Goal: Task Accomplishment & Management: Manage account settings

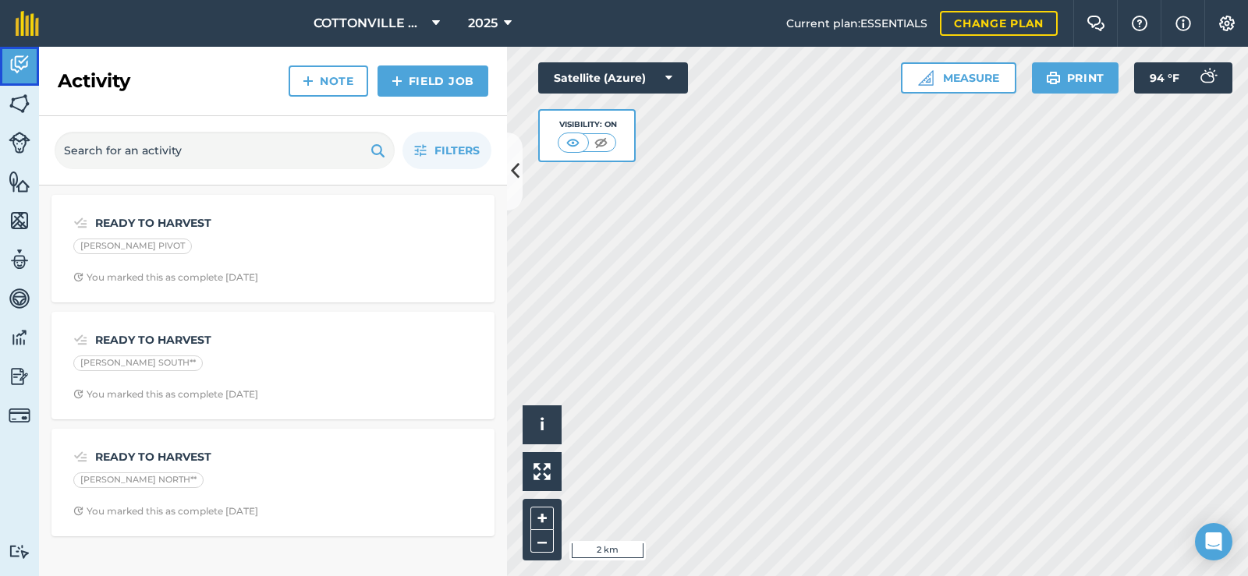
click at [27, 84] on link "Activity" at bounding box center [19, 66] width 39 height 39
click at [27, 98] on img at bounding box center [20, 103] width 22 height 23
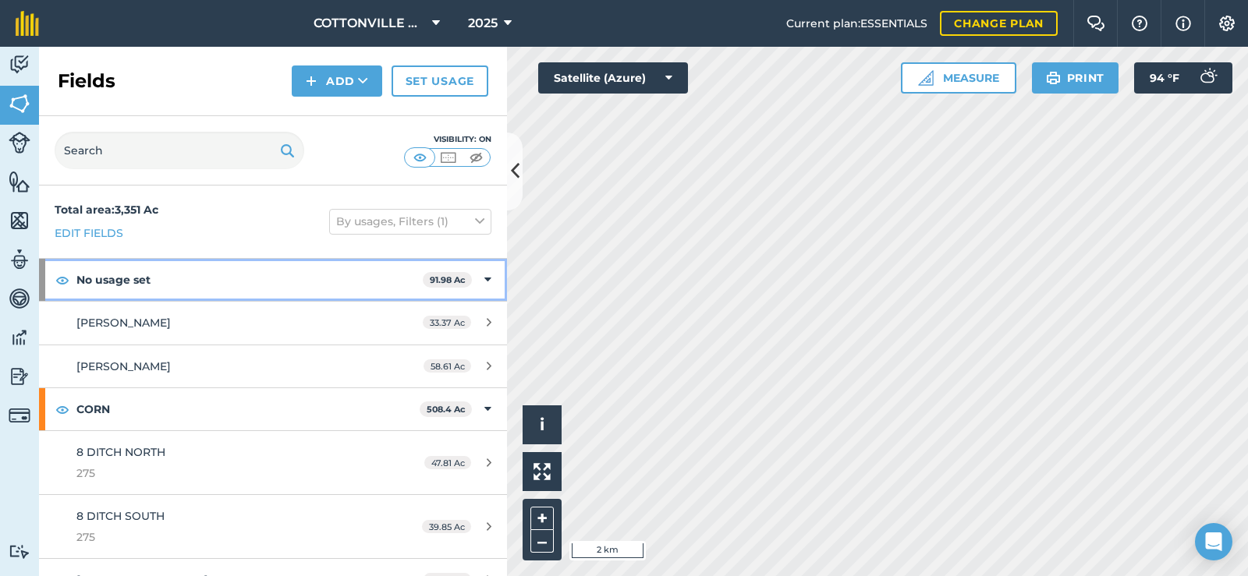
click at [445, 272] on span "91.98 Ac" at bounding box center [447, 280] width 49 height 16
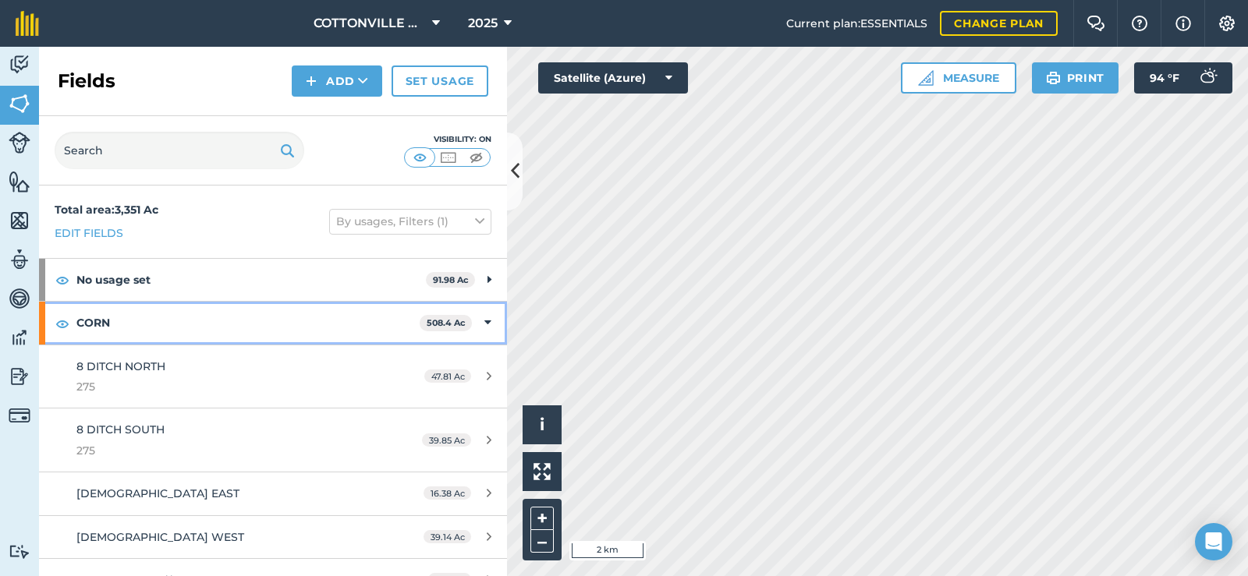
click at [452, 316] on span "508.4 Ac" at bounding box center [446, 323] width 52 height 16
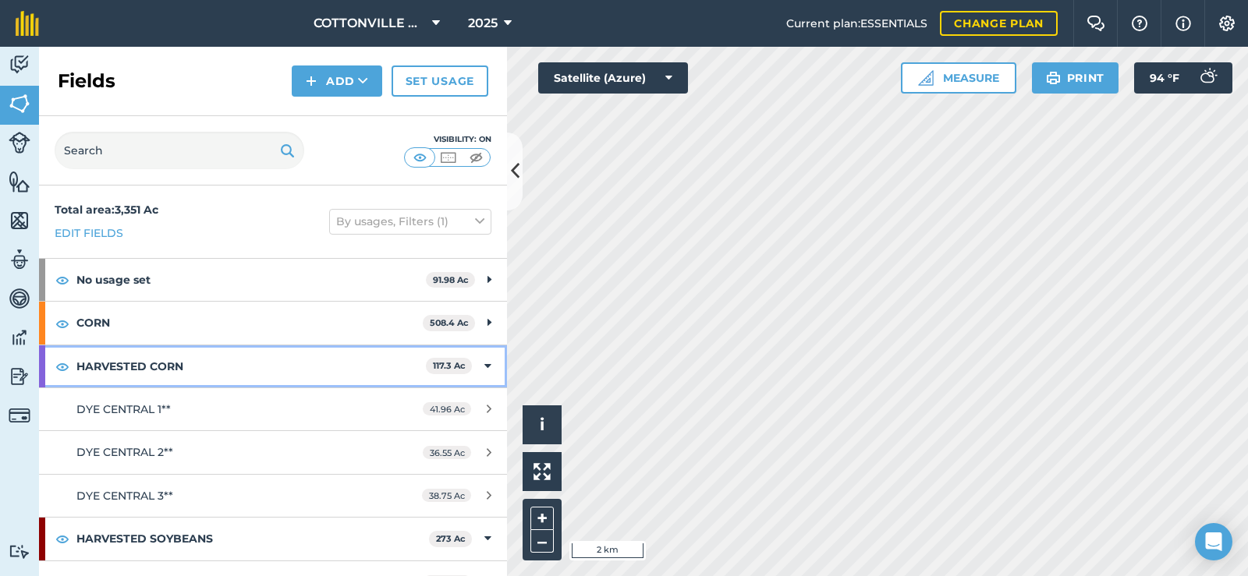
click at [215, 363] on strong "HARVESTED CORN" at bounding box center [250, 367] width 349 height 42
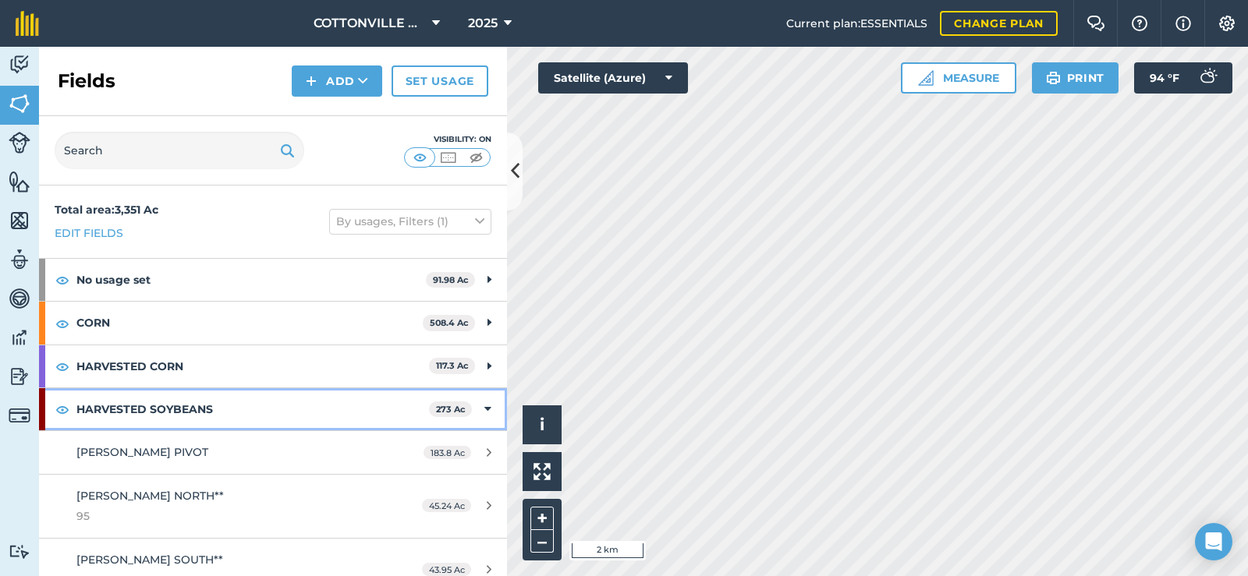
click at [256, 394] on strong "HARVESTED SOYBEANS" at bounding box center [252, 409] width 353 height 42
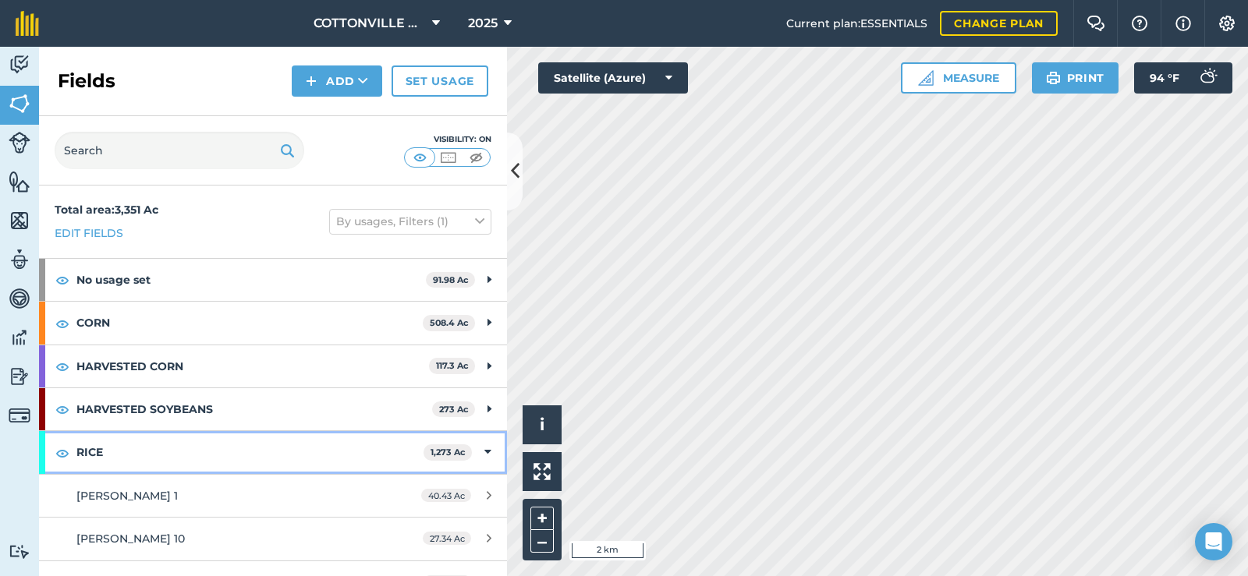
click at [253, 444] on strong "RICE" at bounding box center [249, 452] width 347 height 42
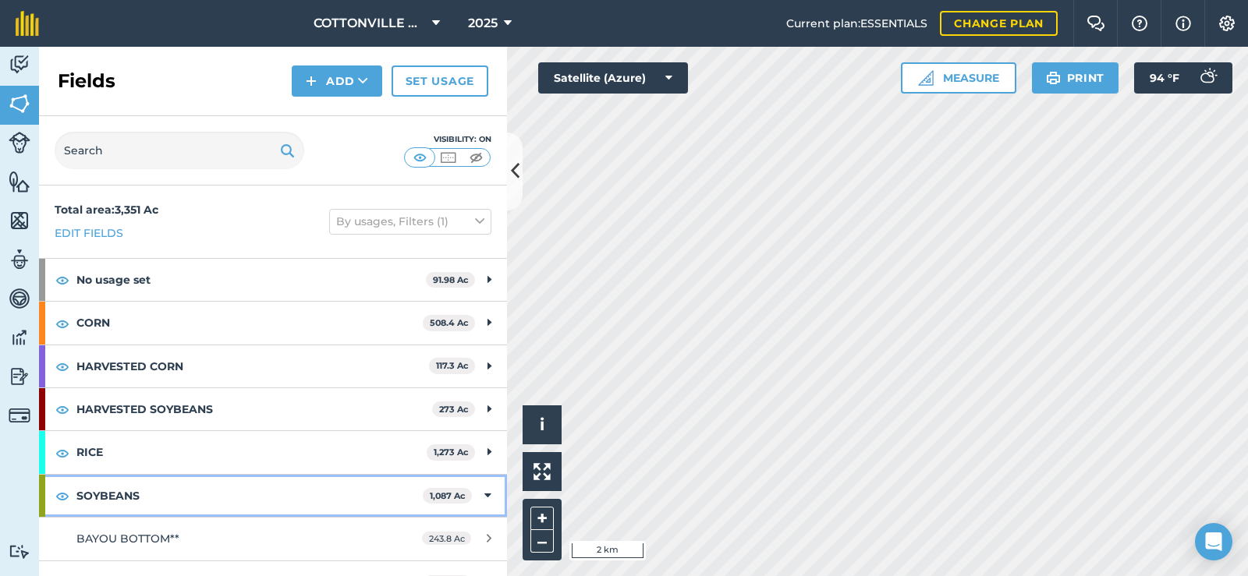
click at [256, 484] on strong "SOYBEANS" at bounding box center [249, 496] width 346 height 42
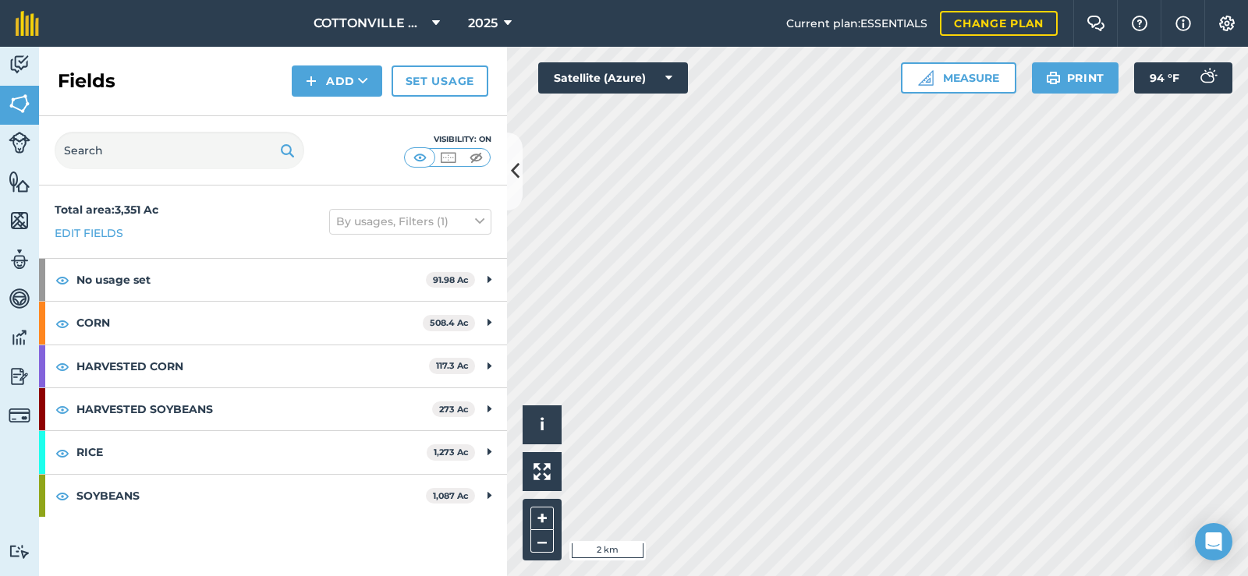
click at [325, 168] on div "Visibility: On" at bounding box center [273, 150] width 468 height 69
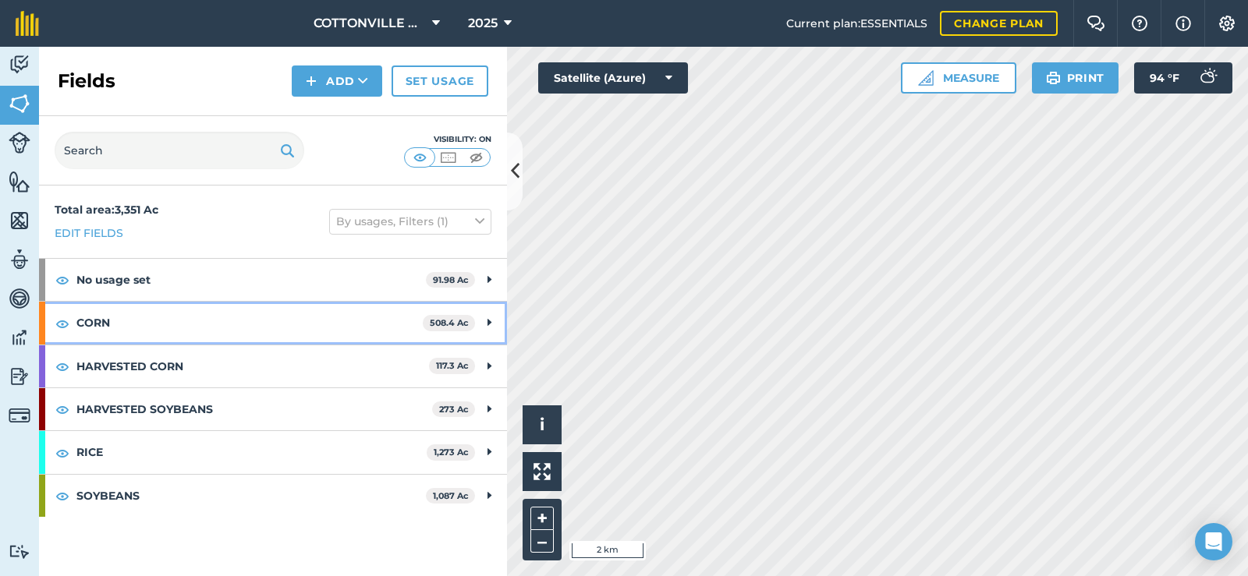
click at [200, 312] on strong "CORN" at bounding box center [249, 323] width 346 height 42
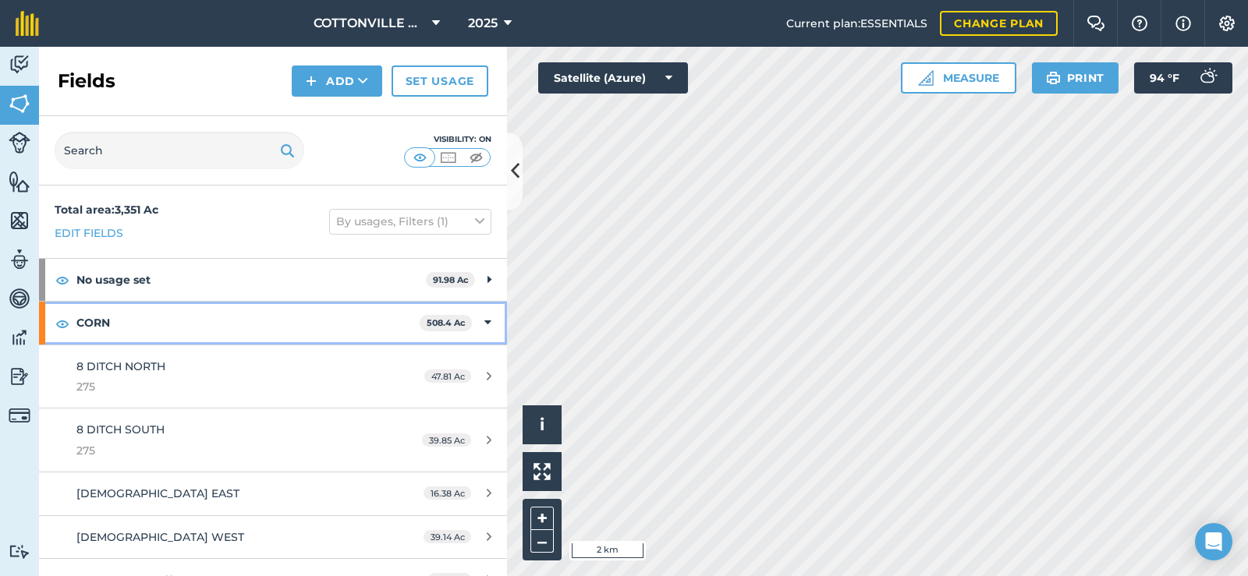
click at [200, 312] on strong "CORN" at bounding box center [247, 323] width 343 height 42
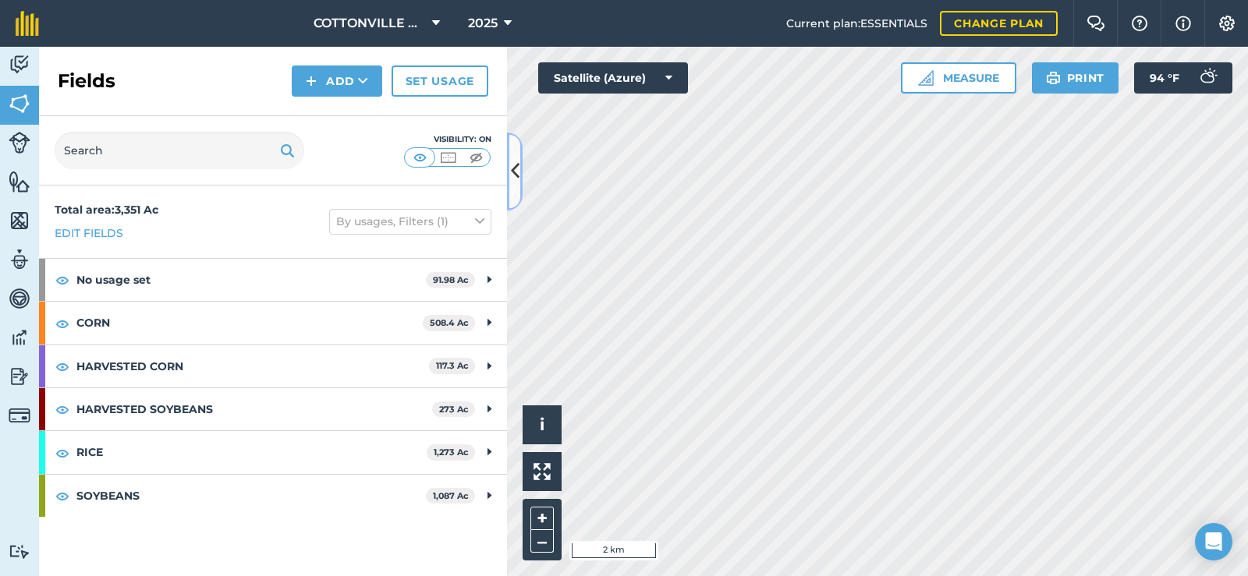
click at [516, 147] on button at bounding box center [515, 172] width 16 height 78
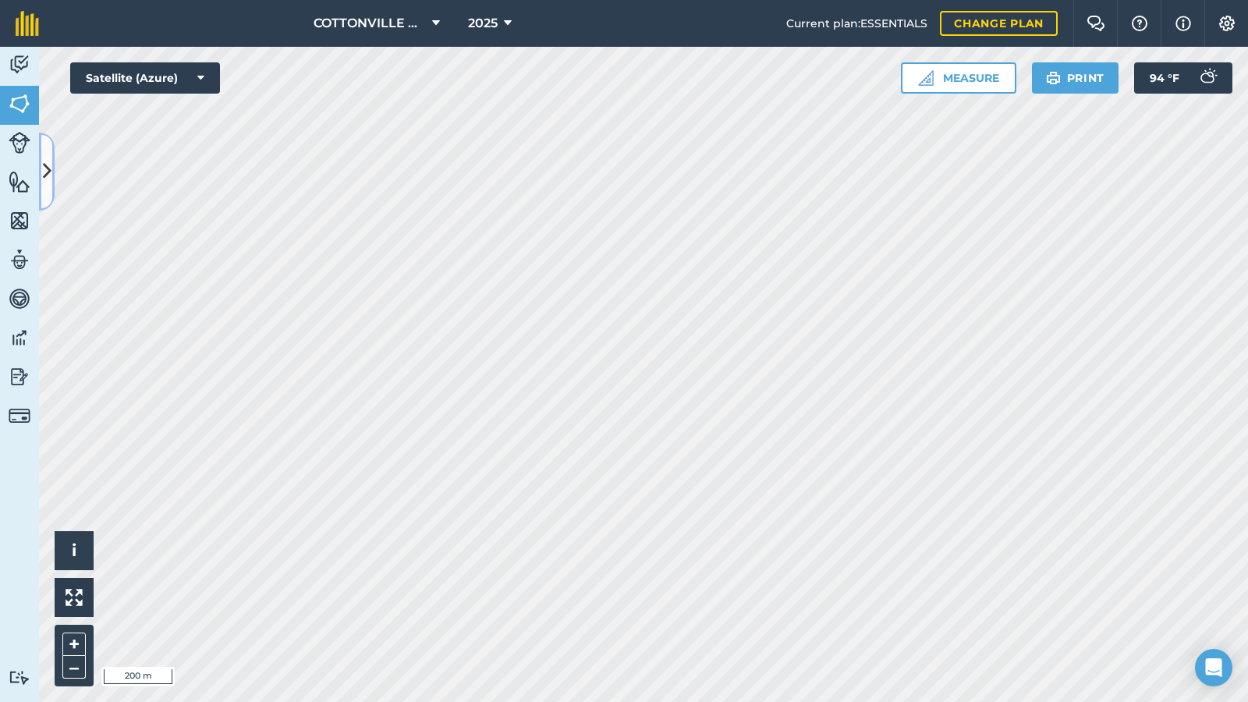
click at [46, 147] on button at bounding box center [47, 172] width 16 height 78
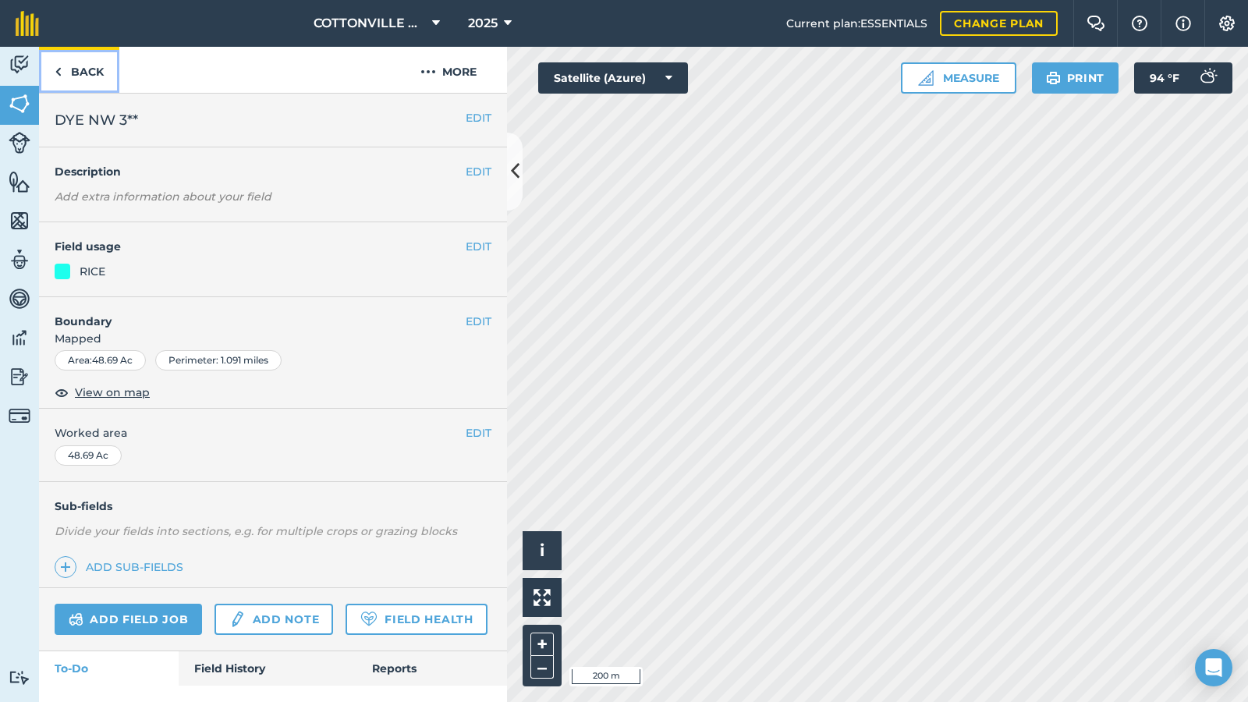
click at [64, 68] on link "Back" at bounding box center [79, 70] width 80 height 46
click at [22, 107] on img at bounding box center [20, 103] width 22 height 23
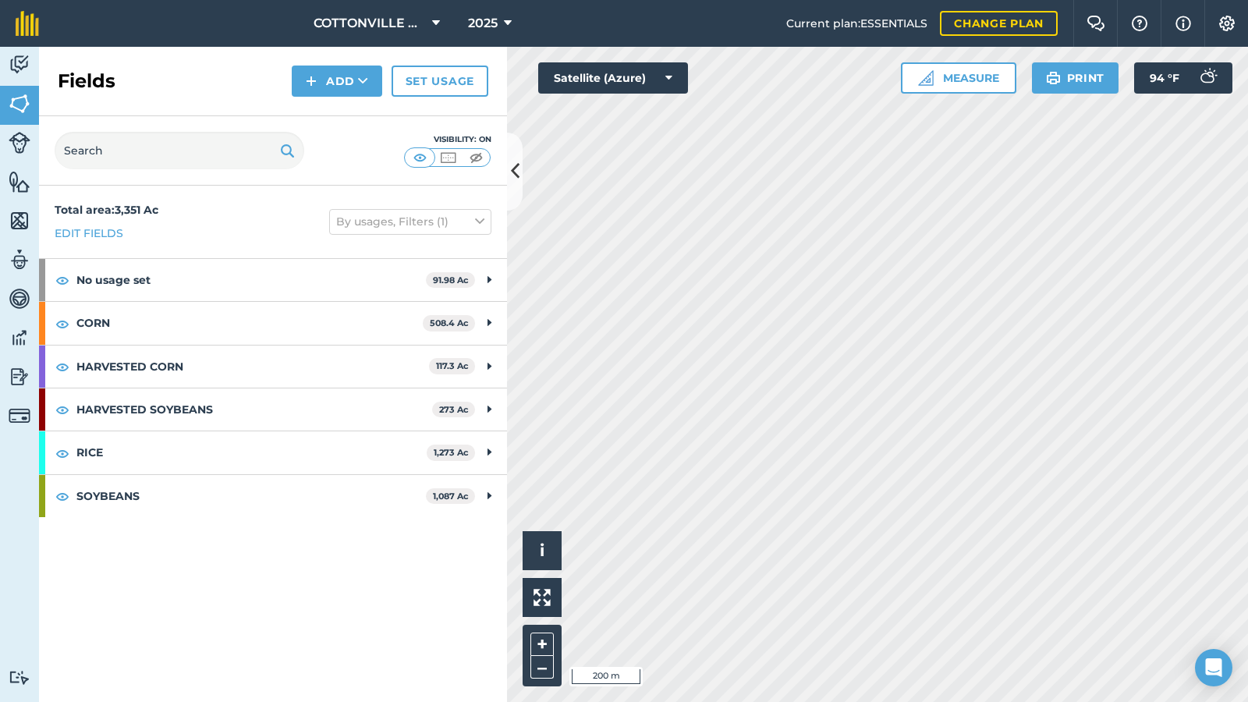
drag, startPoint x: 204, startPoint y: 76, endPoint x: 323, endPoint y: 88, distance: 120.0
click at [211, 75] on div "Fields Add Set usage" at bounding box center [273, 81] width 468 height 69
click at [470, 81] on link "Set usage" at bounding box center [440, 81] width 97 height 31
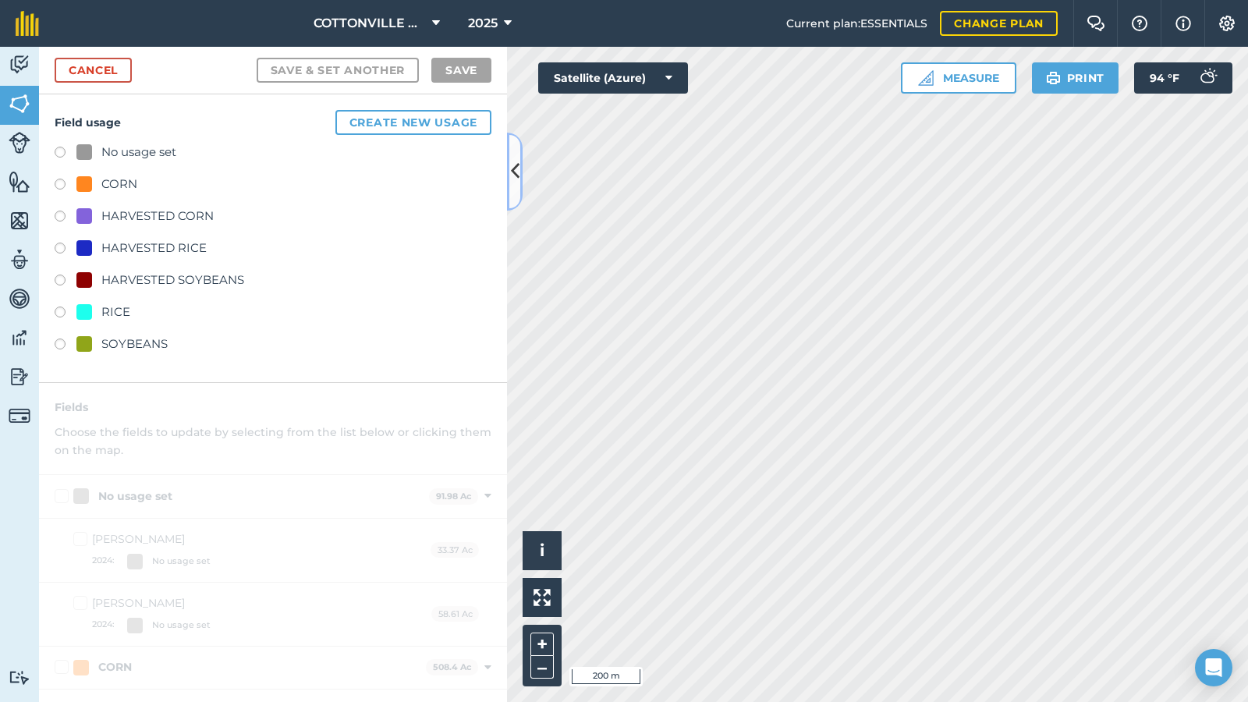
click at [511, 157] on button at bounding box center [515, 172] width 16 height 78
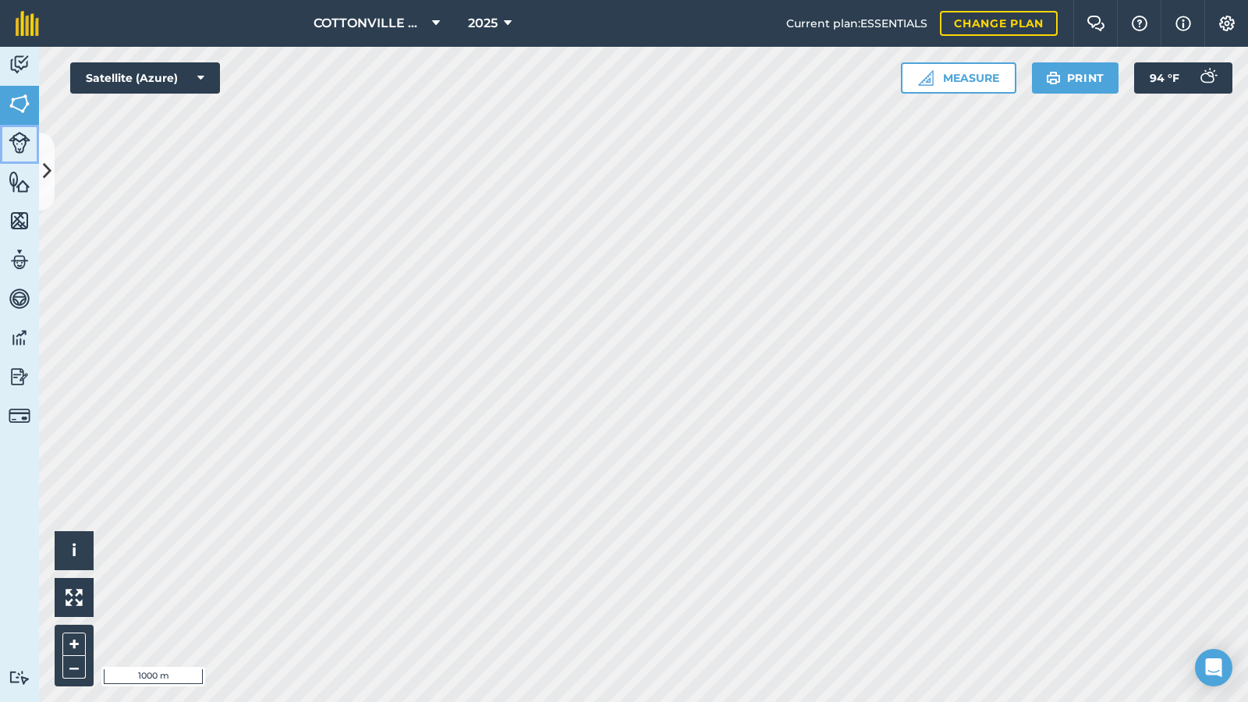
click at [37, 161] on link "Livestock" at bounding box center [19, 144] width 39 height 39
click at [16, 114] on link "Fields" at bounding box center [19, 105] width 39 height 39
click at [47, 150] on button at bounding box center [47, 172] width 16 height 78
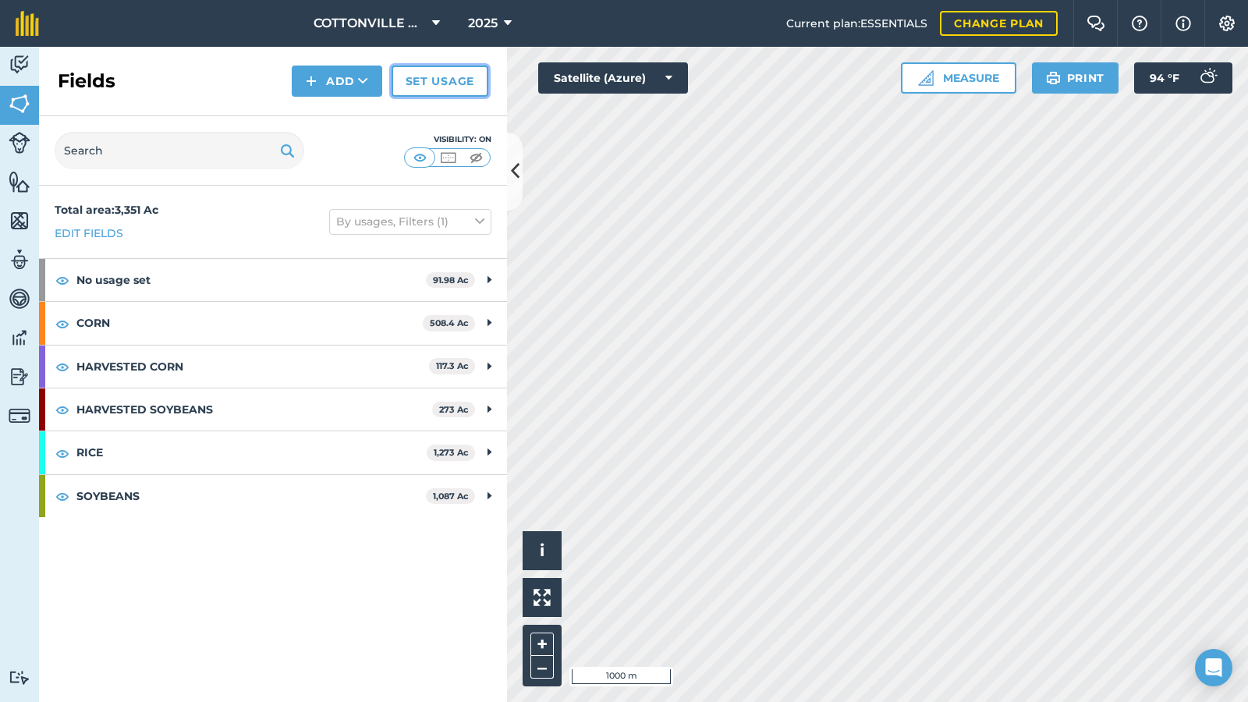
click at [422, 84] on link "Set usage" at bounding box center [440, 81] width 97 height 31
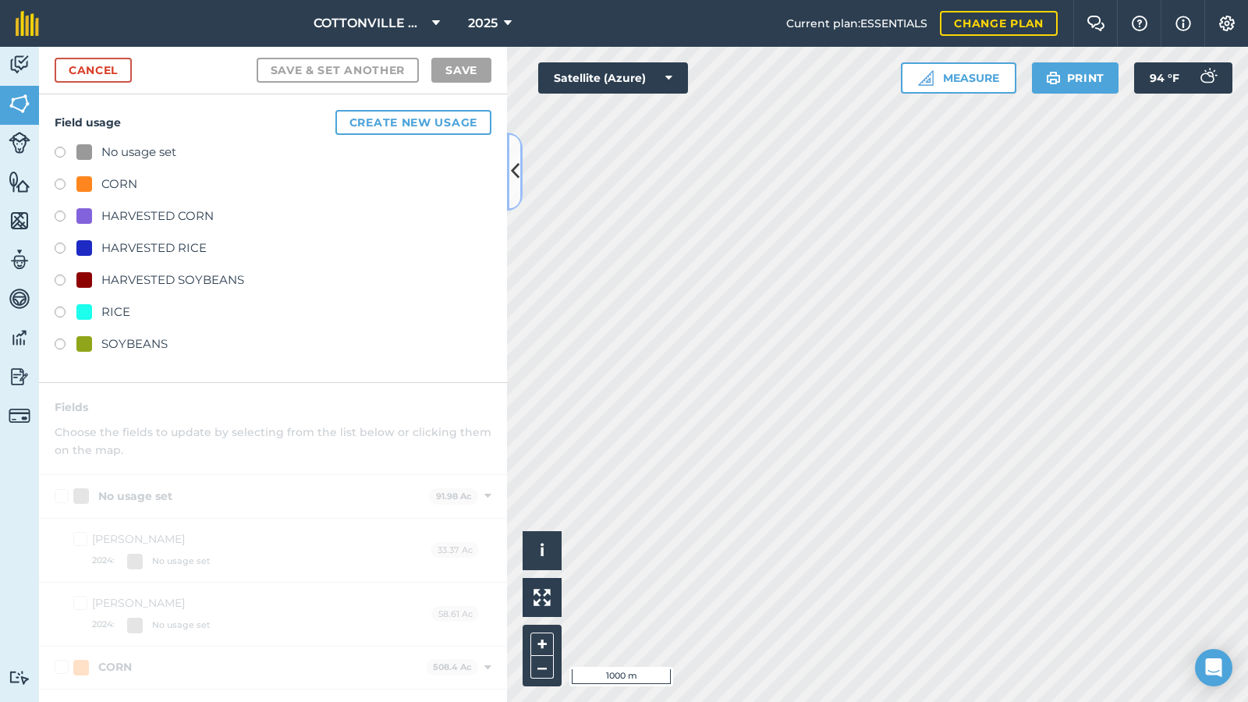
click at [513, 160] on icon at bounding box center [515, 171] width 9 height 27
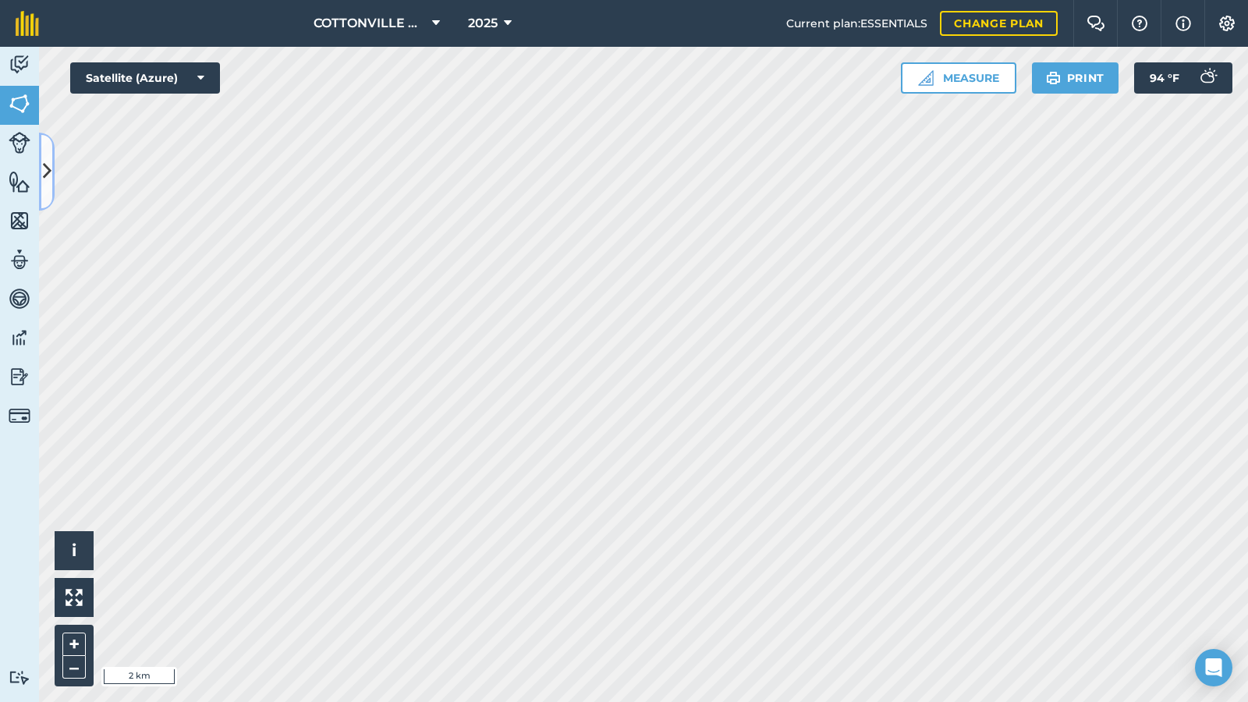
click at [48, 160] on icon at bounding box center [47, 171] width 9 height 27
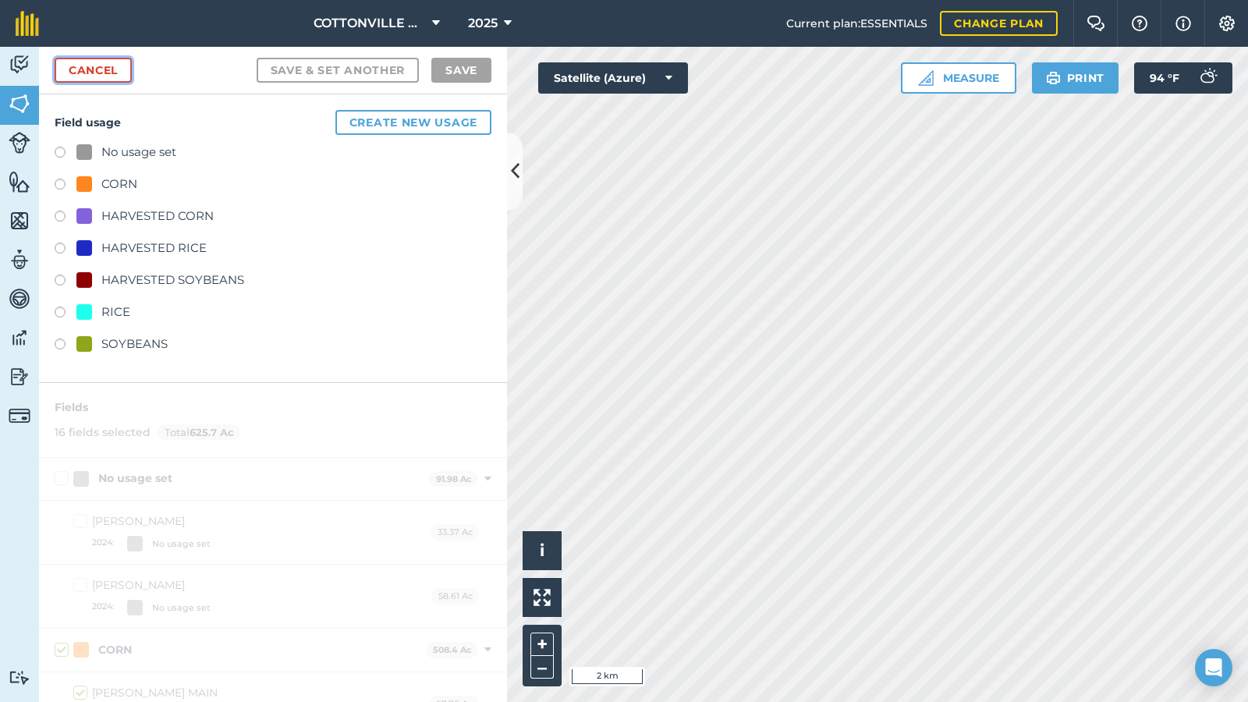
click at [84, 69] on link "Cancel" at bounding box center [93, 70] width 77 height 25
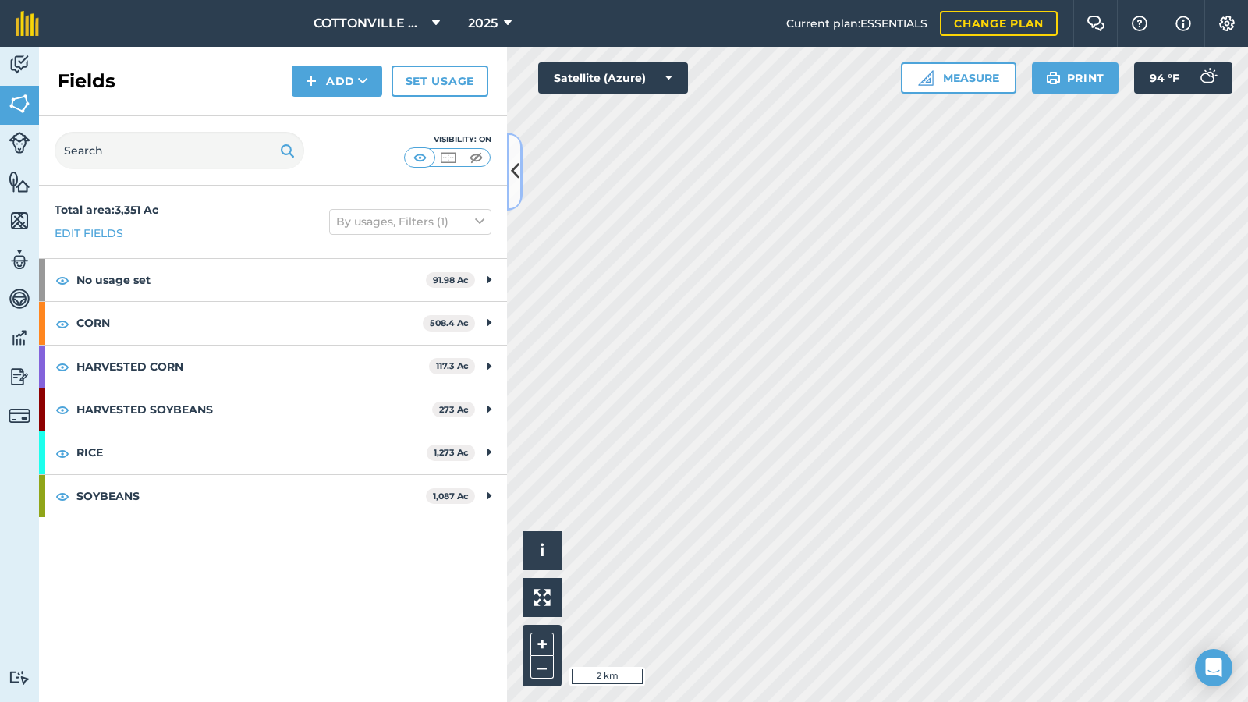
click at [512, 163] on icon at bounding box center [515, 171] width 9 height 27
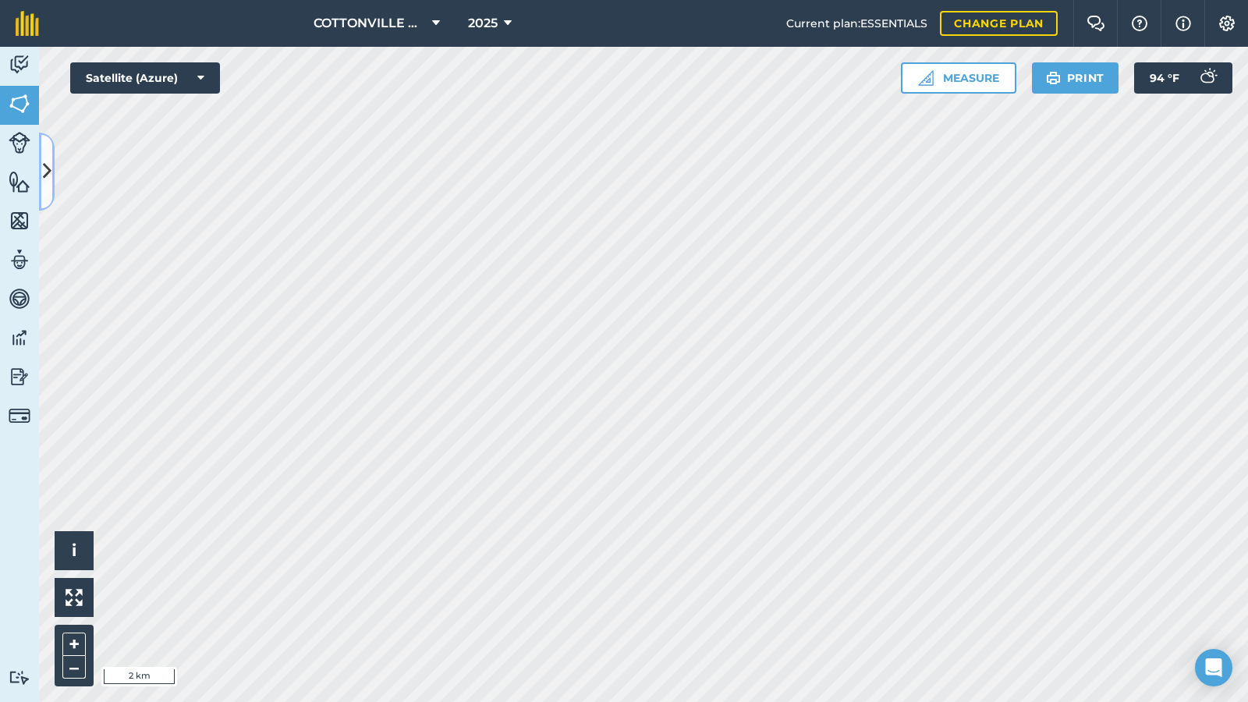
click at [47, 166] on icon at bounding box center [47, 171] width 9 height 27
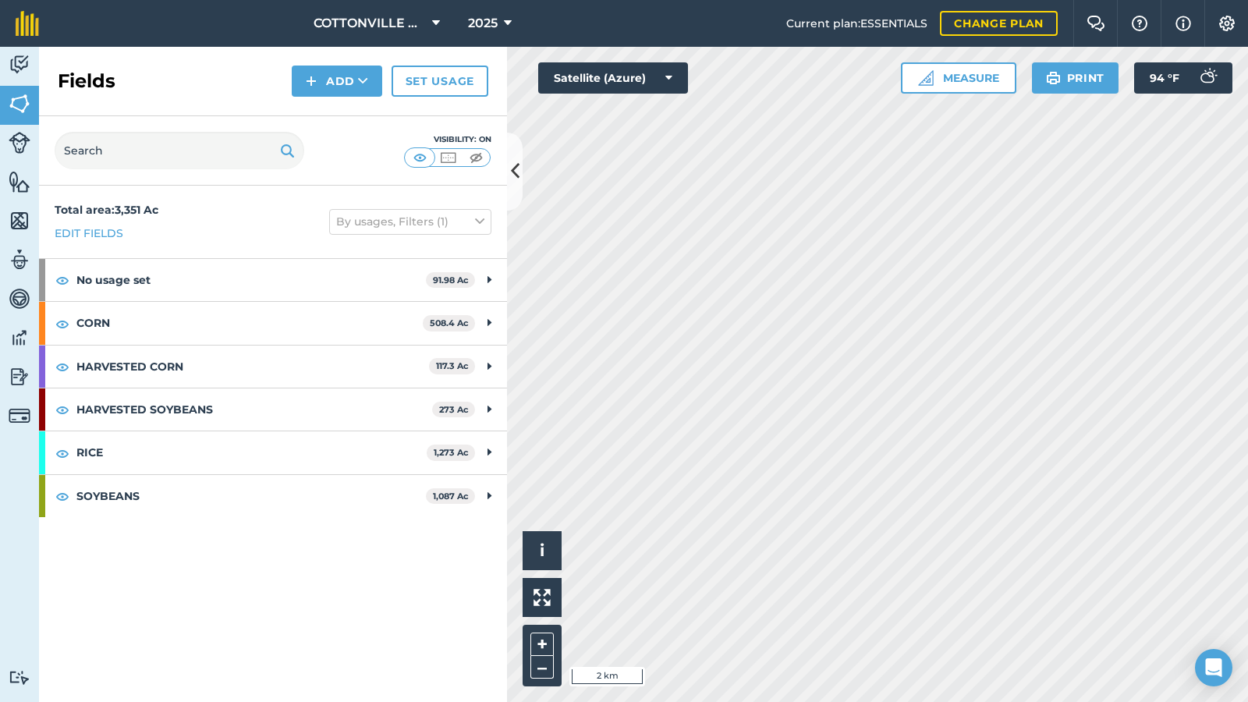
click at [168, 89] on div "Fields Add Set usage" at bounding box center [273, 81] width 468 height 69
click at [513, 168] on icon at bounding box center [515, 171] width 9 height 27
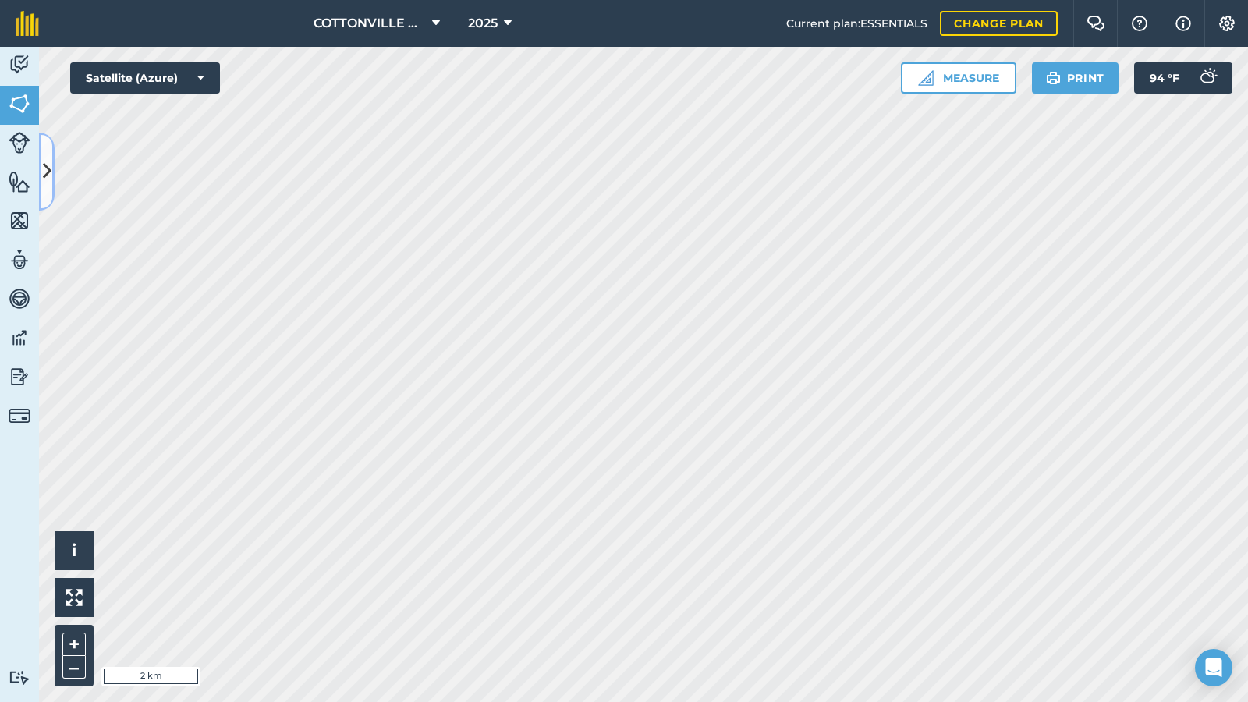
click at [44, 165] on icon at bounding box center [47, 171] width 9 height 27
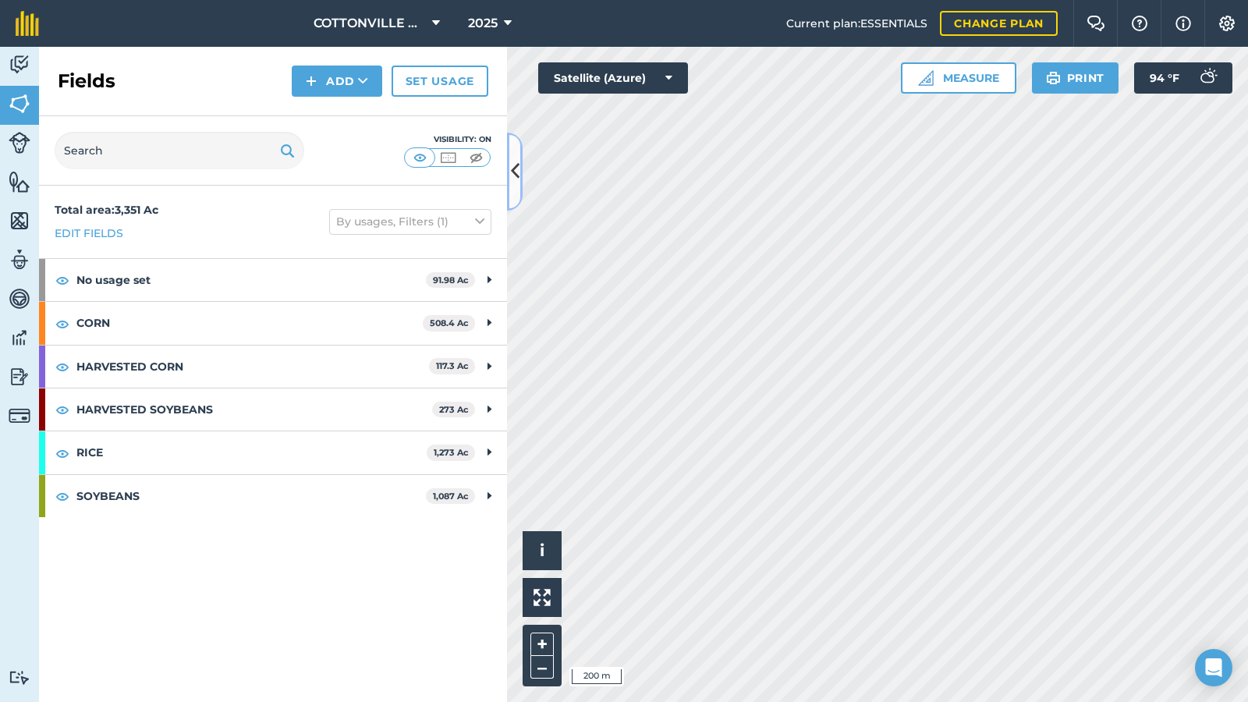
click at [511, 165] on icon at bounding box center [515, 171] width 9 height 27
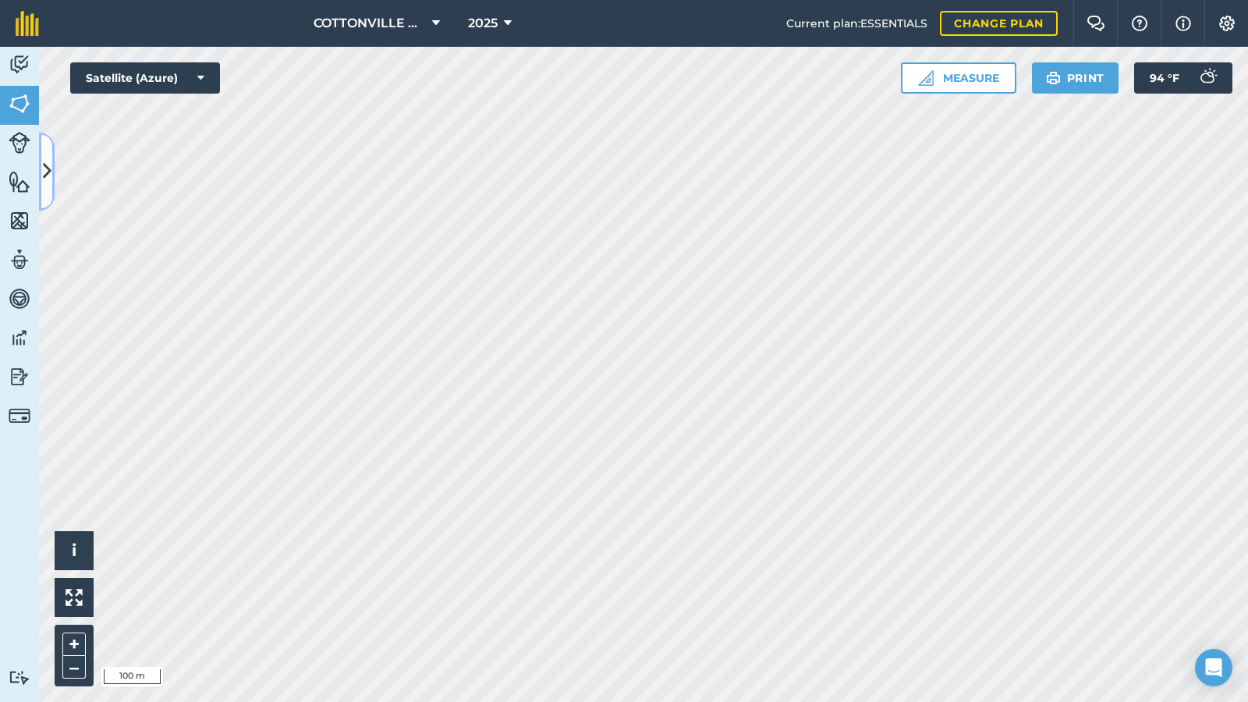
click at [48, 171] on icon at bounding box center [47, 171] width 9 height 27
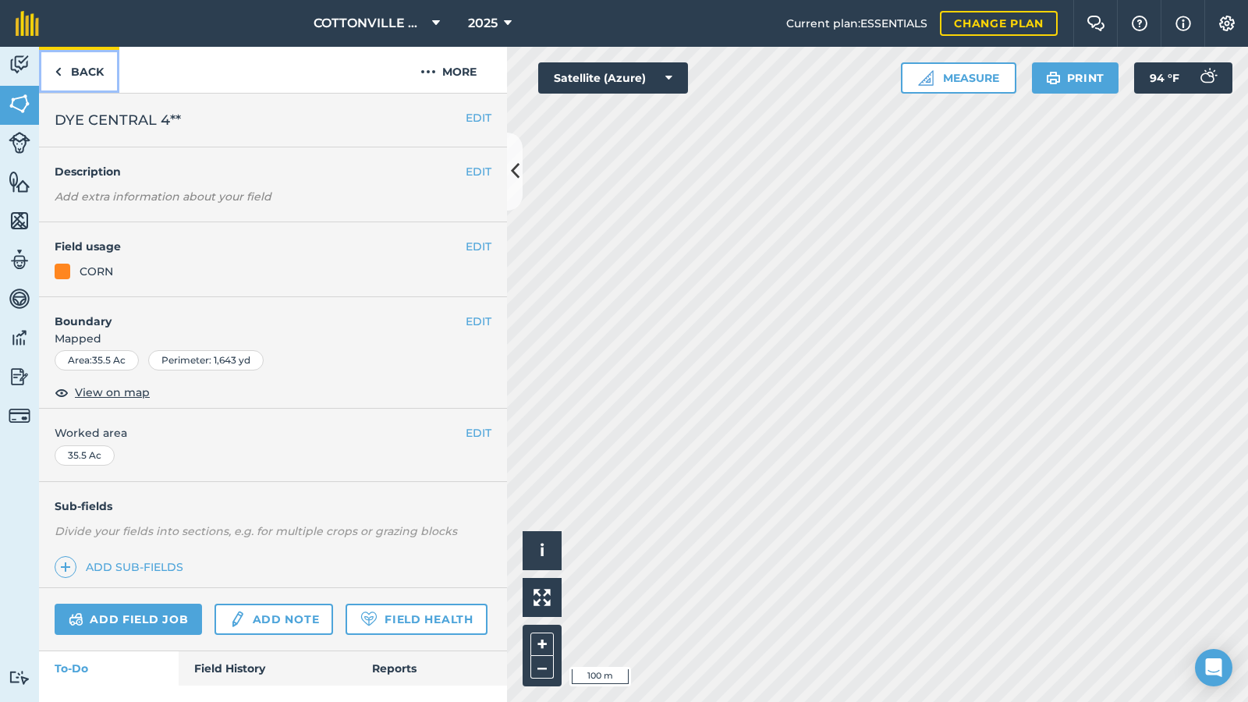
click at [77, 69] on link "Back" at bounding box center [79, 70] width 80 height 46
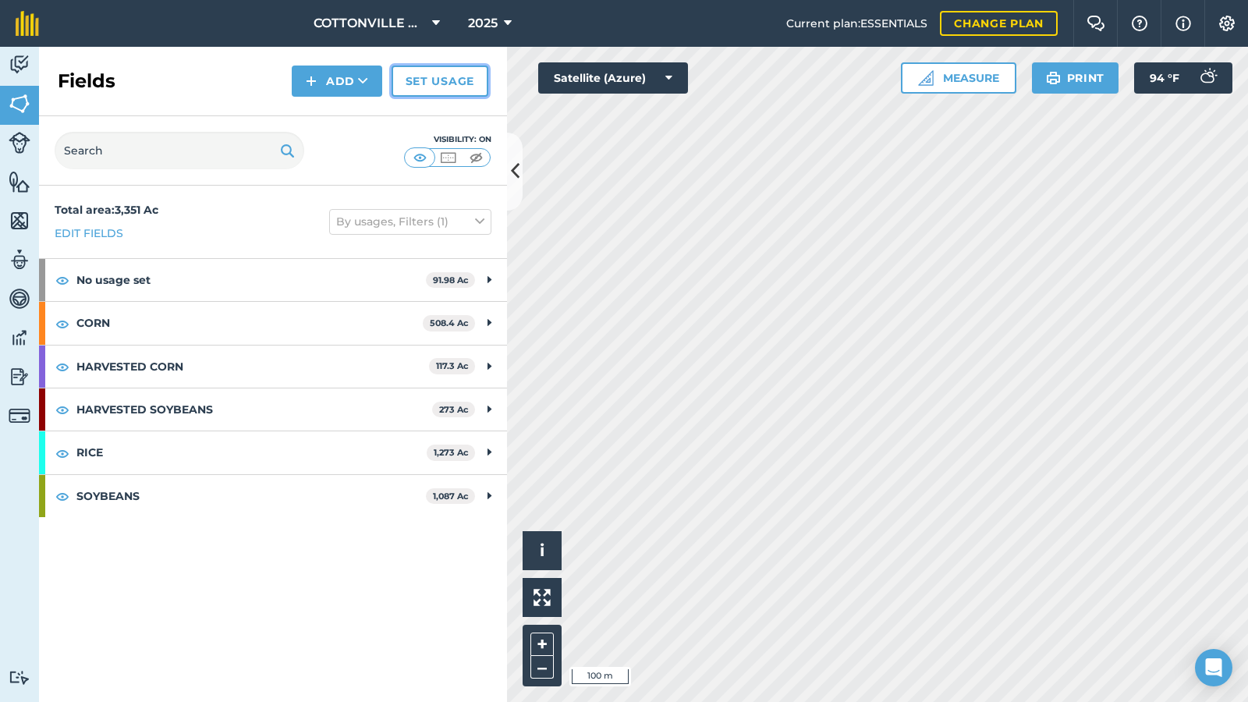
click at [439, 79] on link "Set usage" at bounding box center [440, 81] width 97 height 31
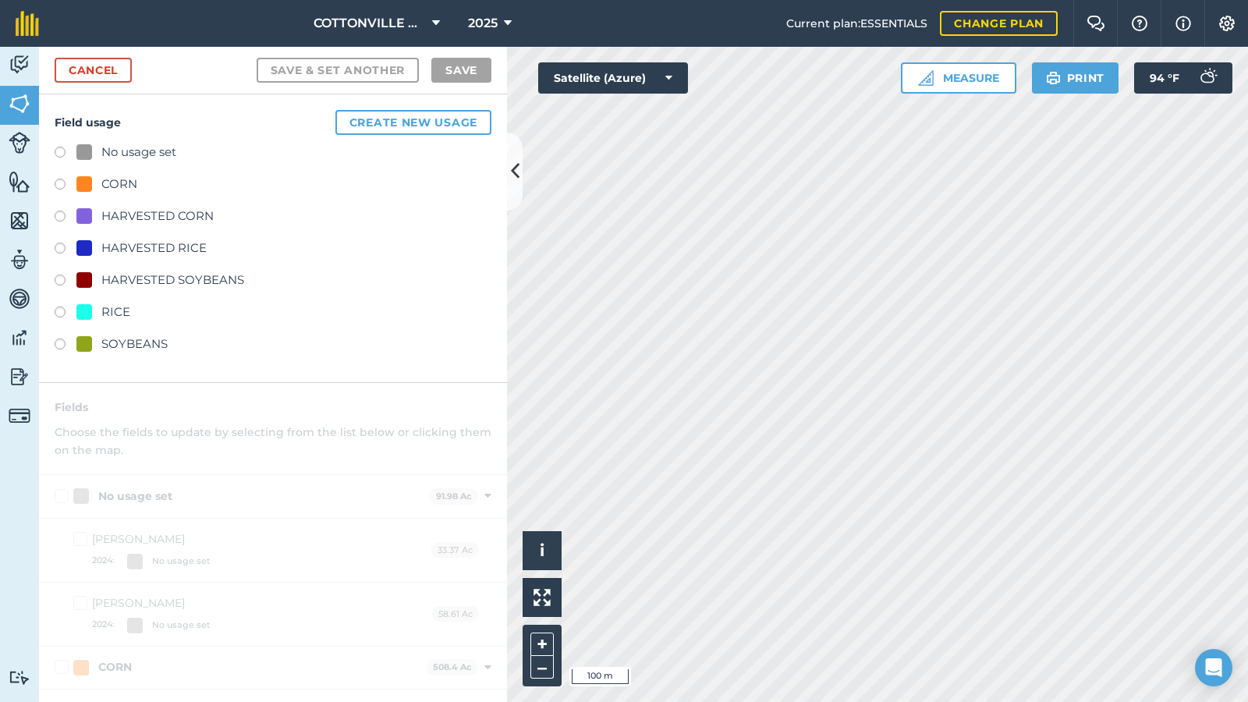
click at [161, 216] on div "HARVESTED CORN" at bounding box center [157, 216] width 112 height 19
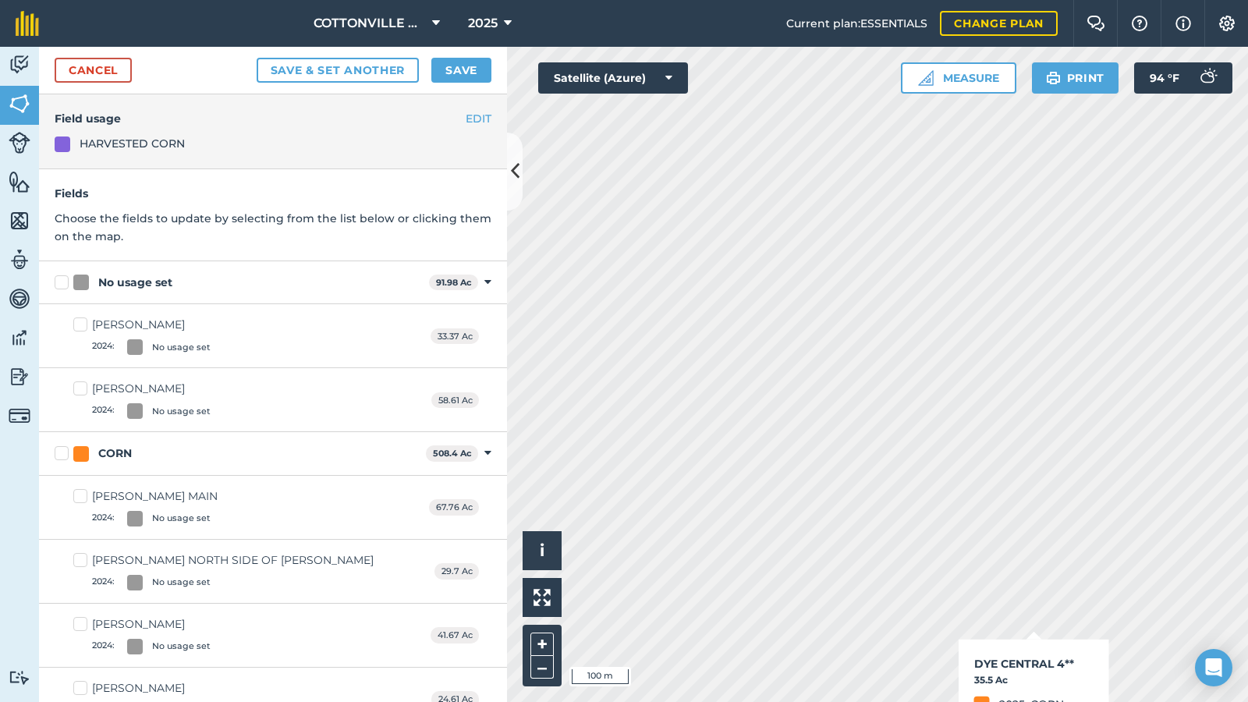
checkbox input "true"
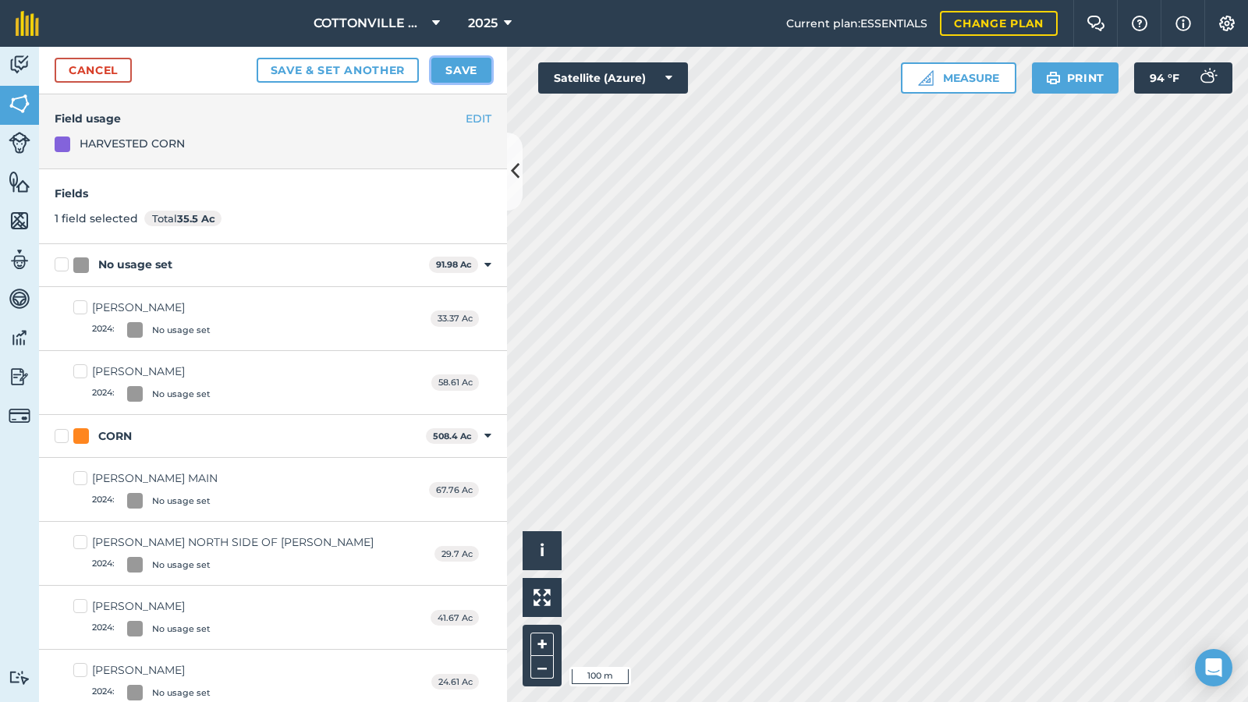
click at [463, 66] on button "Save" at bounding box center [461, 70] width 60 height 25
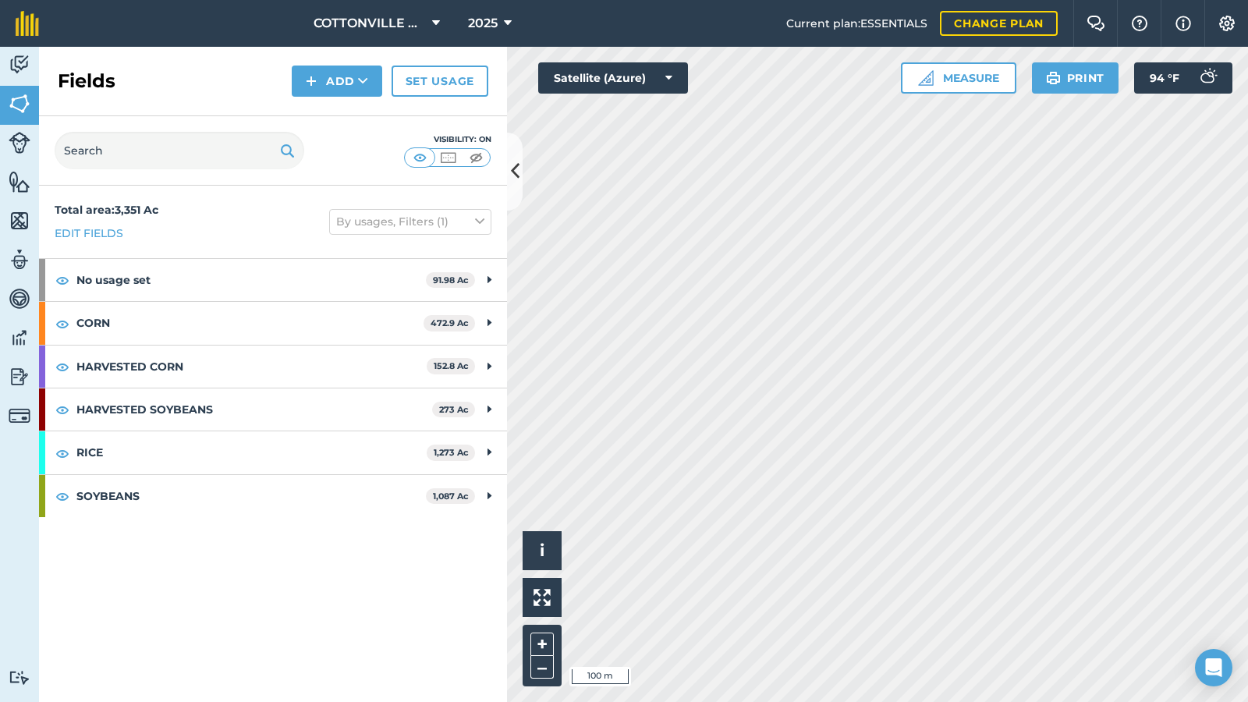
click at [199, 78] on div "Fields Add Set usage" at bounding box center [273, 81] width 468 height 69
click at [456, 80] on link "Set usage" at bounding box center [440, 81] width 97 height 31
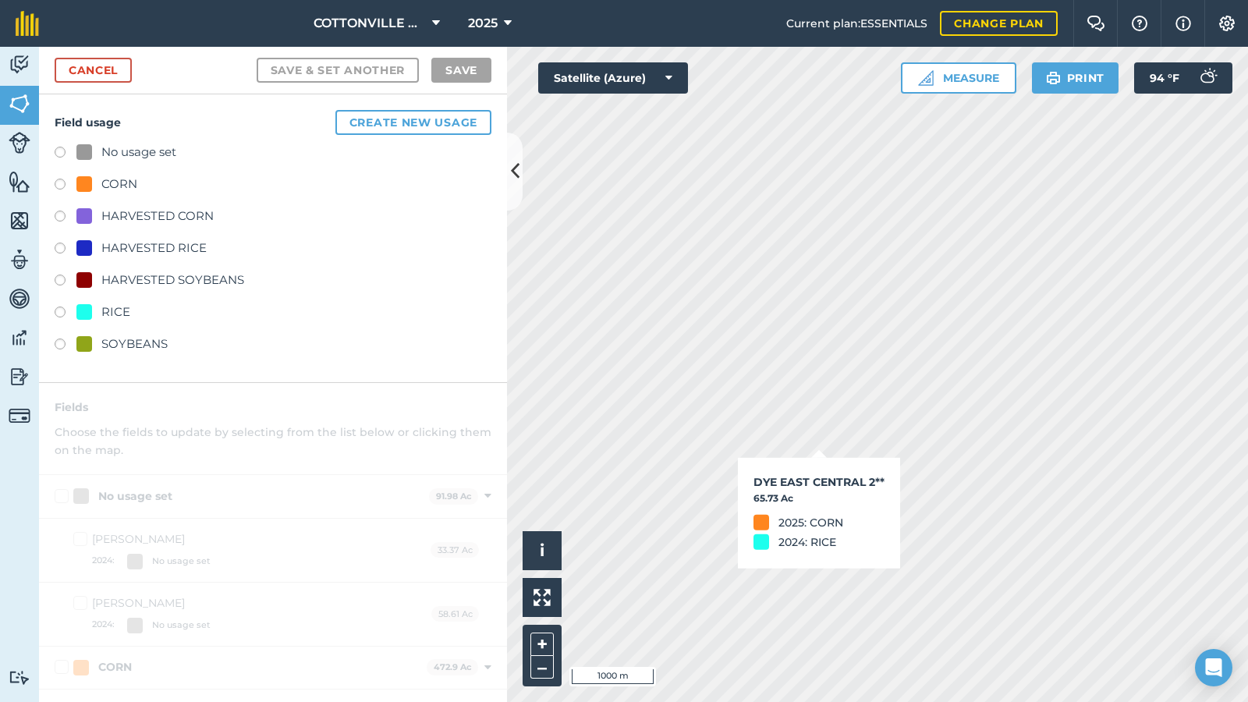
checkbox input "true"
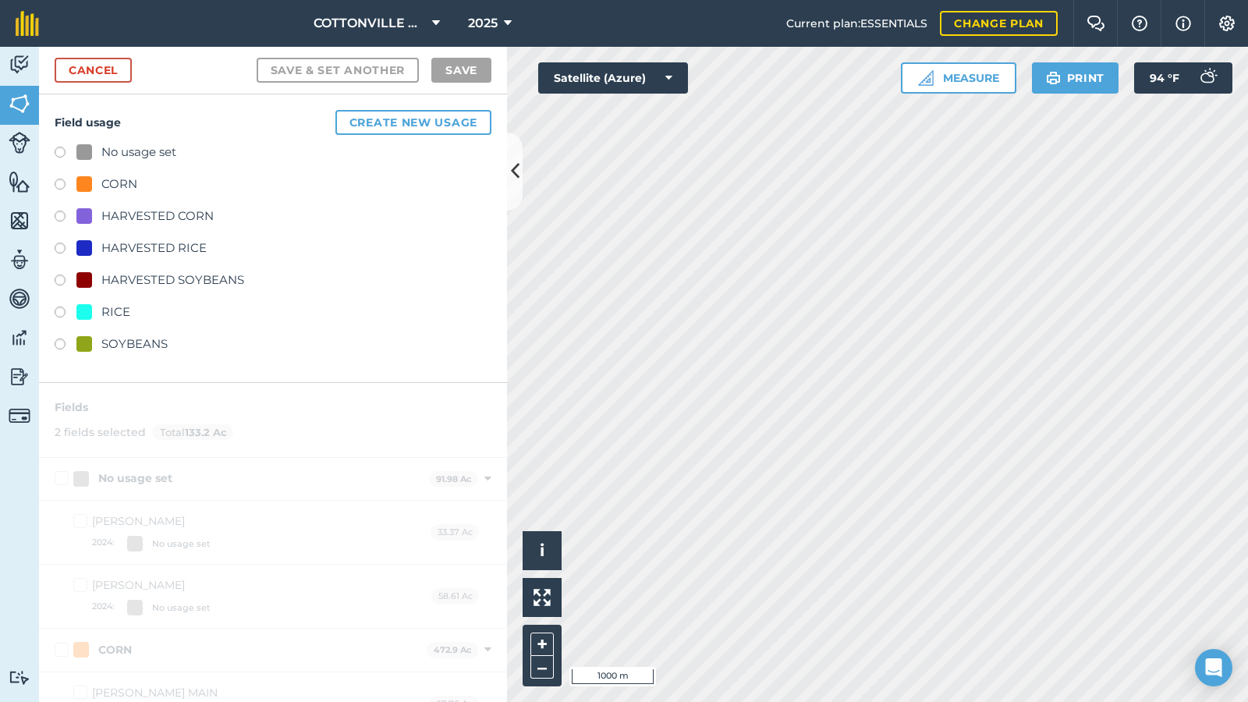
click at [126, 213] on div "HARVESTED CORN" at bounding box center [157, 216] width 112 height 19
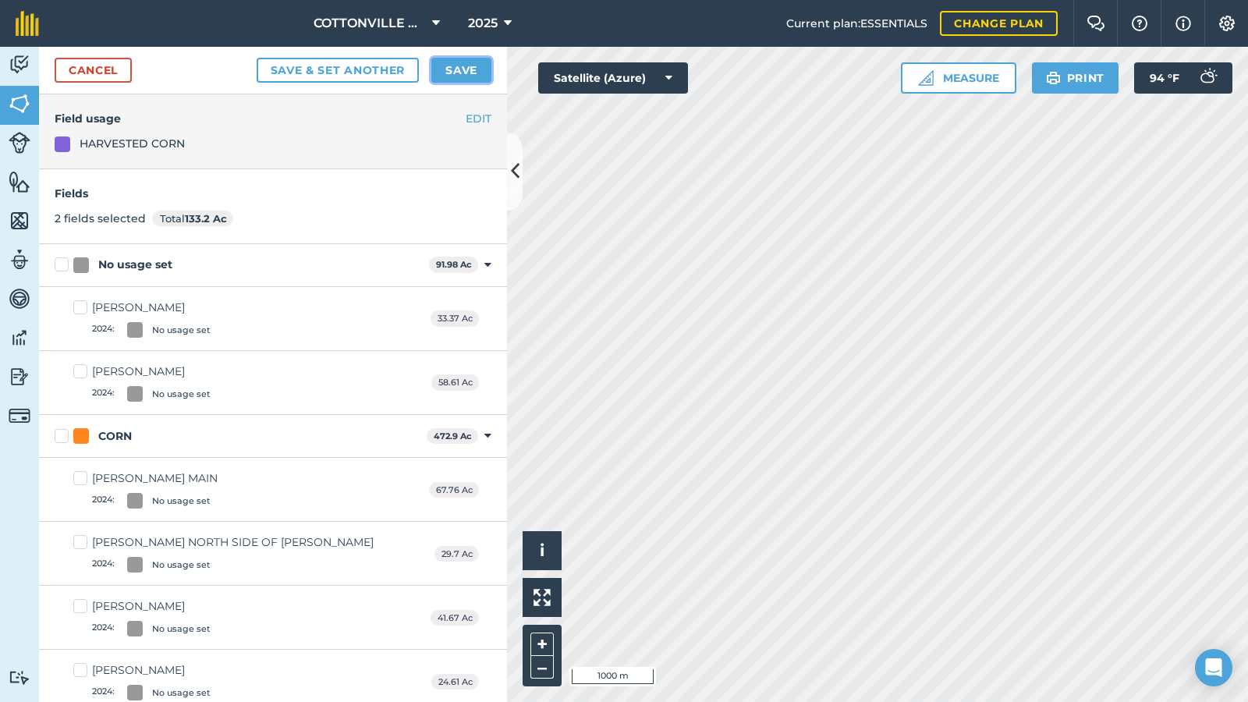
click at [462, 66] on button "Save" at bounding box center [461, 70] width 60 height 25
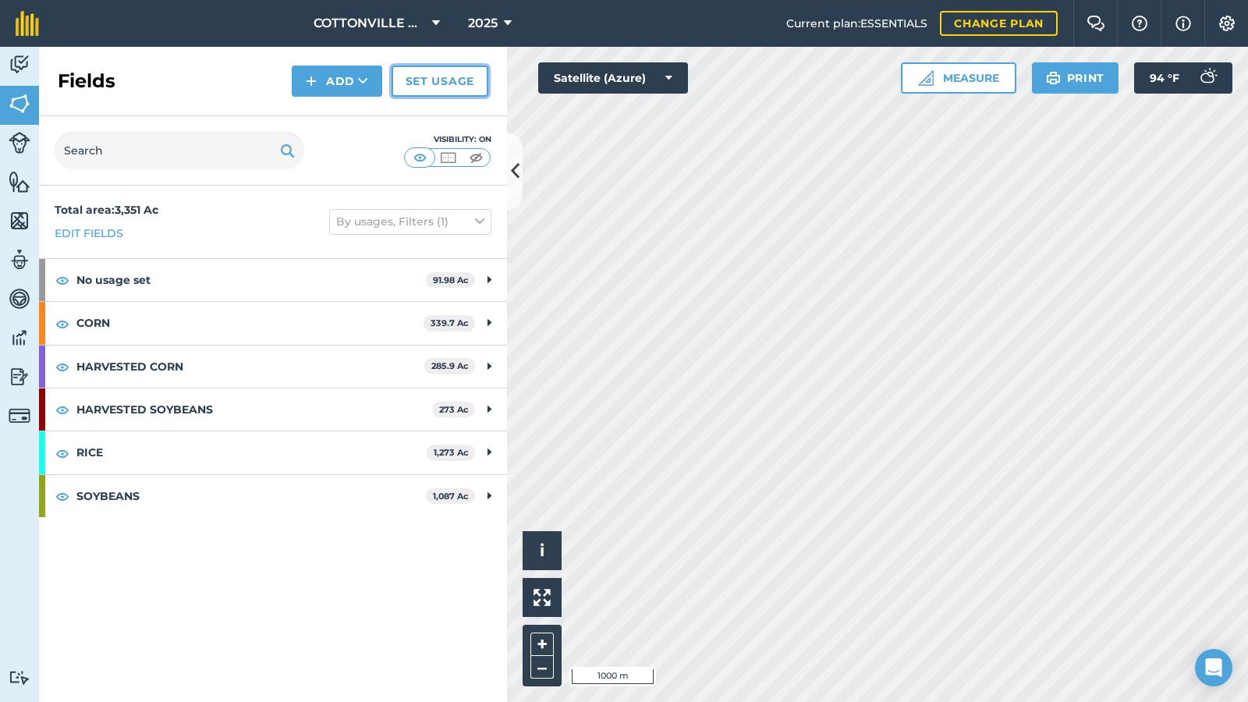
click at [440, 87] on link "Set usage" at bounding box center [440, 81] width 97 height 31
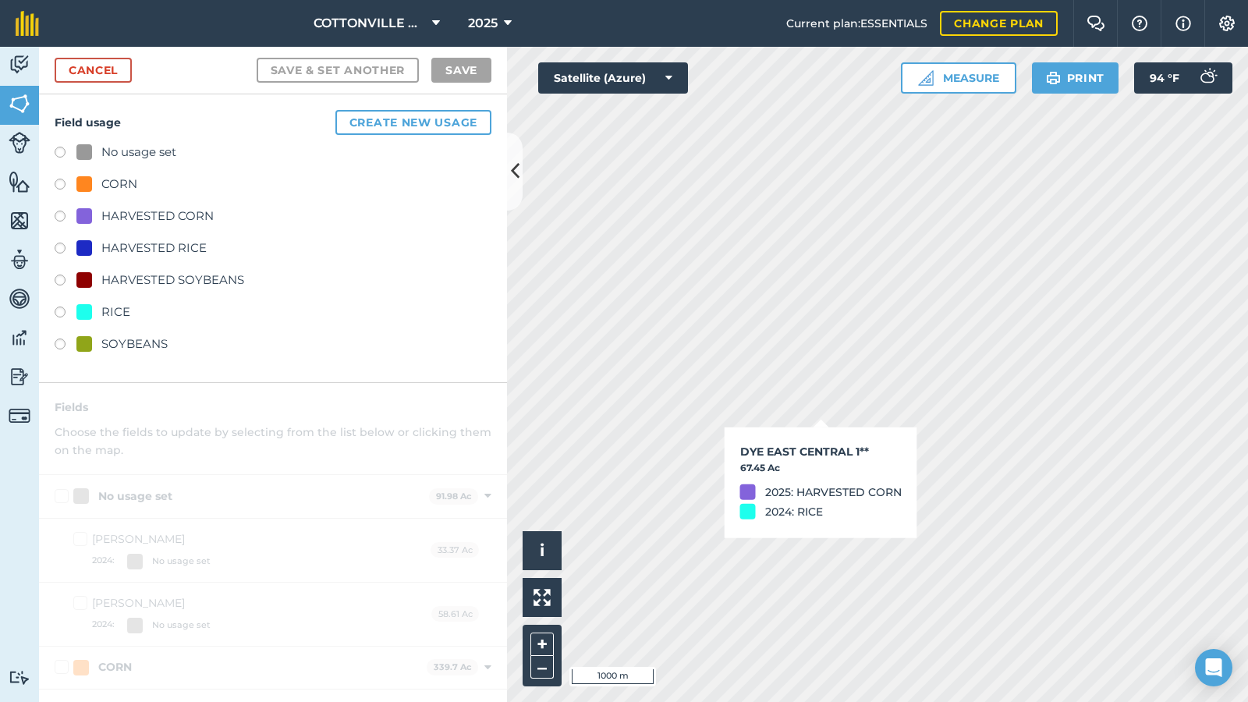
checkbox input "true"
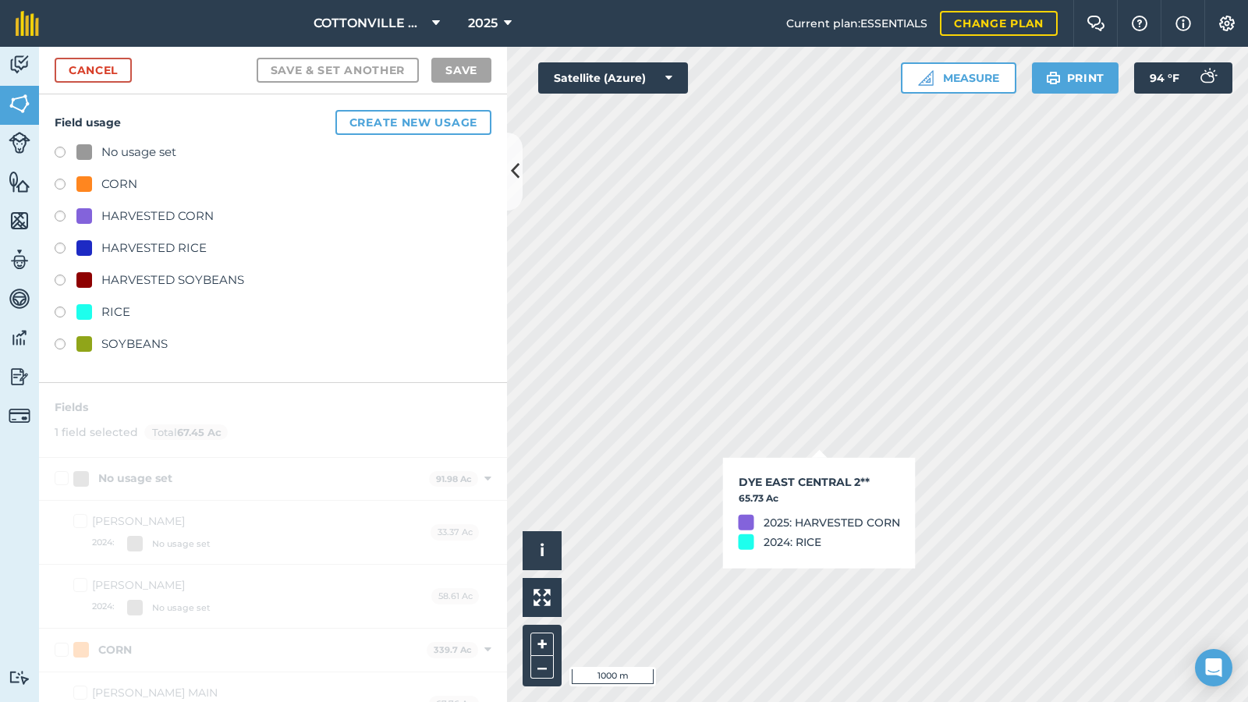
checkbox input "true"
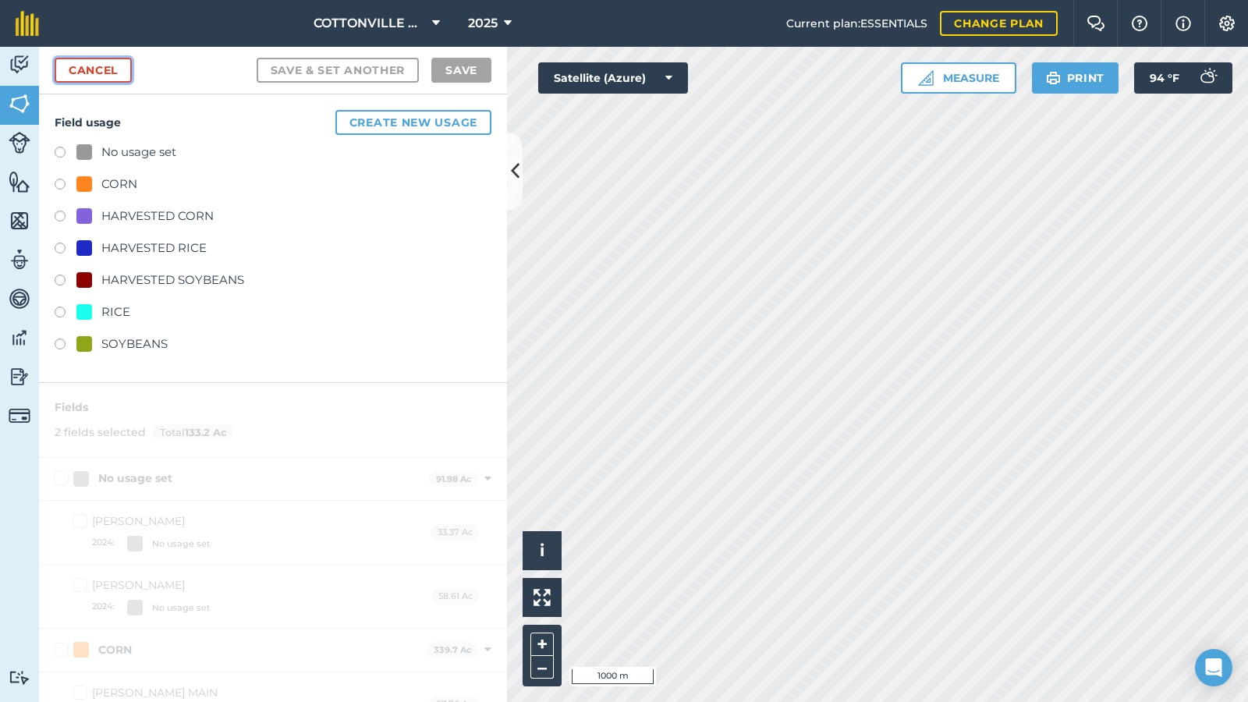
click at [114, 72] on link "Cancel" at bounding box center [93, 70] width 77 height 25
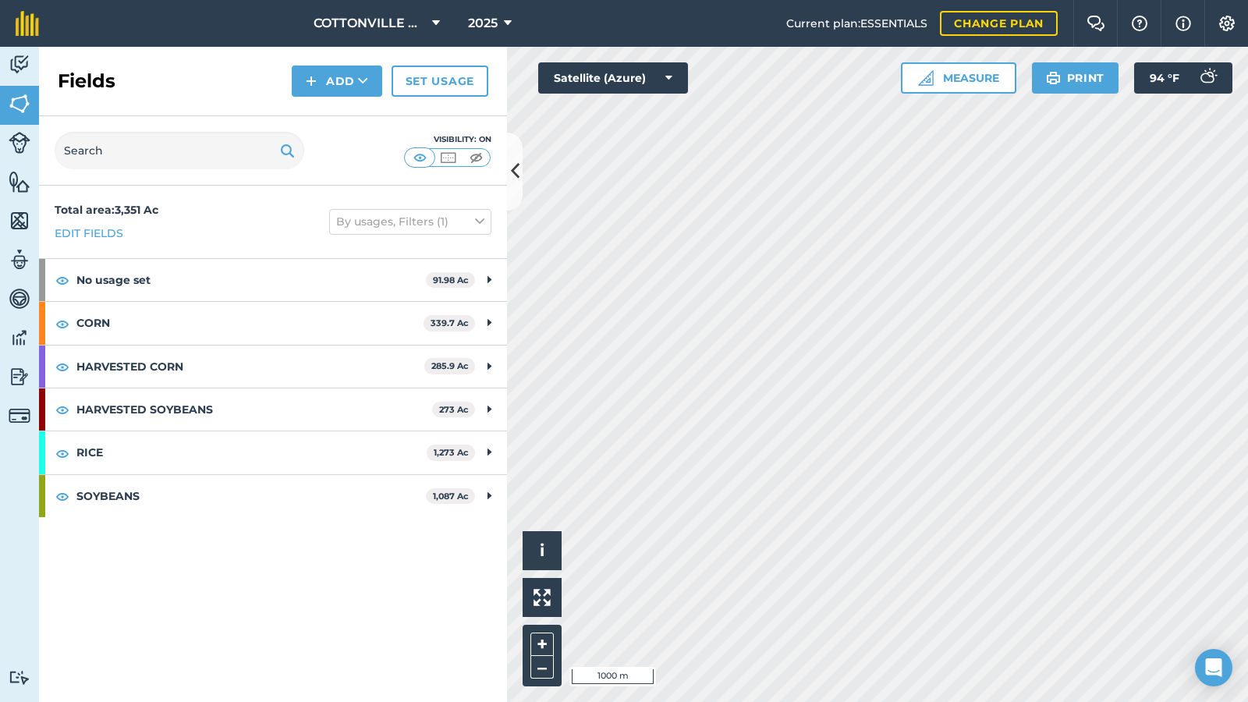
click at [348, 153] on div "Visibility: On" at bounding box center [273, 150] width 468 height 69
click at [442, 76] on link "Set usage" at bounding box center [440, 81] width 97 height 31
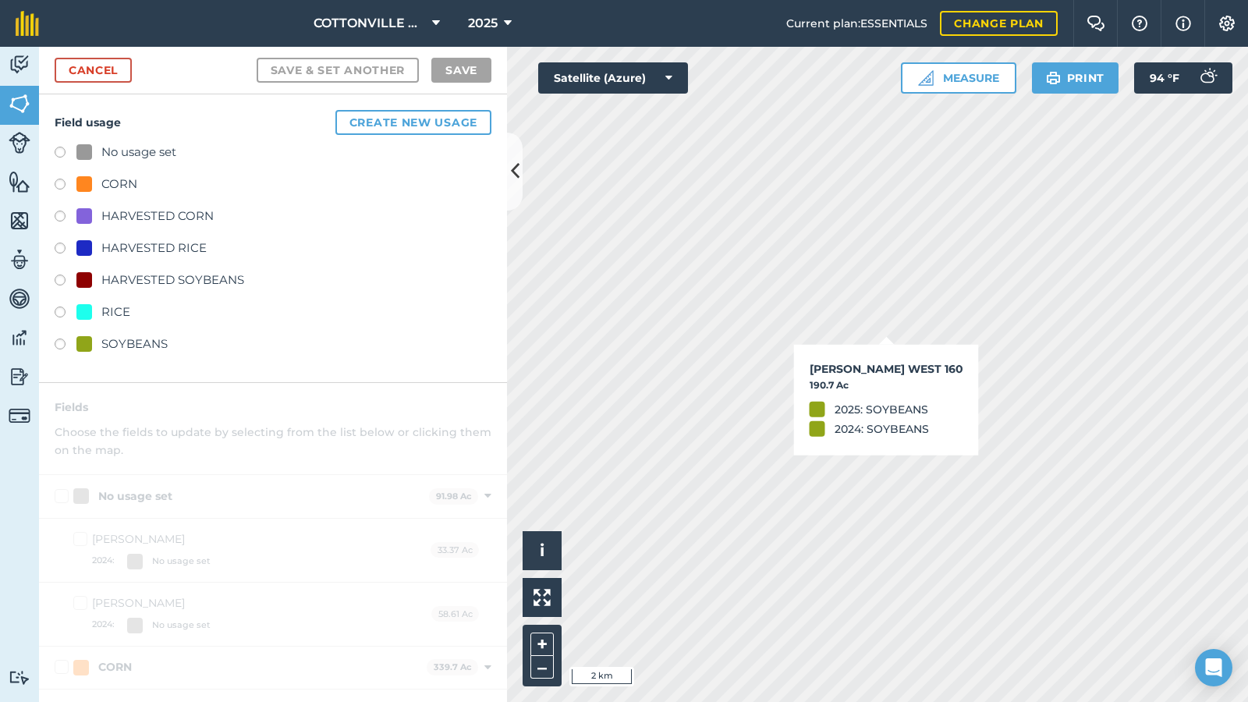
checkbox input "true"
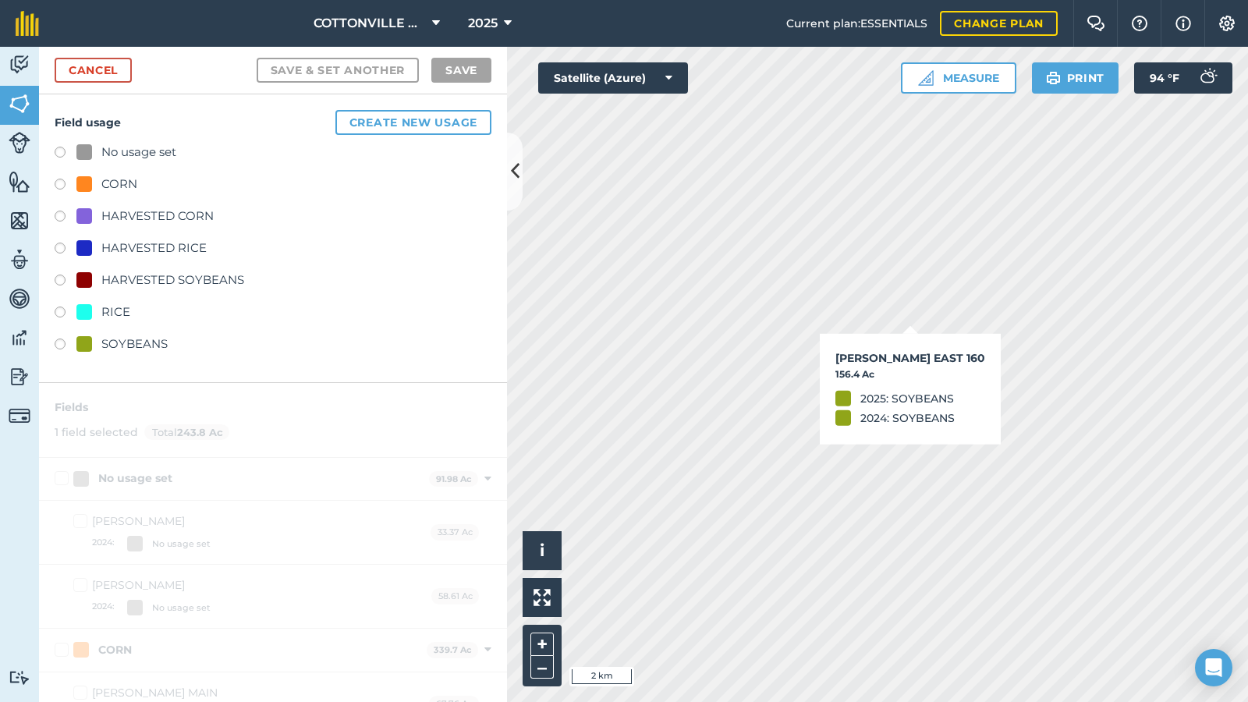
checkbox input "true"
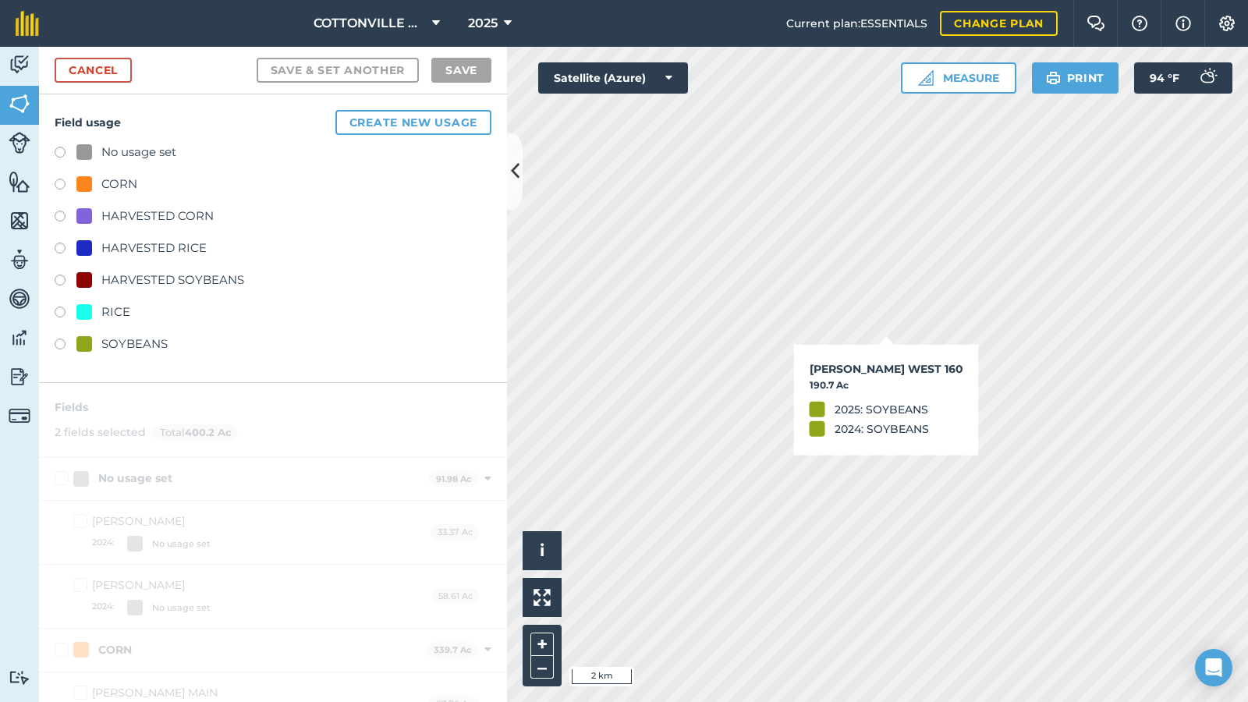
checkbox input "true"
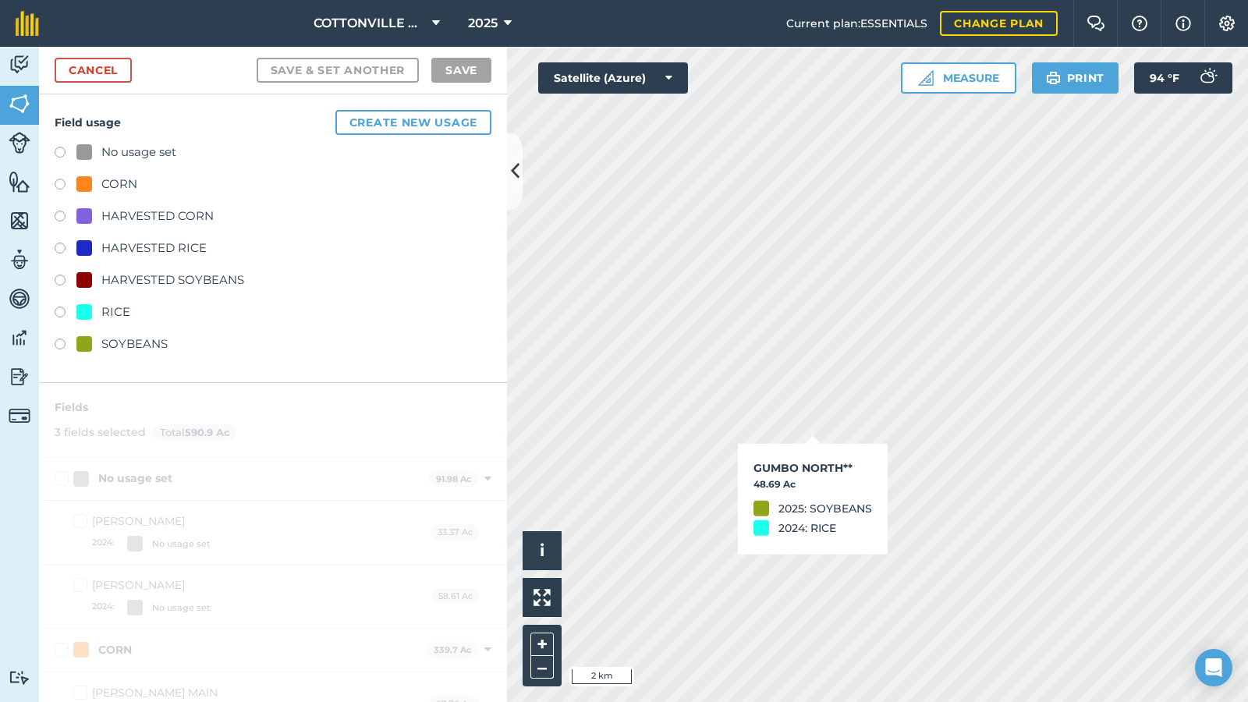
checkbox input "true"
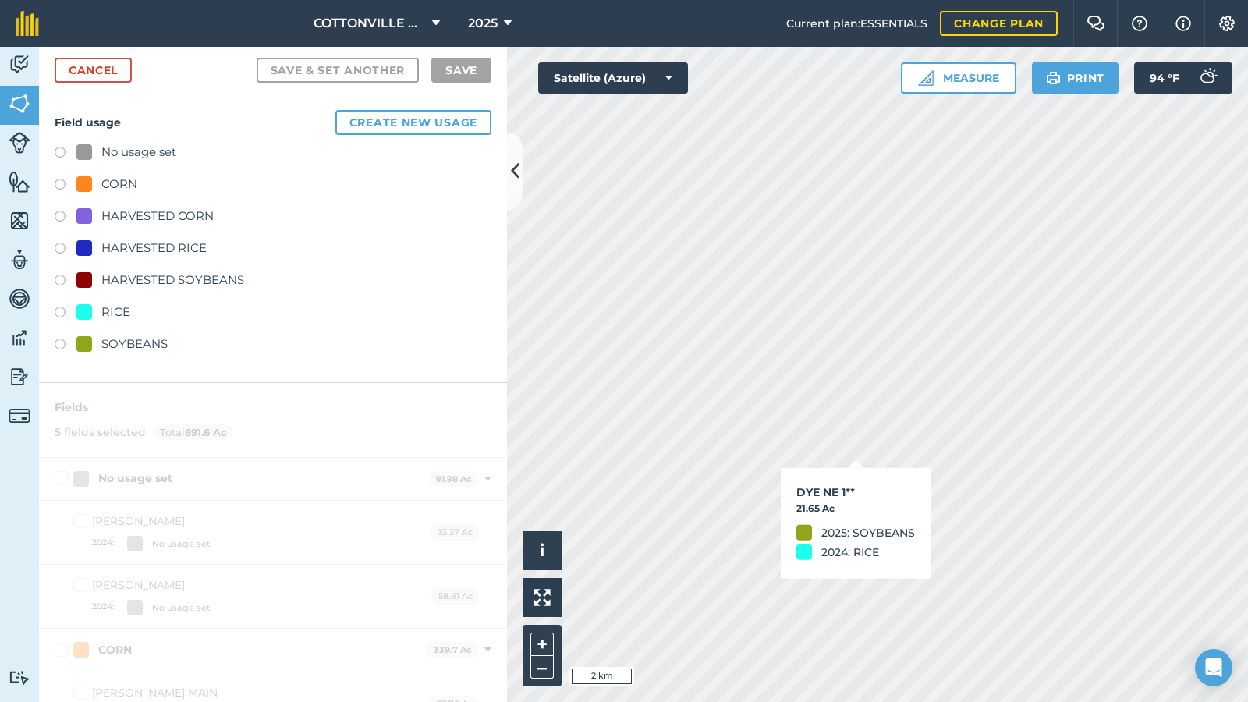
checkbox input "true"
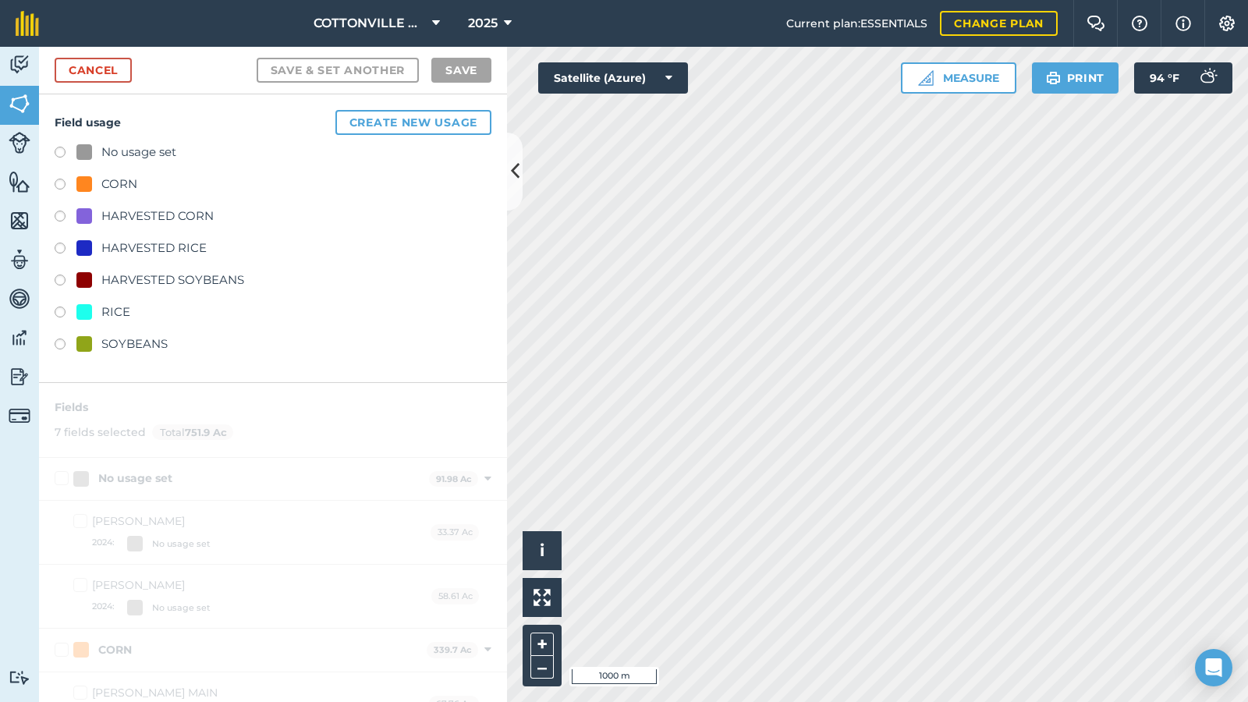
checkbox input "true"
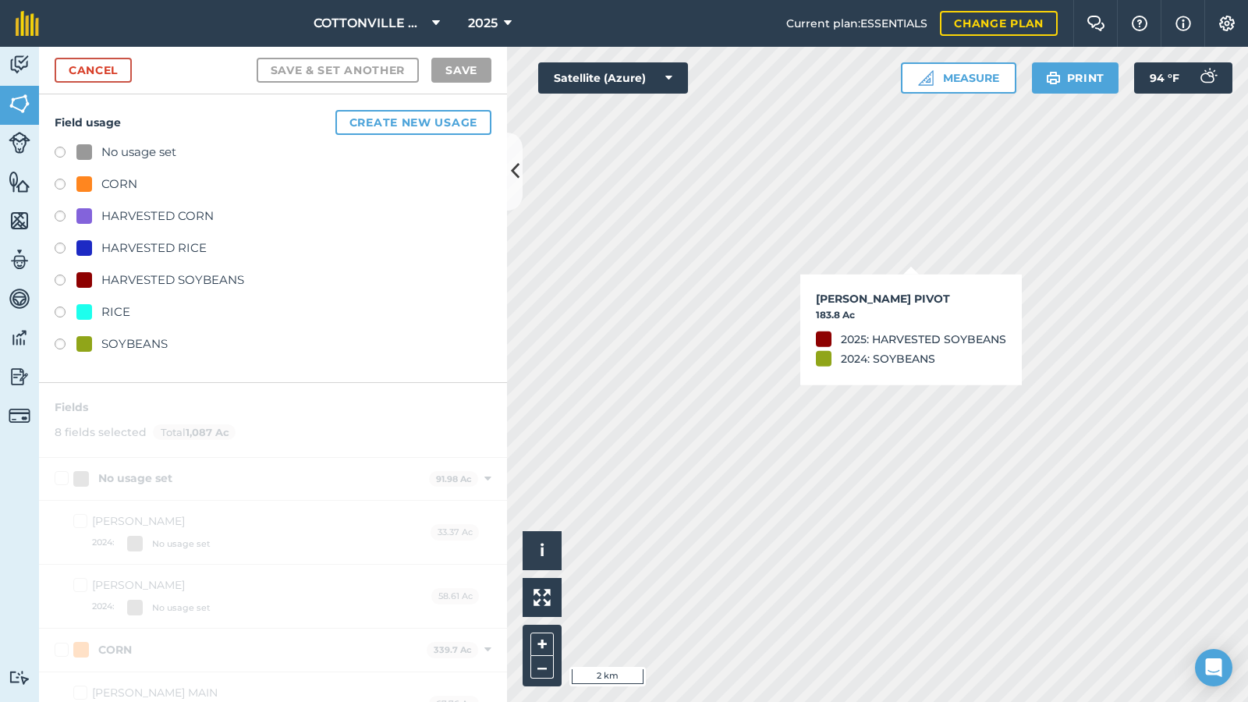
checkbox input "true"
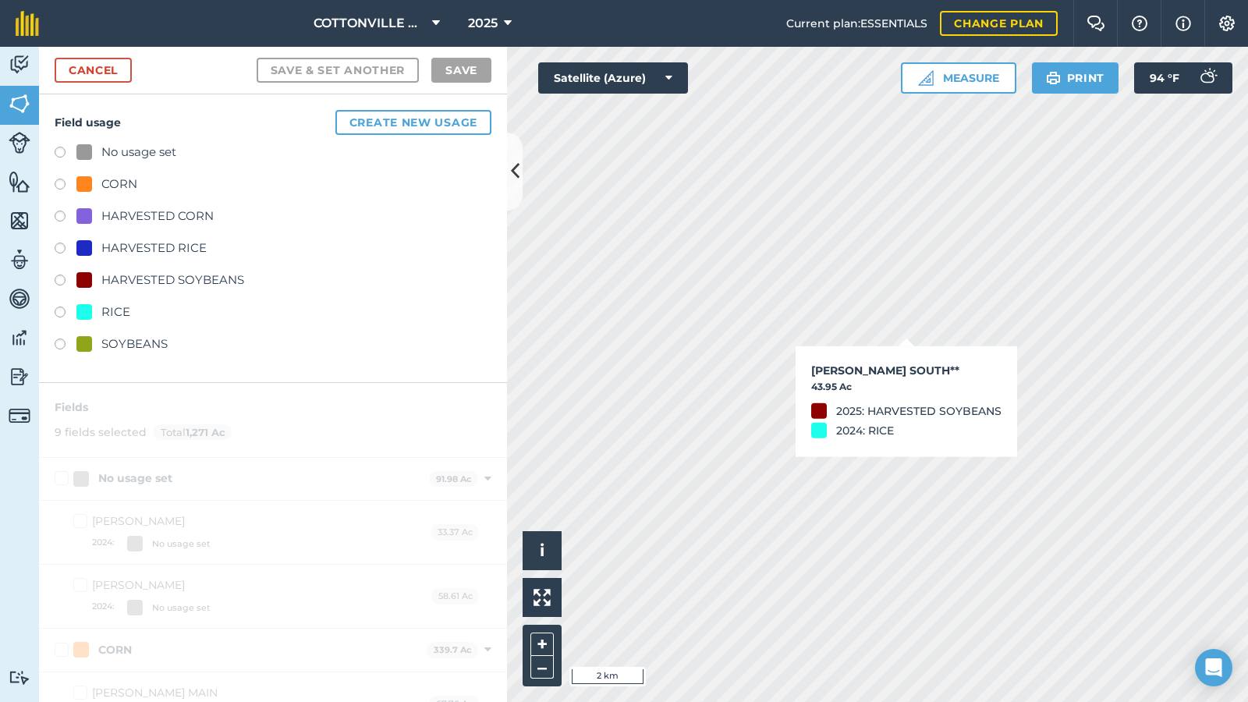
checkbox input "true"
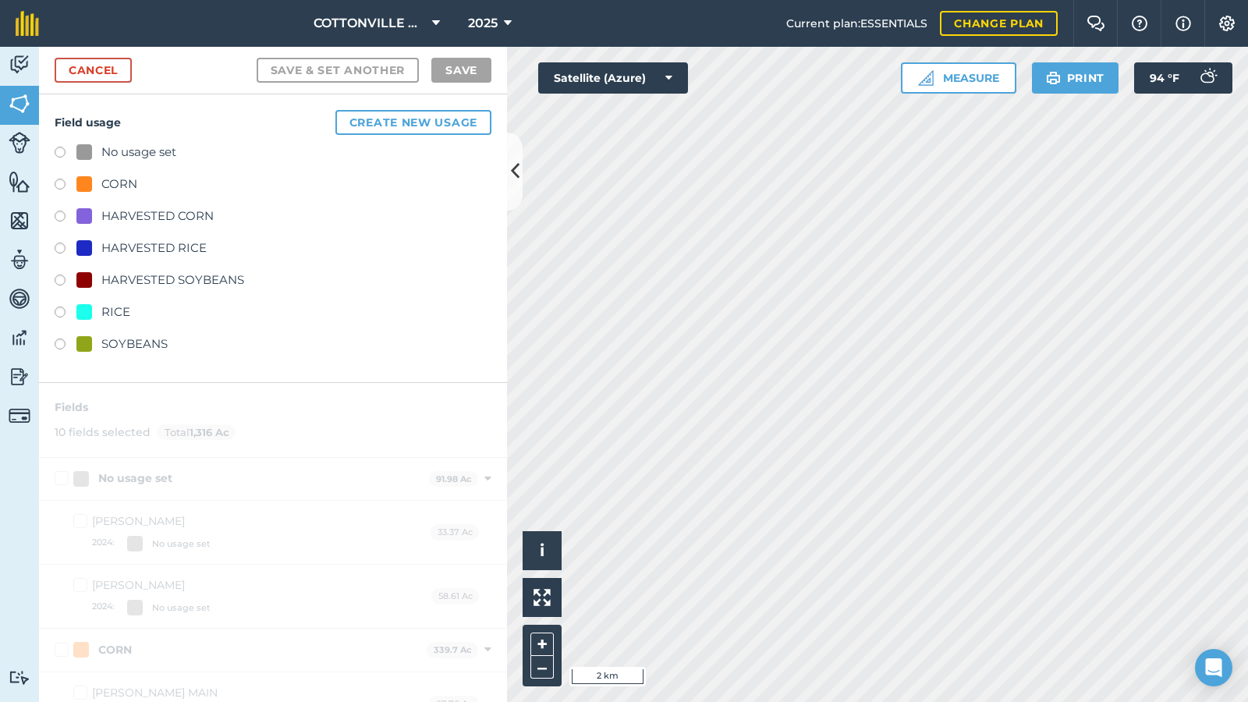
checkbox input "true"
click at [98, 59] on link "Cancel" at bounding box center [93, 70] width 77 height 25
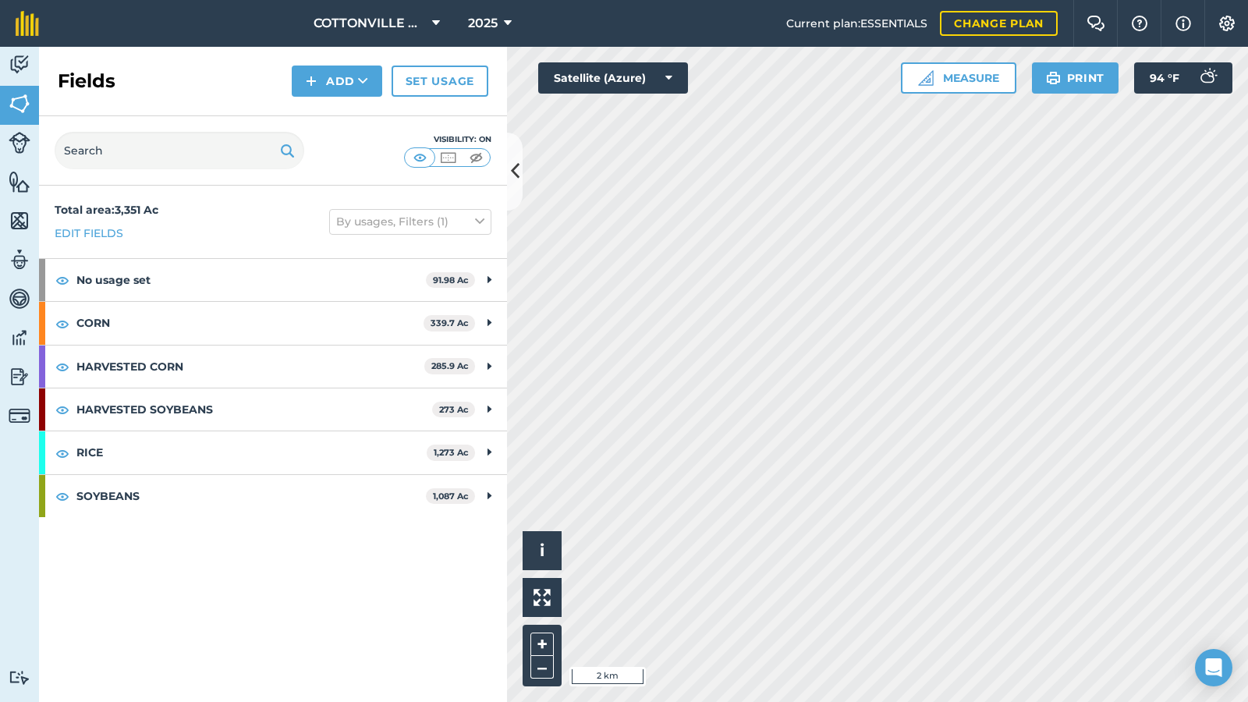
click at [229, 82] on div "Fields Add Set usage" at bounding box center [273, 81] width 468 height 69
click at [516, 165] on icon at bounding box center [515, 171] width 9 height 27
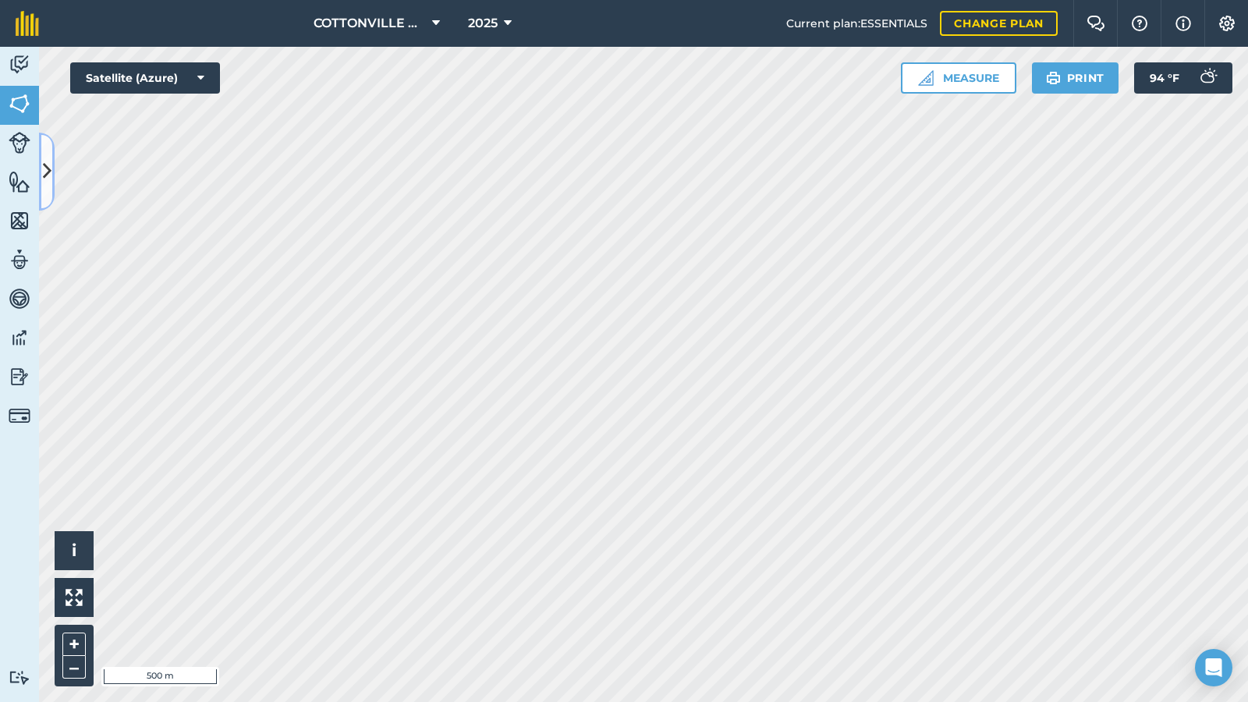
click at [50, 152] on button at bounding box center [47, 172] width 16 height 78
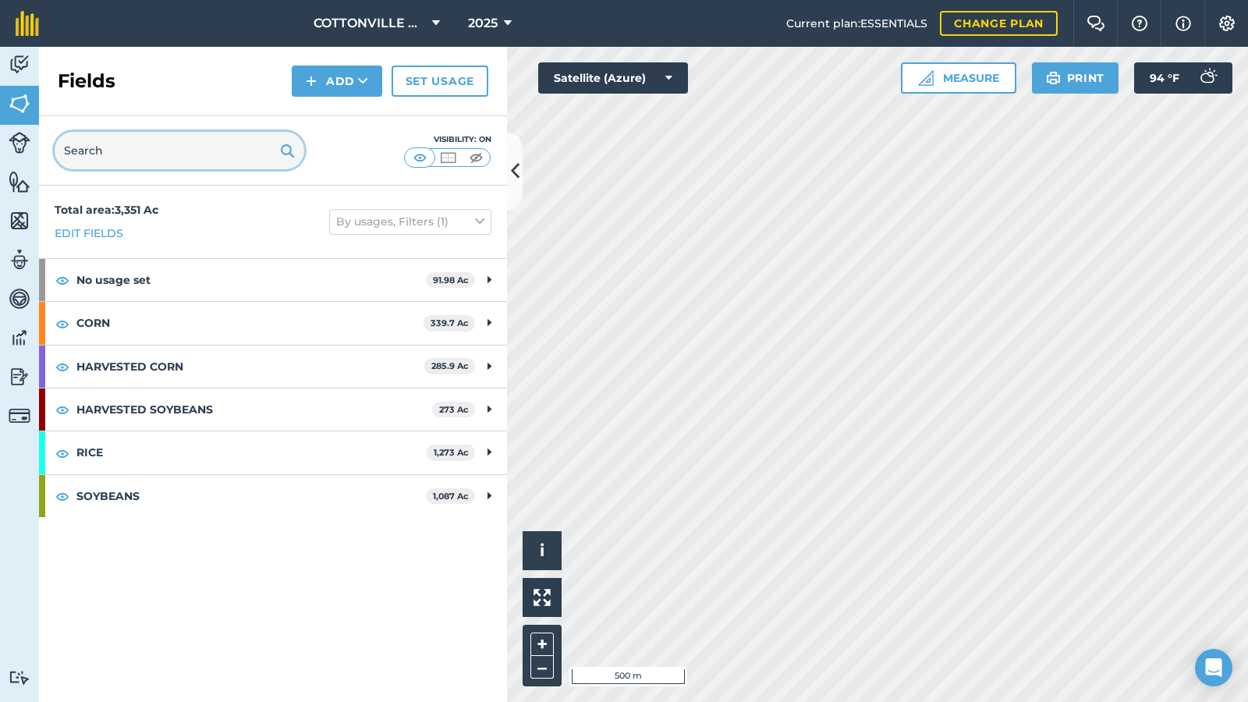
drag, startPoint x: 186, startPoint y: 189, endPoint x: 272, endPoint y: 197, distance: 86.9
click at [239, 196] on div "Fields Add Set usage Visibility: On Total area : 3,351 Ac Edit fields By usages…" at bounding box center [273, 374] width 468 height 655
click at [321, 158] on div "Visibility: On" at bounding box center [273, 150] width 468 height 69
click at [438, 81] on link "Set usage" at bounding box center [440, 81] width 97 height 31
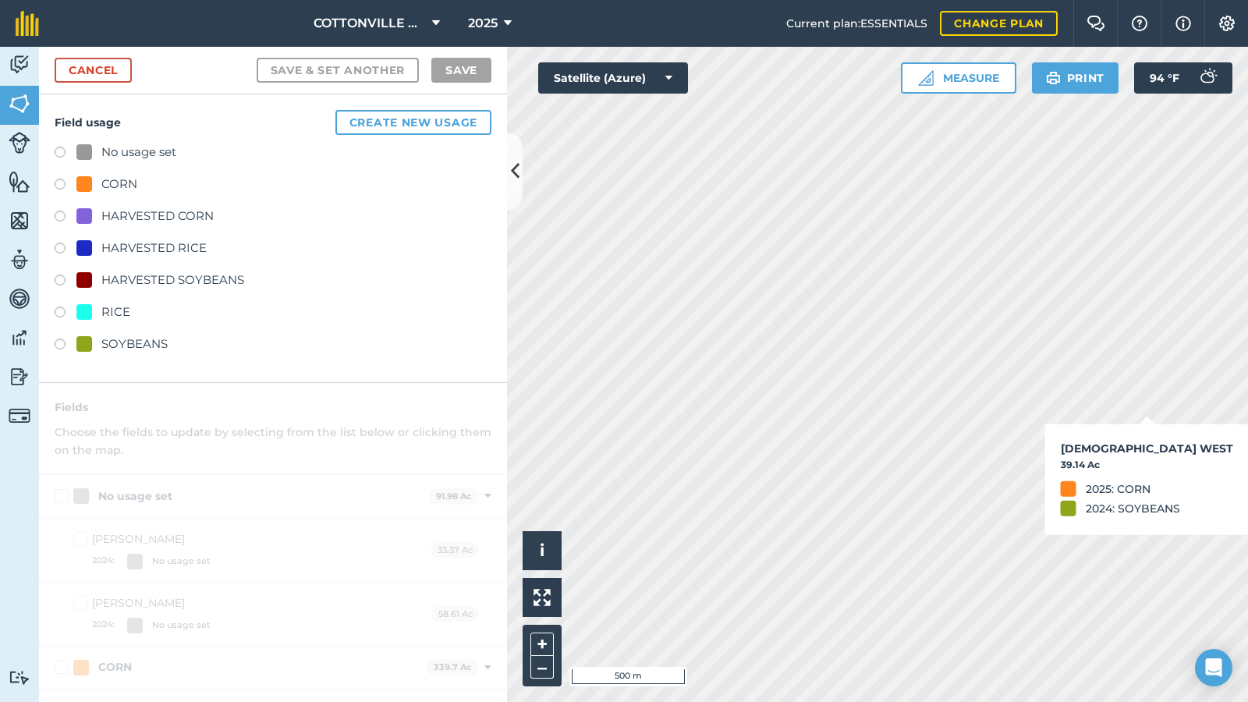
checkbox input "true"
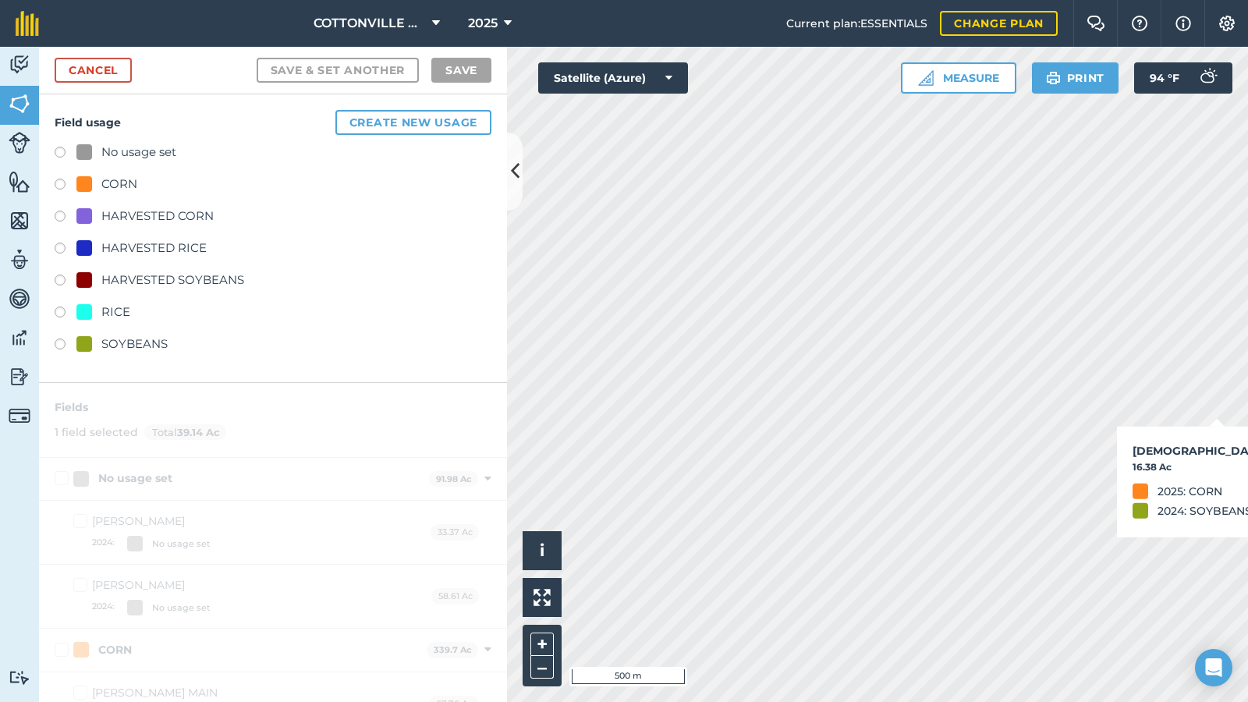
checkbox input "true"
click at [112, 183] on div "CORN" at bounding box center [119, 184] width 36 height 19
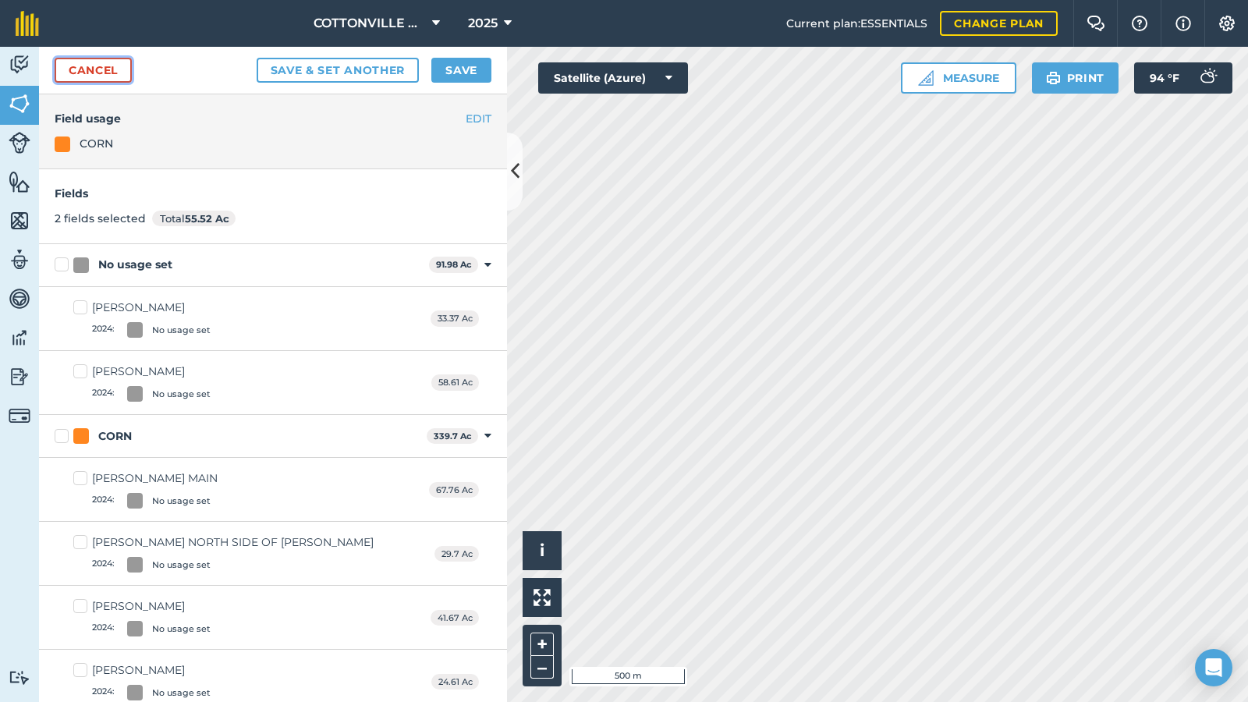
click at [94, 68] on link "Cancel" at bounding box center [93, 70] width 77 height 25
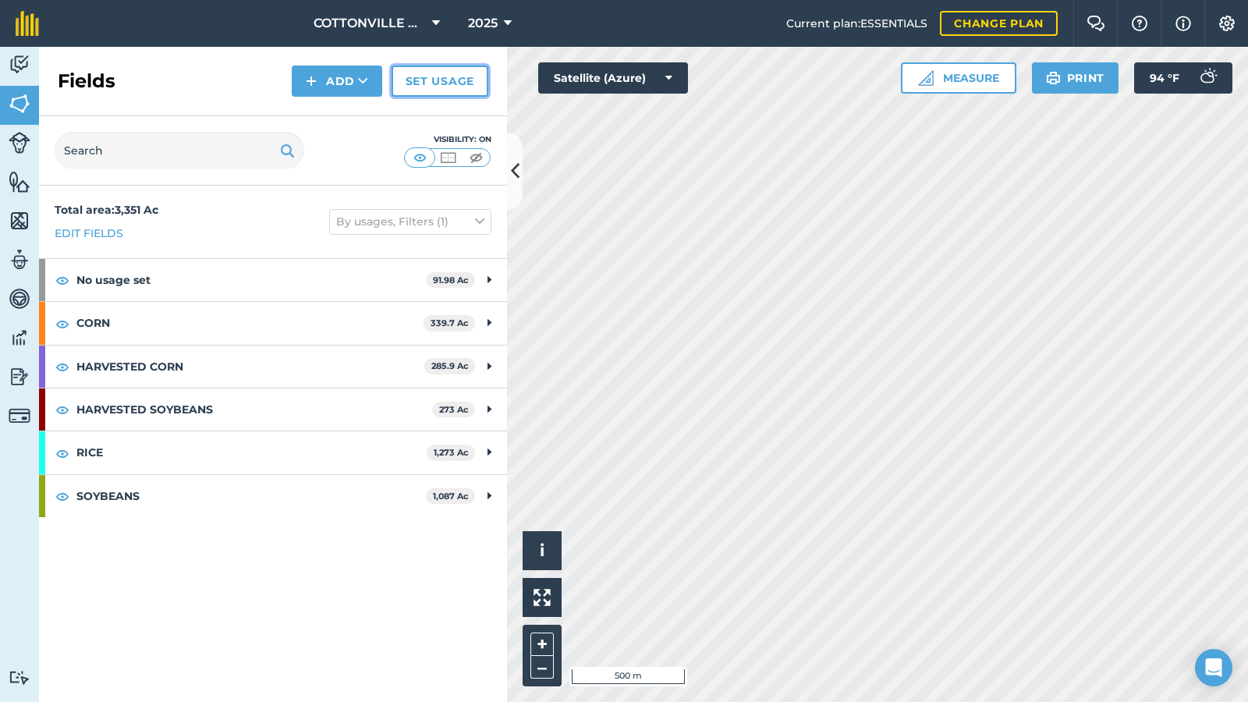
click at [412, 76] on link "Set usage" at bounding box center [440, 81] width 97 height 31
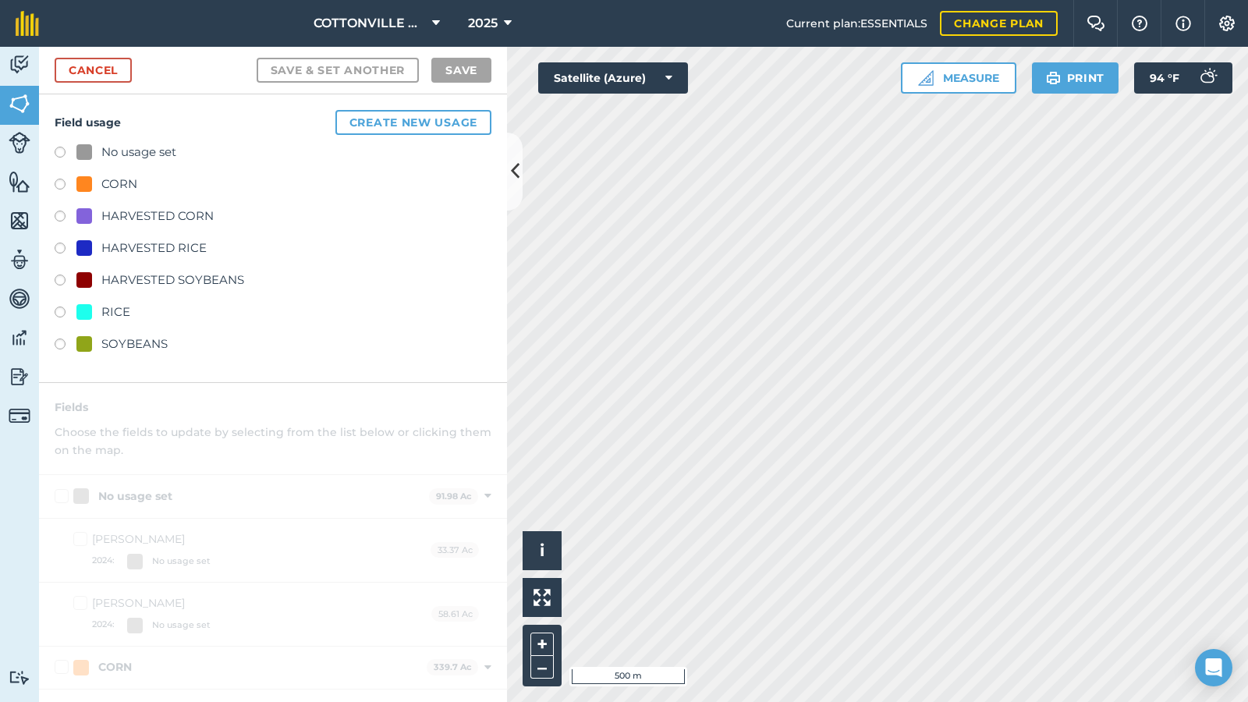
click at [127, 214] on div "HARVESTED CORN" at bounding box center [157, 216] width 112 height 19
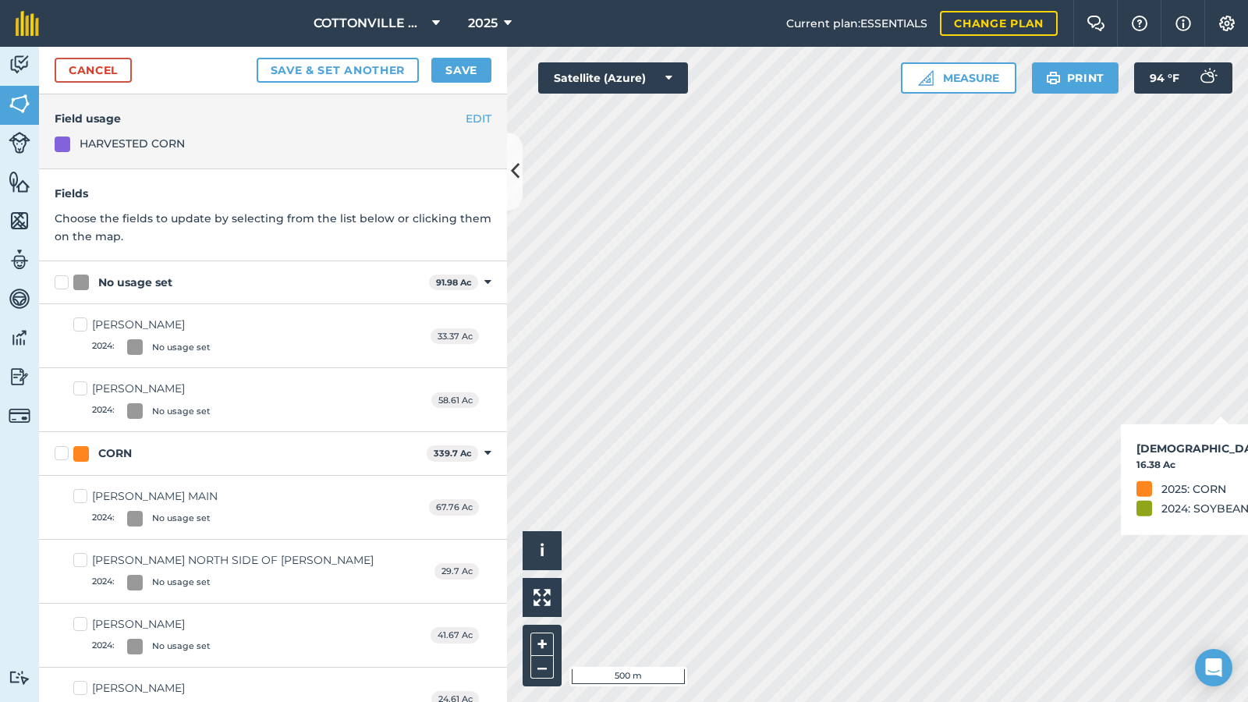
checkbox input "true"
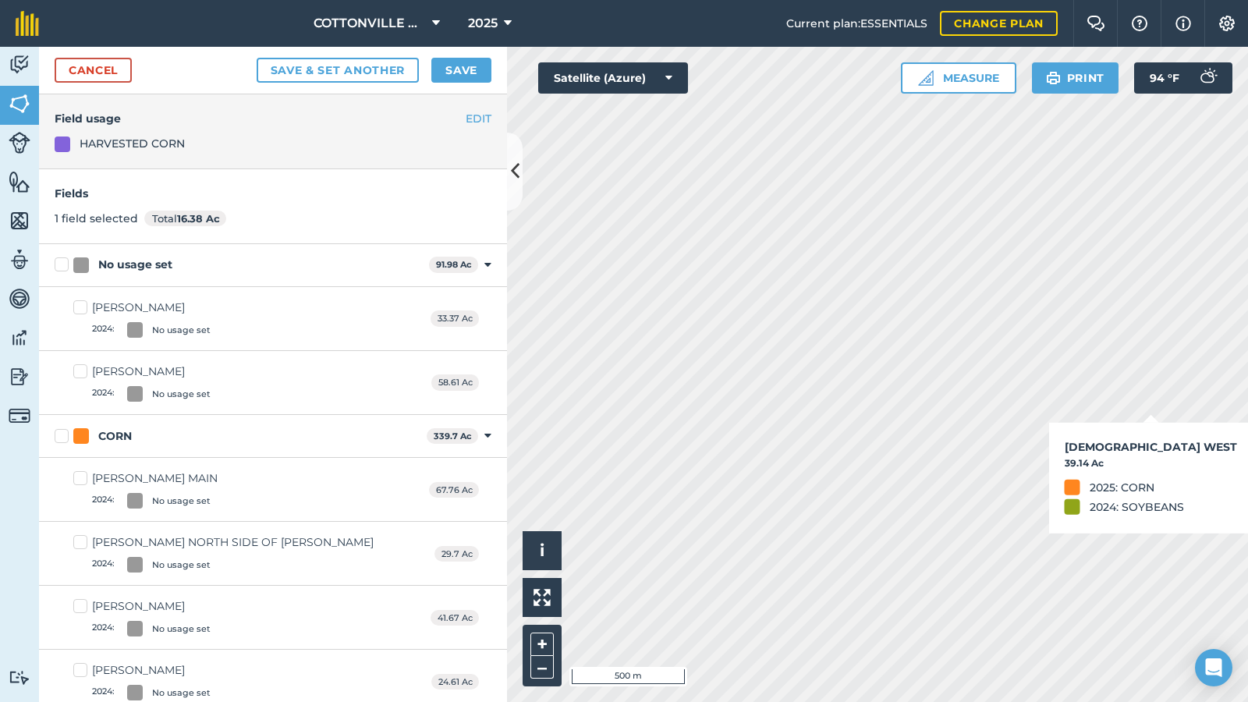
checkbox input "true"
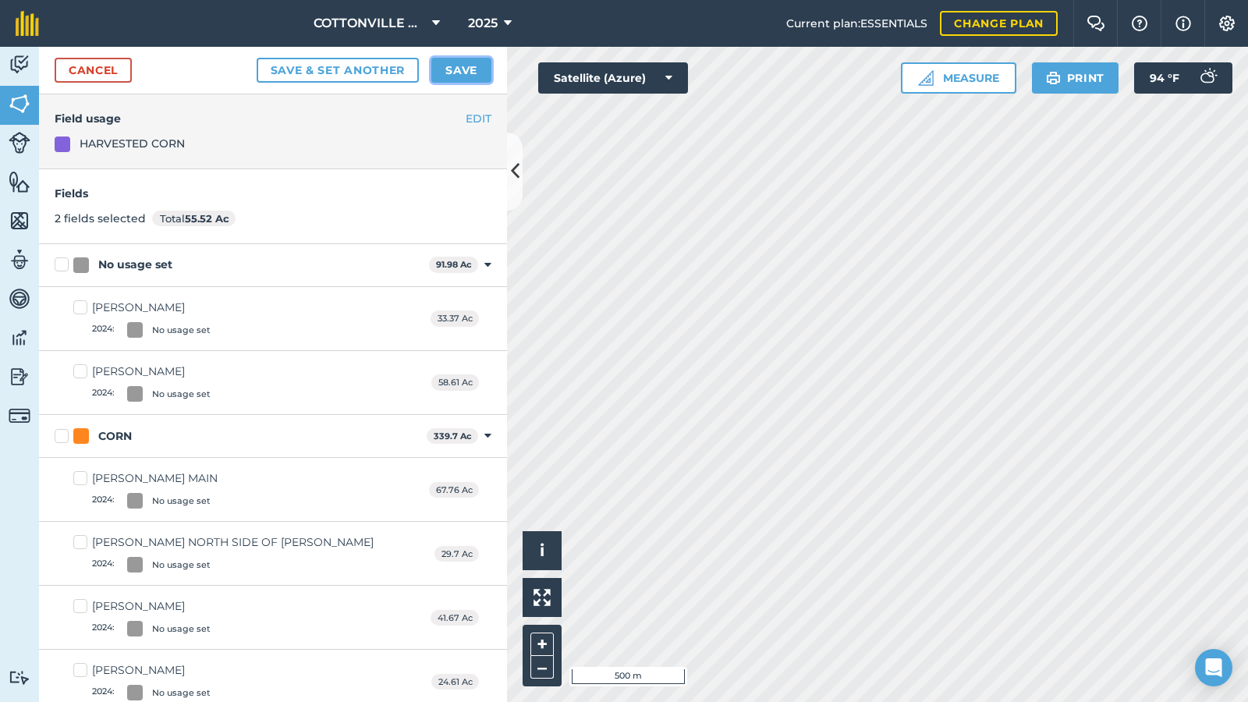
click at [463, 70] on button "Save" at bounding box center [461, 70] width 60 height 25
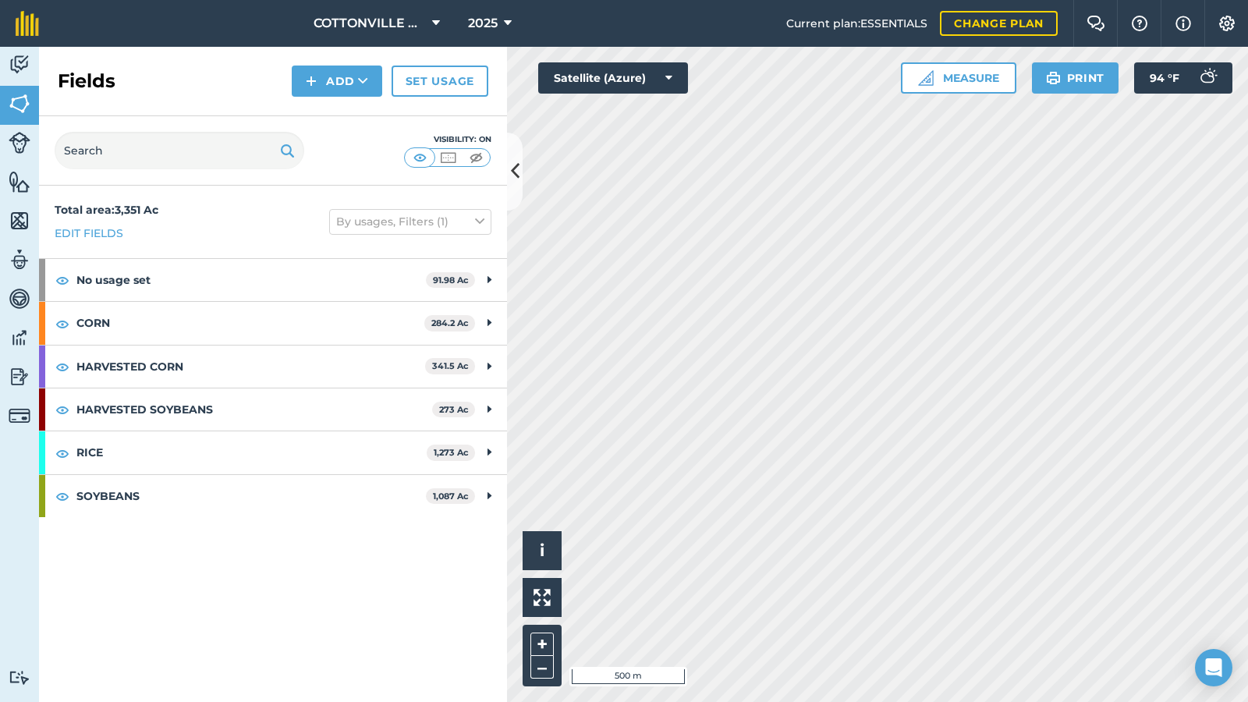
click at [212, 222] on div "Total area : 3,351 Ac Edit fields By usages, Filters (1)" at bounding box center [273, 222] width 468 height 73
click at [239, 219] on div "Total area : 3,351 Ac Edit fields By usages, Filters (1)" at bounding box center [273, 222] width 468 height 73
click at [425, 81] on link "Set usage" at bounding box center [440, 81] width 97 height 31
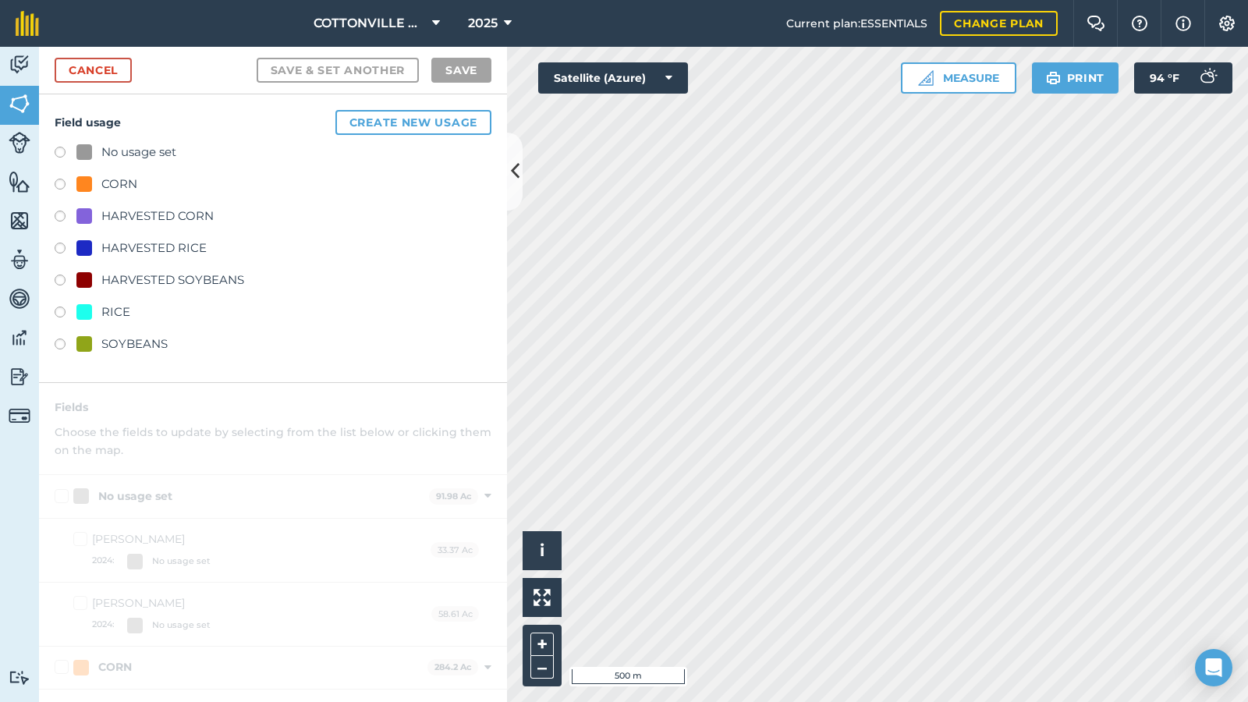
click at [425, 81] on div "Save & set another Save" at bounding box center [374, 70] width 235 height 25
click at [83, 59] on link "Cancel" at bounding box center [93, 70] width 77 height 25
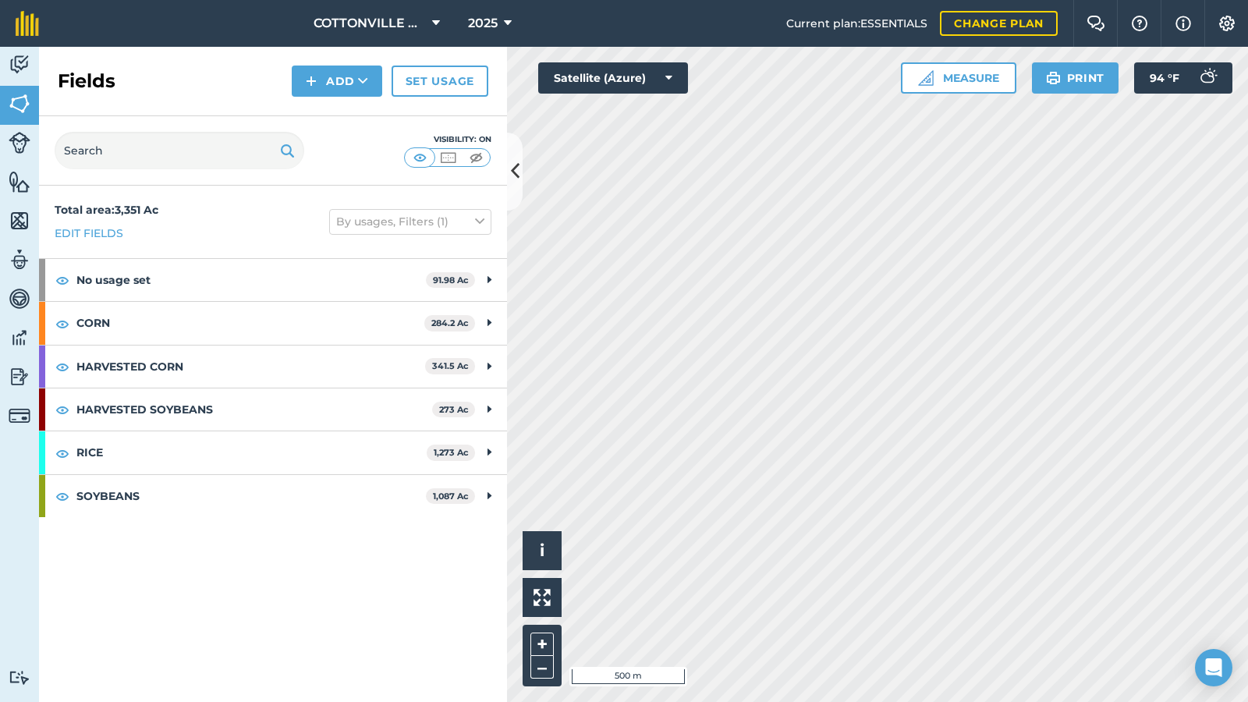
click at [200, 116] on div "Visibility: On" at bounding box center [273, 150] width 468 height 69
click at [196, 76] on div "Fields Add Set usage" at bounding box center [273, 81] width 468 height 69
click at [514, 174] on icon at bounding box center [515, 171] width 9 height 27
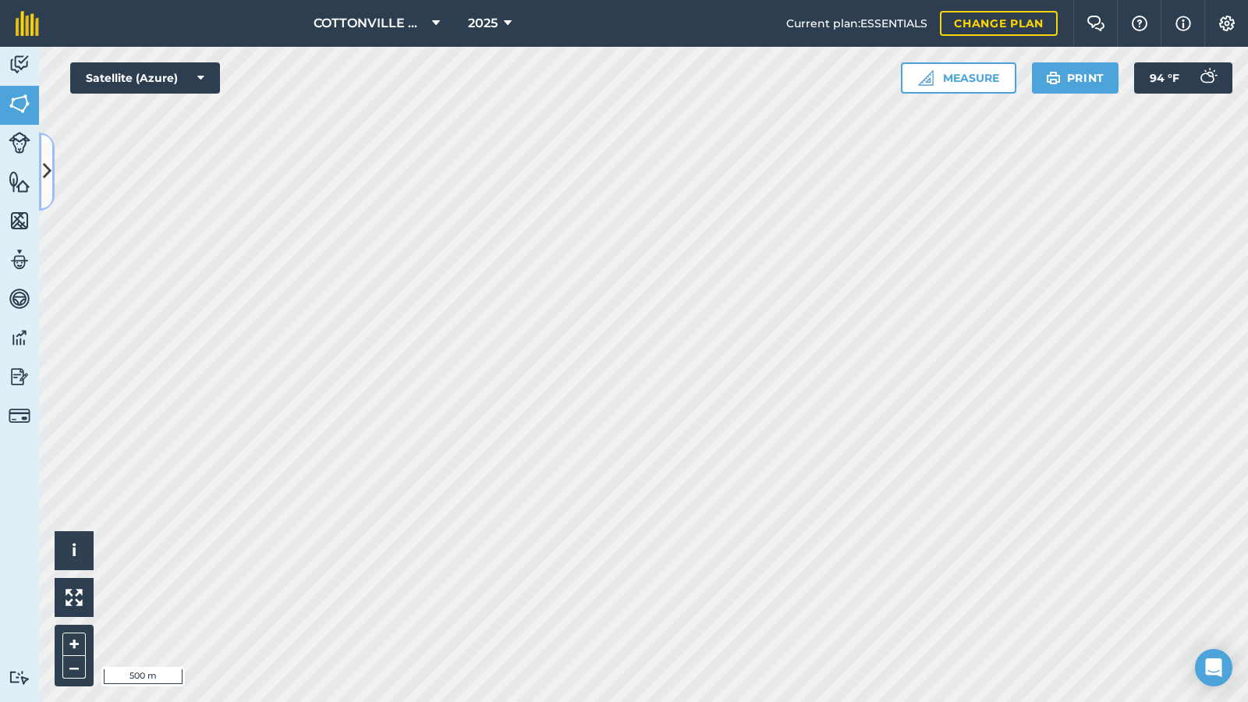
click at [49, 166] on icon at bounding box center [47, 171] width 9 height 27
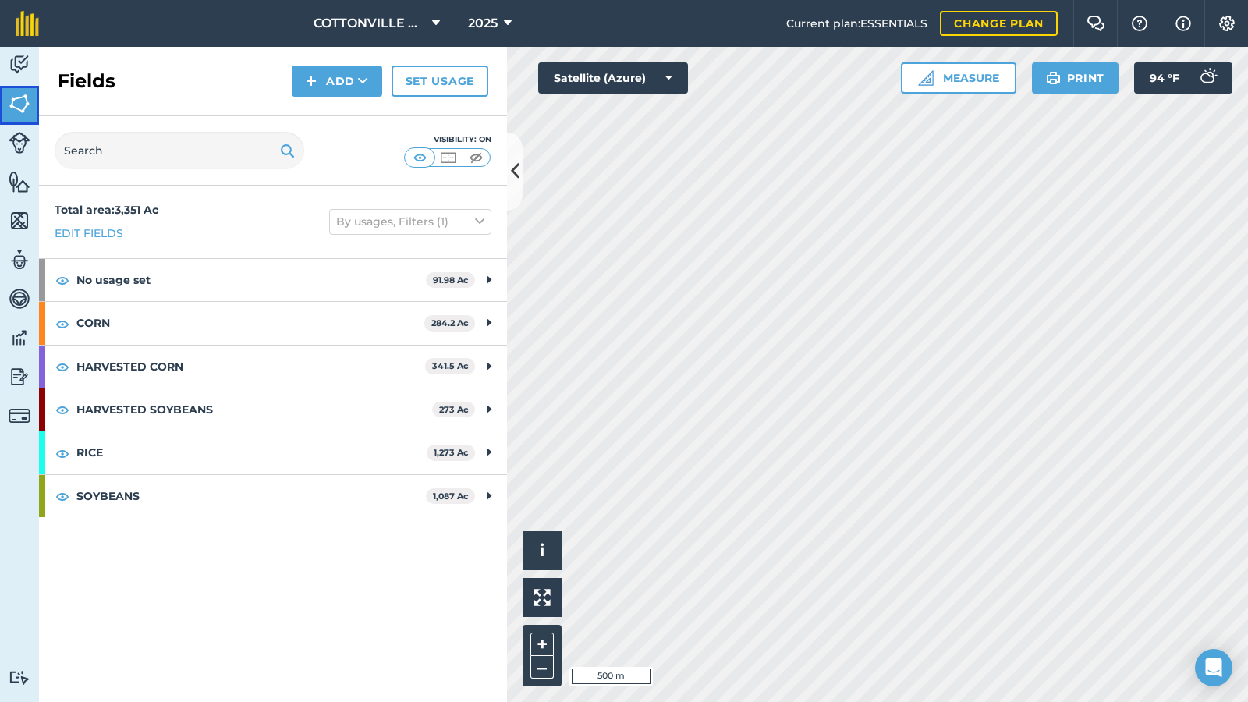
click at [28, 103] on img at bounding box center [20, 103] width 22 height 23
click at [145, 75] on div "Fields Add Set usage" at bounding box center [273, 81] width 468 height 69
click at [511, 158] on icon at bounding box center [515, 171] width 9 height 27
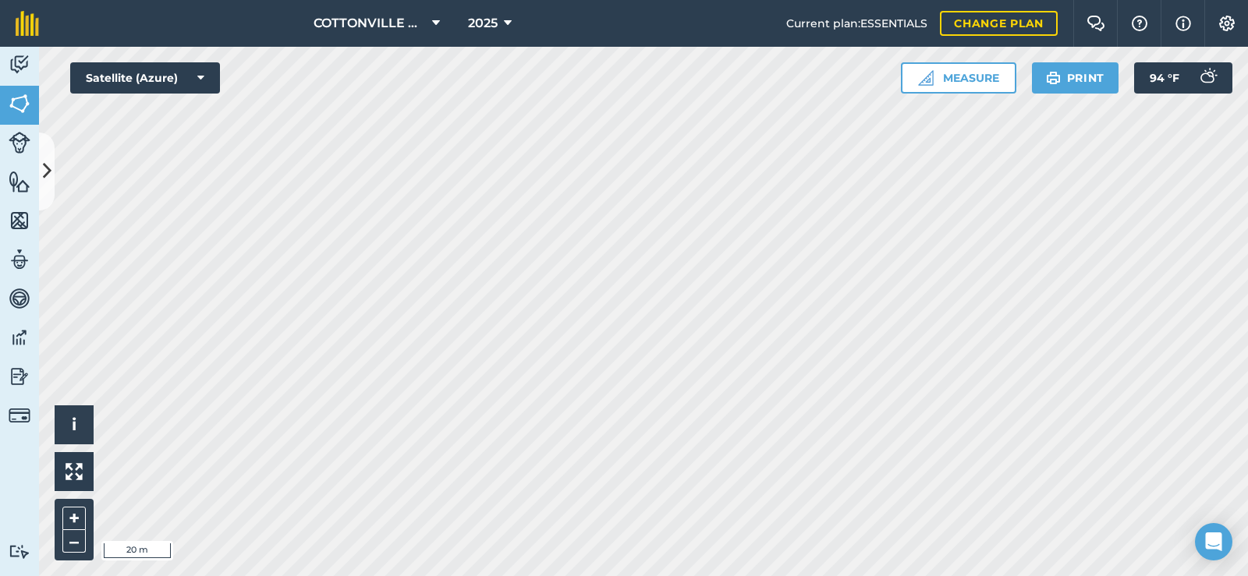
click at [683, 576] on html "COTTONVILLE PLANTING COMPANY, LLC 2025 Current plan : ESSENTIALS Change plan Fa…" at bounding box center [624, 288] width 1248 height 576
click at [41, 167] on button at bounding box center [47, 172] width 16 height 78
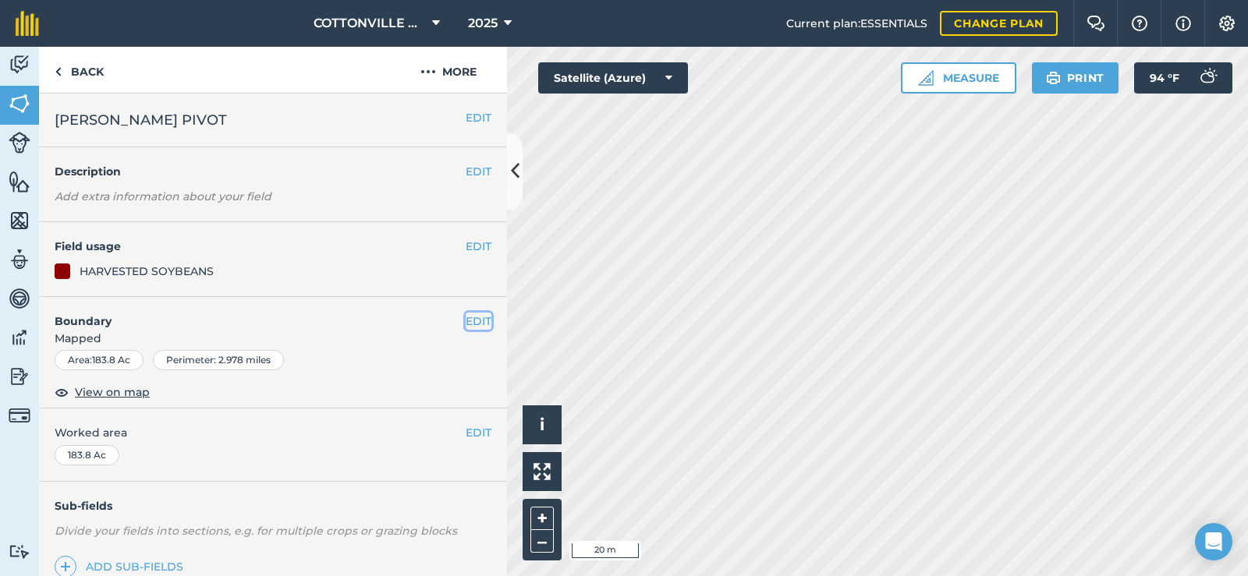
click at [471, 321] on button "EDIT" at bounding box center [479, 321] width 26 height 17
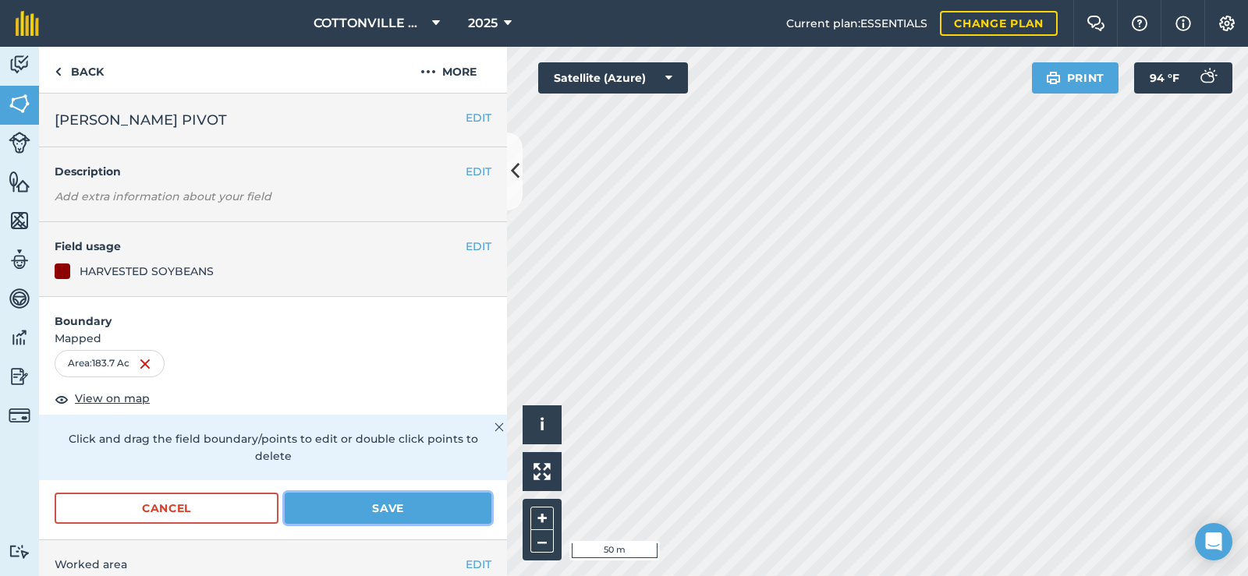
click at [328, 507] on button "Save" at bounding box center [388, 508] width 207 height 31
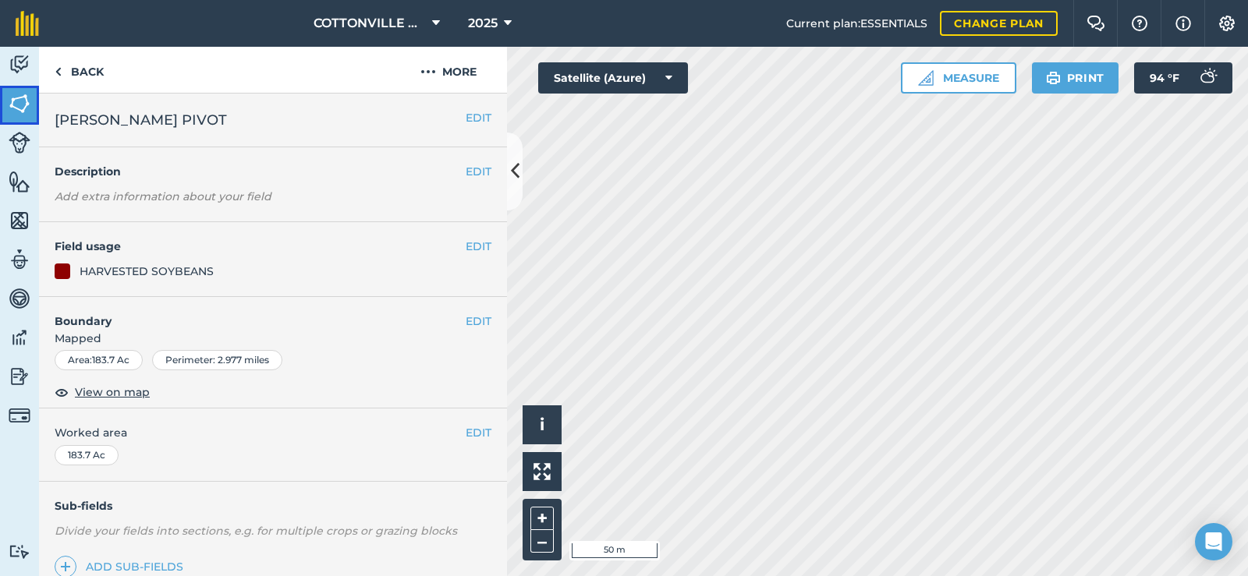
click at [9, 104] on img at bounding box center [20, 103] width 22 height 23
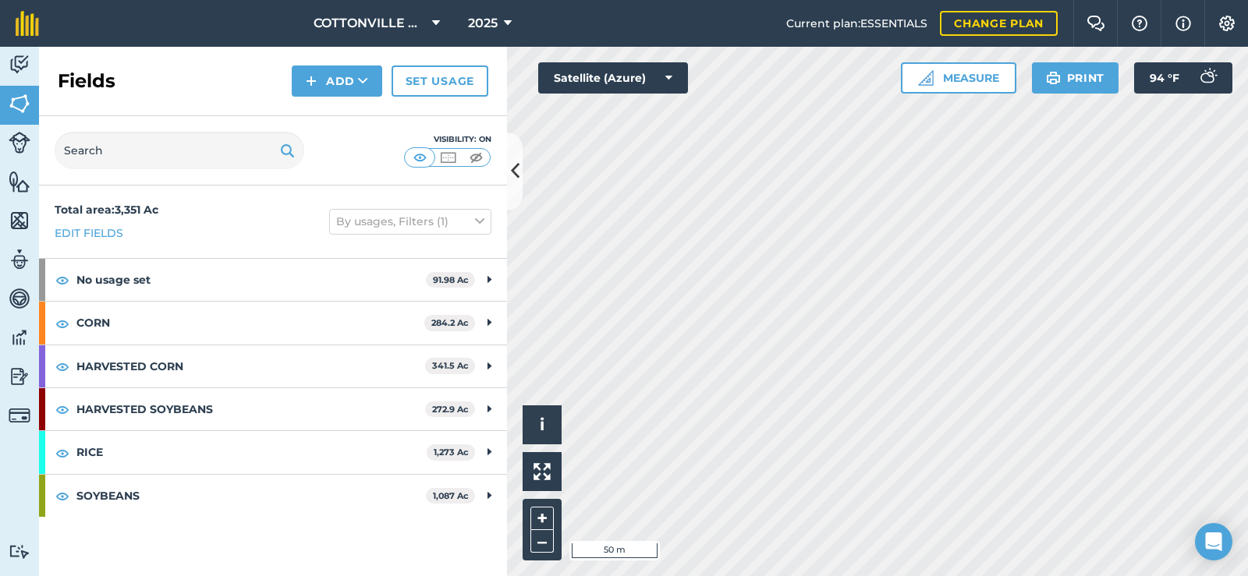
click at [105, 84] on h2 "Fields" at bounding box center [87, 81] width 58 height 25
click at [511, 164] on icon at bounding box center [515, 171] width 9 height 27
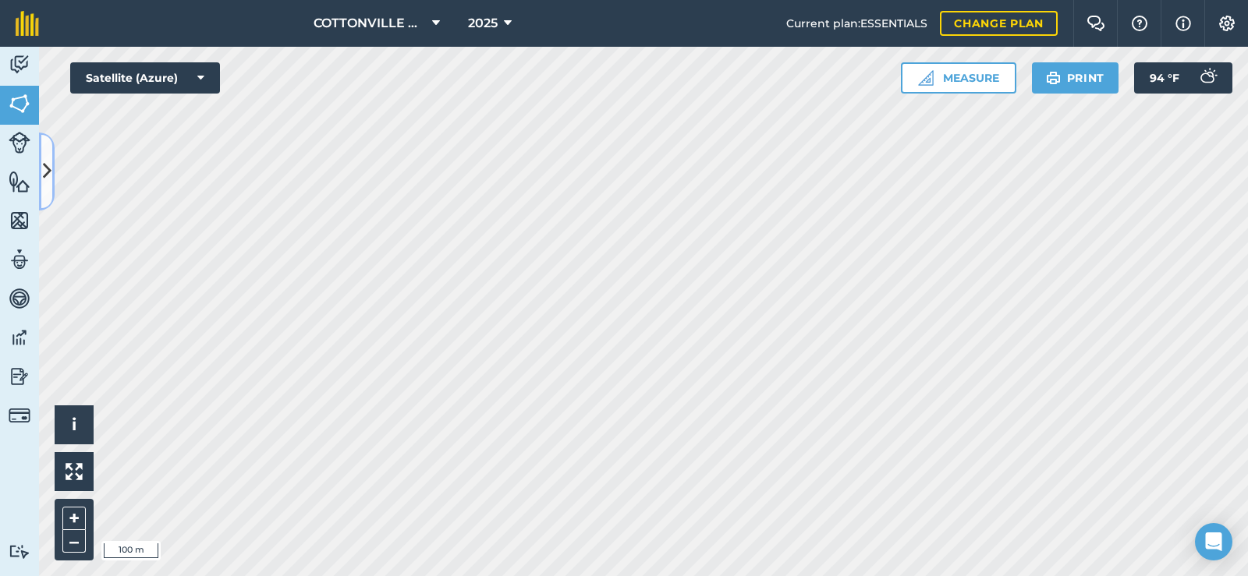
click at [41, 165] on button at bounding box center [47, 172] width 16 height 78
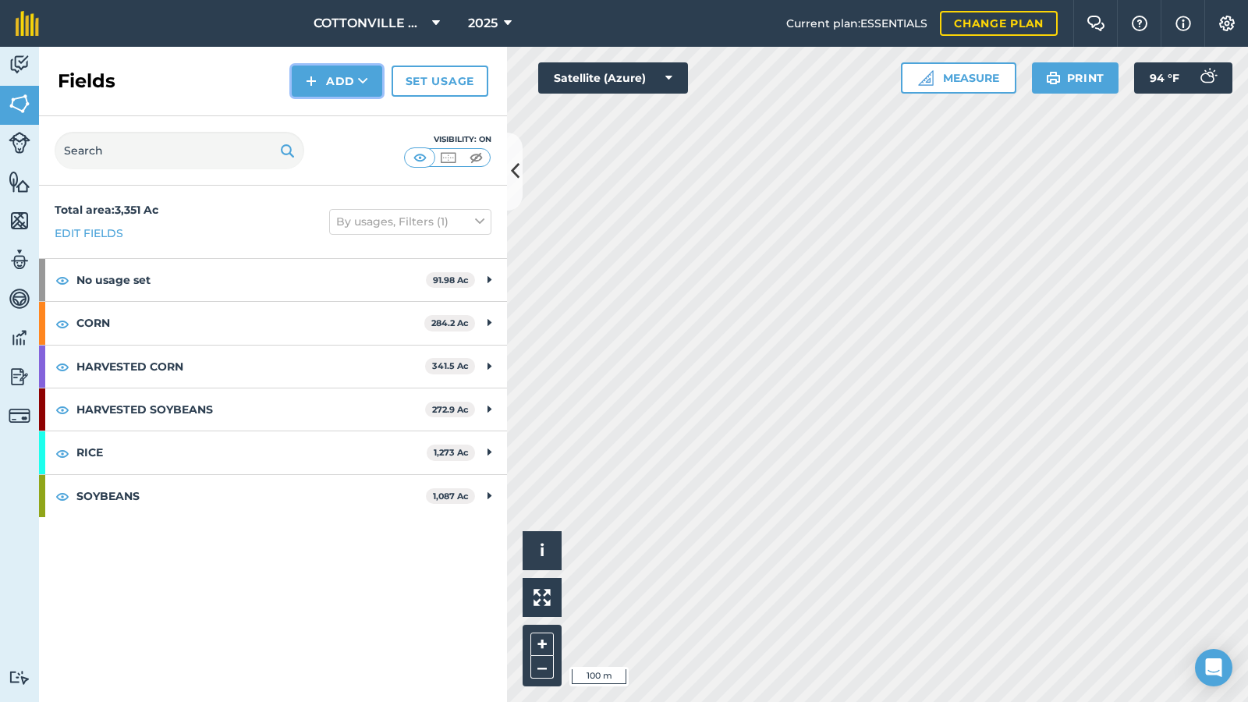
click at [357, 86] on button "Add" at bounding box center [337, 81] width 90 height 31
click at [346, 116] on link "Draw" at bounding box center [337, 116] width 86 height 34
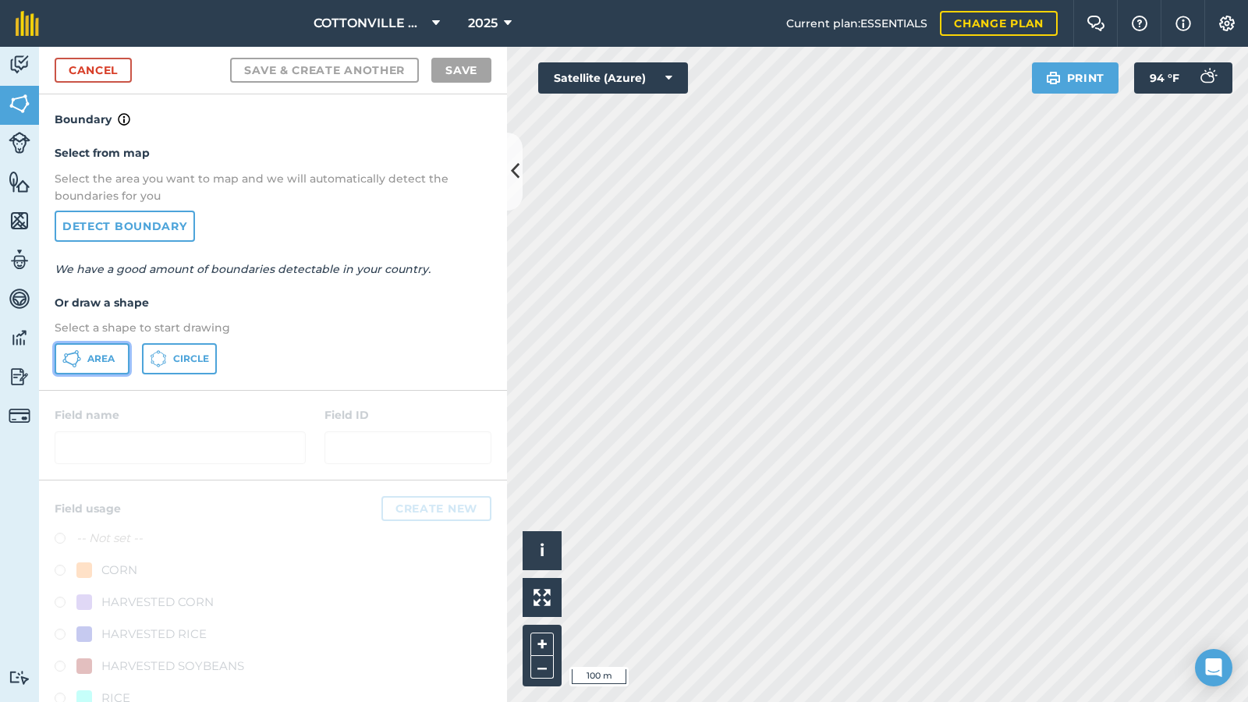
click at [107, 353] on span "Area" at bounding box center [100, 359] width 27 height 12
click at [511, 179] on icon at bounding box center [515, 171] width 9 height 27
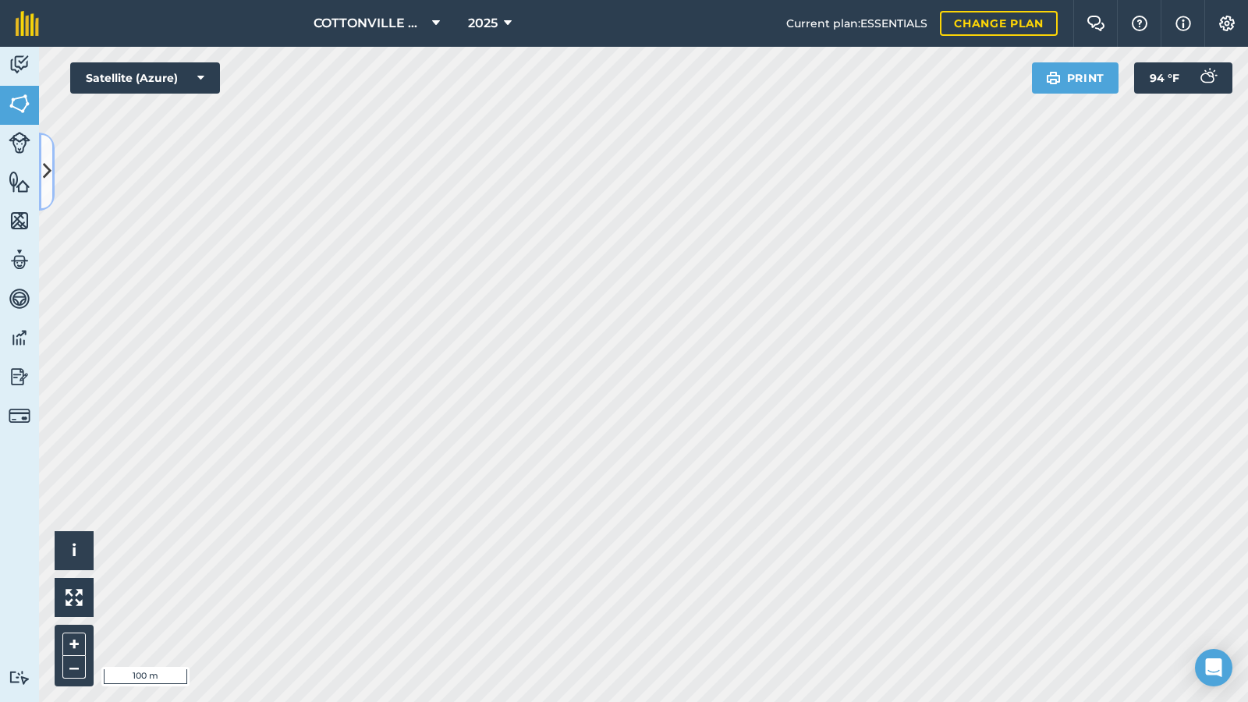
click at [49, 161] on icon at bounding box center [47, 171] width 9 height 27
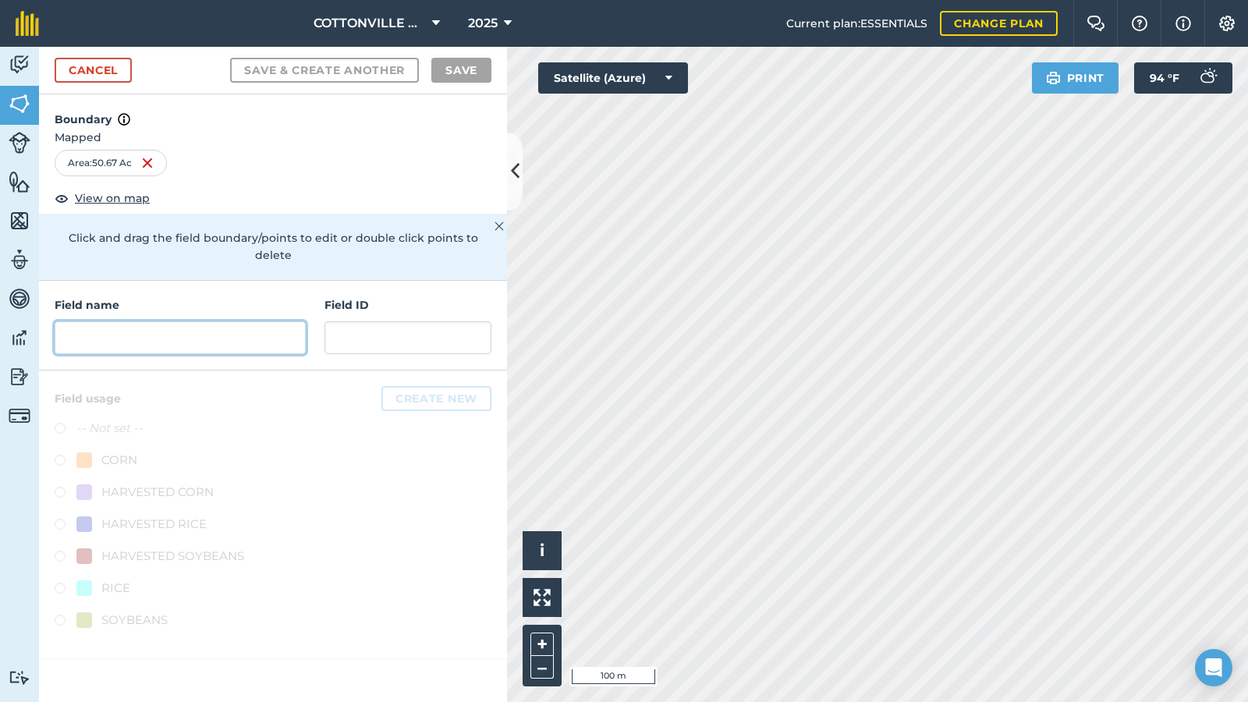
click at [179, 321] on input "text" at bounding box center [180, 337] width 251 height 33
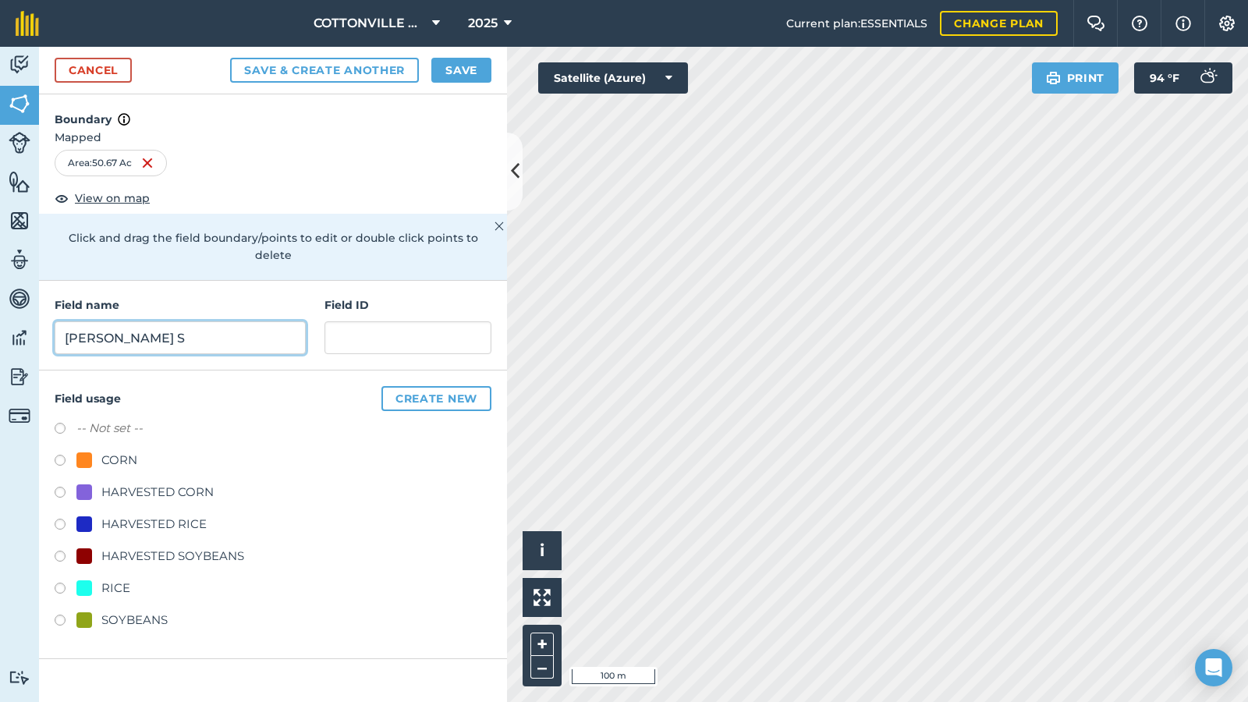
type input "[PERSON_NAME] S"
click at [110, 419] on label "-- Not set --" at bounding box center [109, 428] width 66 height 19
radio input "true"
click at [468, 65] on button "Save" at bounding box center [461, 70] width 60 height 25
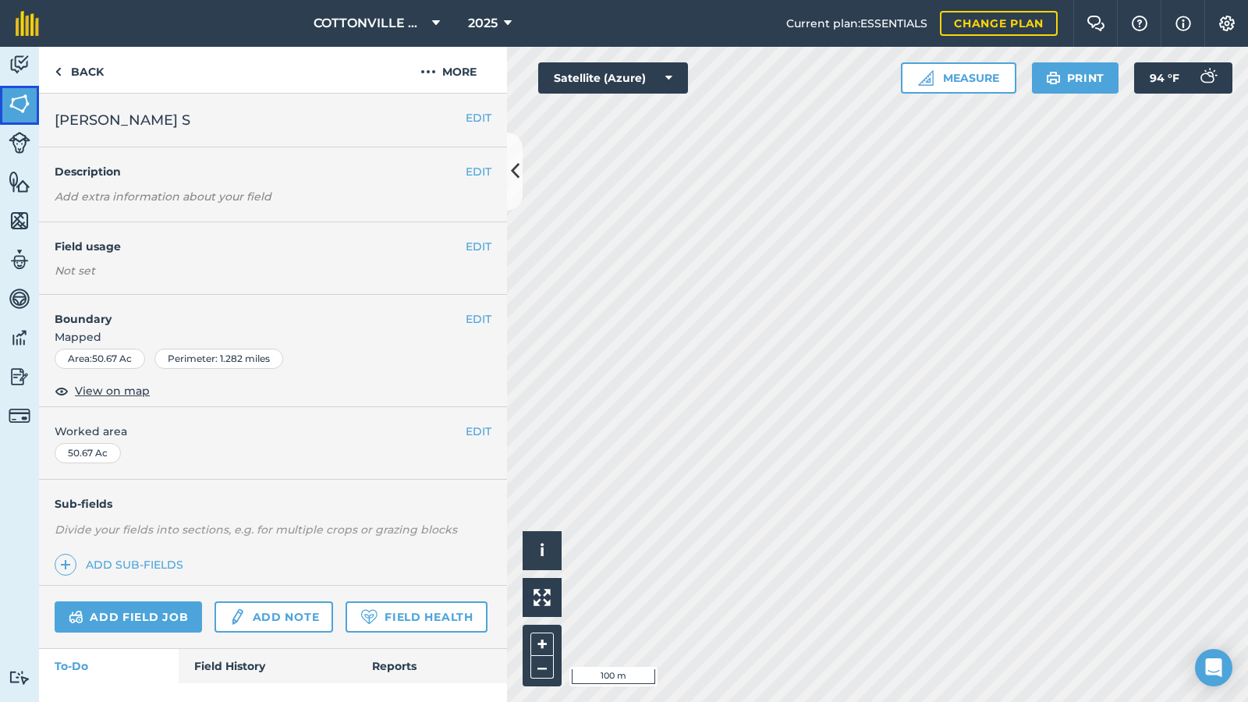
click at [16, 110] on img at bounding box center [20, 103] width 22 height 23
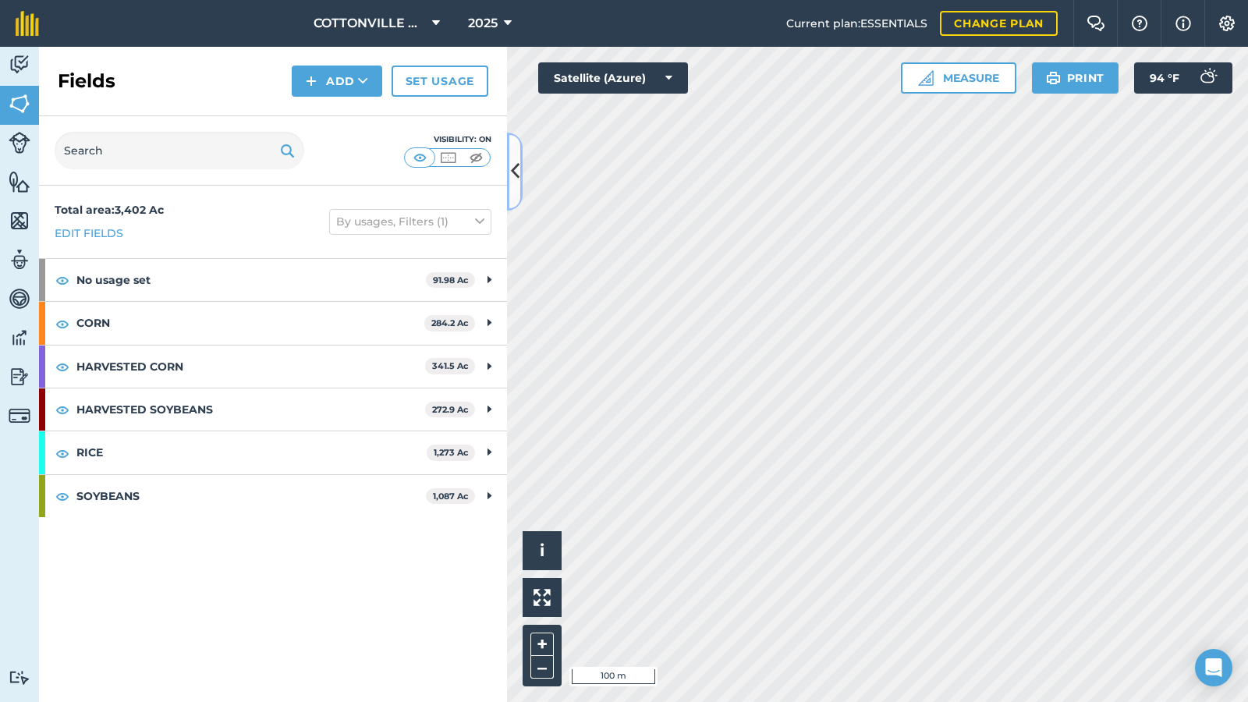
click at [520, 166] on button at bounding box center [515, 172] width 16 height 78
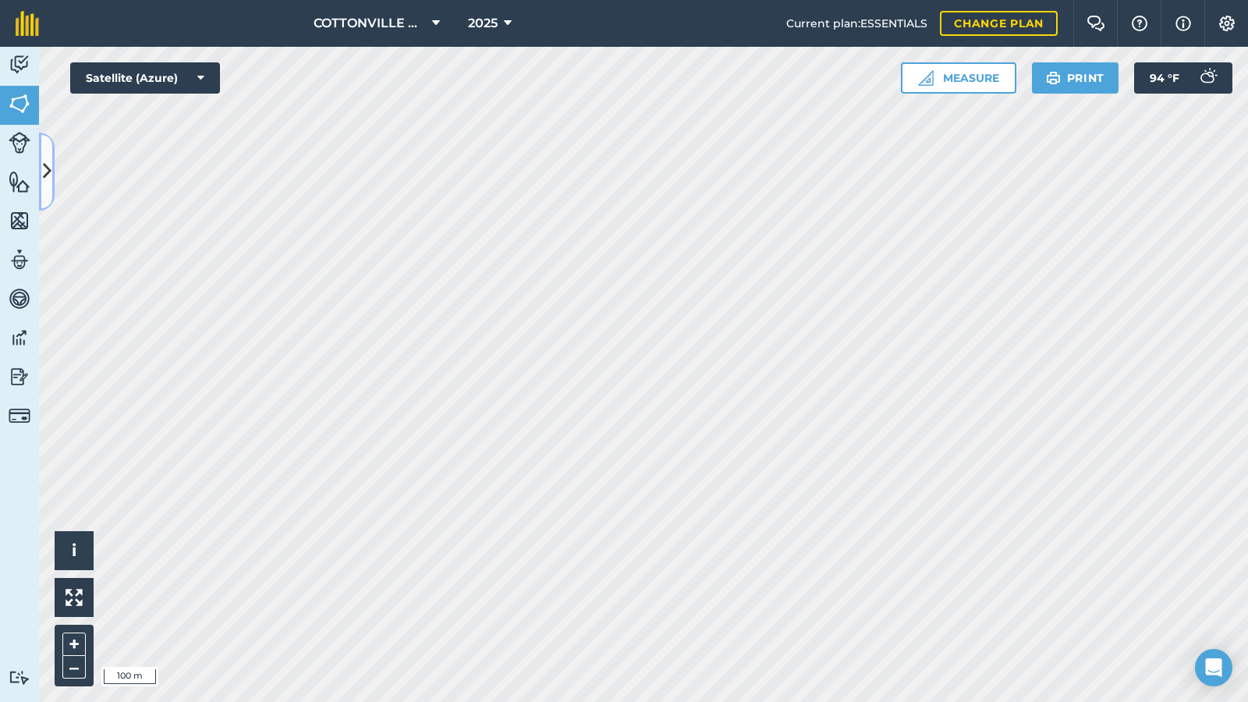
click at [48, 165] on icon at bounding box center [47, 171] width 9 height 27
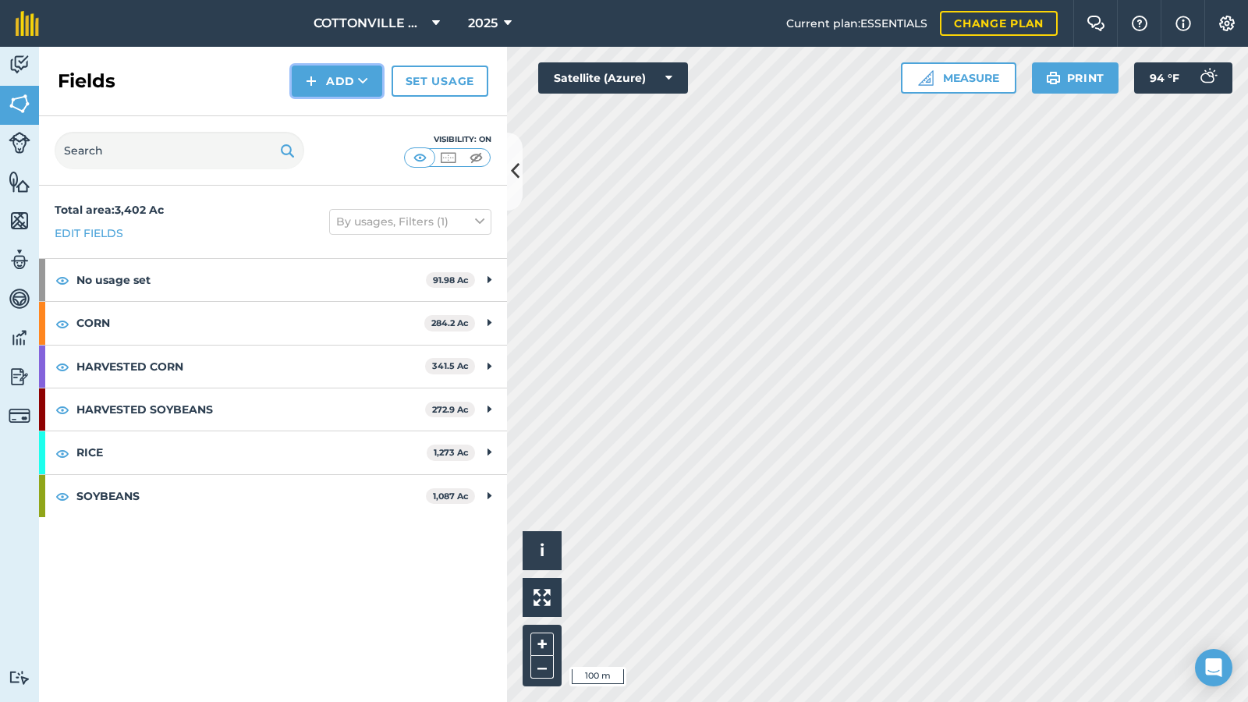
click at [349, 76] on button "Add" at bounding box center [337, 81] width 90 height 31
click at [345, 103] on link "Draw" at bounding box center [337, 116] width 86 height 34
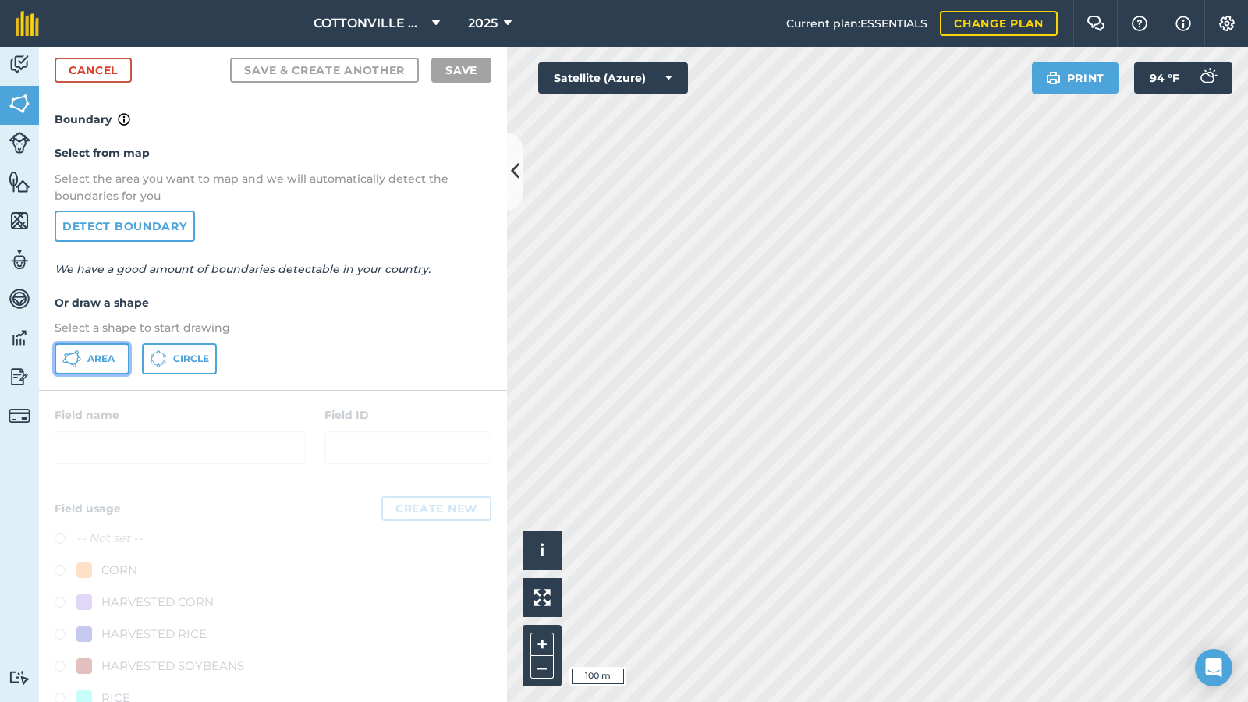
click at [86, 352] on button "Area" at bounding box center [92, 358] width 75 height 31
click at [520, 183] on button at bounding box center [515, 172] width 16 height 78
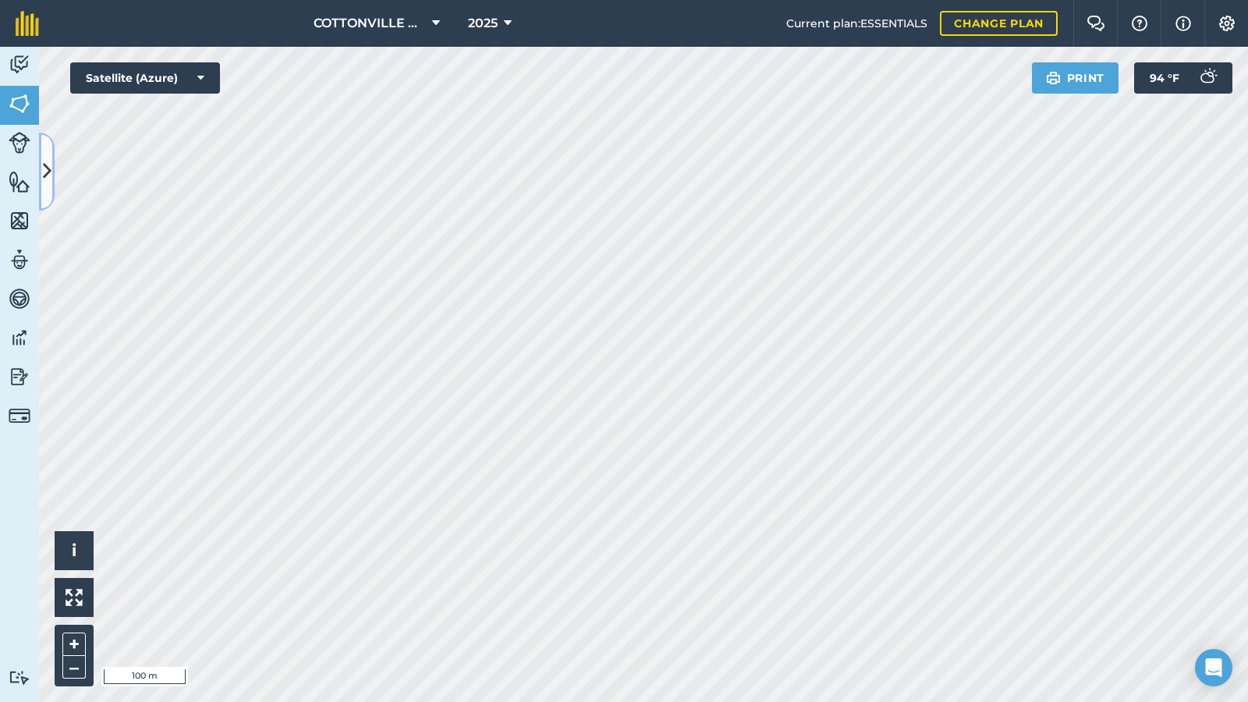
click at [43, 167] on icon at bounding box center [47, 171] width 9 height 27
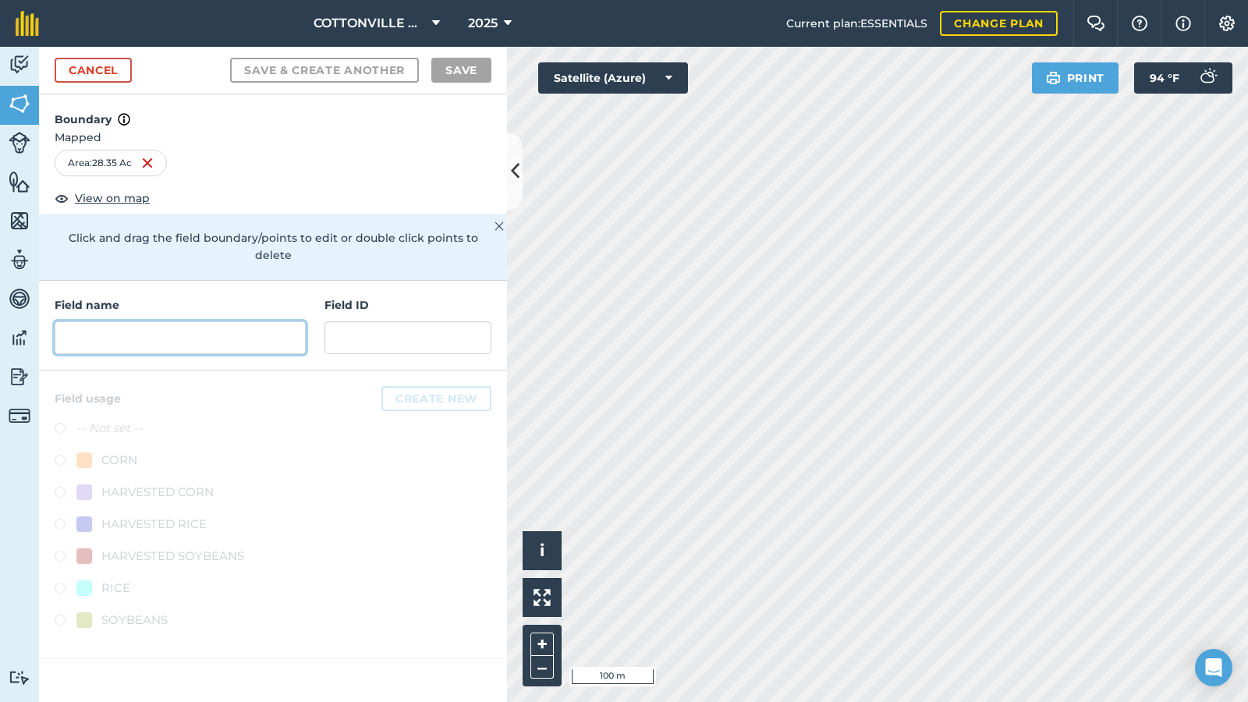
click at [123, 321] on input "text" at bounding box center [180, 337] width 251 height 33
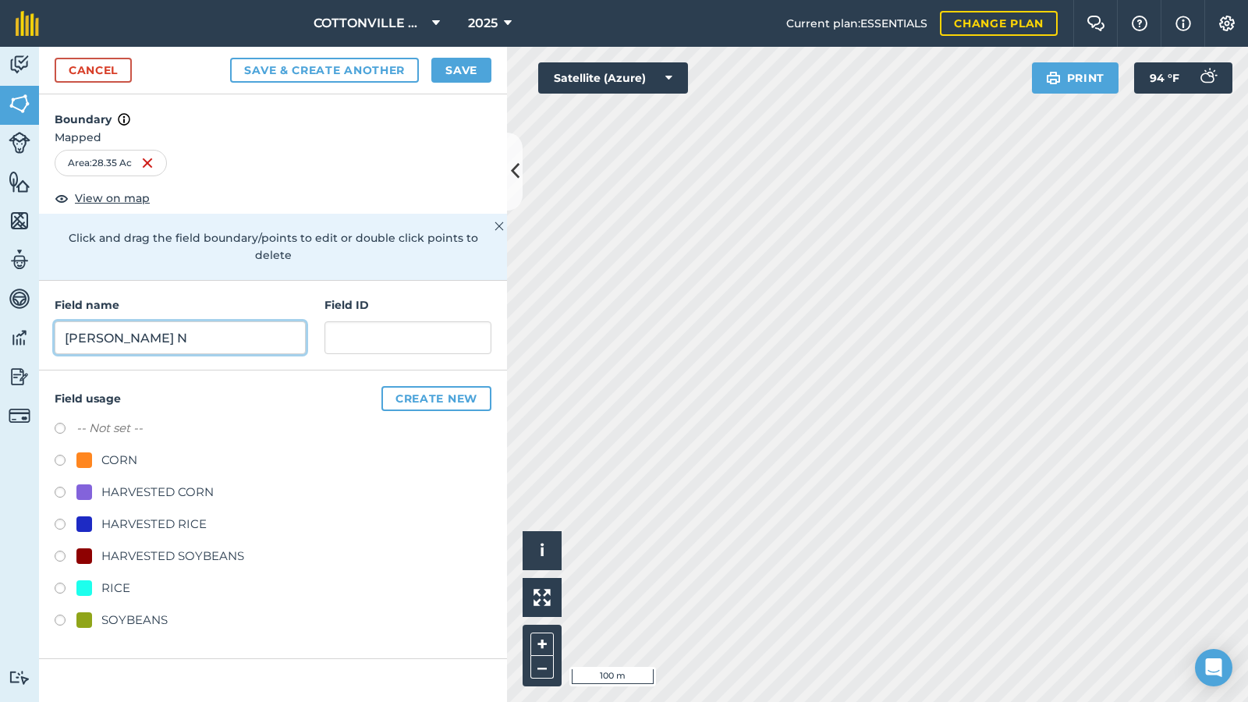
type input "[PERSON_NAME] N"
click at [109, 419] on label "-- Not set --" at bounding box center [109, 428] width 66 height 19
radio input "true"
click at [465, 71] on button "Save" at bounding box center [461, 70] width 60 height 25
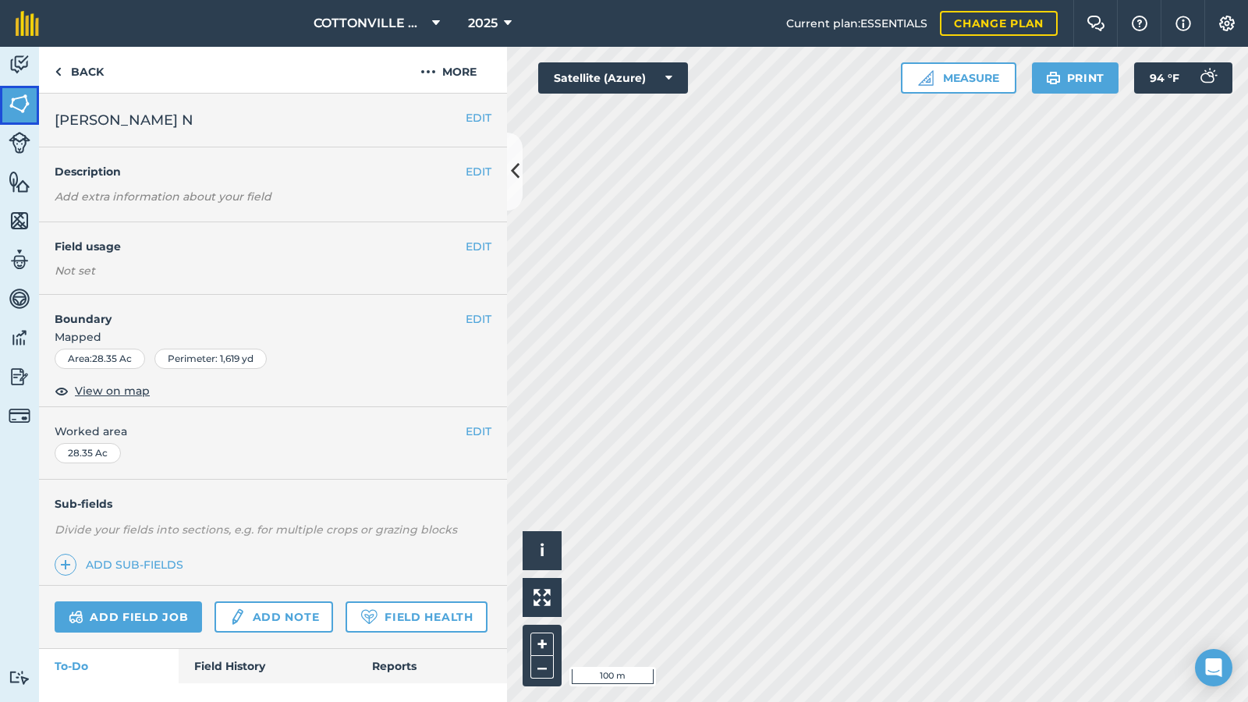
click at [15, 99] on img at bounding box center [20, 103] width 22 height 23
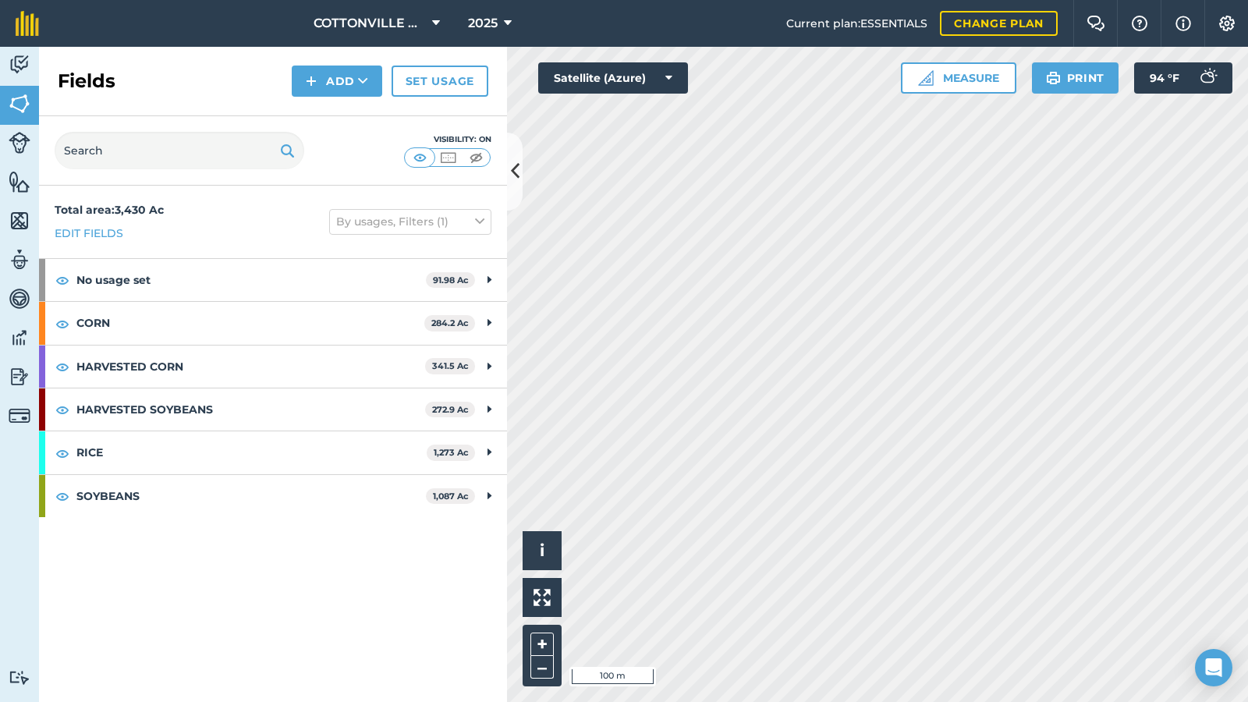
click at [355, 144] on div "Visibility: On" at bounding box center [273, 150] width 468 height 69
click at [1226, 18] on img at bounding box center [1227, 24] width 19 height 16
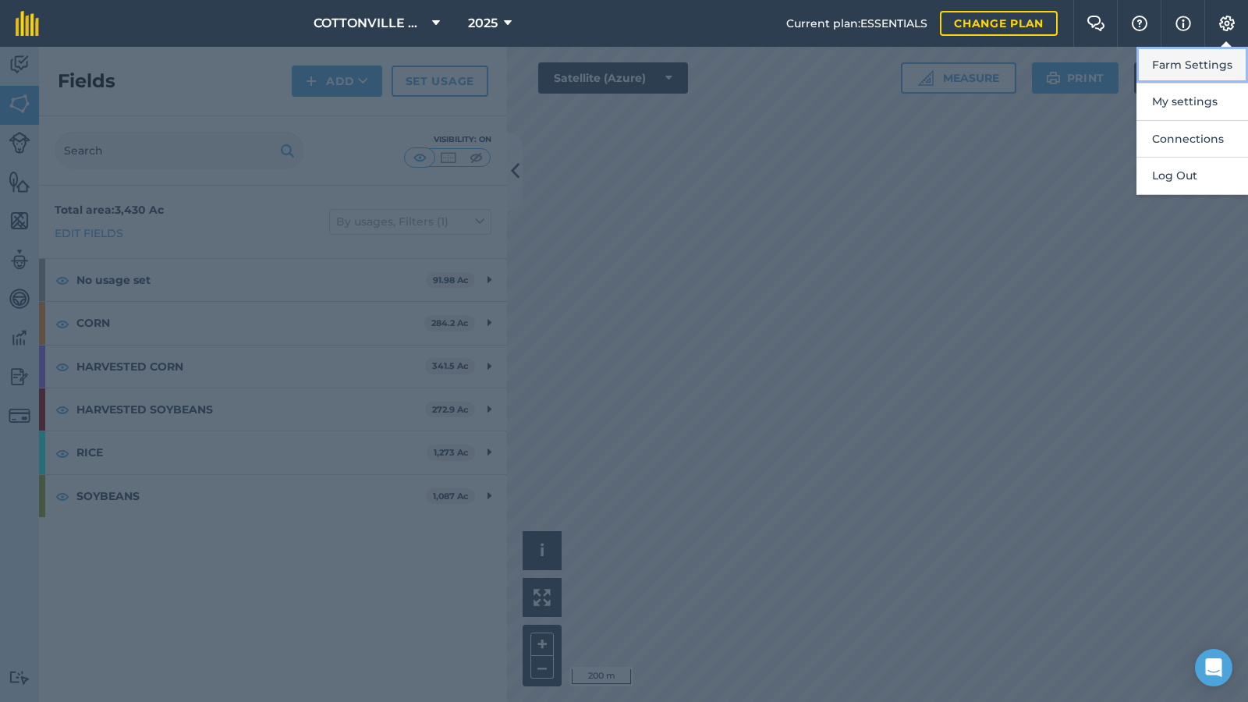
click at [1194, 66] on button "Farm Settings" at bounding box center [1193, 65] width 112 height 37
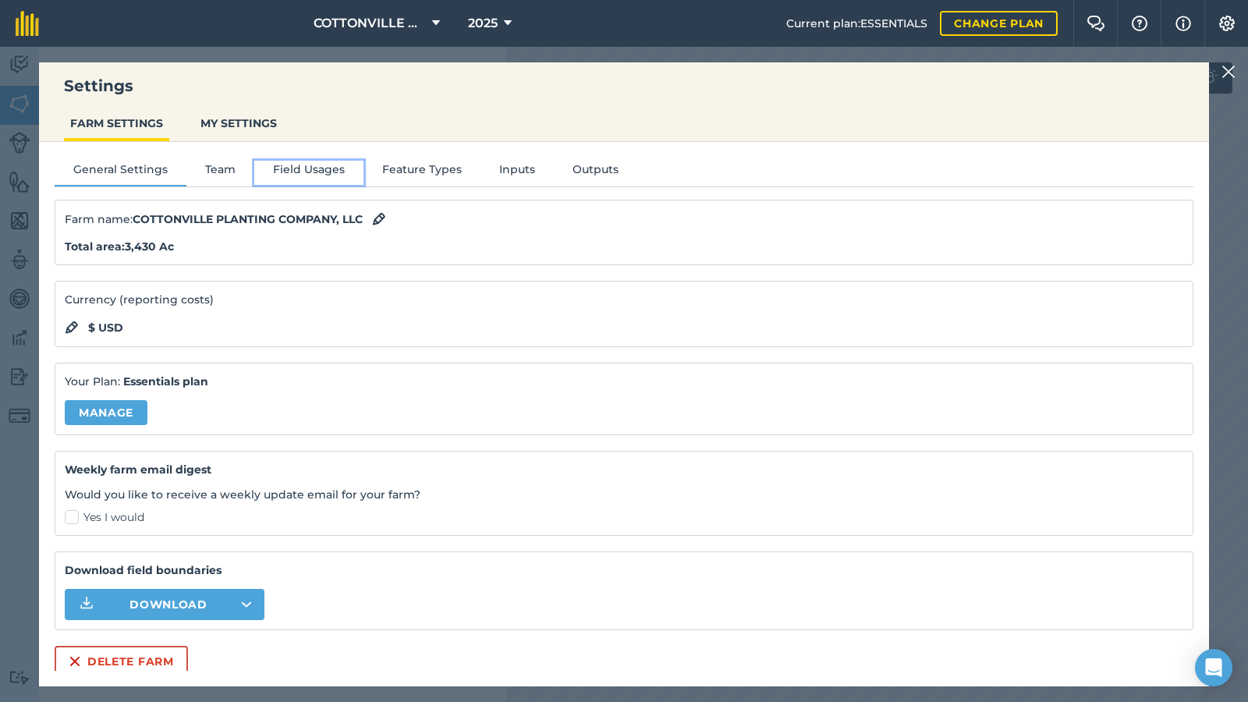
click at [302, 166] on button "Field Usages" at bounding box center [308, 172] width 109 height 23
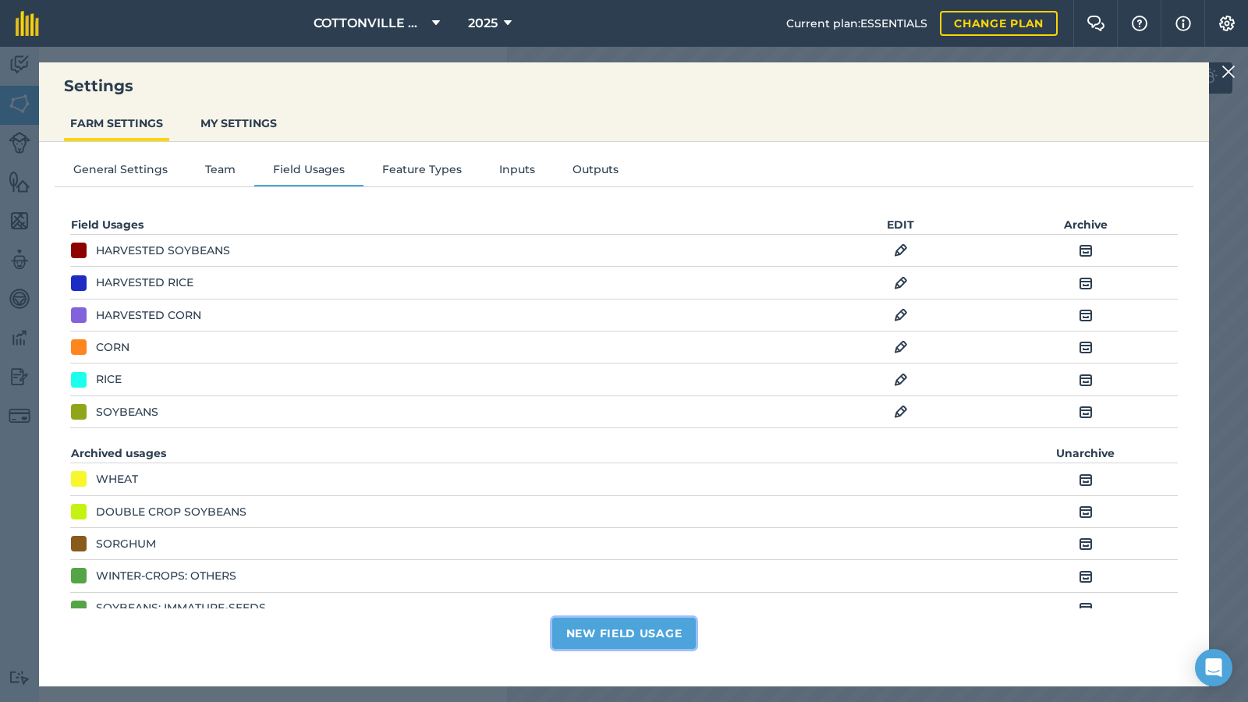
click at [618, 576] on button "New Field Usage" at bounding box center [624, 633] width 144 height 31
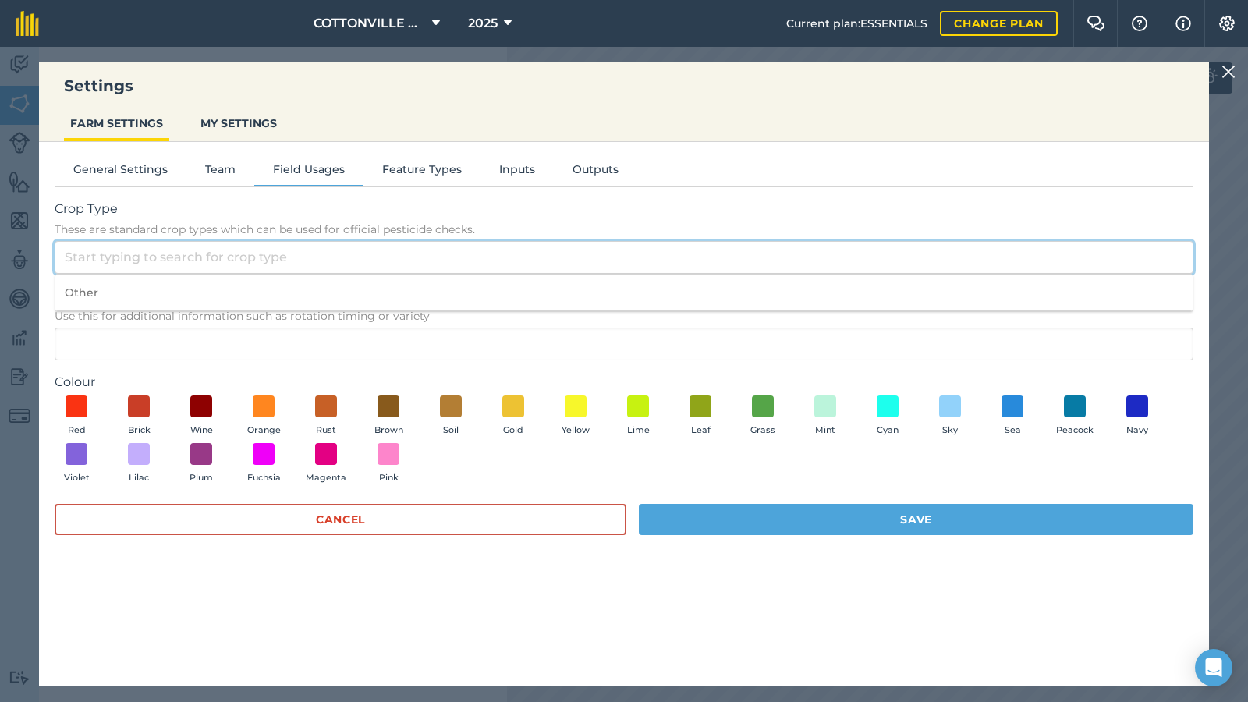
click at [239, 255] on input "Crop Type These are standard crop types which can be used for official pesticid…" at bounding box center [624, 257] width 1139 height 33
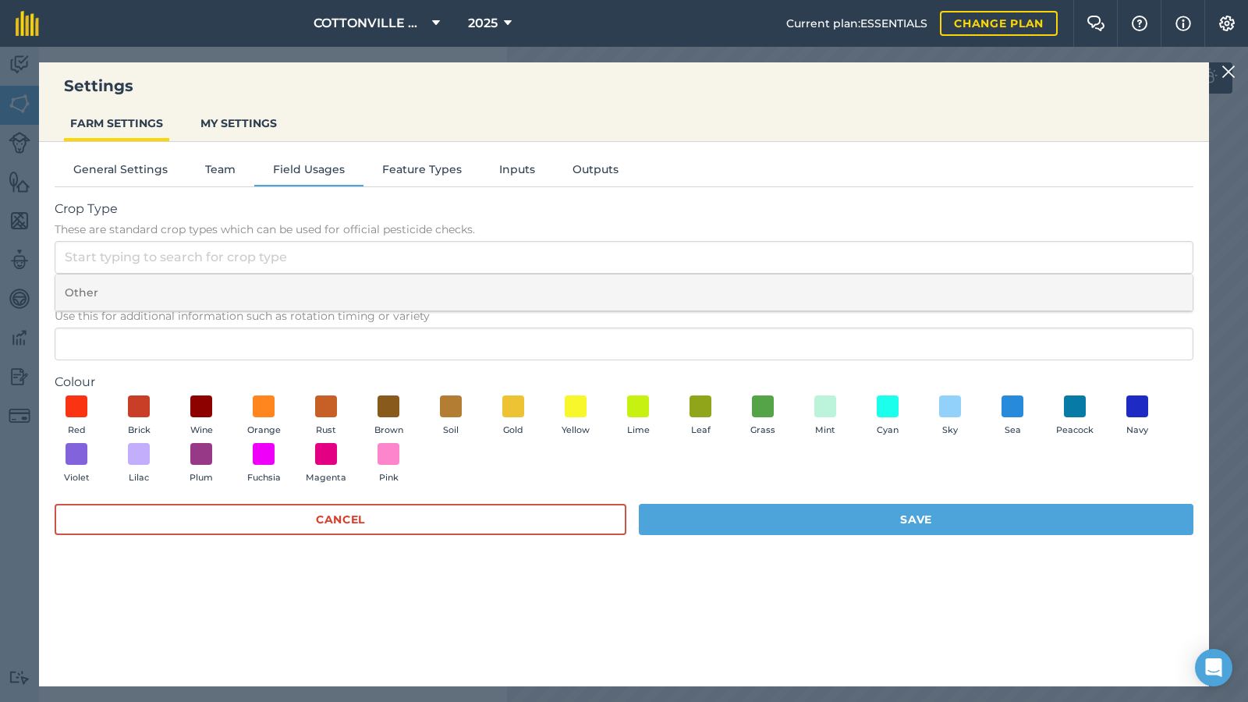
click at [183, 307] on li "Other" at bounding box center [623, 293] width 1137 height 37
type input "Other"
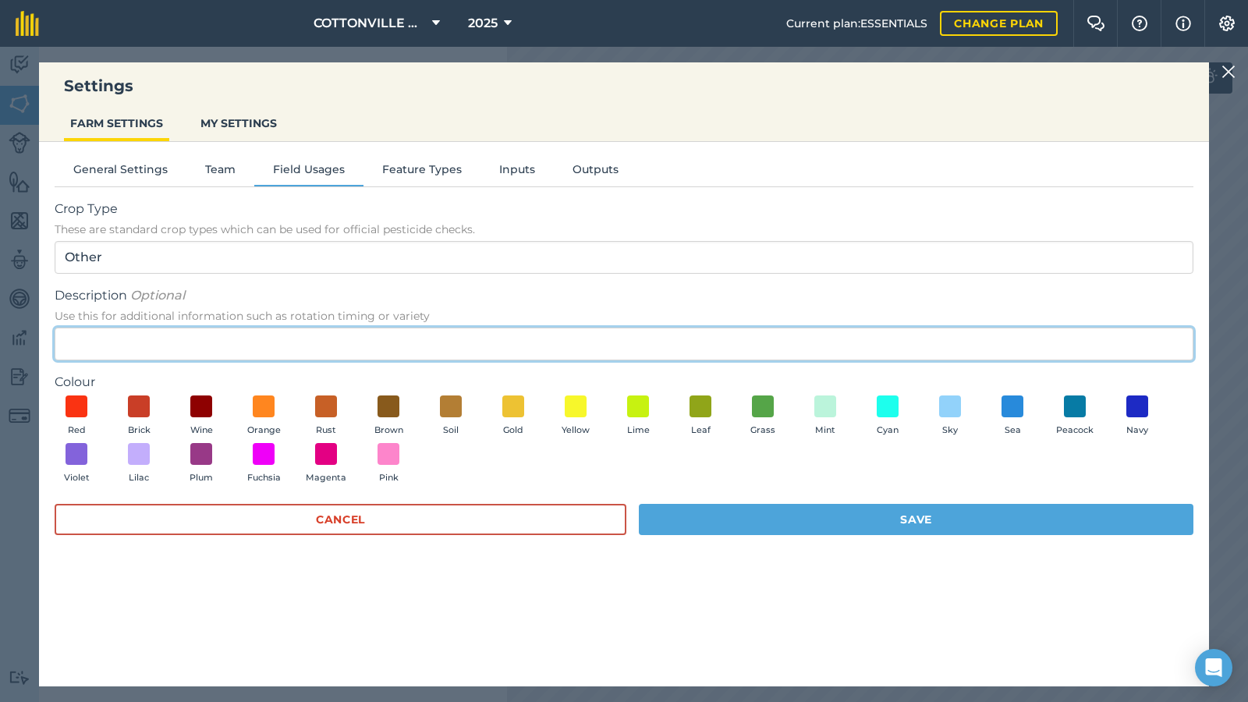
click at [172, 342] on input "Description Optional Use this for additional information such as rotation timin…" at bounding box center [624, 344] width 1139 height 33
type input "NEW GROUND"
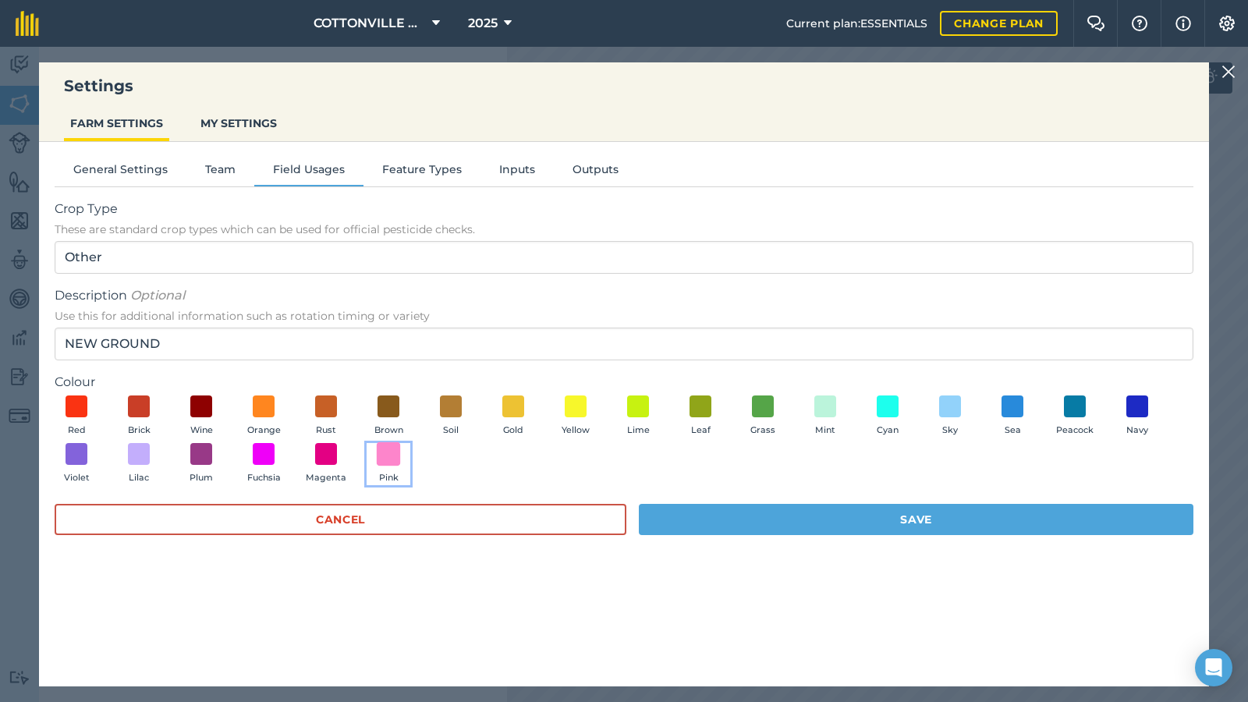
click at [391, 462] on span at bounding box center [389, 454] width 24 height 24
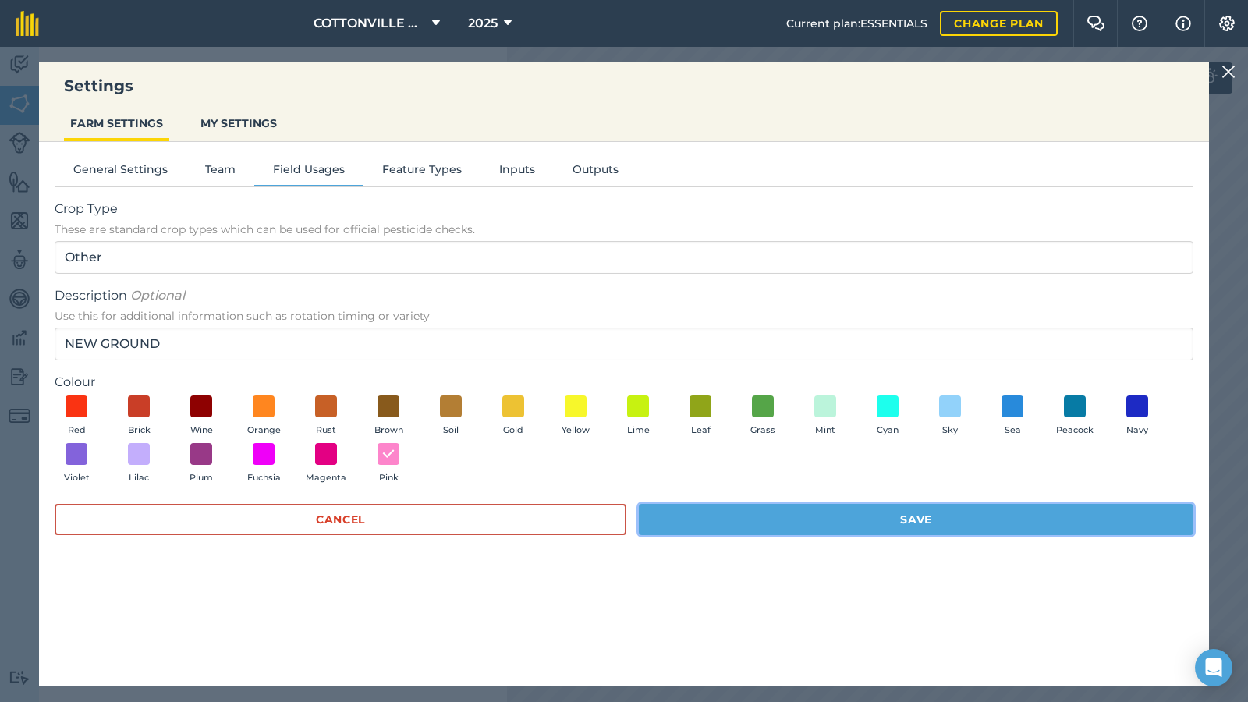
click at [697, 524] on button "Save" at bounding box center [916, 519] width 555 height 31
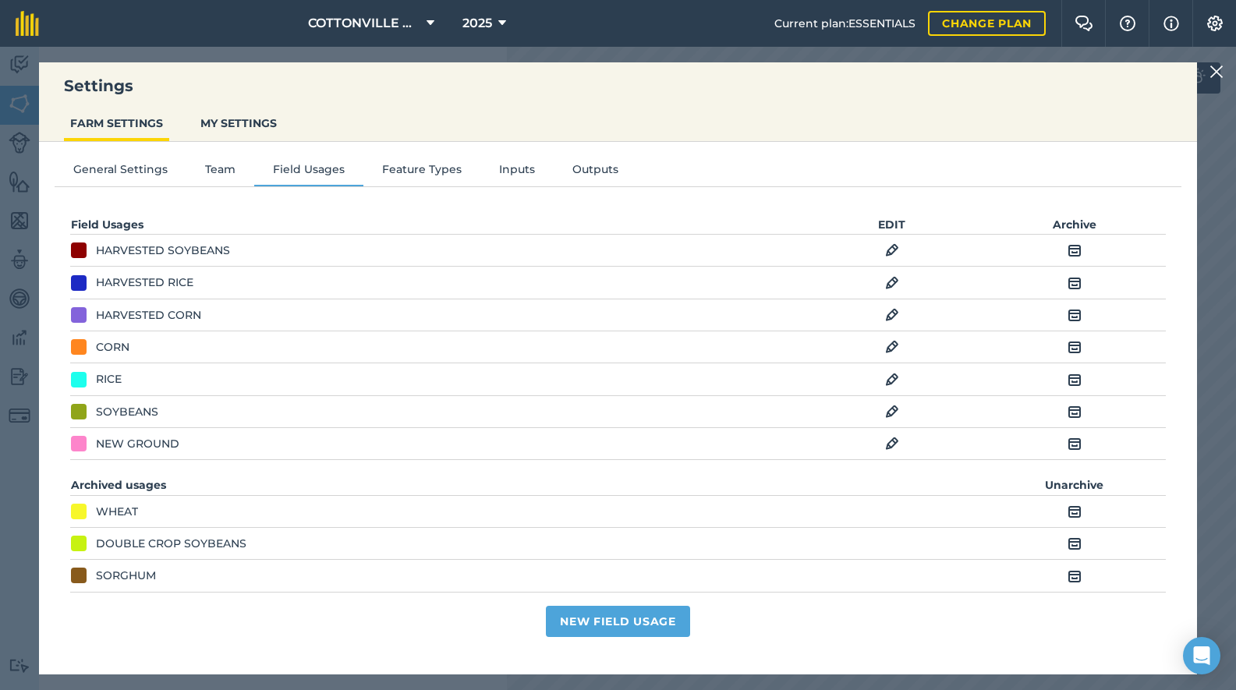
click at [1224, 69] on img at bounding box center [1217, 71] width 14 height 19
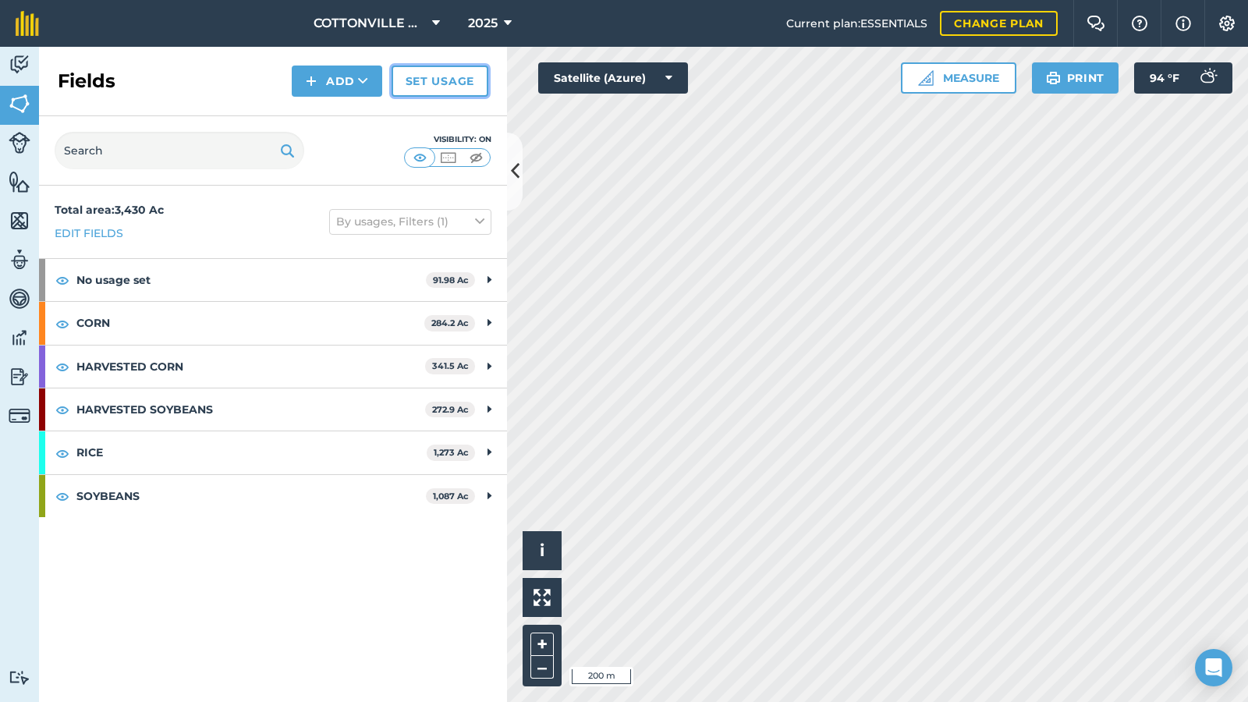
click at [426, 83] on link "Set usage" at bounding box center [440, 81] width 97 height 31
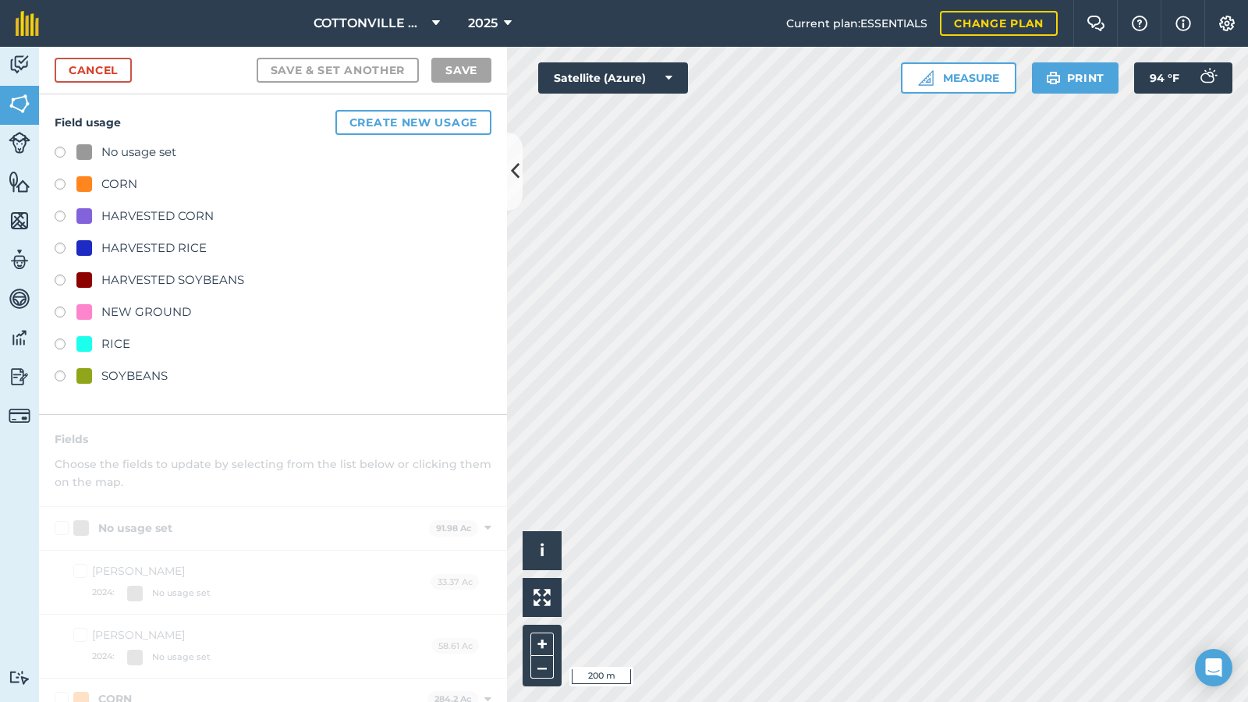
click at [143, 312] on div "NEW GROUND" at bounding box center [146, 312] width 90 height 19
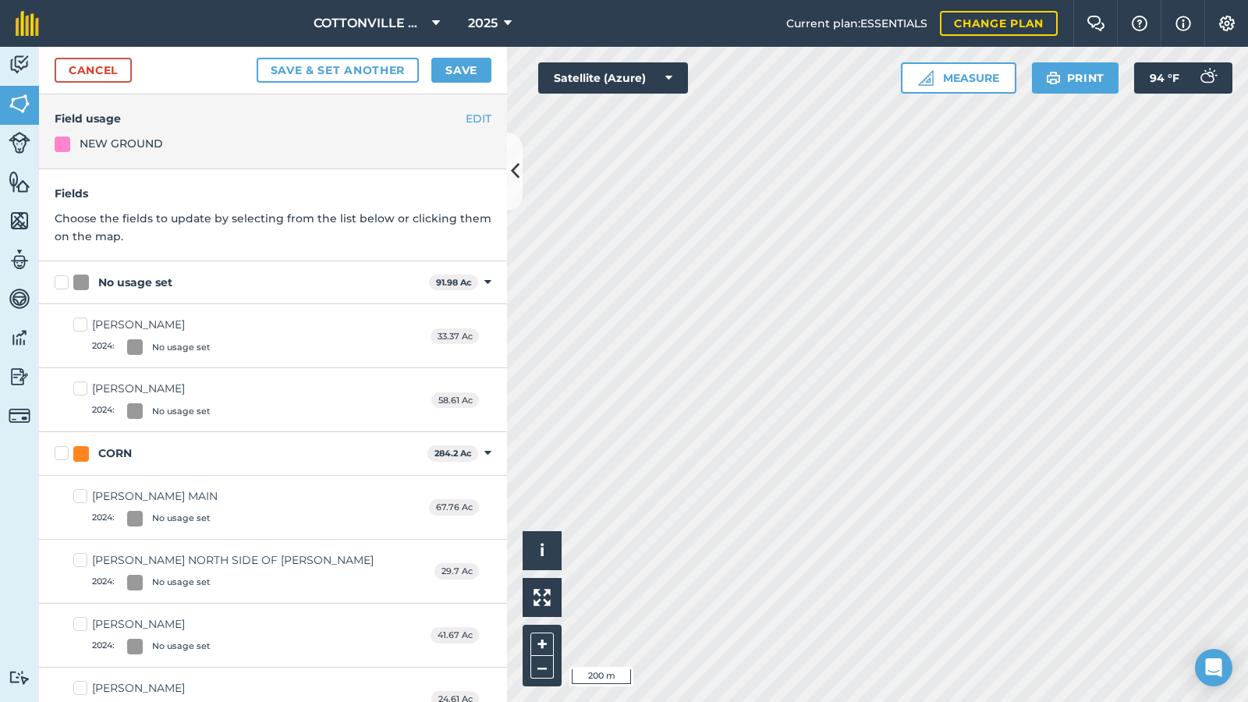
click at [62, 282] on label "No usage set" at bounding box center [239, 283] width 368 height 16
click at [62, 282] on input "No usage set" at bounding box center [60, 280] width 10 height 10
checkbox input "true"
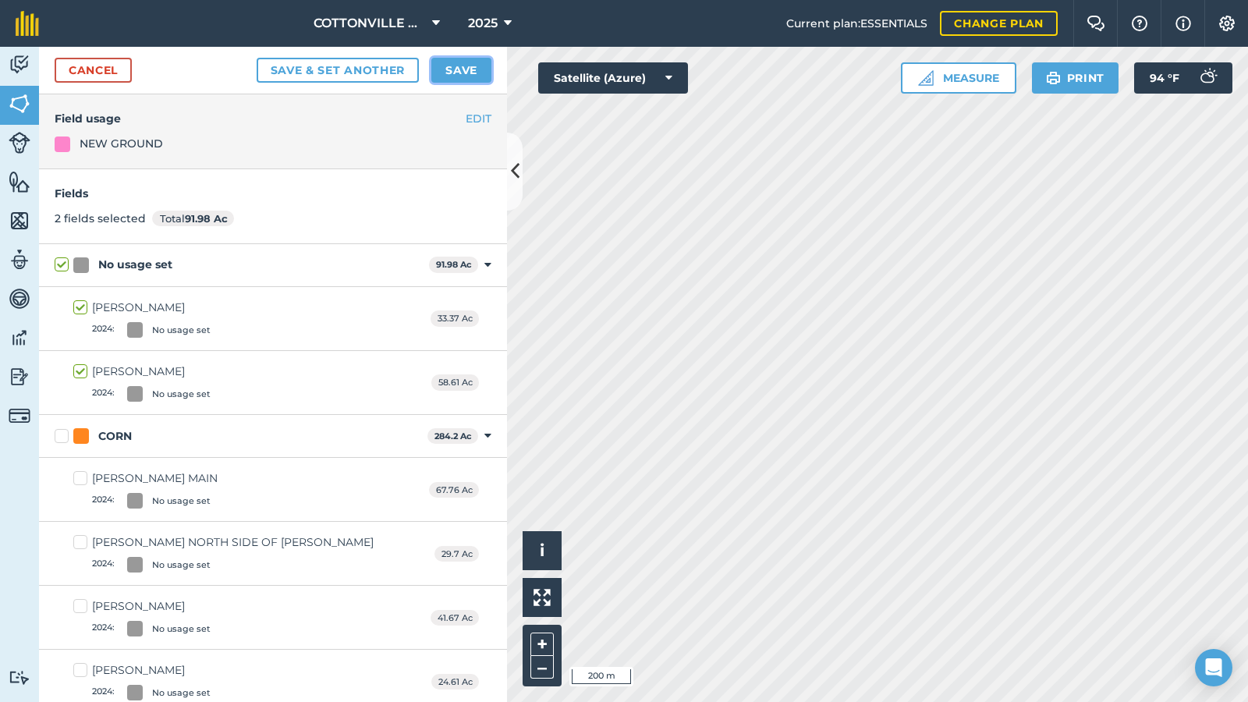
click at [452, 70] on button "Save" at bounding box center [461, 70] width 60 height 25
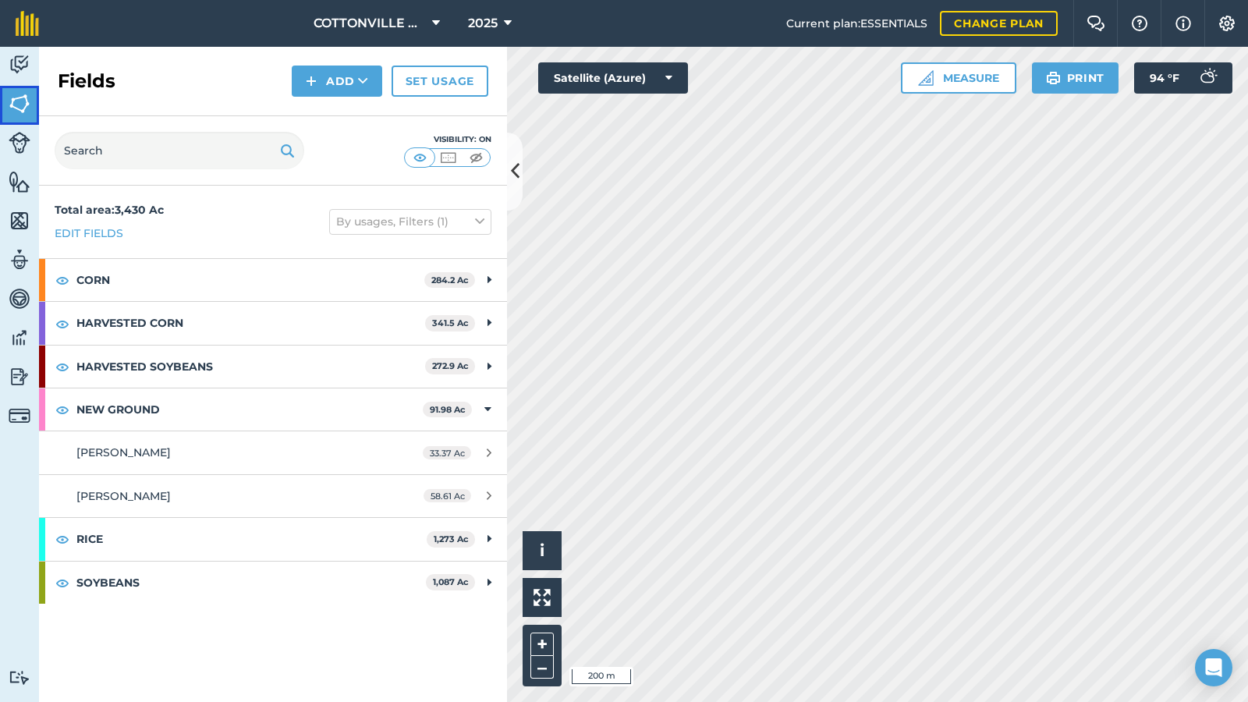
click at [19, 106] on img at bounding box center [20, 103] width 22 height 23
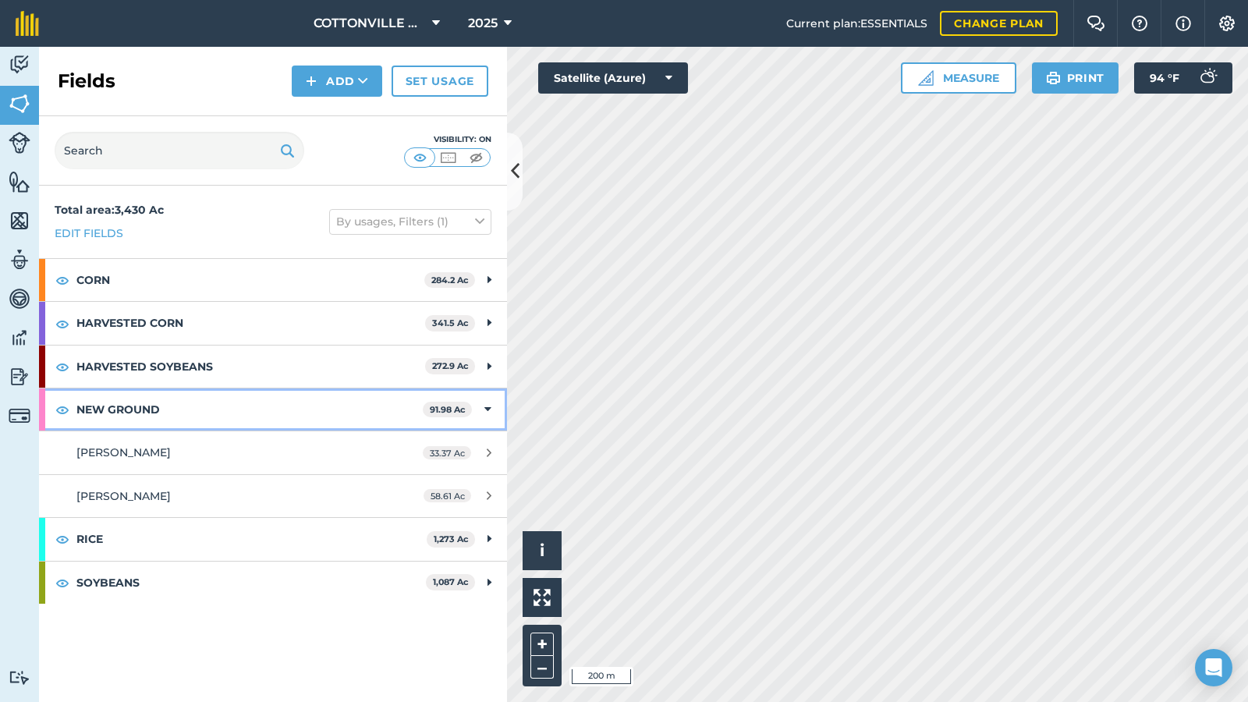
click at [190, 410] on strong "NEW GROUND" at bounding box center [249, 409] width 346 height 42
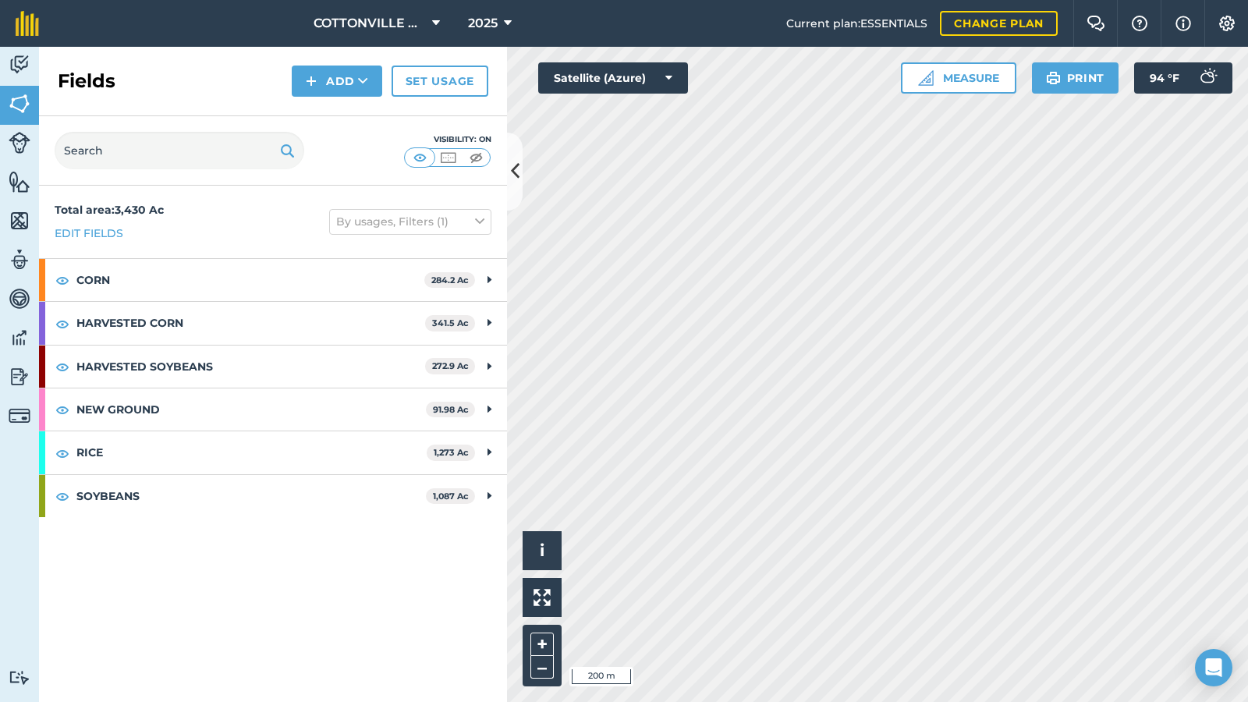
click at [220, 99] on div "Fields Add Set usage" at bounding box center [273, 81] width 468 height 69
click at [519, 160] on button at bounding box center [515, 172] width 16 height 78
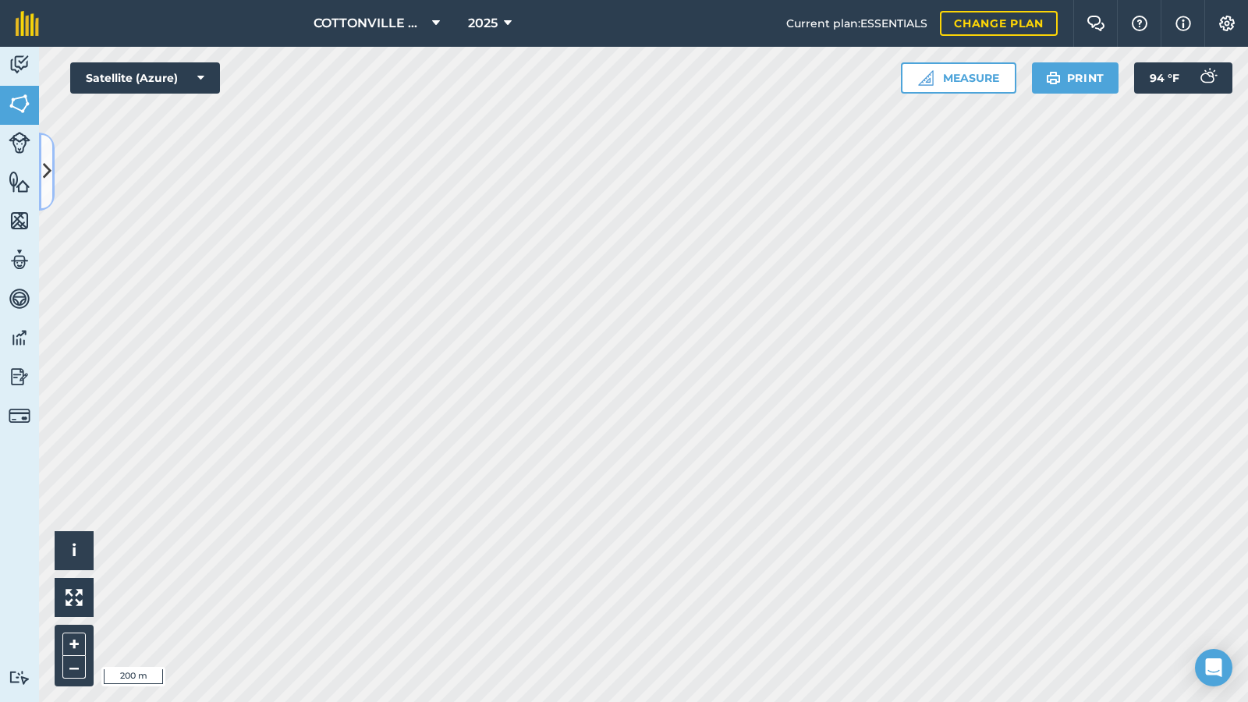
click at [43, 154] on button at bounding box center [47, 172] width 16 height 78
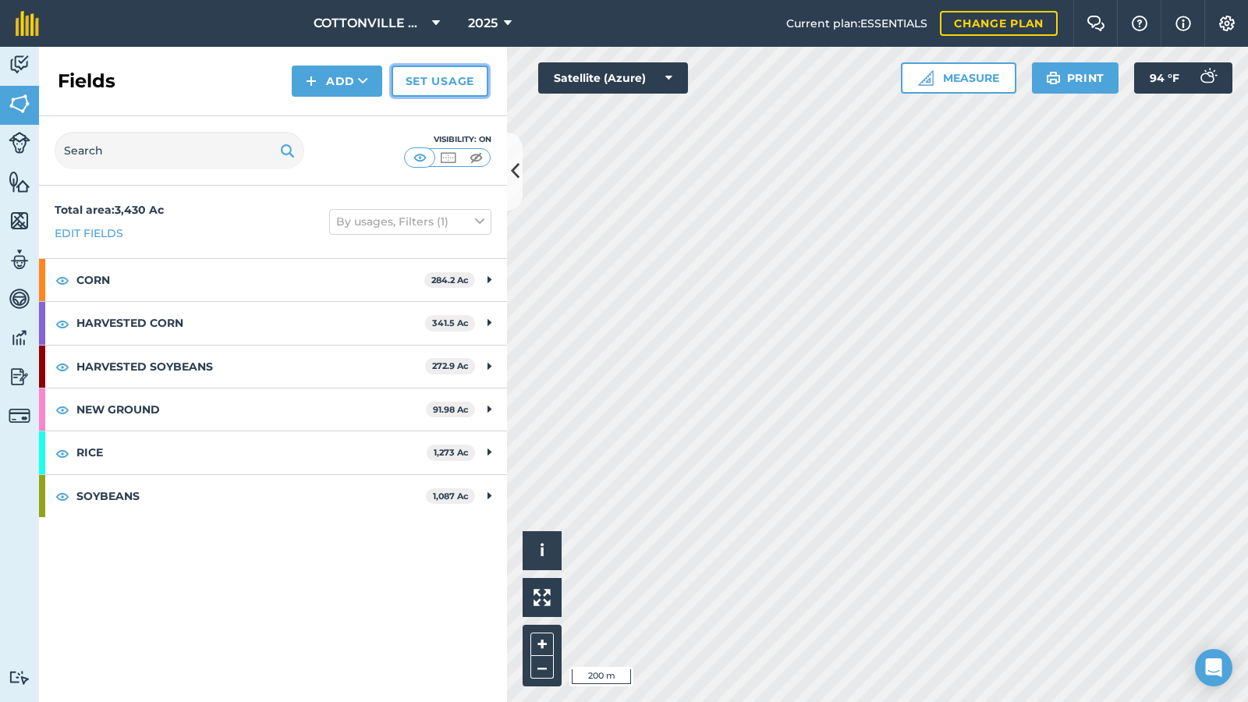
click at [436, 74] on link "Set usage" at bounding box center [440, 81] width 97 height 31
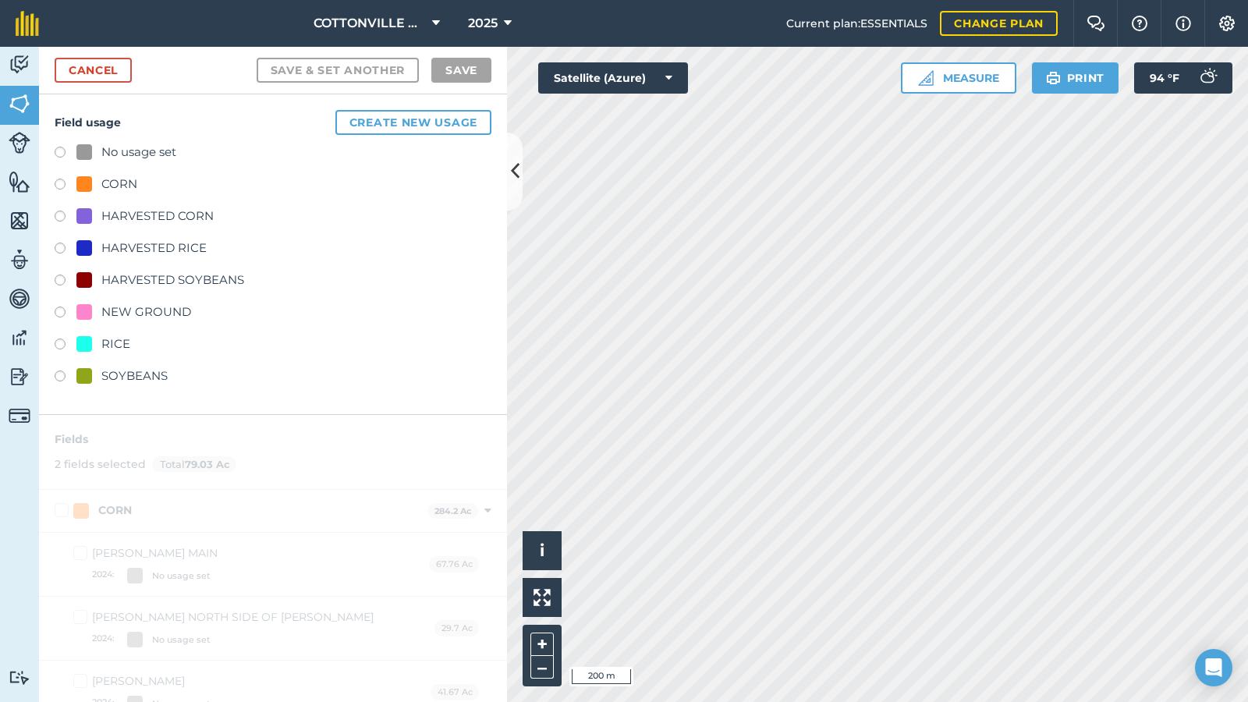
click at [113, 301] on div "No usage set CORN HARVESTED CORN HARVESTED RICE HARVESTED SOYBEANS NEW GROUND R…" at bounding box center [273, 266] width 437 height 247
click at [112, 309] on div "NEW GROUND" at bounding box center [146, 312] width 90 height 19
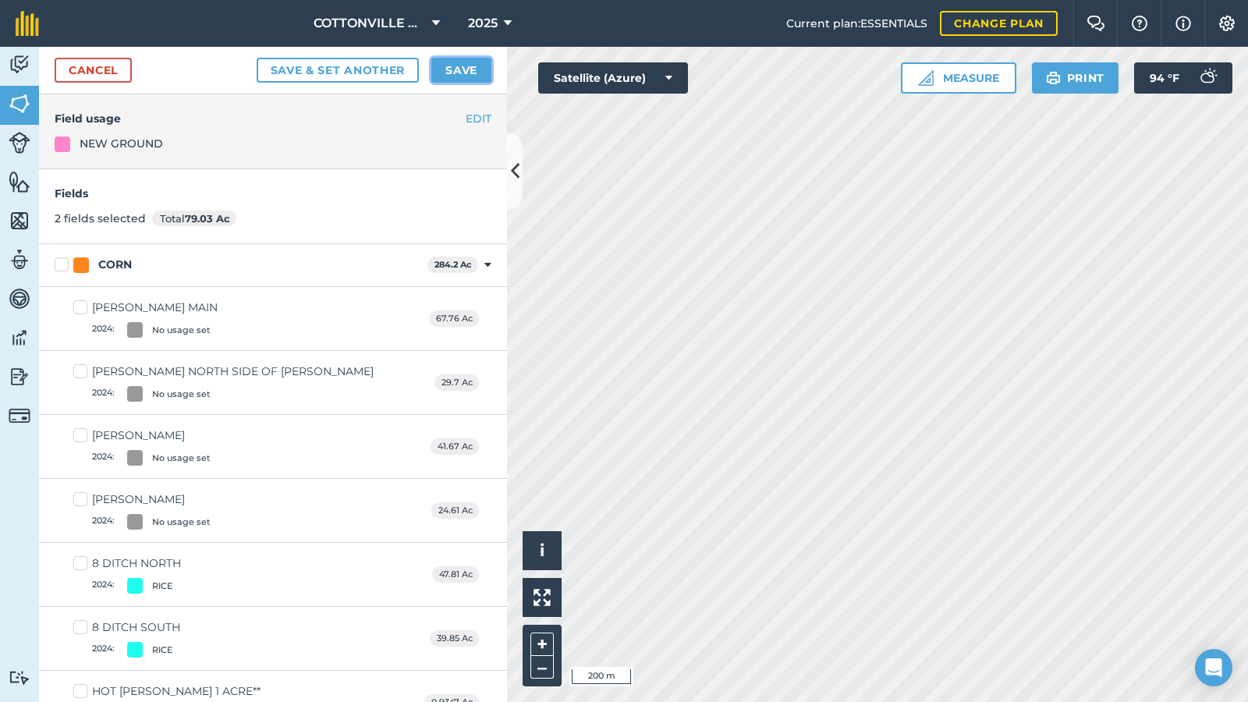
click at [452, 69] on button "Save" at bounding box center [461, 70] width 60 height 25
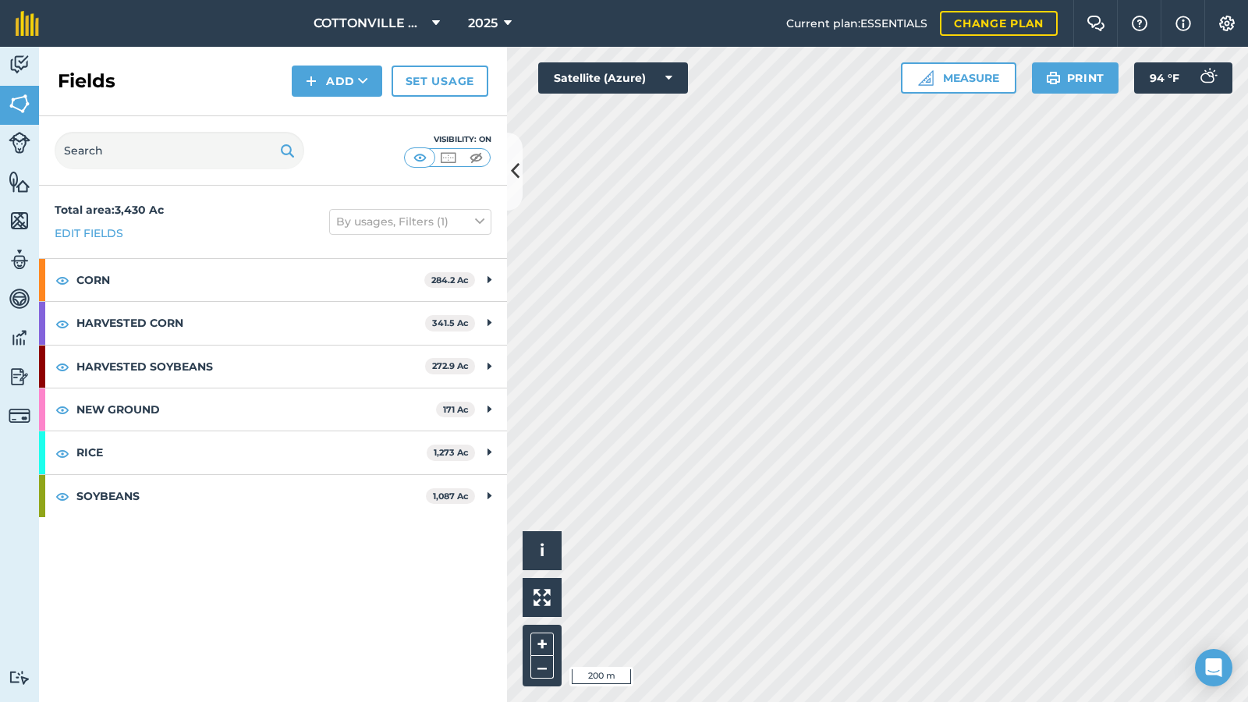
click at [215, 222] on div "Total area : 3,430 Ac Edit fields By usages, Filters (1)" at bounding box center [273, 222] width 468 height 73
click at [239, 89] on div "Fields Add Set usage" at bounding box center [273, 81] width 468 height 69
click at [325, 132] on div "Visibility: On" at bounding box center [273, 150] width 468 height 69
click at [516, 157] on button at bounding box center [515, 172] width 16 height 78
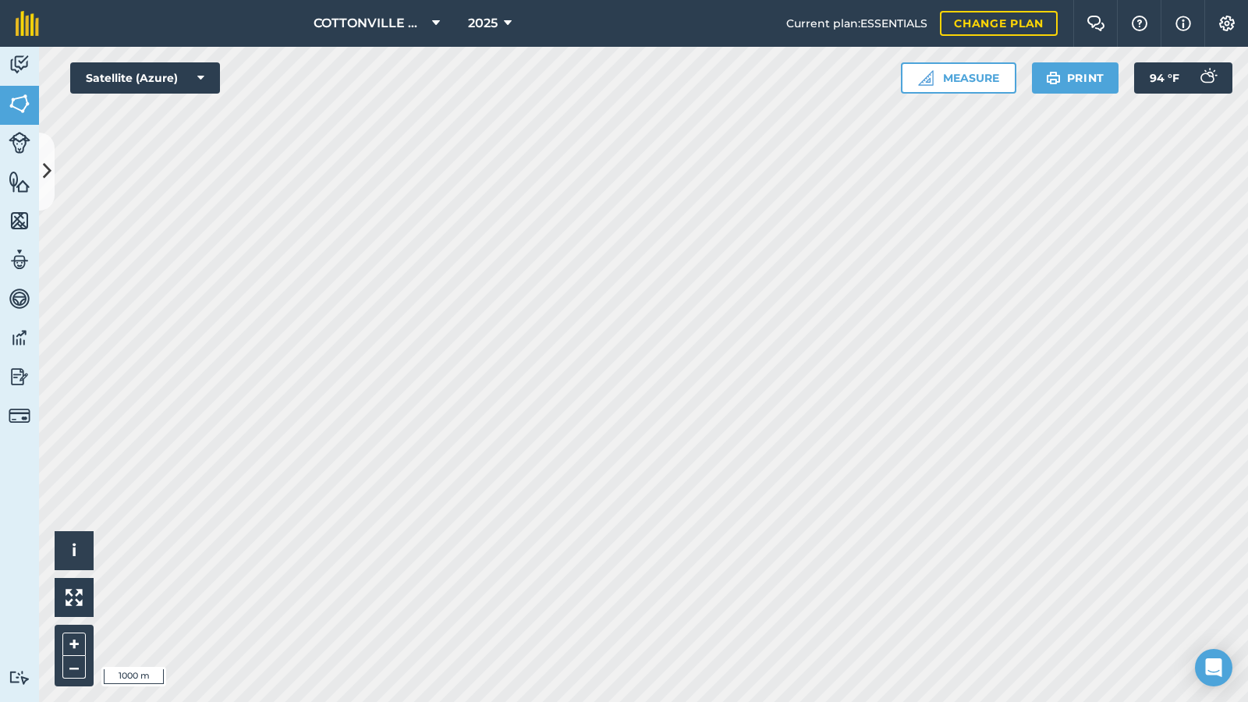
click at [665, 2] on div "COTTONVILLE PLANTING COMPANY, LLC 2025 Current plan : ESSENTIALS Change plan Fa…" at bounding box center [624, 351] width 1248 height 702
click at [80, 576] on img at bounding box center [74, 597] width 17 height 17
click at [75, 576] on button at bounding box center [74, 597] width 39 height 39
click at [44, 175] on icon at bounding box center [47, 171] width 9 height 27
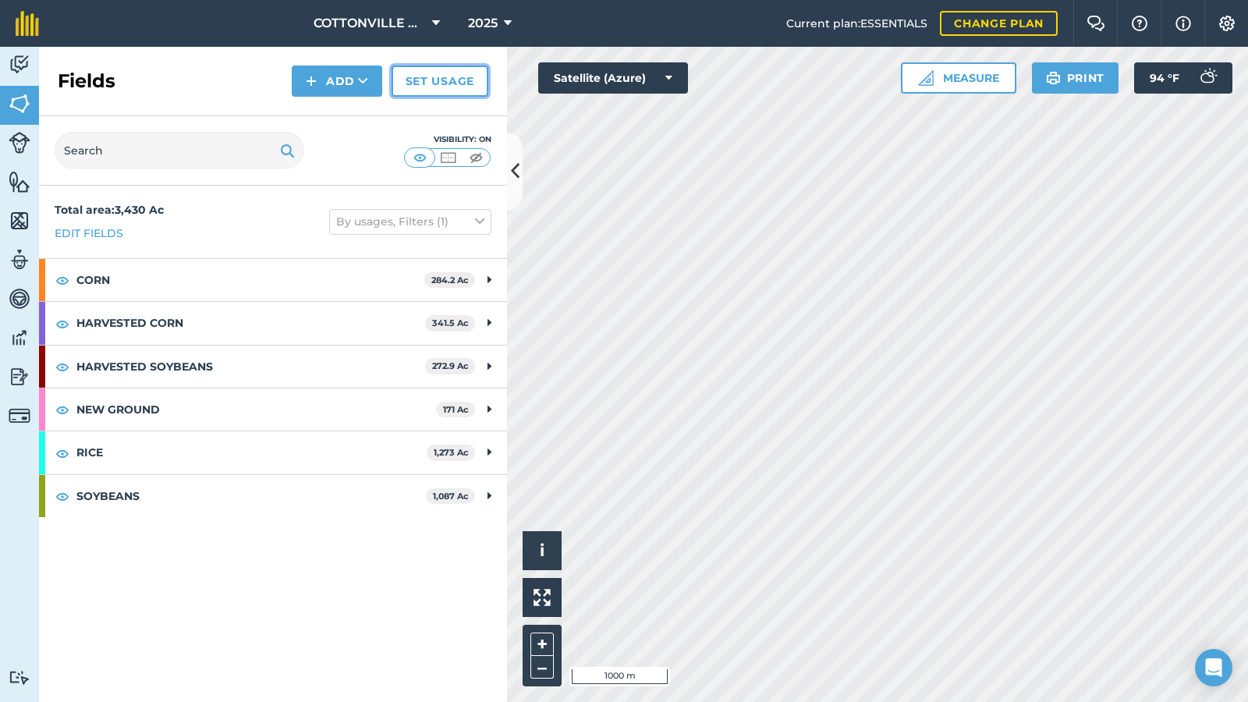
click at [463, 73] on link "Set usage" at bounding box center [440, 81] width 97 height 31
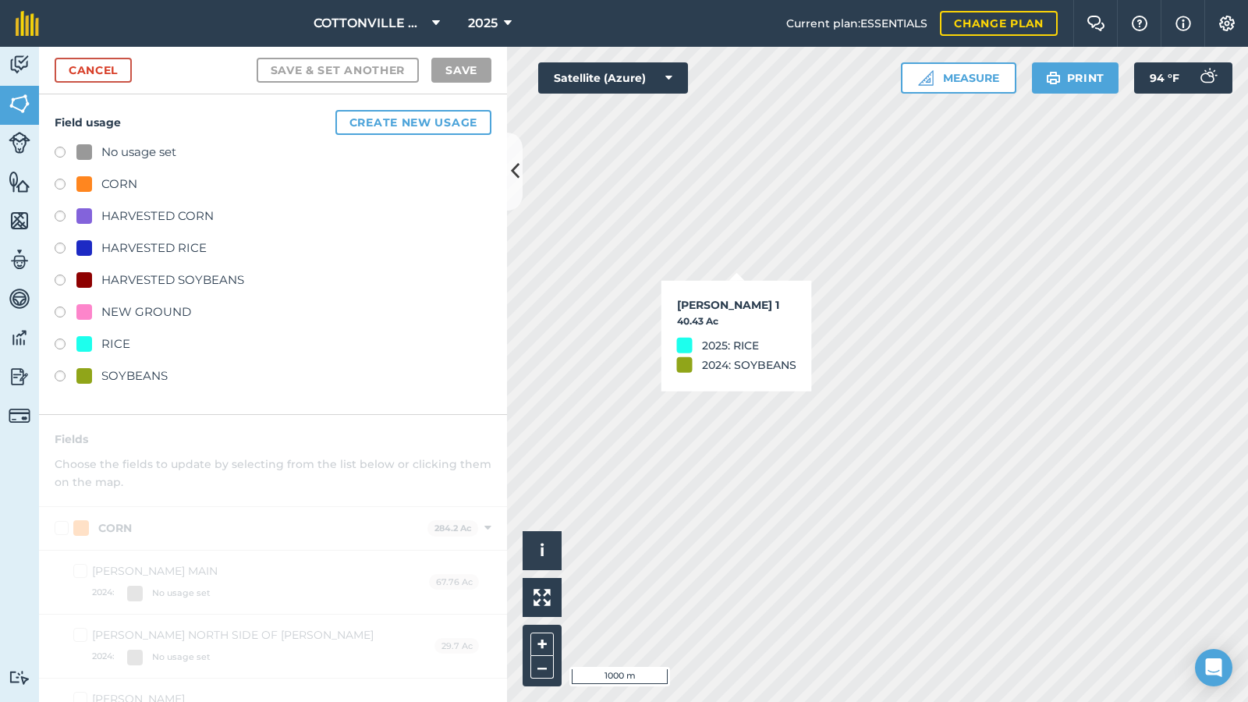
checkbox input "true"
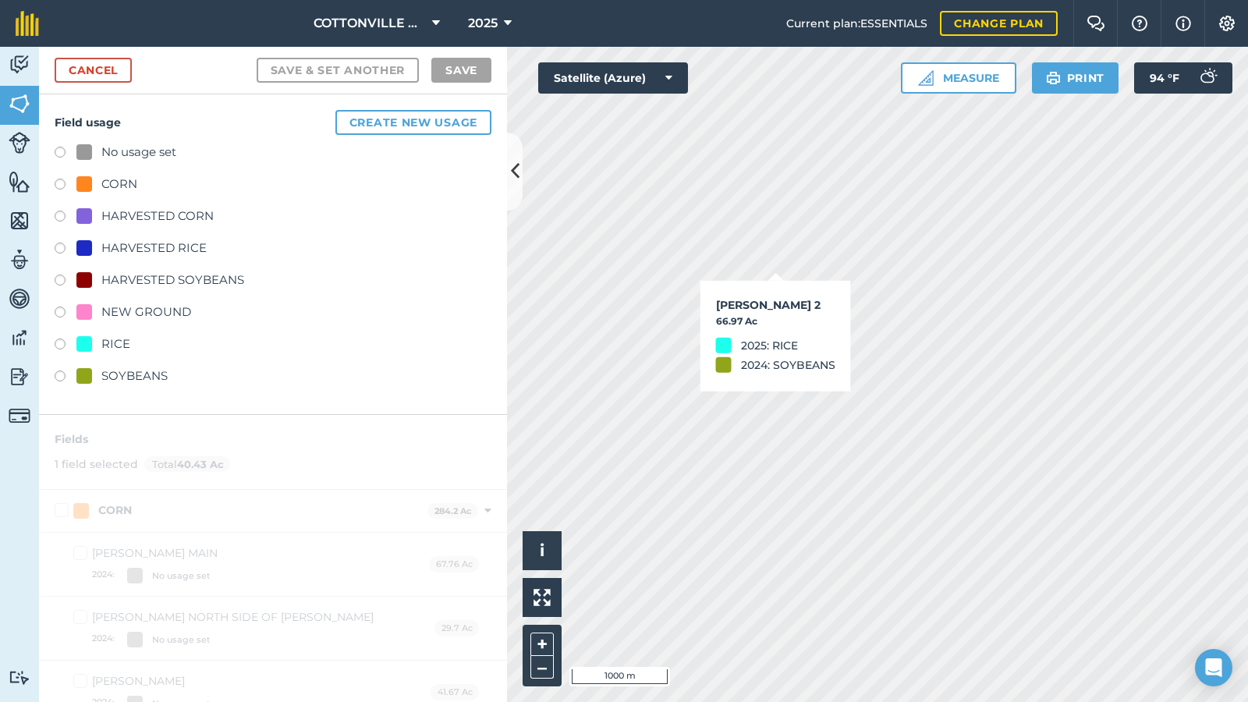
checkbox input "true"
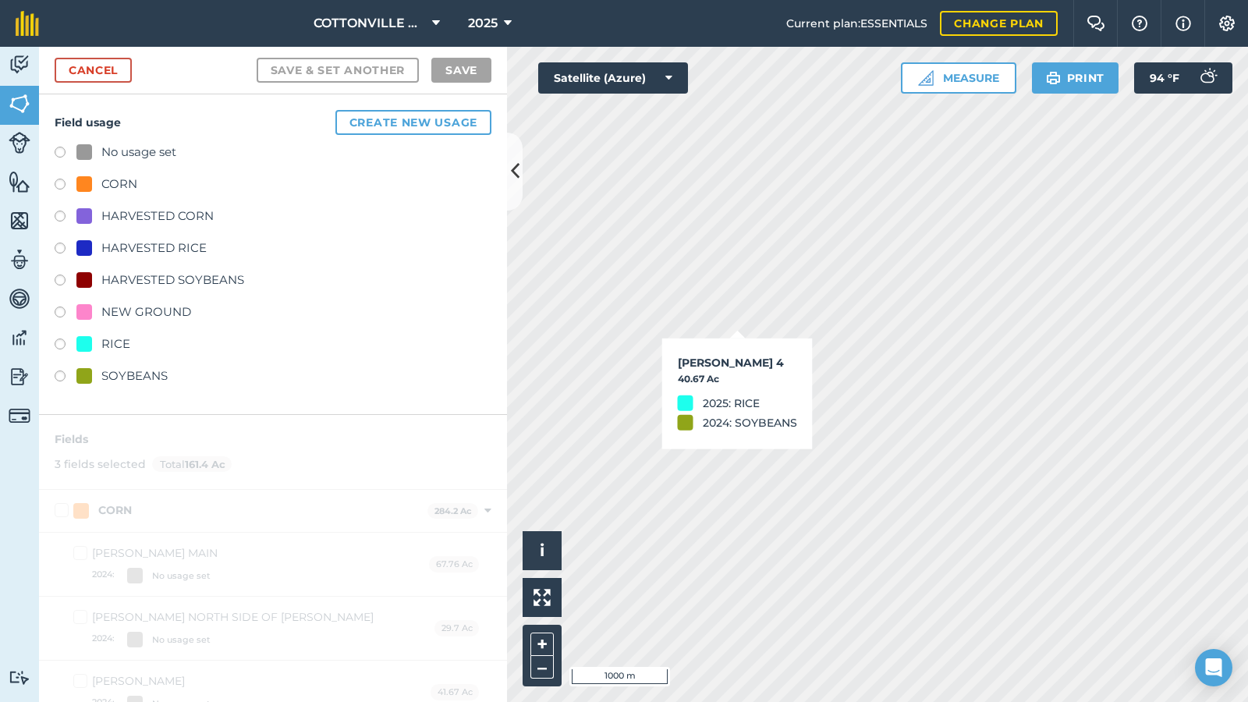
checkbox input "true"
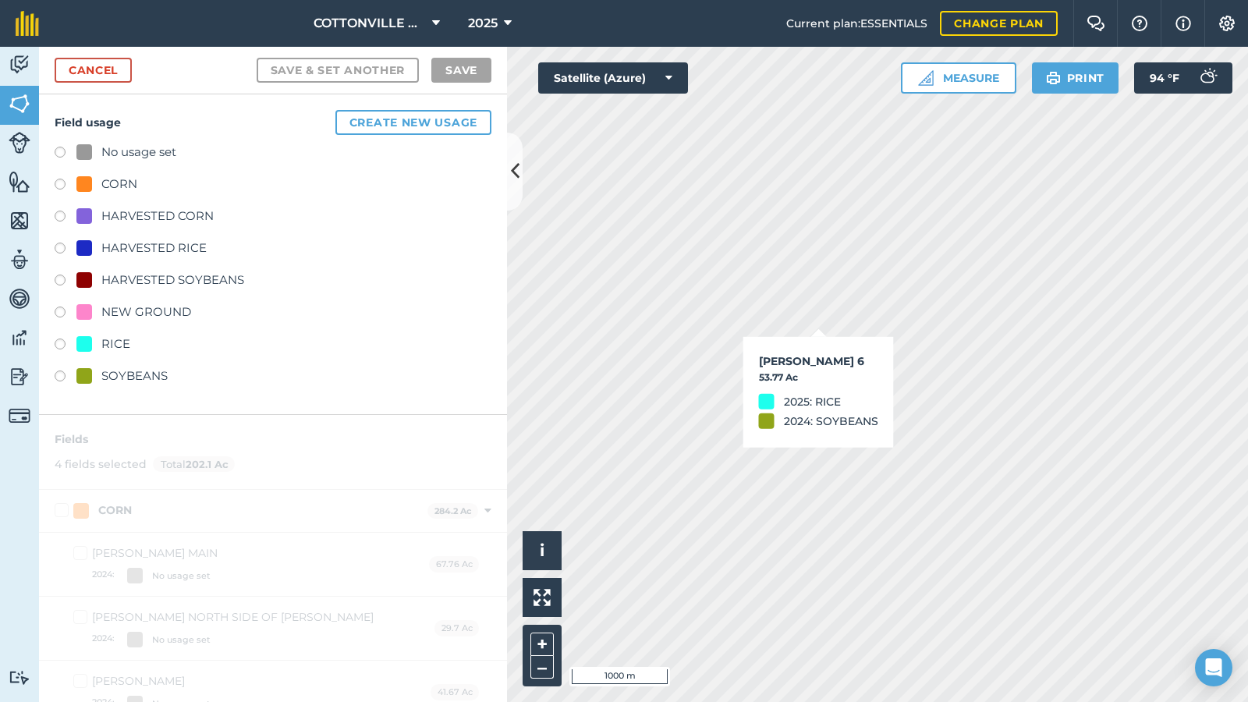
checkbox input "true"
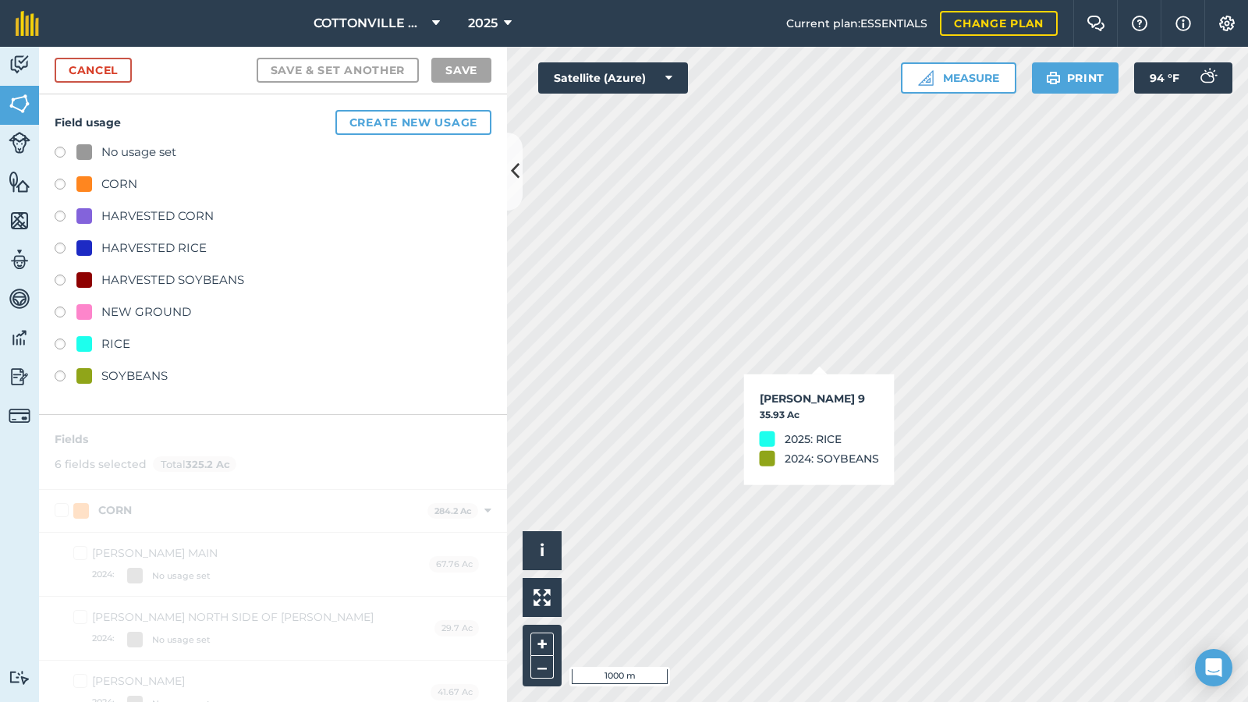
checkbox input "true"
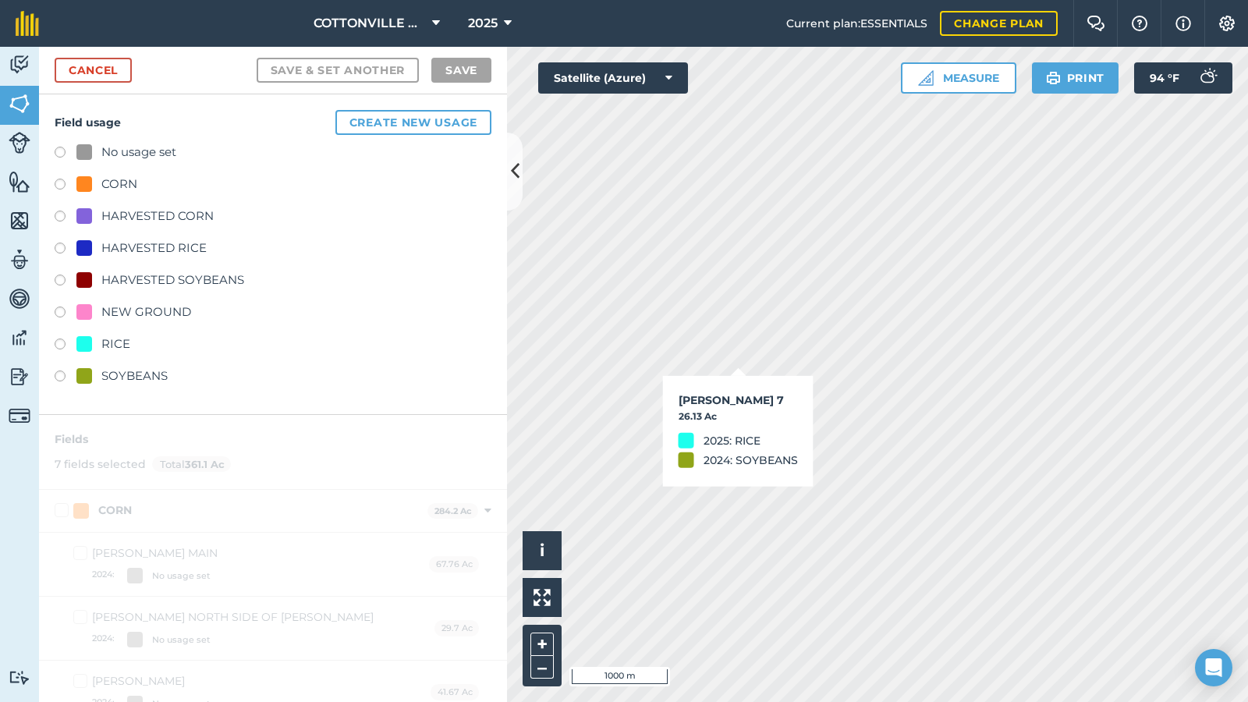
checkbox input "true"
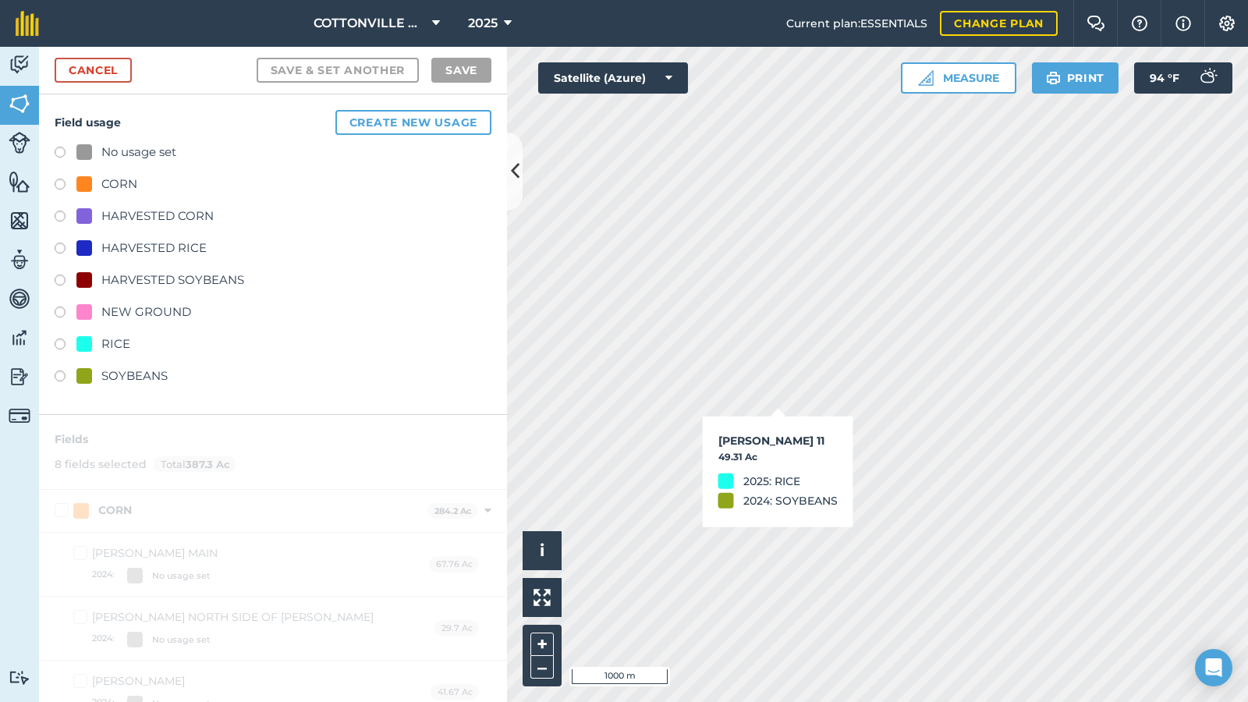
checkbox input "true"
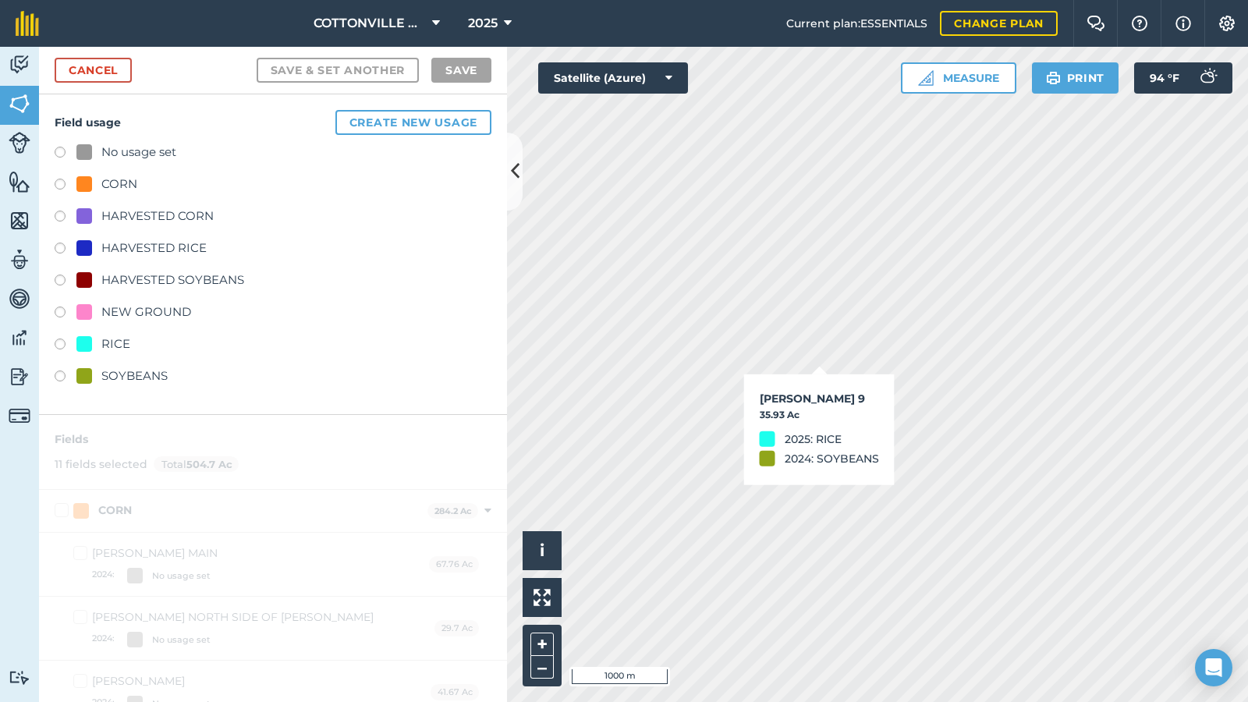
checkbox input "true"
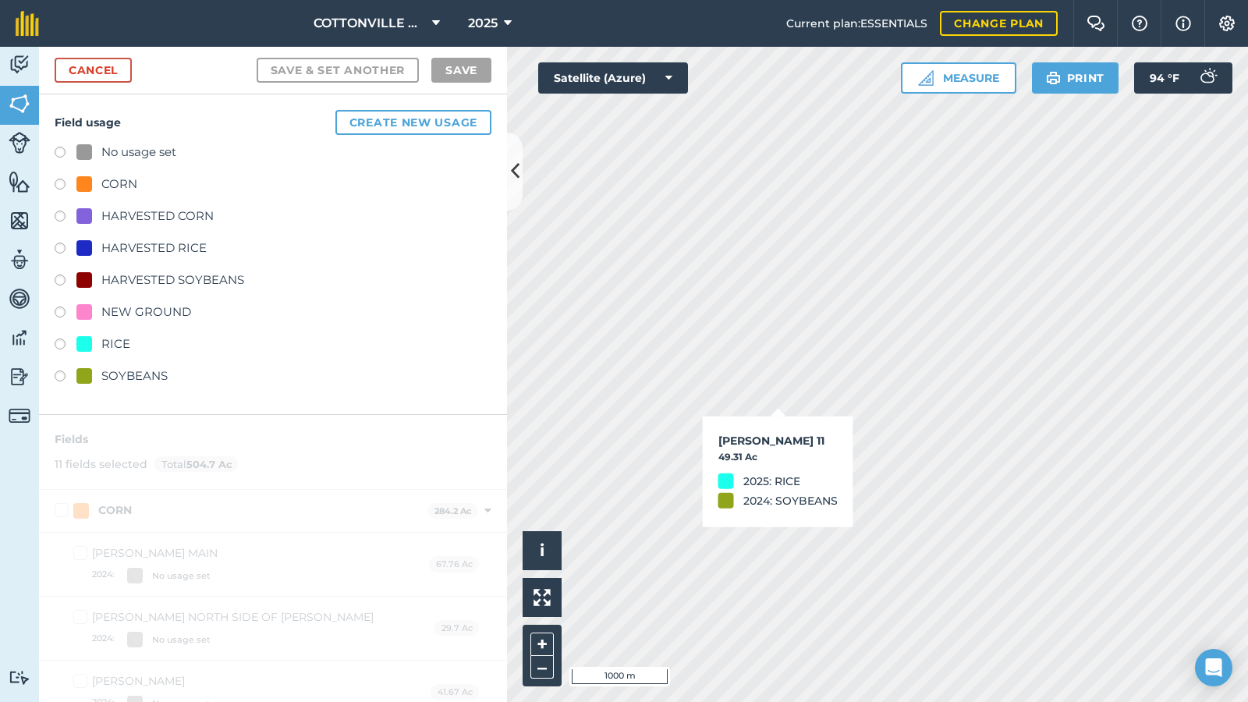
checkbox input "true"
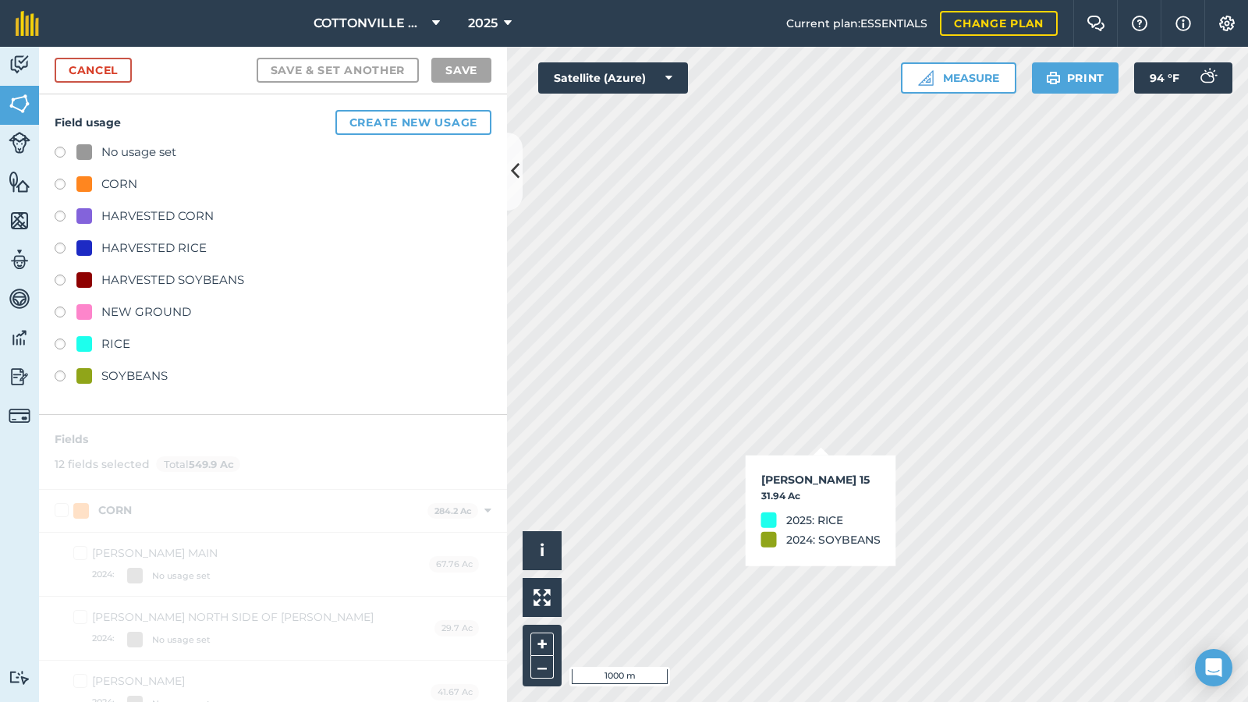
checkbox input "true"
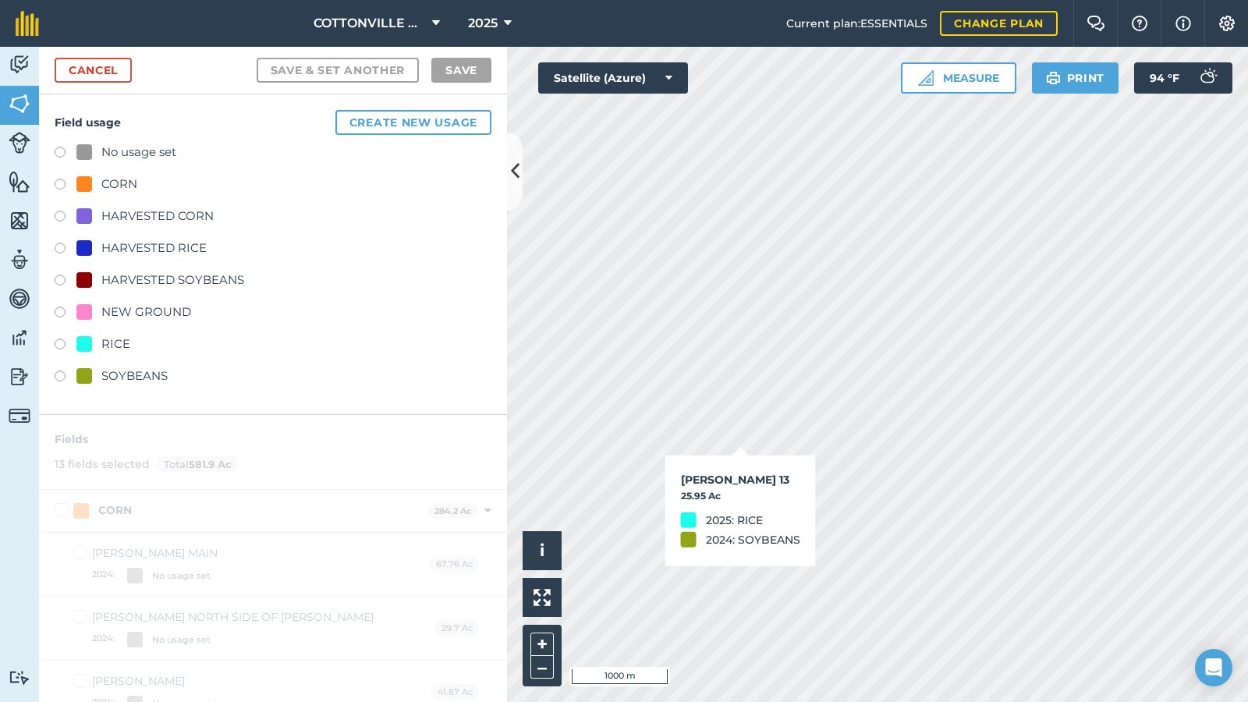
checkbox input "true"
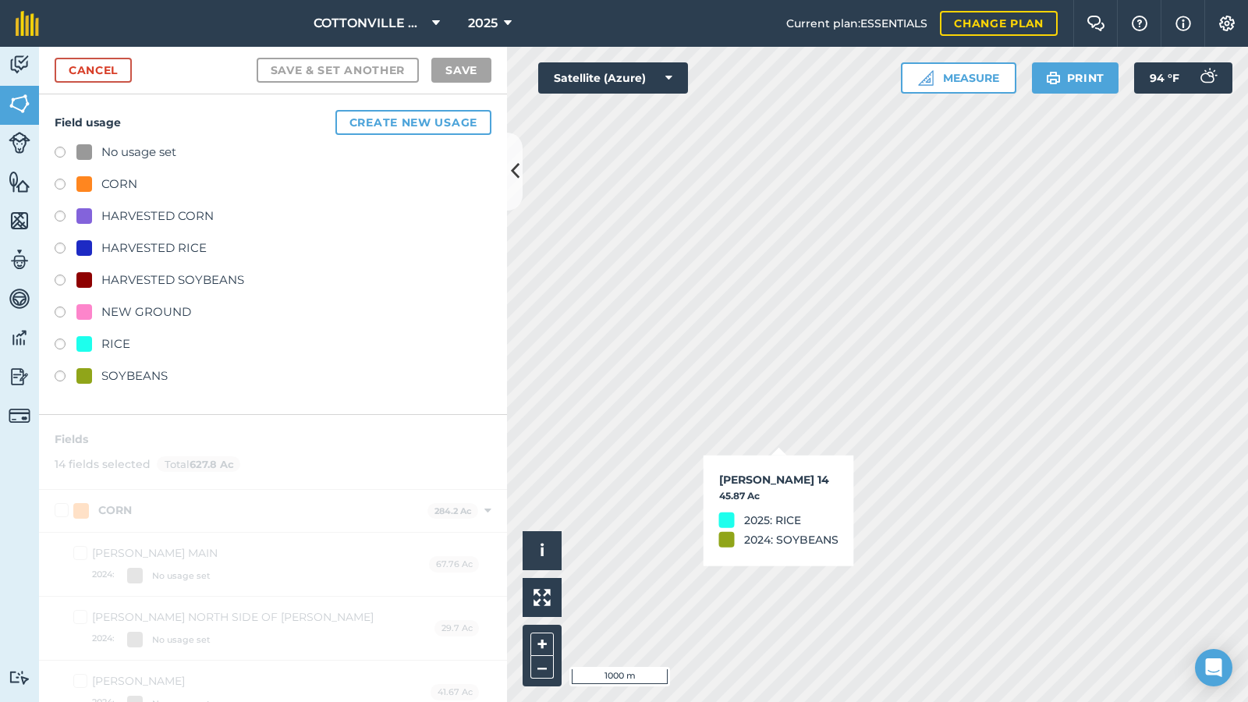
checkbox input "true"
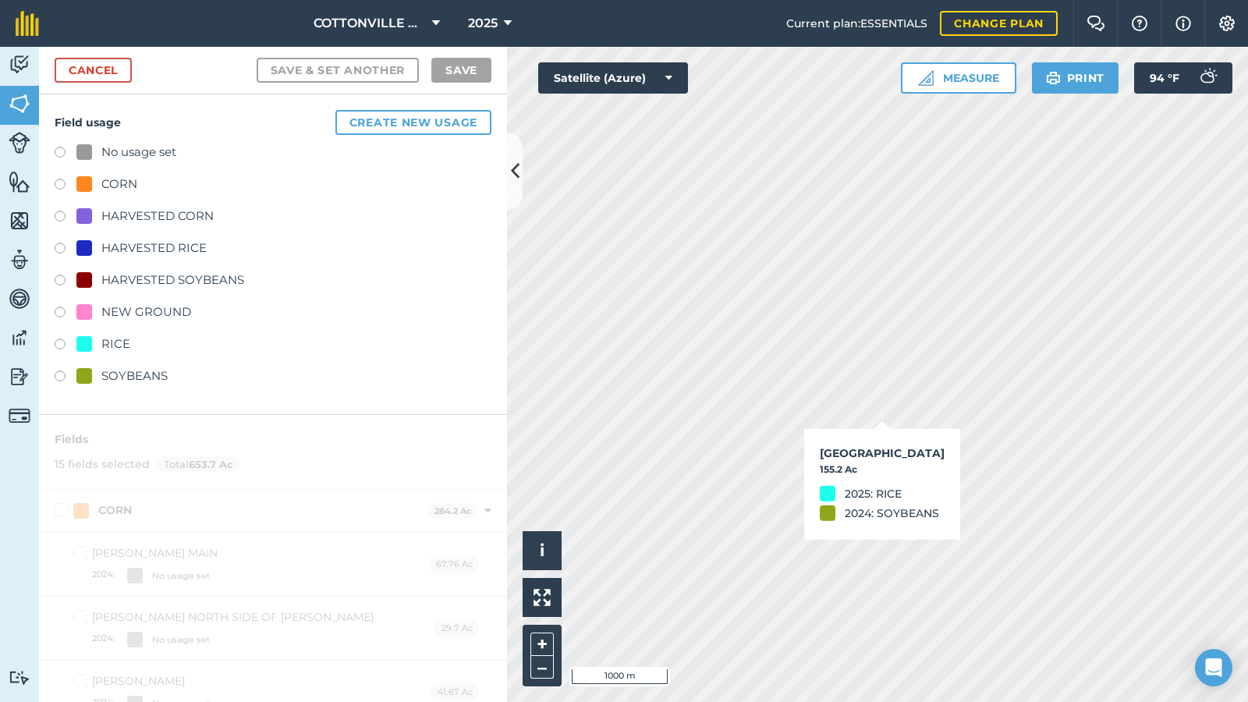
checkbox input "true"
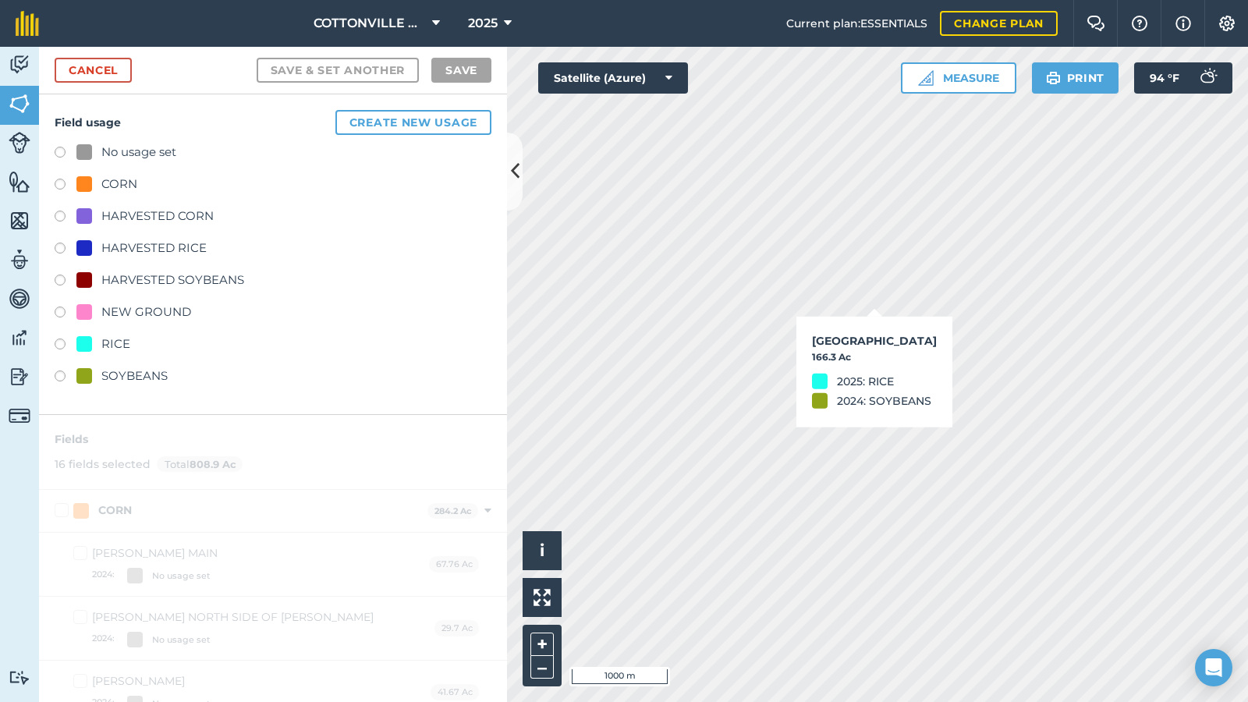
checkbox input "true"
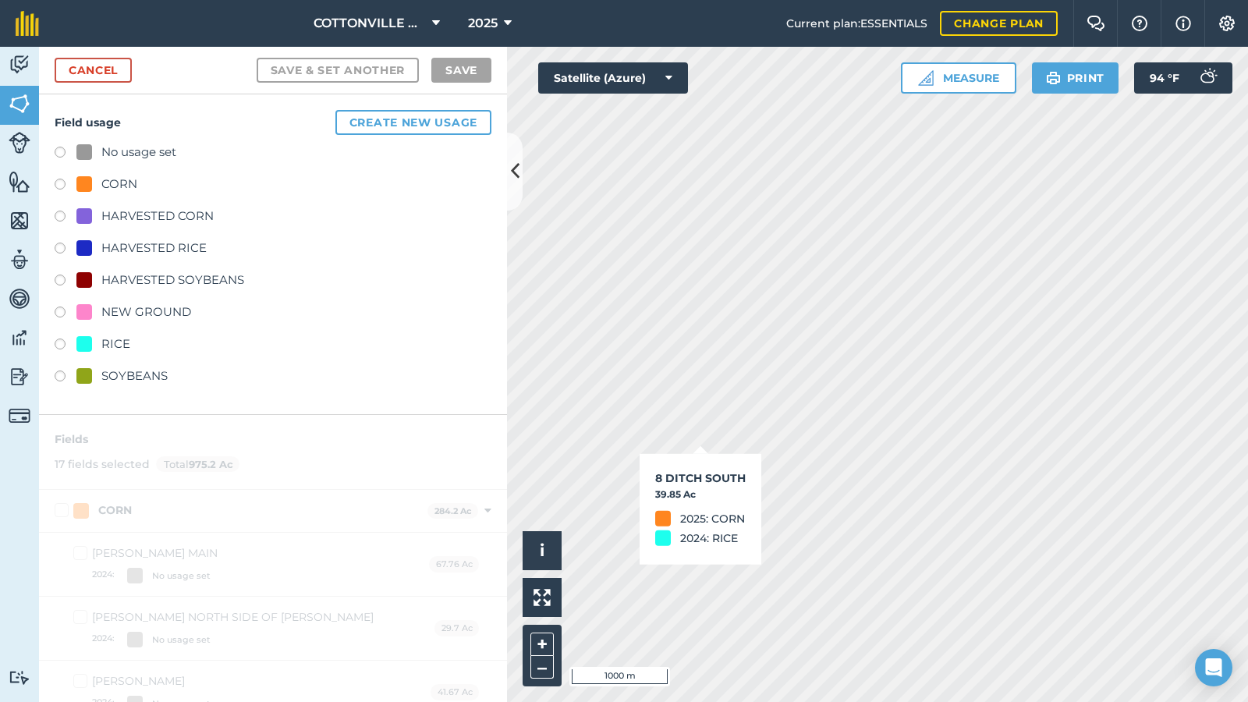
checkbox input "true"
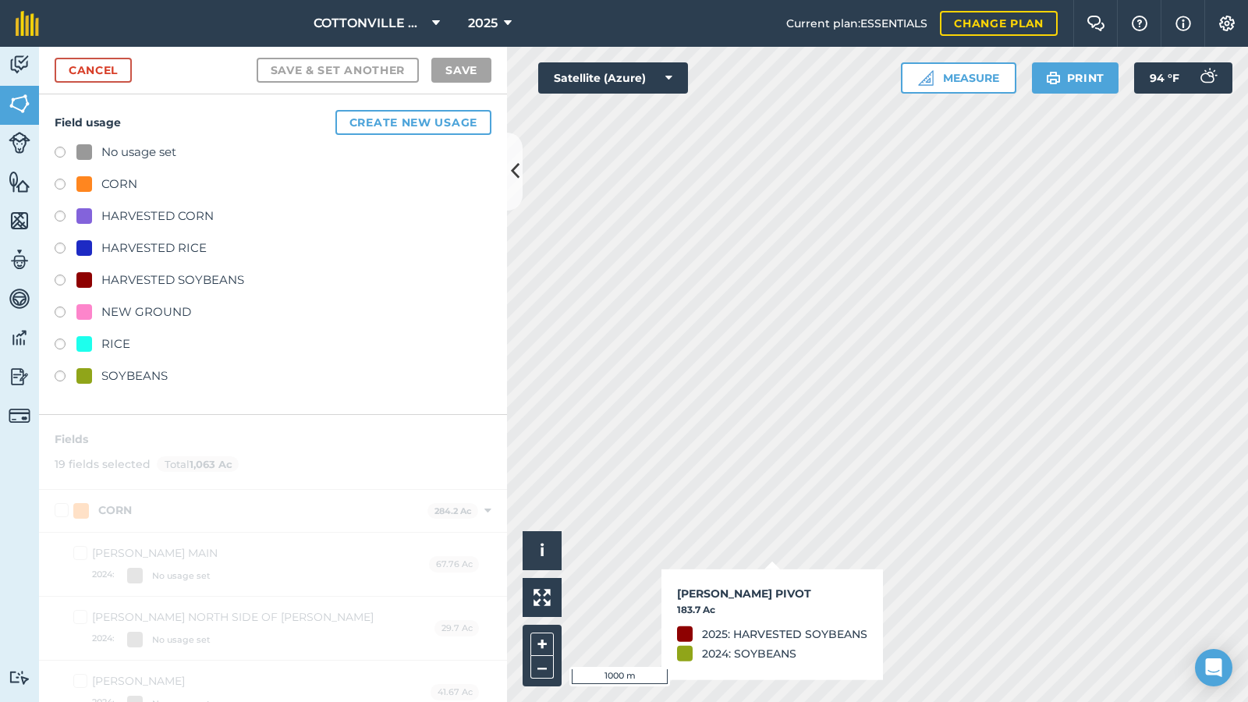
checkbox input "true"
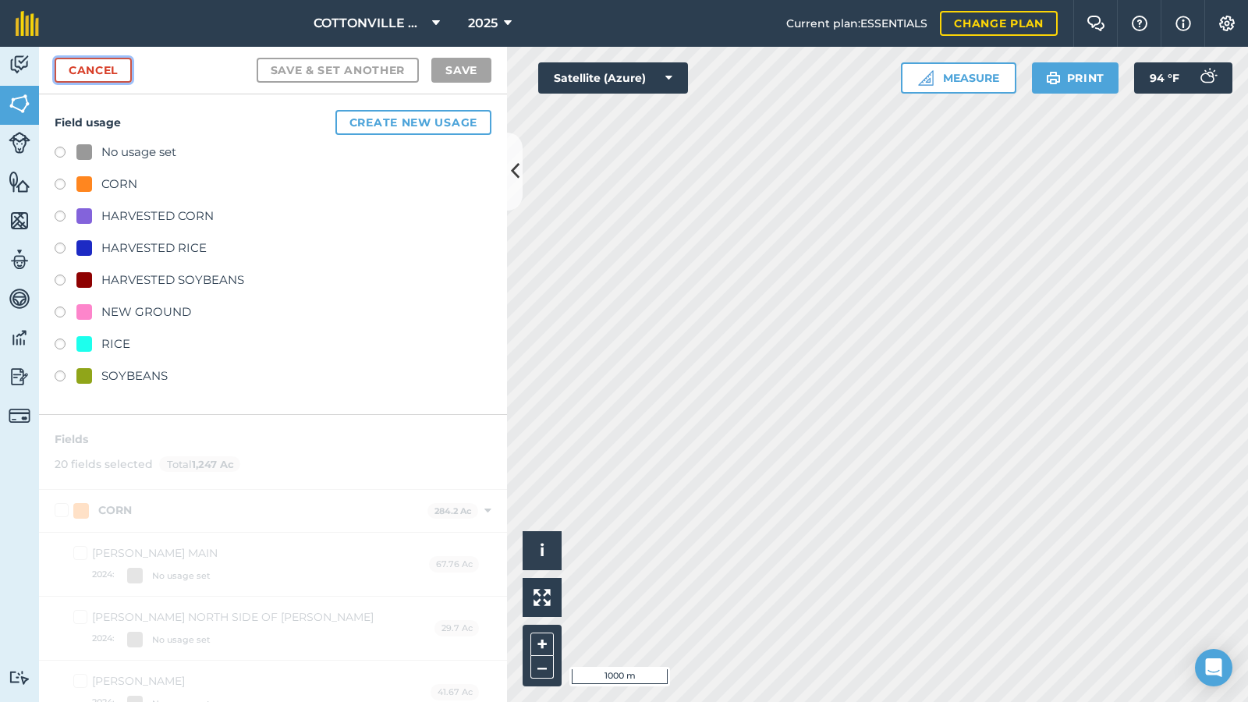
click at [106, 66] on link "Cancel" at bounding box center [93, 70] width 77 height 25
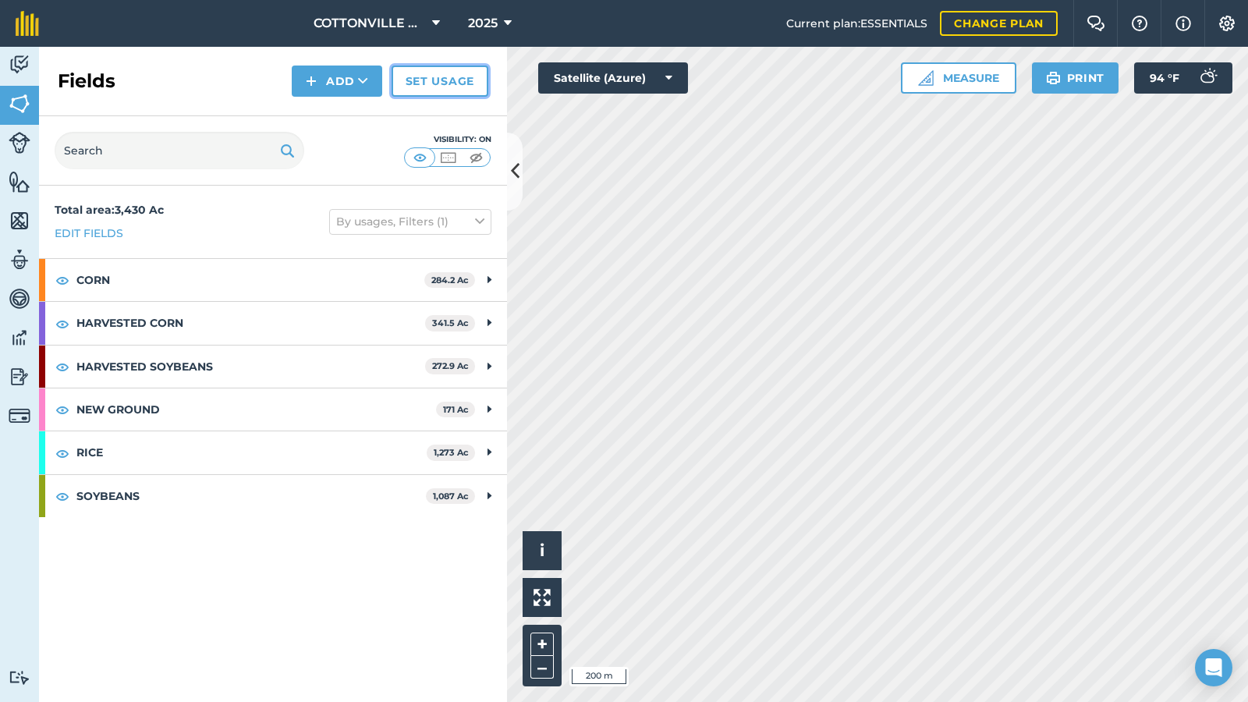
click at [448, 83] on link "Set usage" at bounding box center [440, 81] width 97 height 31
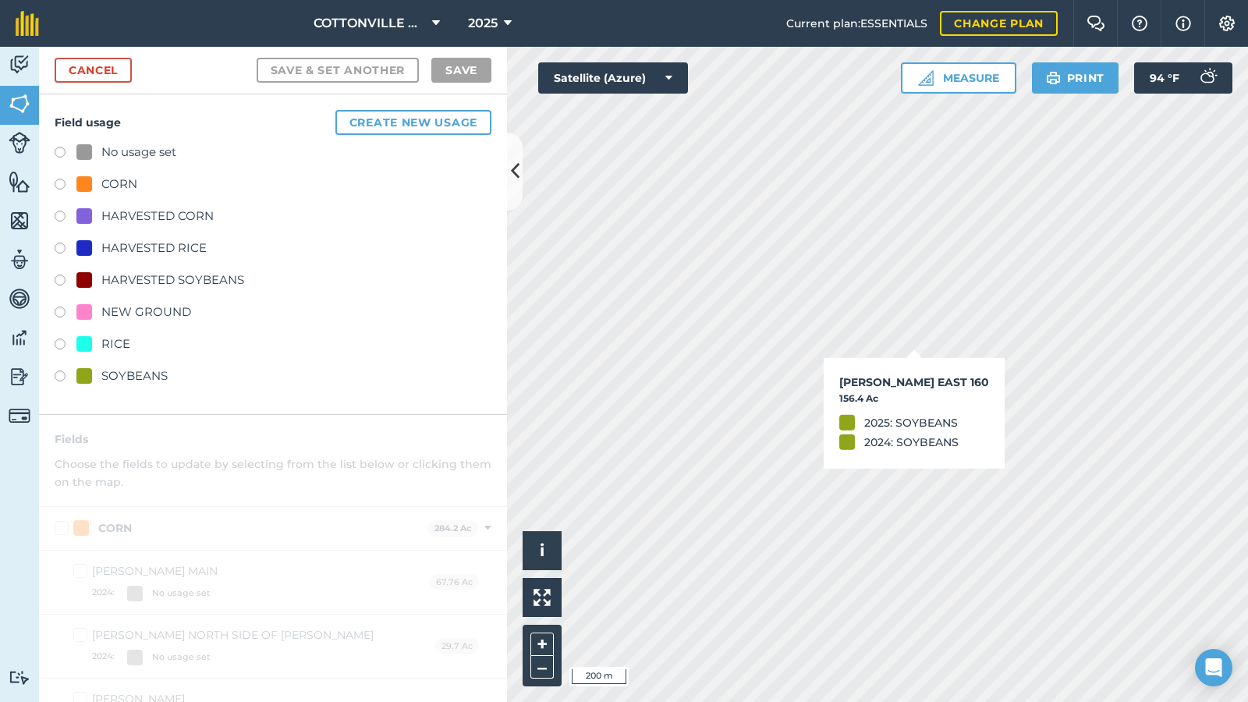
checkbox input "true"
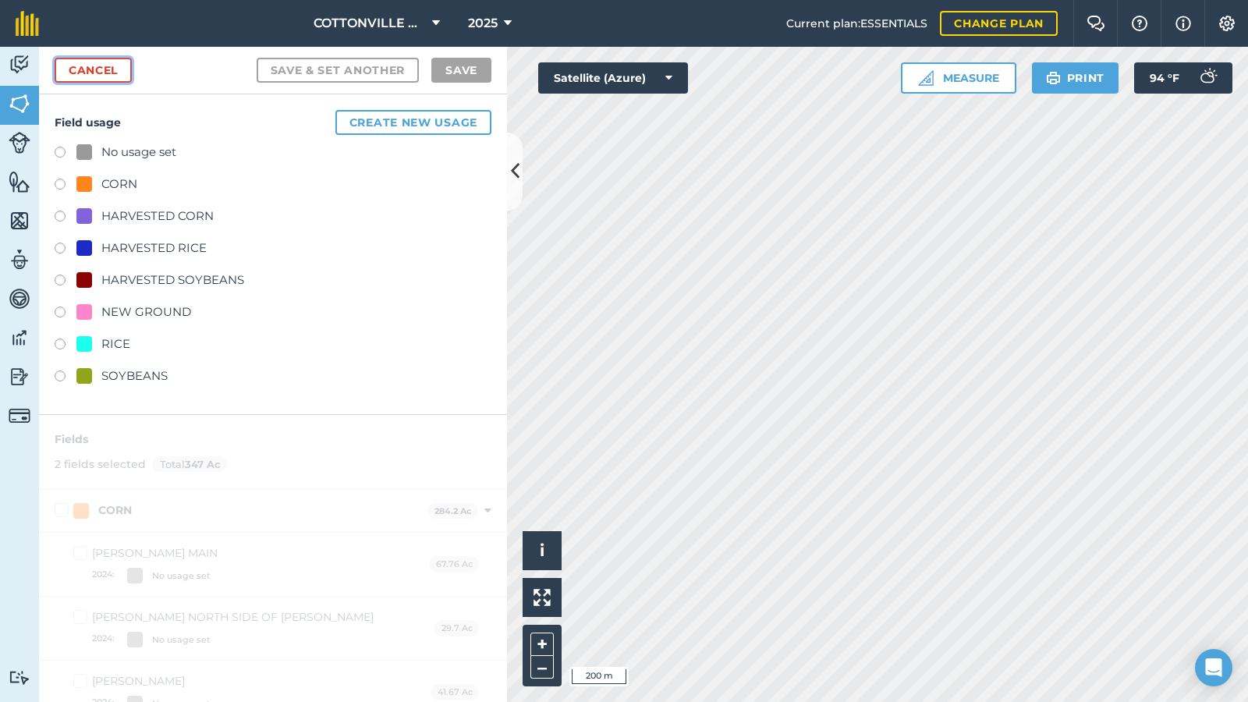
click at [112, 64] on link "Cancel" at bounding box center [93, 70] width 77 height 25
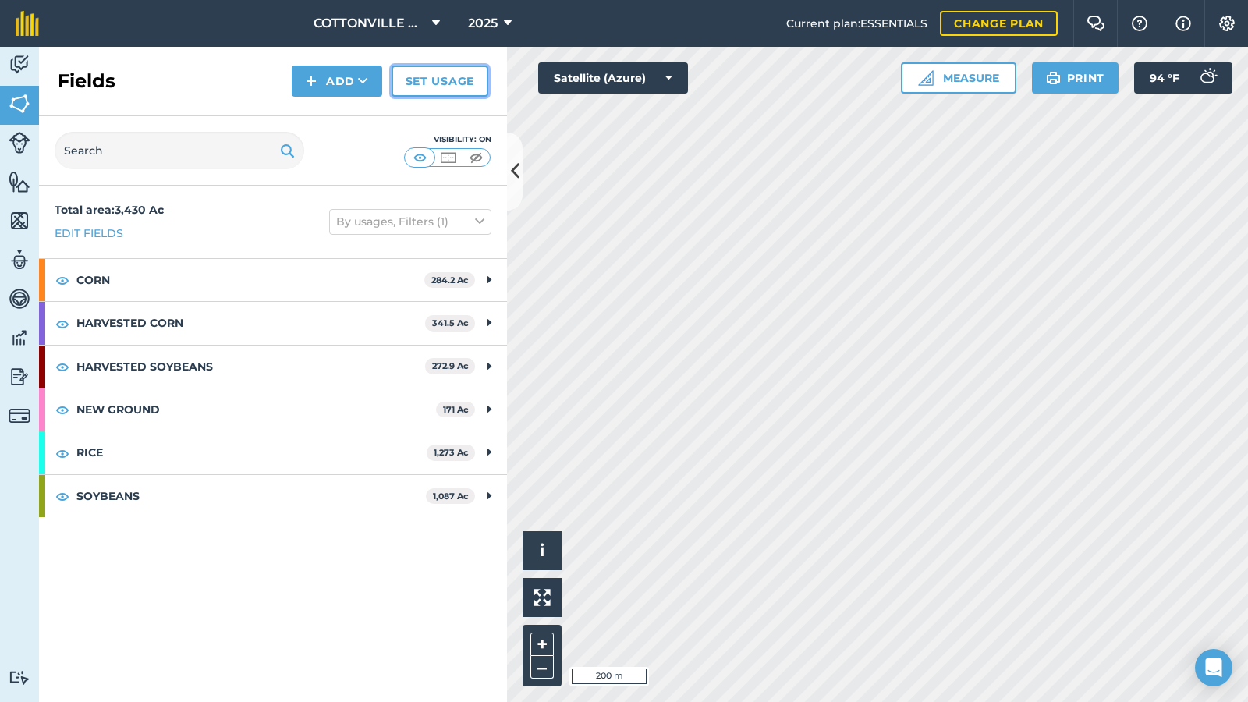
click at [425, 80] on link "Set usage" at bounding box center [440, 81] width 97 height 31
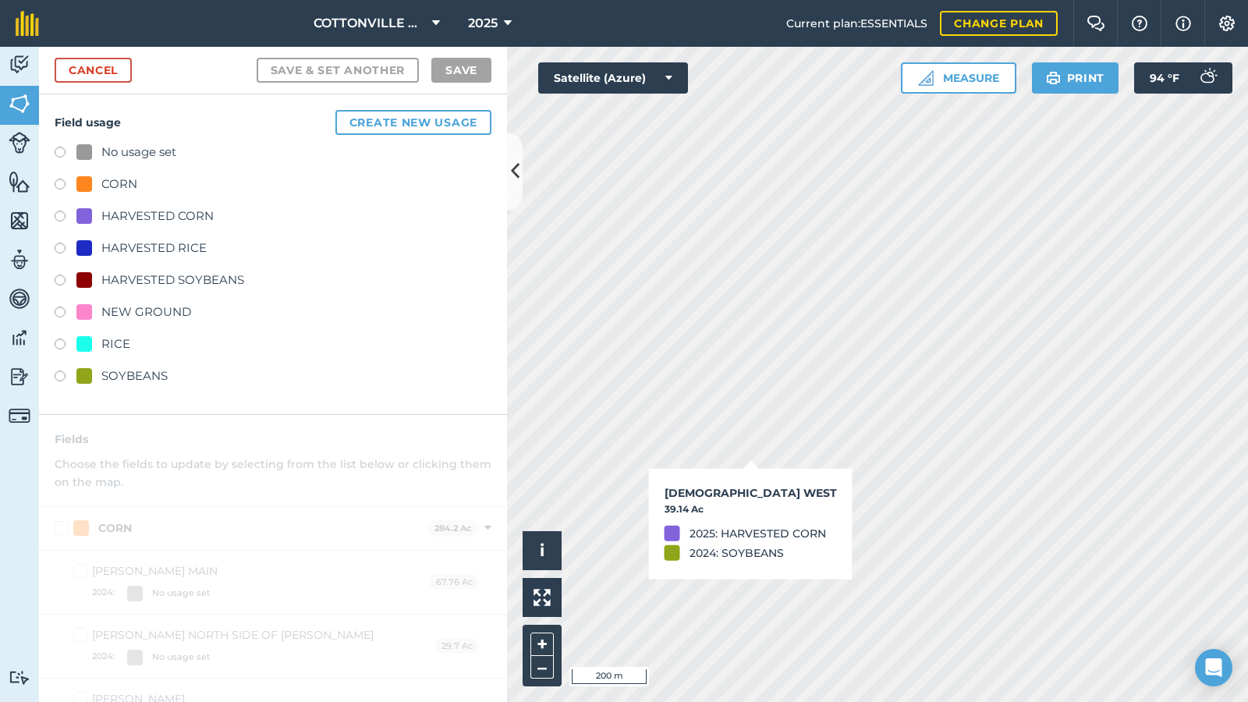
checkbox input "true"
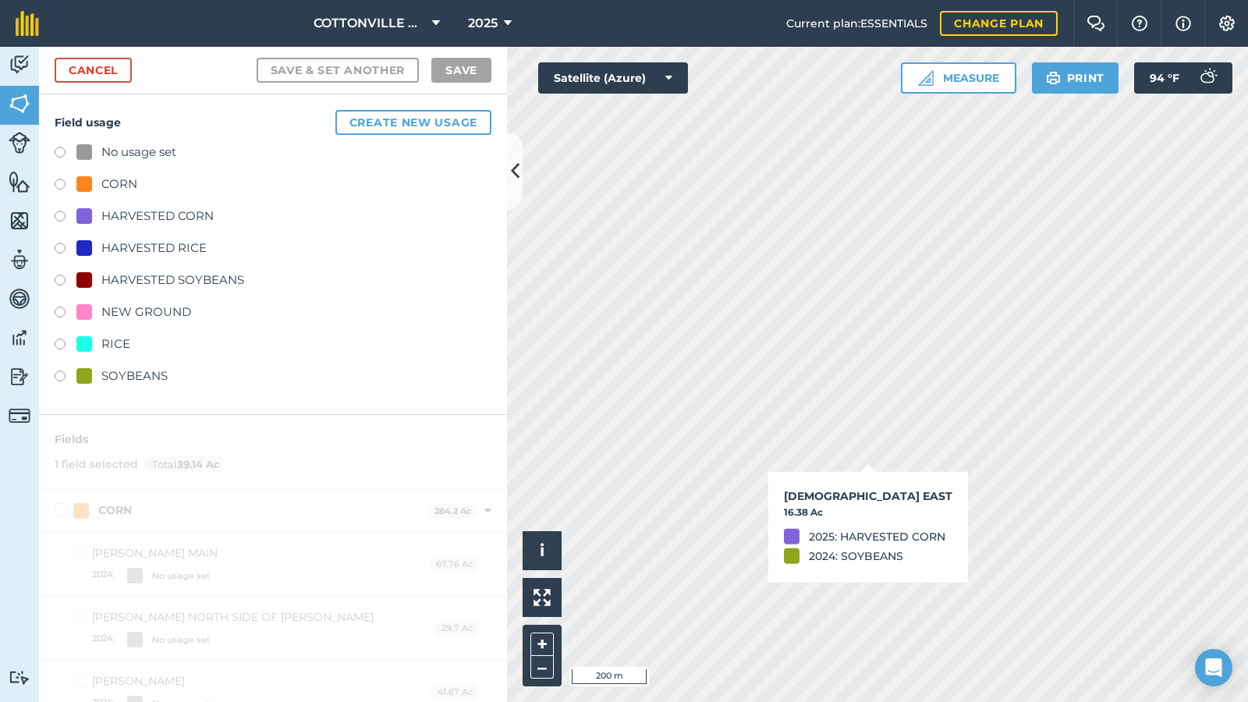
checkbox input "true"
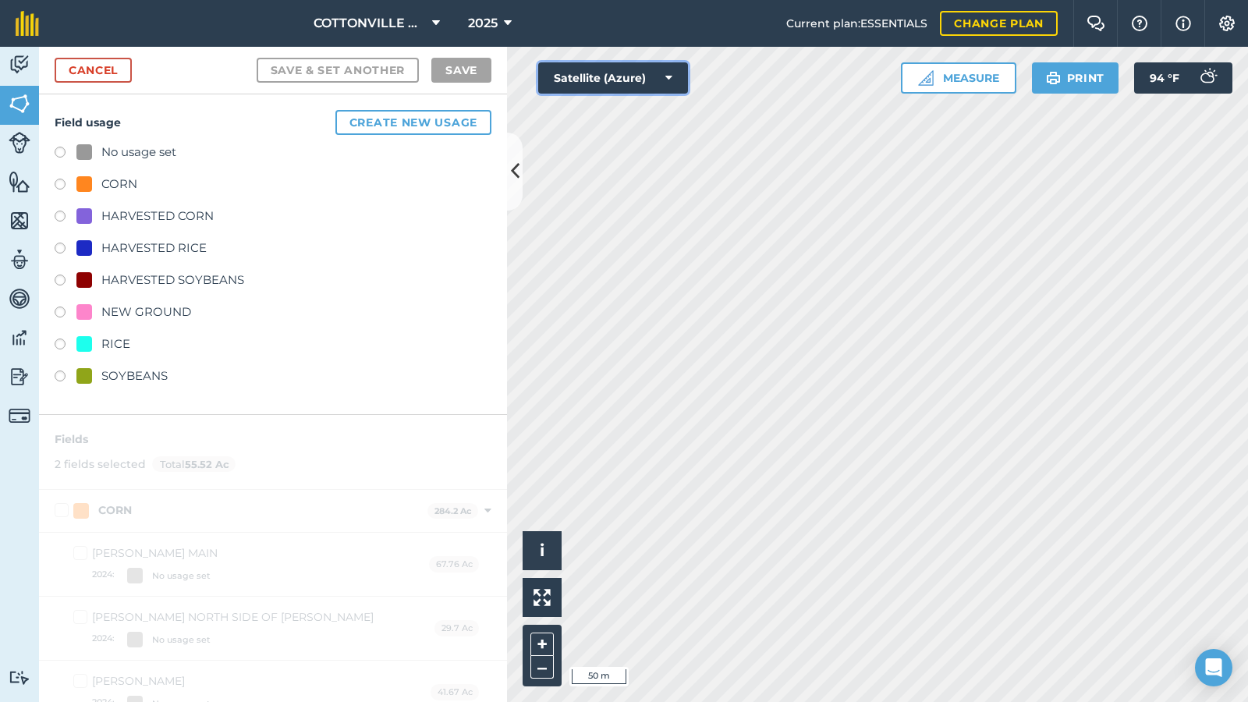
drag, startPoint x: 621, startPoint y: 76, endPoint x: 612, endPoint y: 84, distance: 11.6
click at [616, 80] on button "Satellite (Azure)" at bounding box center [613, 77] width 150 height 31
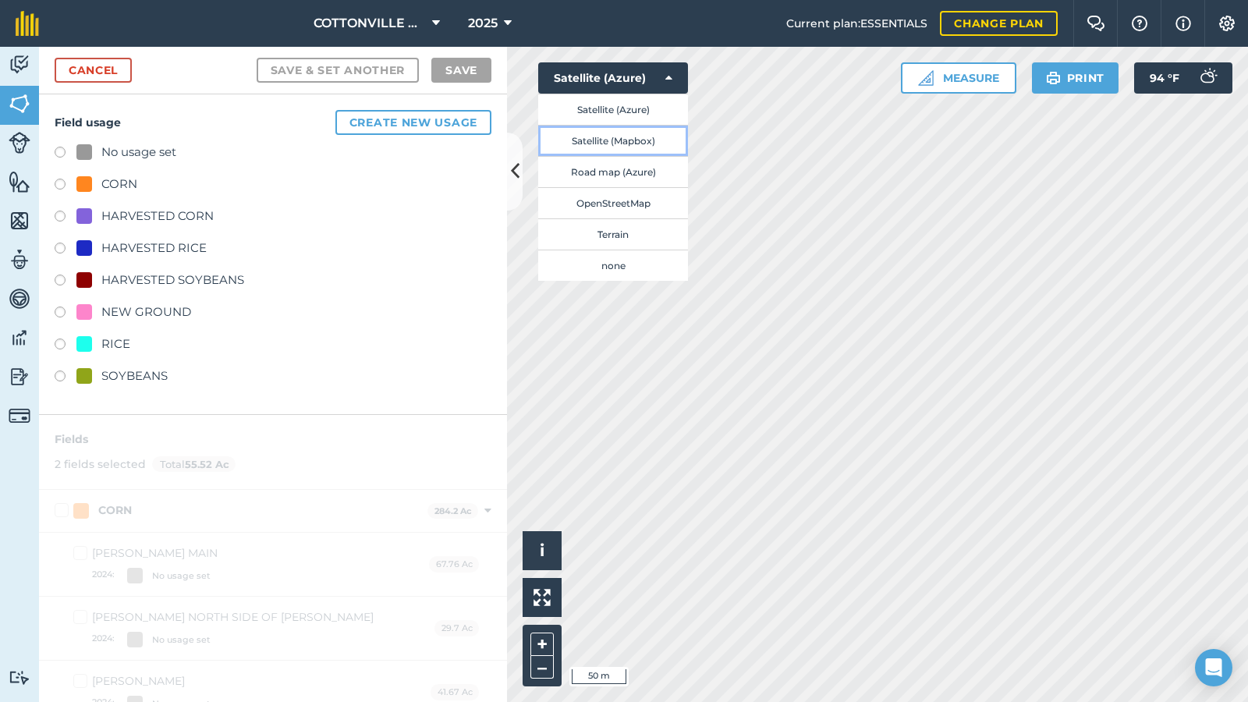
click at [619, 139] on button "Satellite (Mapbox)" at bounding box center [613, 140] width 150 height 31
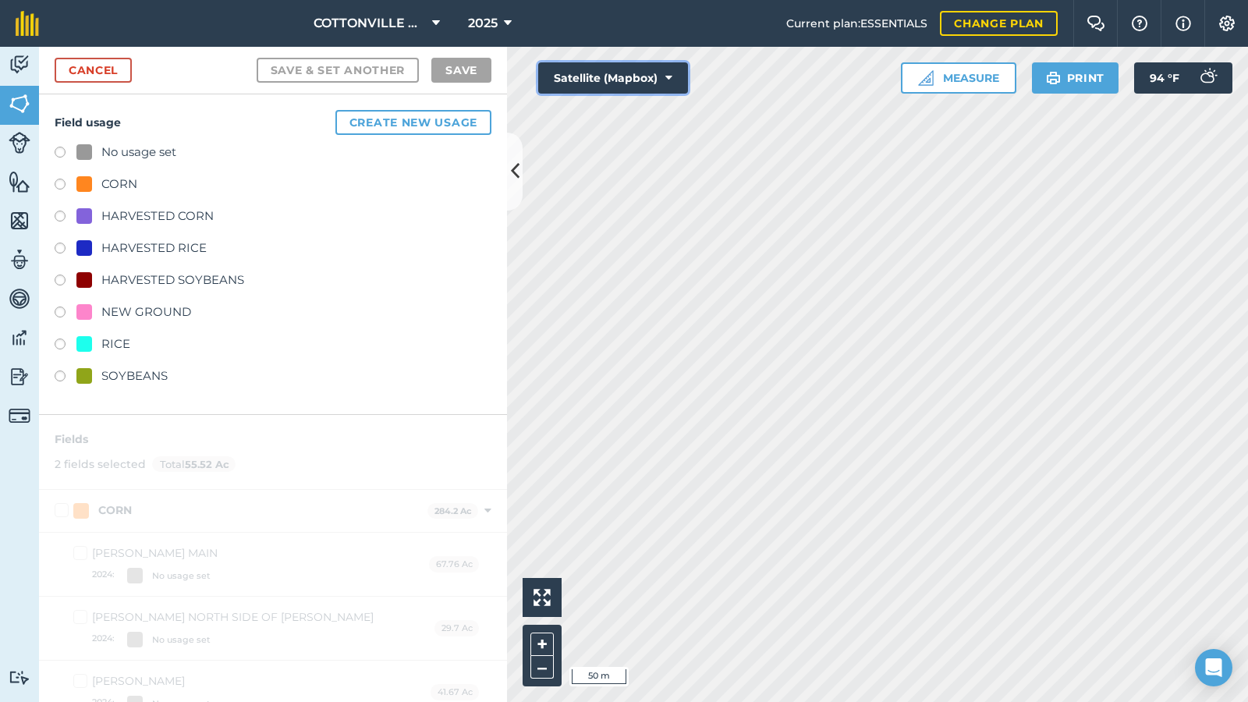
click at [637, 71] on button "Satellite (Mapbox)" at bounding box center [613, 77] width 150 height 31
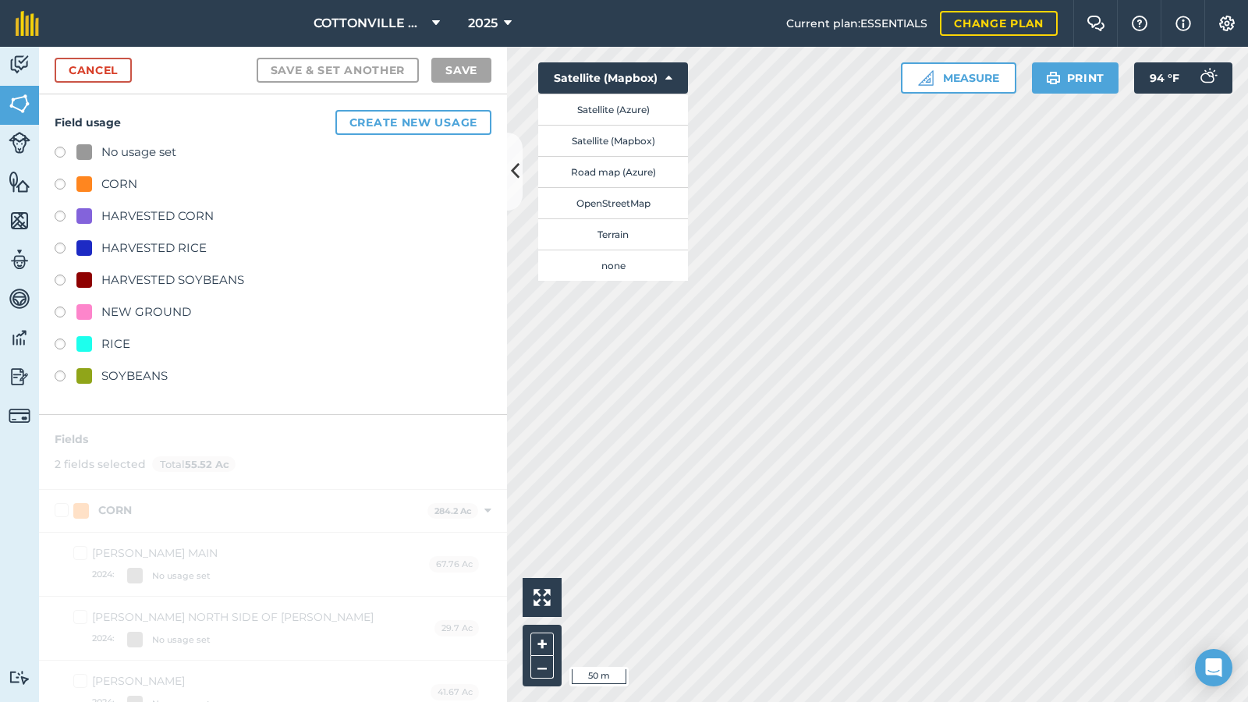
click at [220, 97] on div "Field usage Create new usage No usage set CORN HARVESTED CORN HARVESTED RICE HA…" at bounding box center [273, 254] width 468 height 321
click at [108, 71] on link "Cancel" at bounding box center [93, 70] width 77 height 25
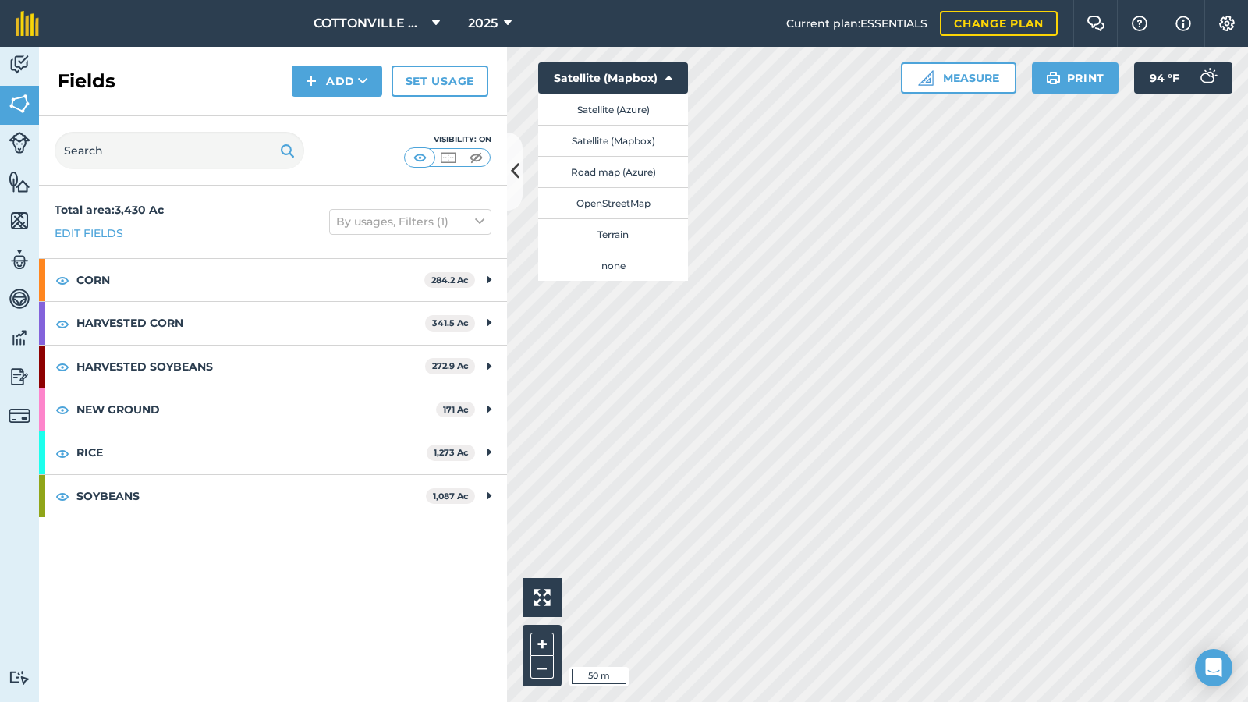
click at [204, 78] on div "Fields Add Set usage" at bounding box center [273, 81] width 468 height 69
click at [518, 163] on icon at bounding box center [515, 171] width 9 height 27
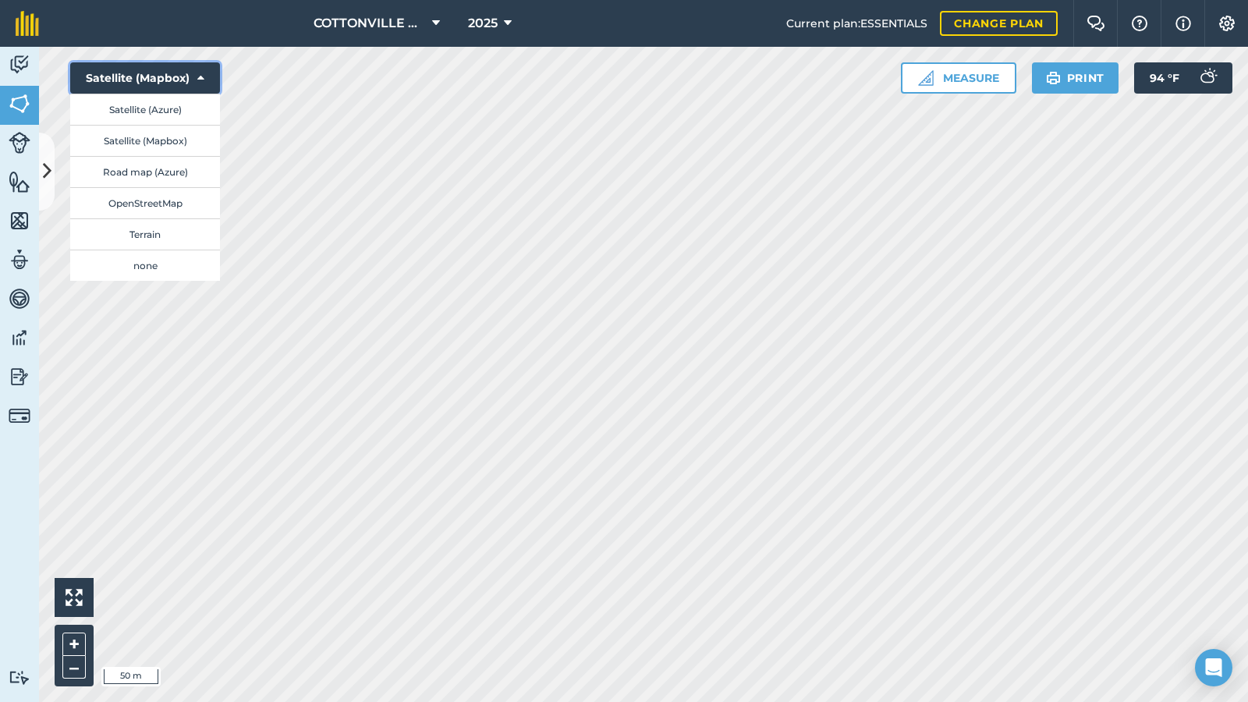
drag, startPoint x: 208, startPoint y: 74, endPoint x: 213, endPoint y: 81, distance: 8.9
click at [207, 74] on button "Satellite (Mapbox)" at bounding box center [145, 77] width 150 height 31
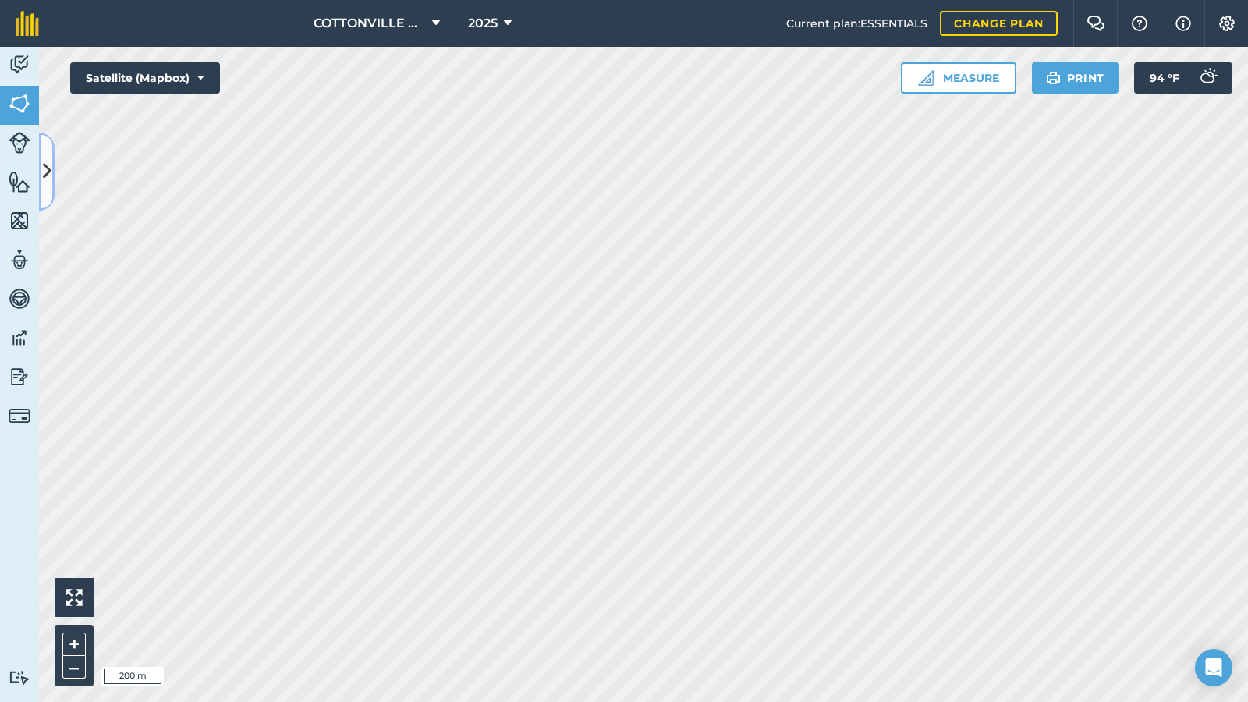
click at [46, 167] on icon at bounding box center [47, 171] width 9 height 27
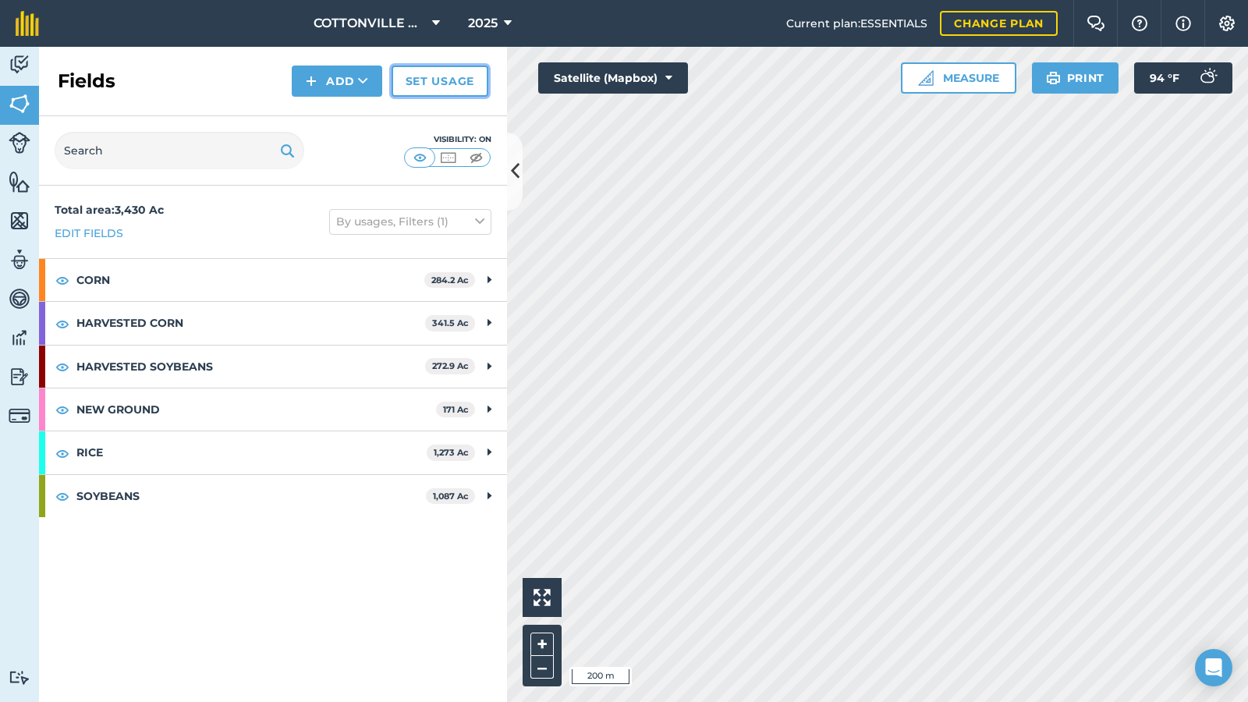
click at [438, 84] on link "Set usage" at bounding box center [440, 81] width 97 height 31
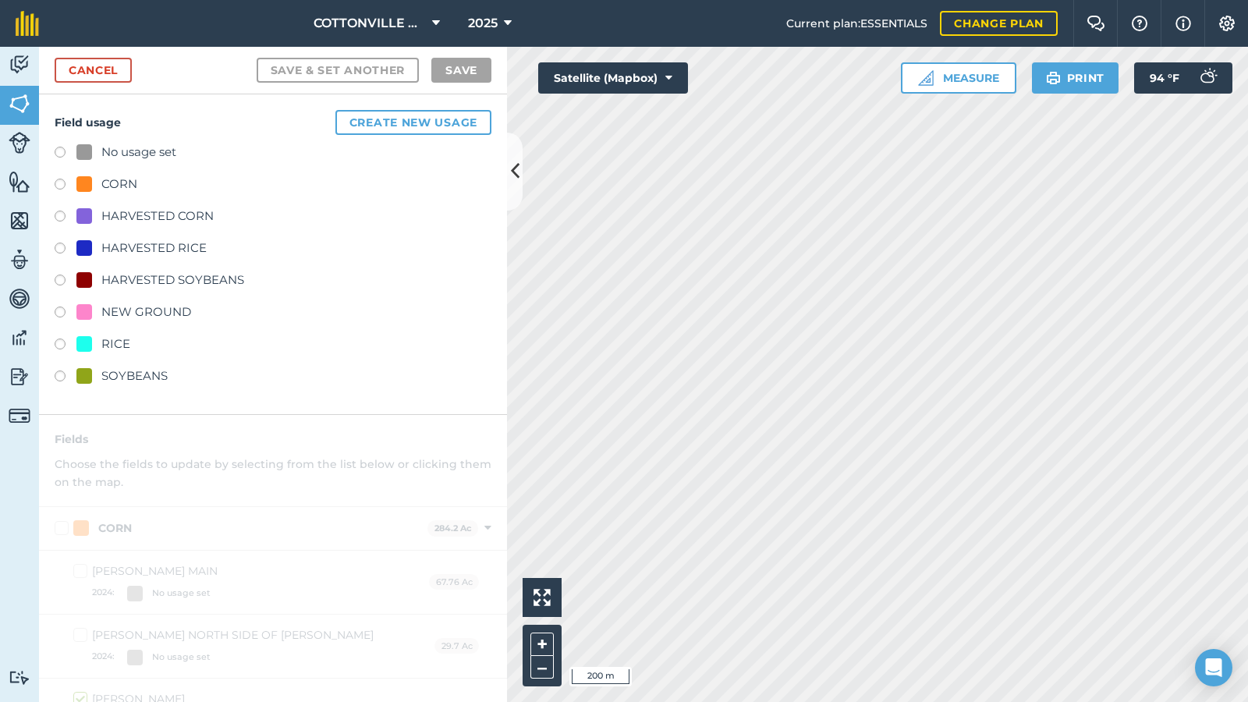
checkbox input "true"
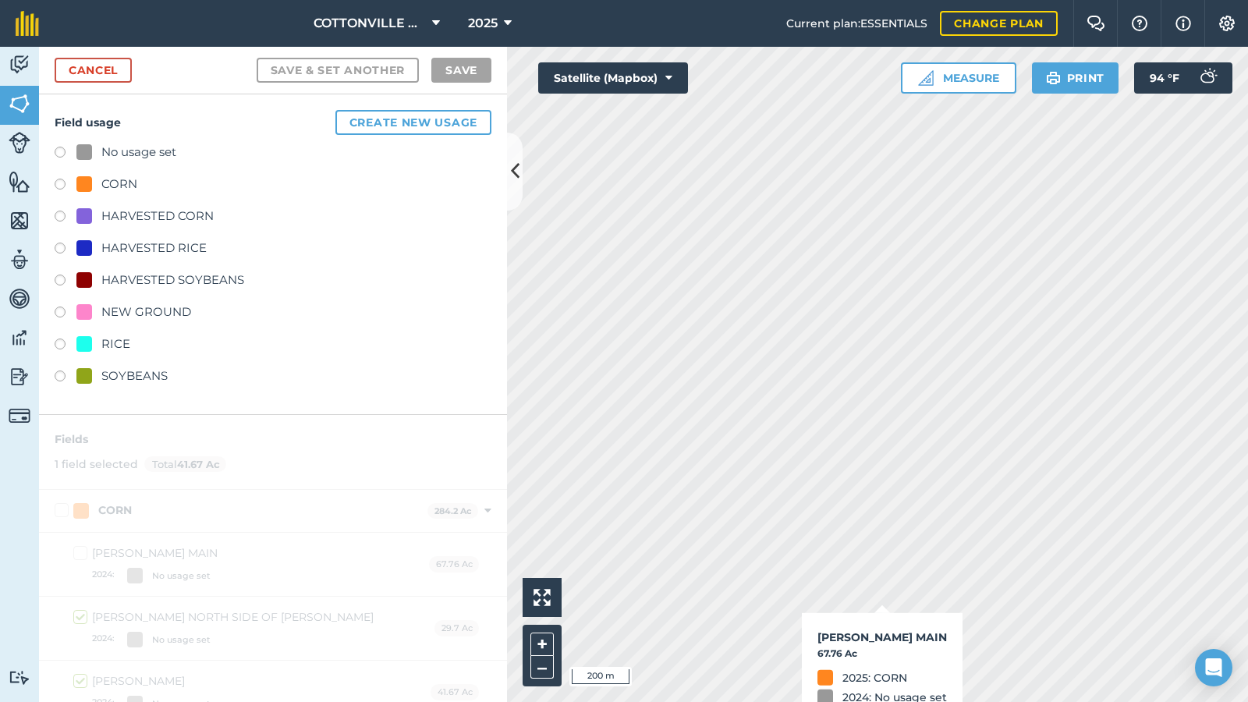
checkbox input "true"
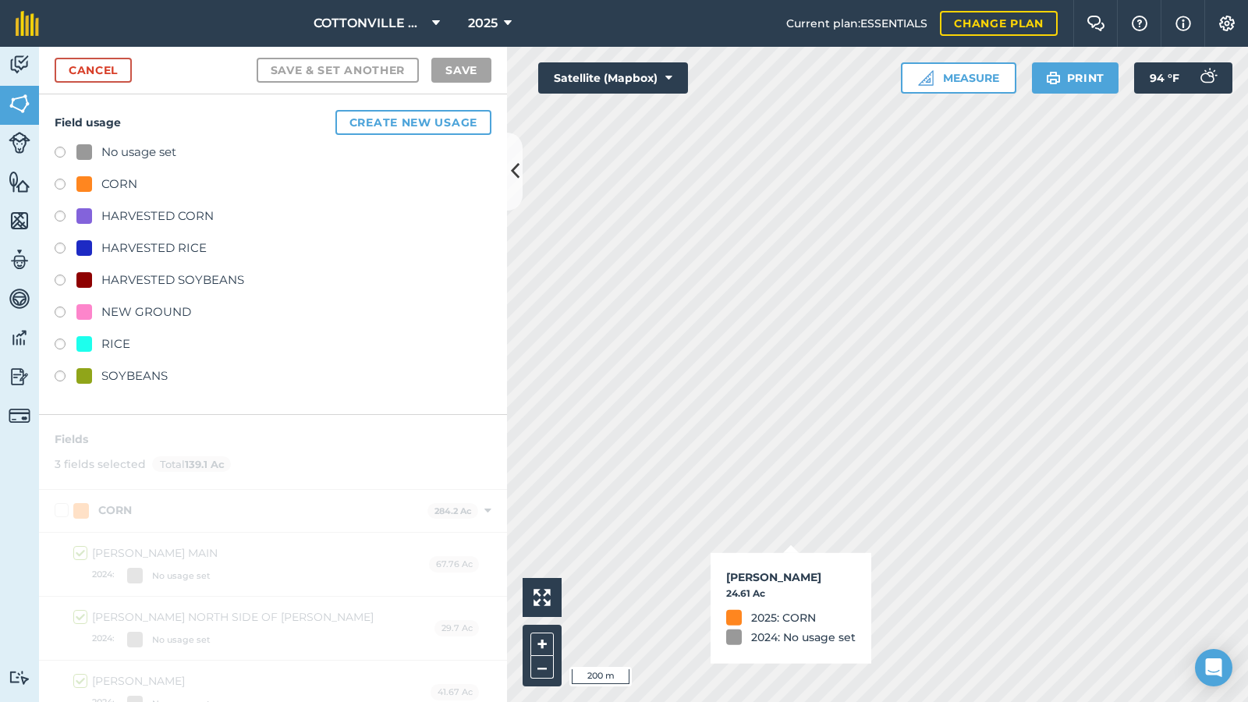
checkbox input "true"
click at [185, 69] on div "Cancel Save & set another Save" at bounding box center [273, 71] width 468 height 48
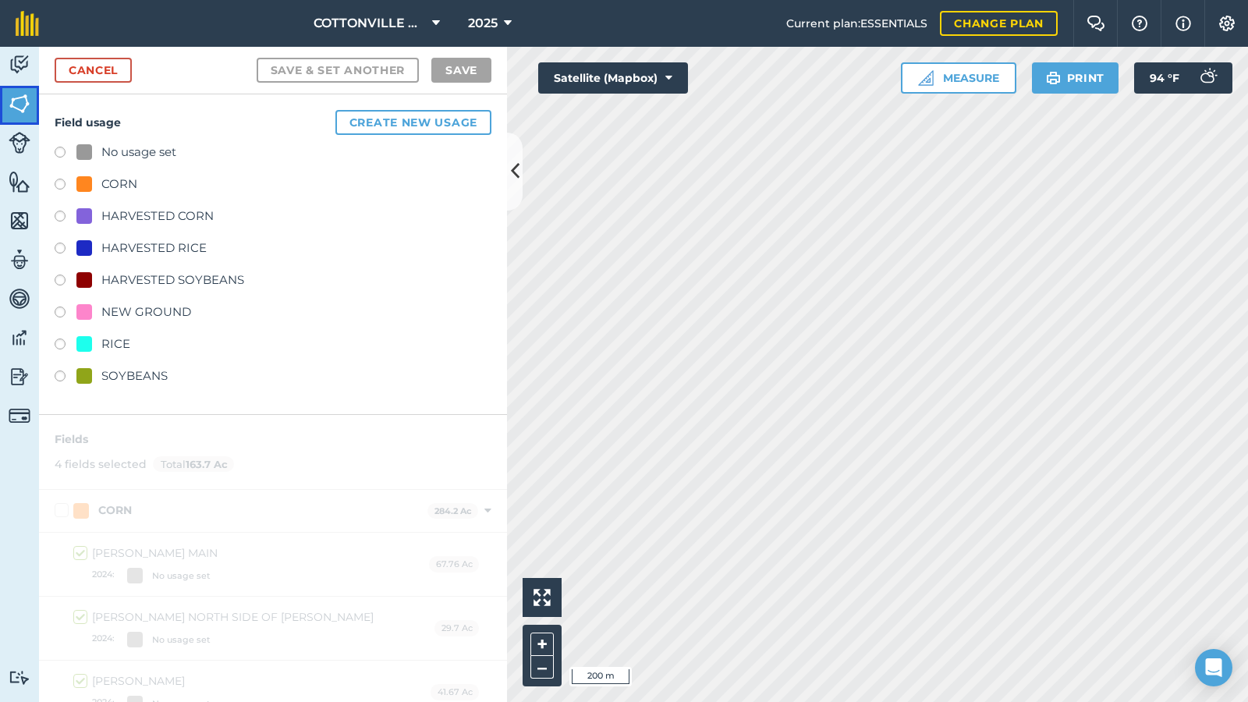
click at [27, 103] on img at bounding box center [20, 103] width 22 height 23
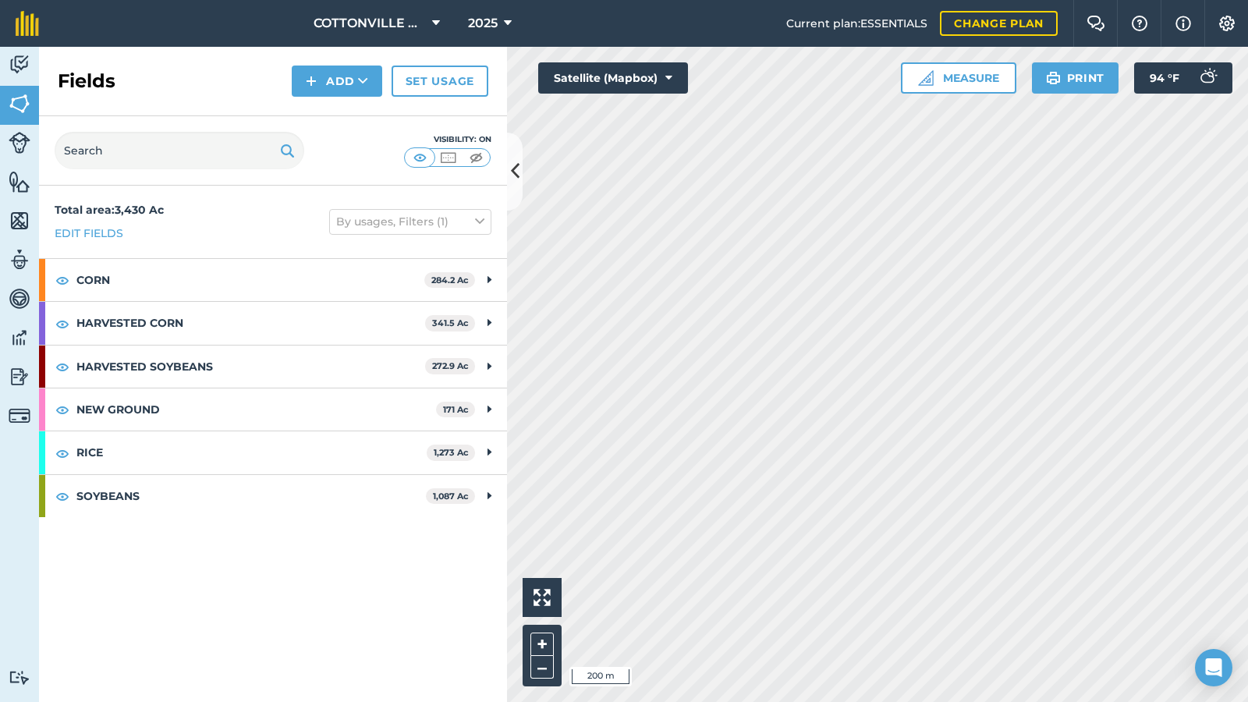
click at [139, 67] on div "Fields Add Set usage" at bounding box center [273, 81] width 468 height 69
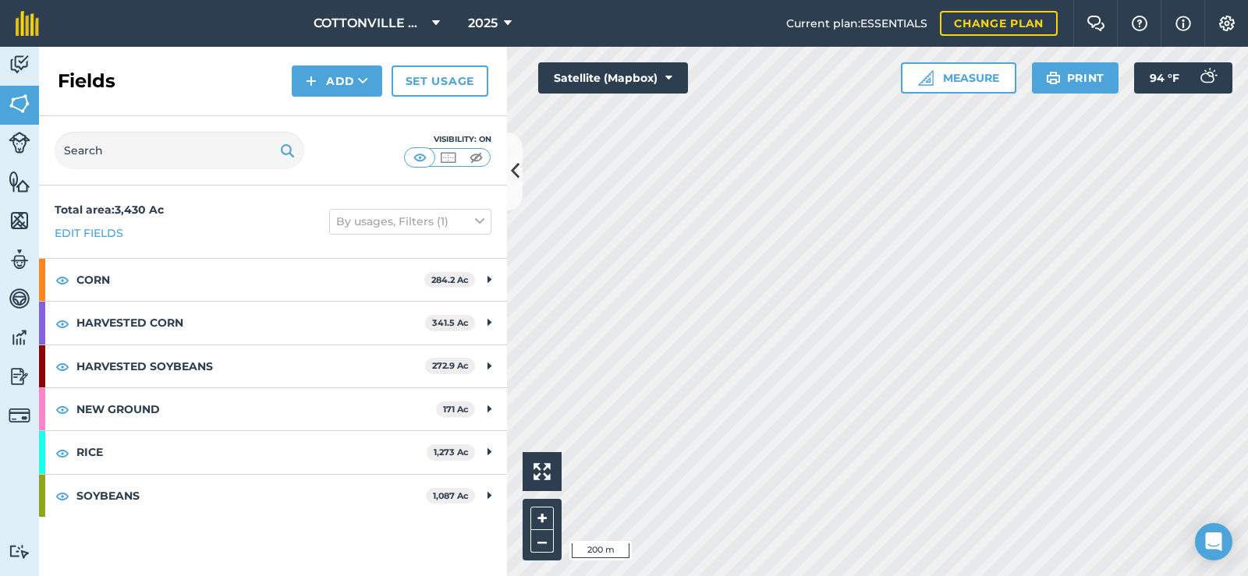
click at [211, 53] on div "Fields Add Set usage" at bounding box center [273, 81] width 468 height 69
click at [513, 161] on icon at bounding box center [515, 171] width 9 height 27
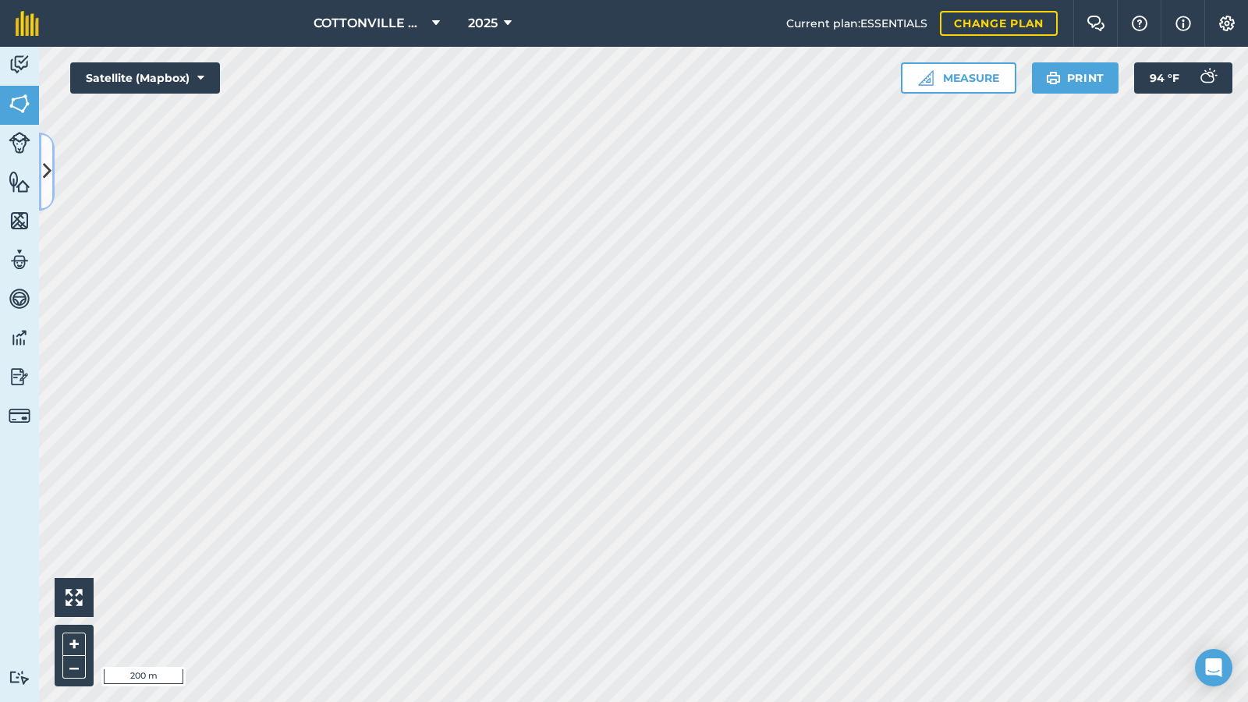
click at [48, 173] on icon at bounding box center [47, 171] width 9 height 27
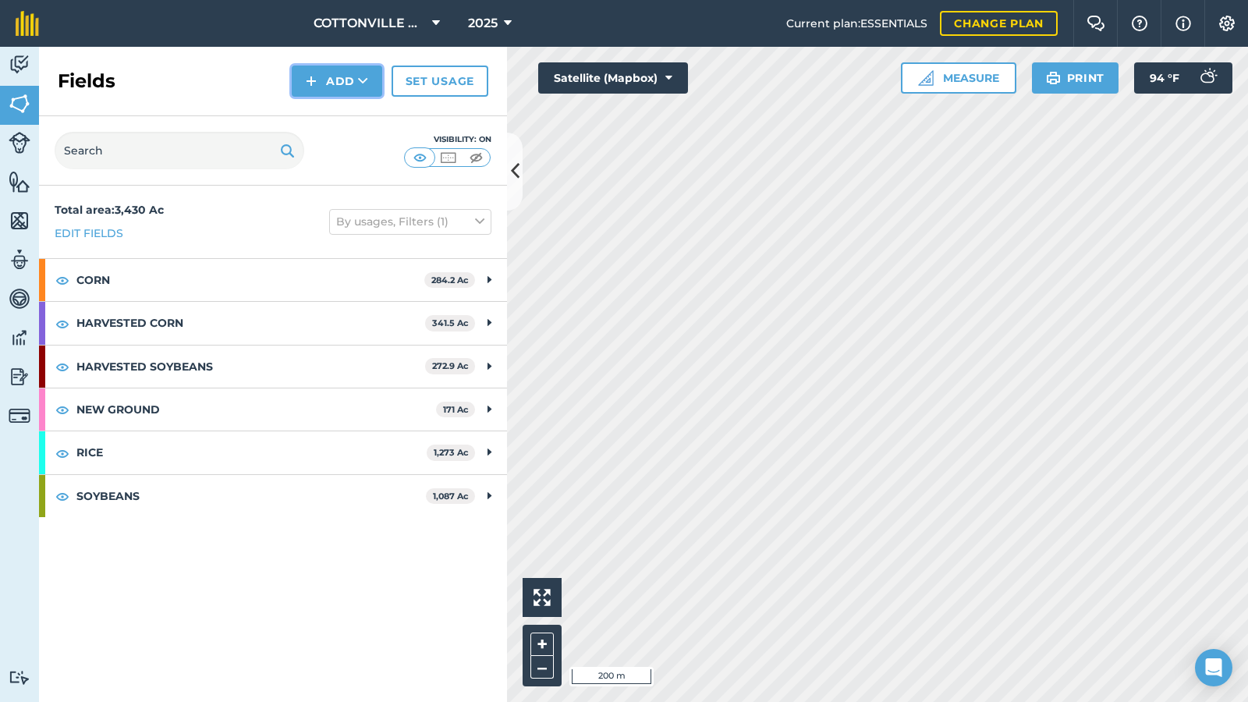
click at [362, 80] on icon at bounding box center [363, 81] width 10 height 16
click at [349, 119] on link "Draw" at bounding box center [337, 116] width 86 height 34
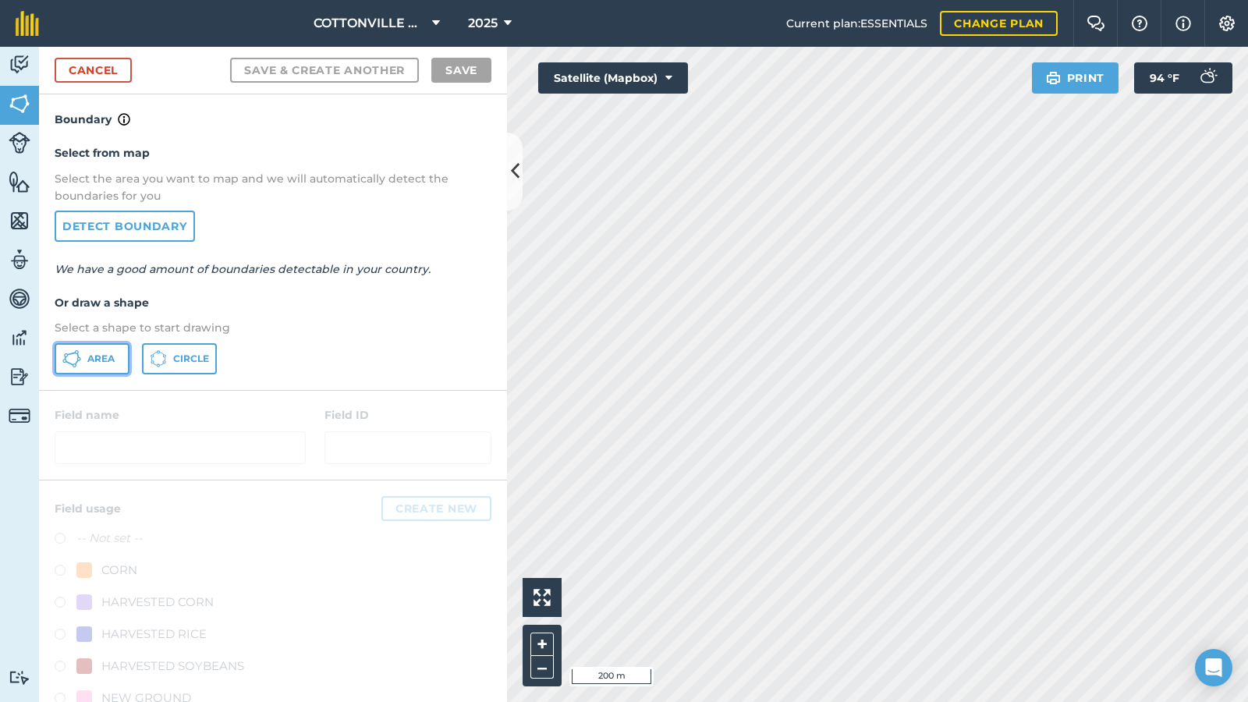
click at [81, 369] on button "Area" at bounding box center [92, 358] width 75 height 31
click at [516, 172] on icon at bounding box center [515, 171] width 9 height 27
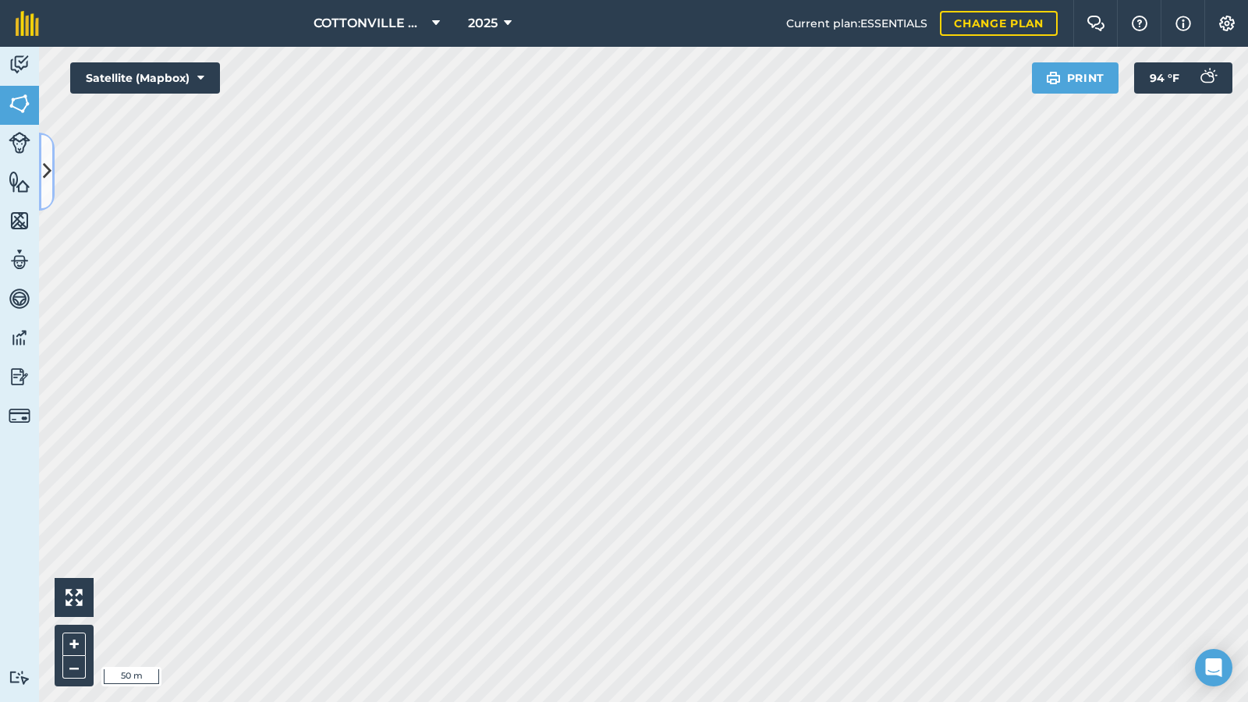
click at [48, 154] on button at bounding box center [47, 172] width 16 height 78
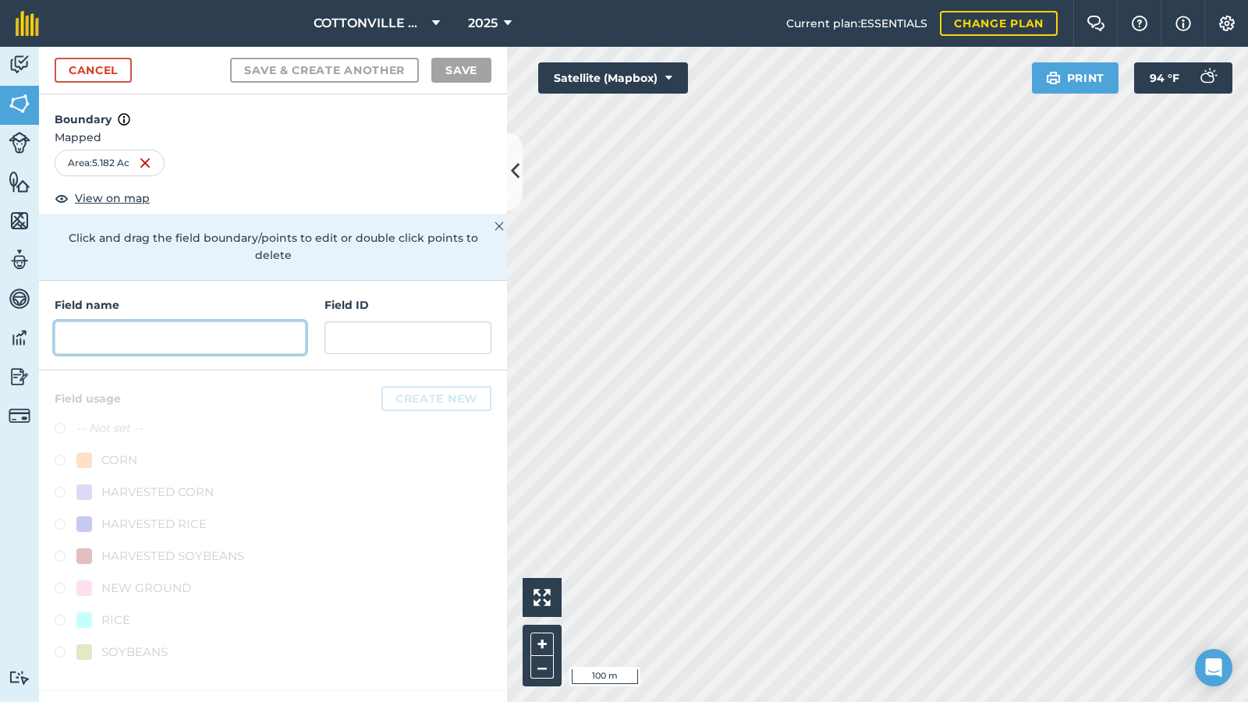
click at [146, 321] on input "text" at bounding box center [180, 337] width 251 height 33
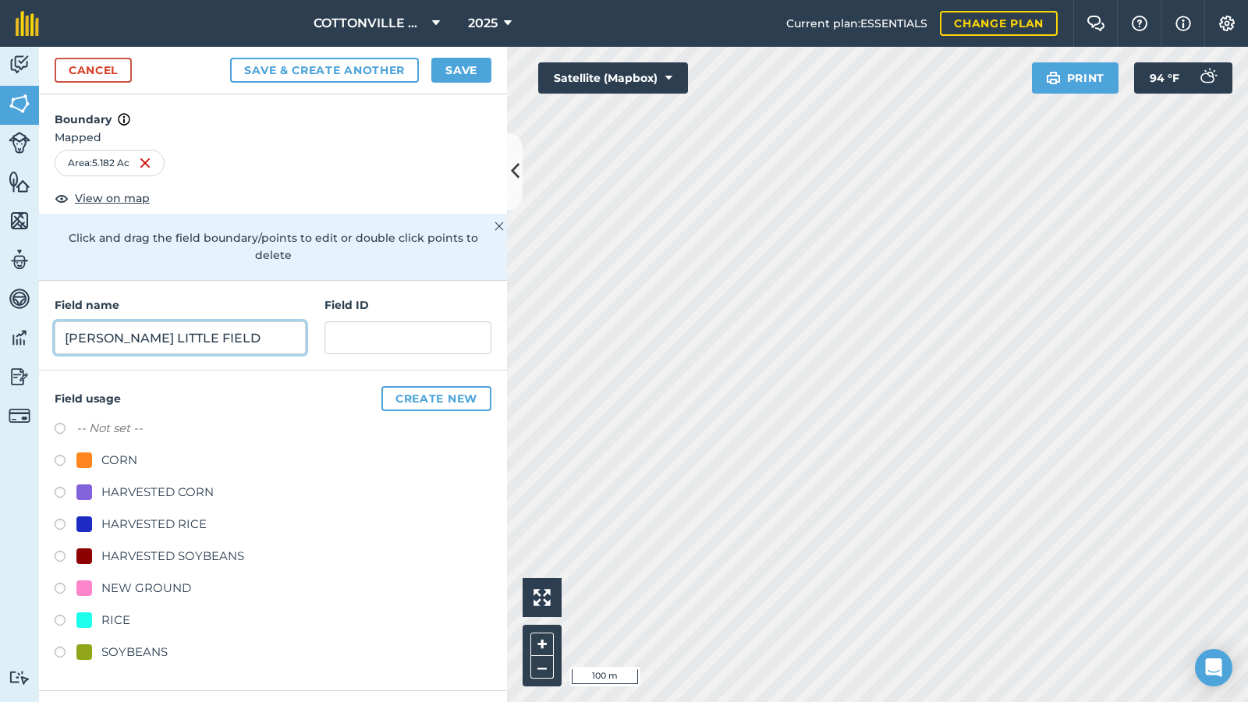
type input "[PERSON_NAME] LITTLE FIELD"
click at [169, 576] on div "NEW GROUND" at bounding box center [146, 588] width 90 height 19
radio input "true"
click at [396, 321] on input "text" at bounding box center [408, 337] width 167 height 33
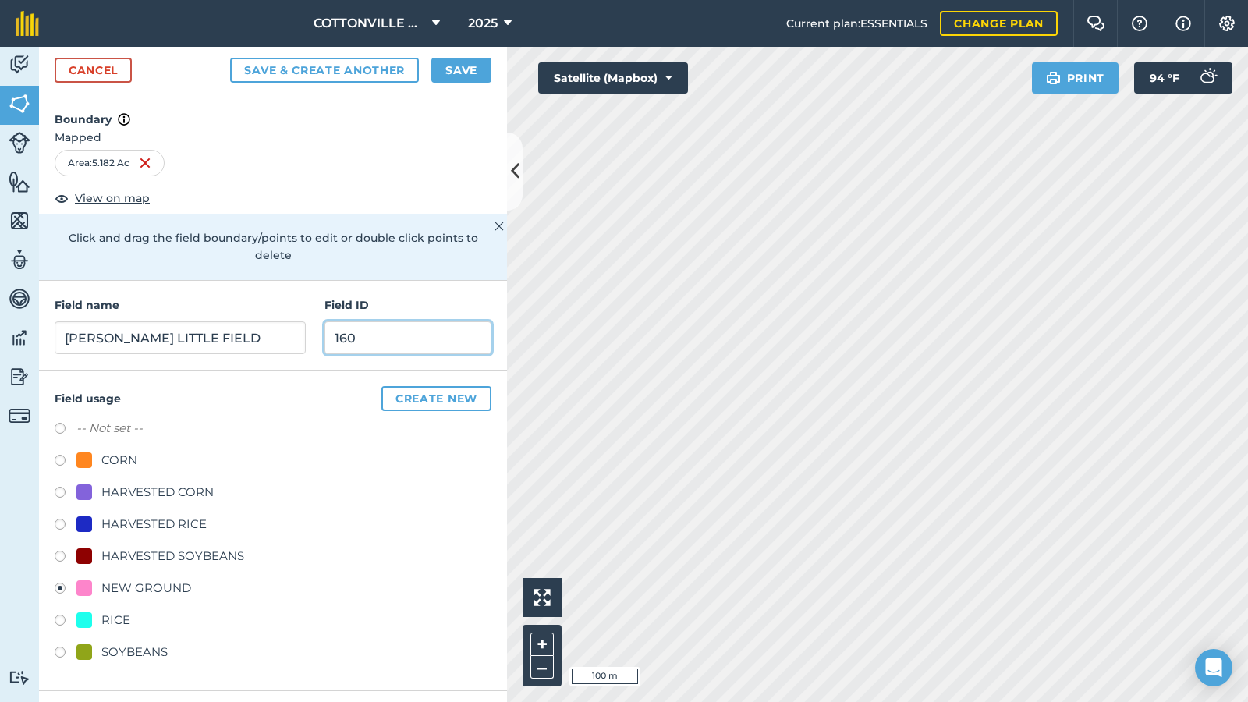
type input "160"
click at [445, 65] on button "Save" at bounding box center [461, 70] width 60 height 25
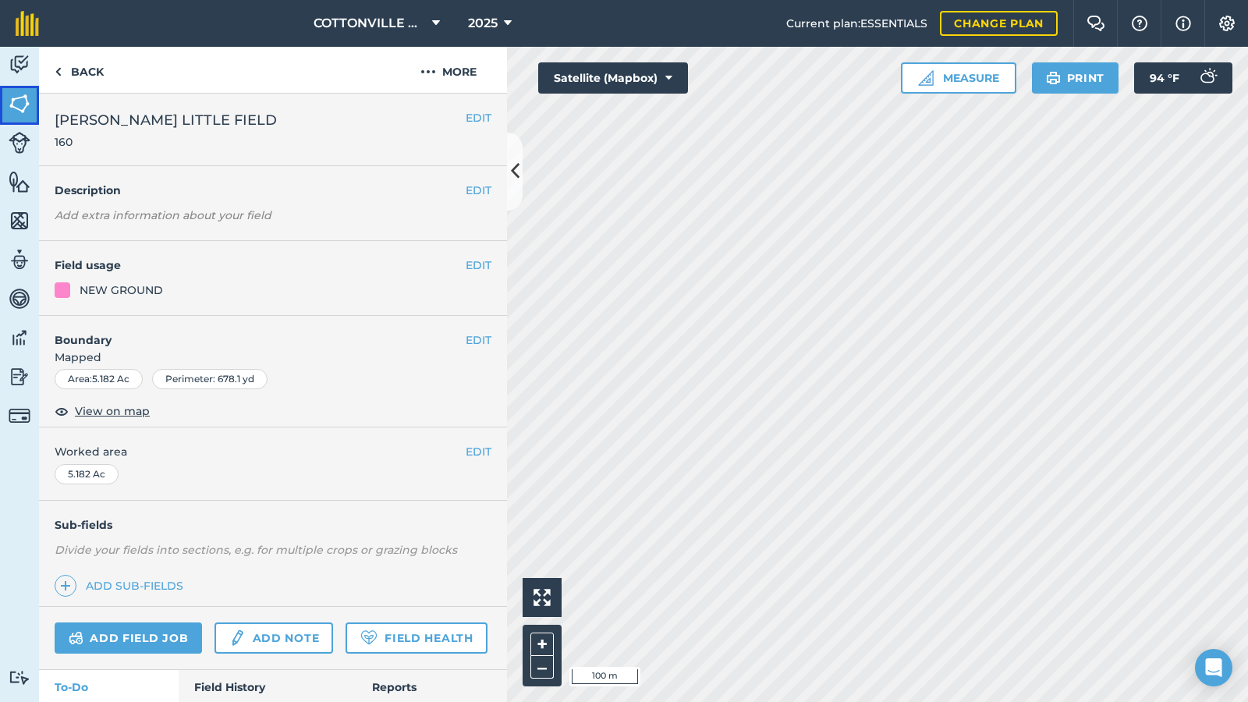
click at [1, 99] on link "Fields" at bounding box center [19, 105] width 39 height 39
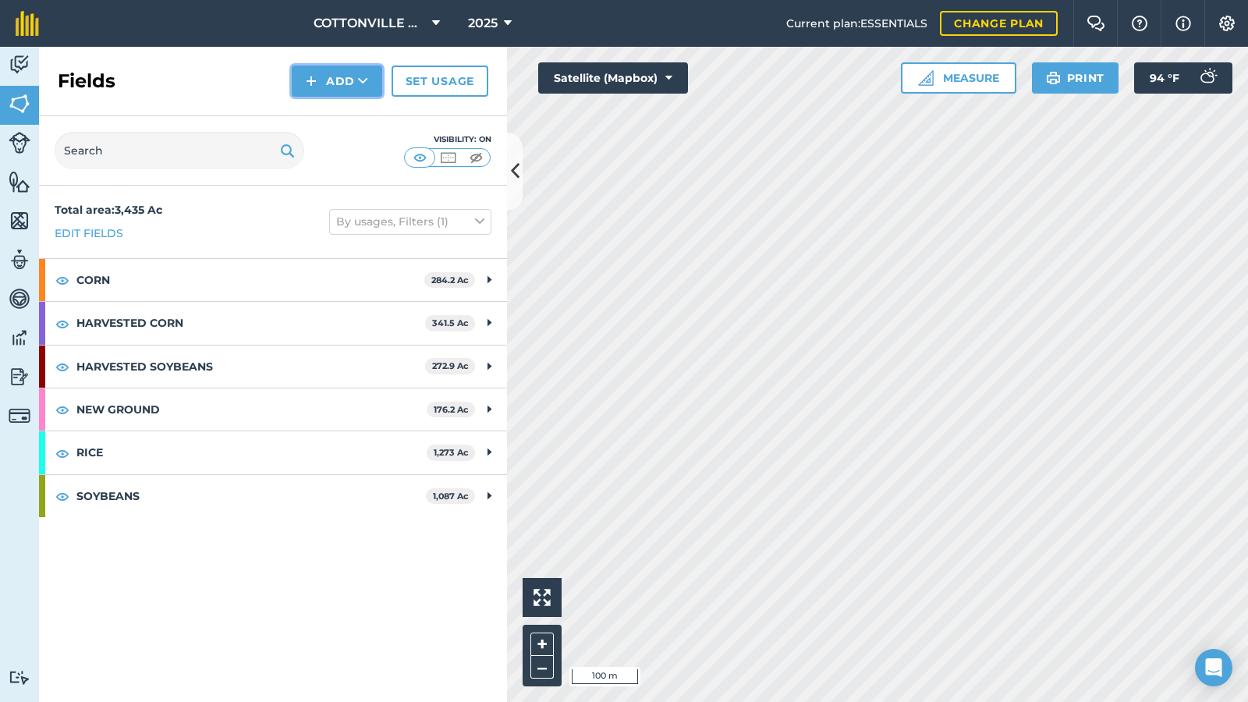
click at [323, 86] on button "Add" at bounding box center [337, 81] width 90 height 31
click at [327, 112] on link "Draw" at bounding box center [337, 116] width 86 height 34
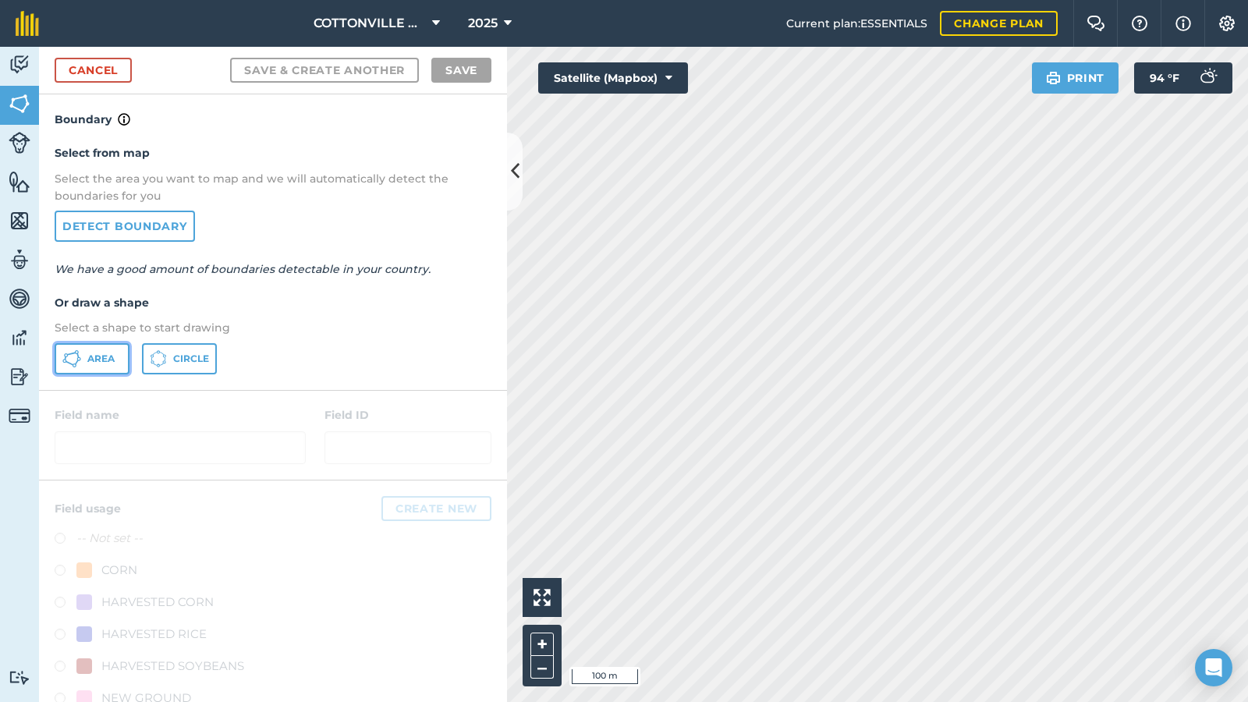
click at [72, 363] on icon at bounding box center [71, 358] width 19 height 19
click at [509, 165] on button at bounding box center [515, 172] width 16 height 78
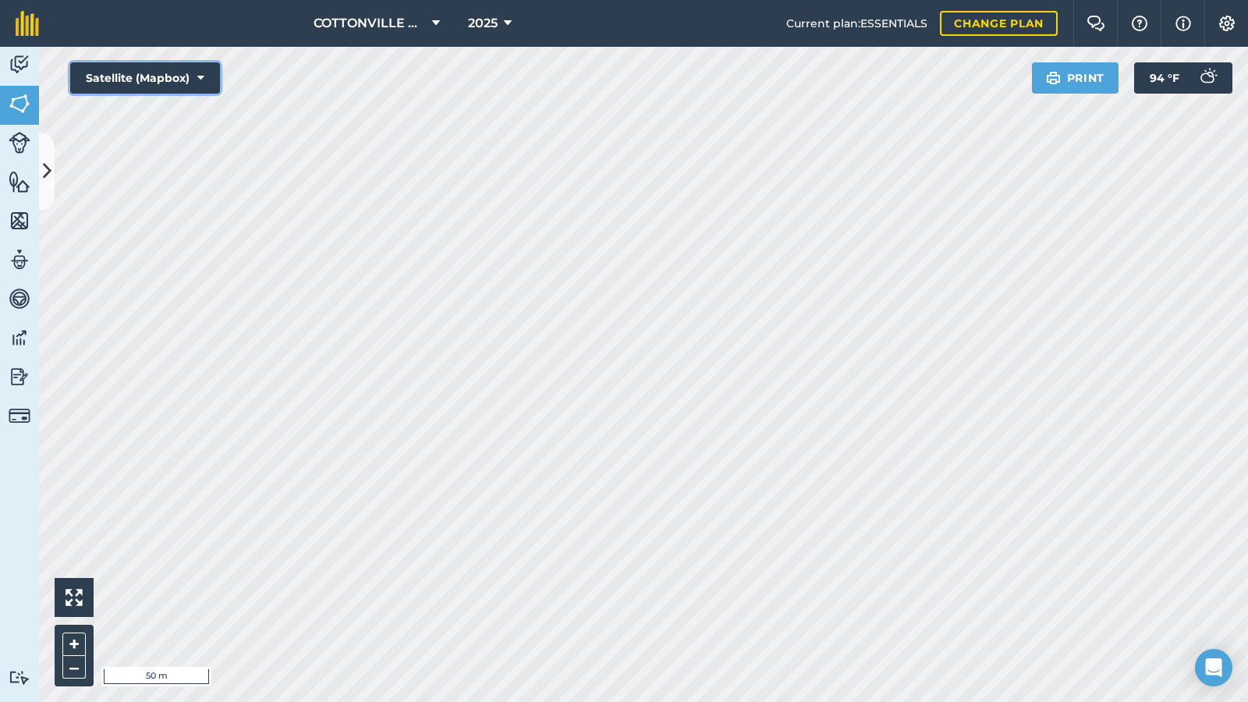
click at [197, 82] on button "Satellite (Mapbox)" at bounding box center [145, 77] width 150 height 31
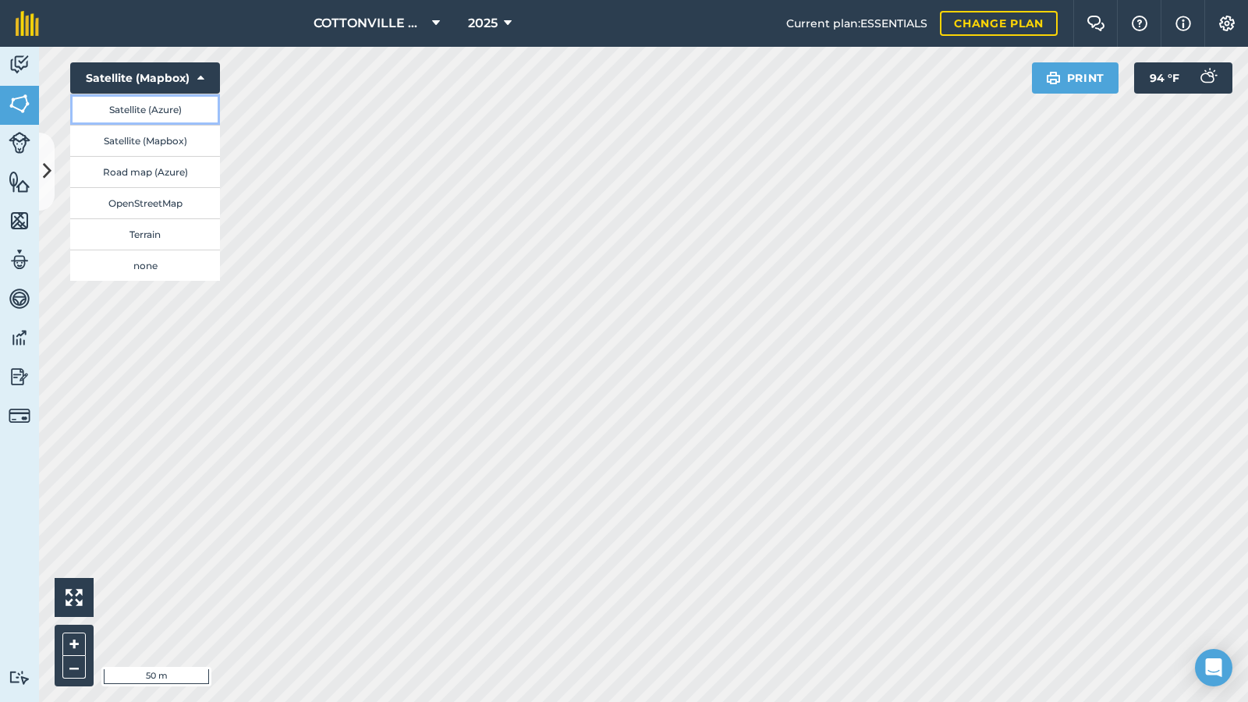
click at [176, 112] on button "Satellite (Azure)" at bounding box center [145, 109] width 150 height 31
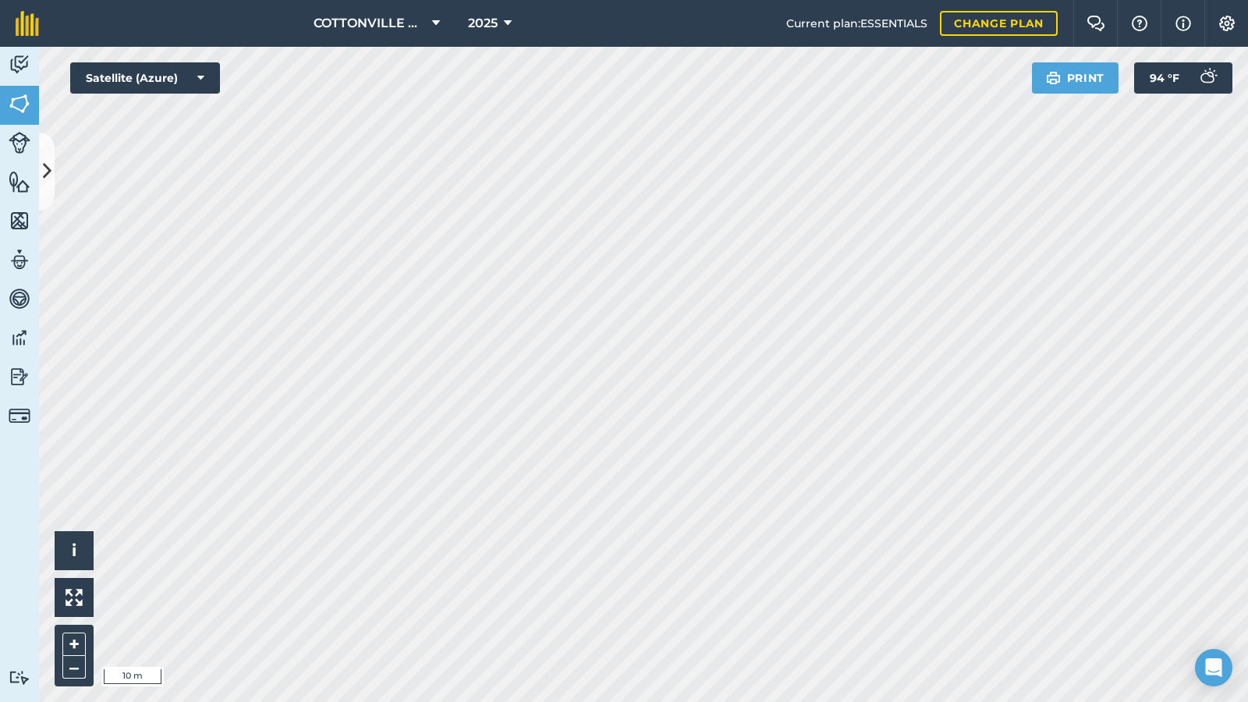
click at [1106, 0] on div "COTTONVILLE PLANTING COMPANY, LLC 2025 Current plan : ESSENTIALS Change plan Fa…" at bounding box center [624, 351] width 1248 height 702
click at [49, 159] on icon at bounding box center [47, 171] width 9 height 27
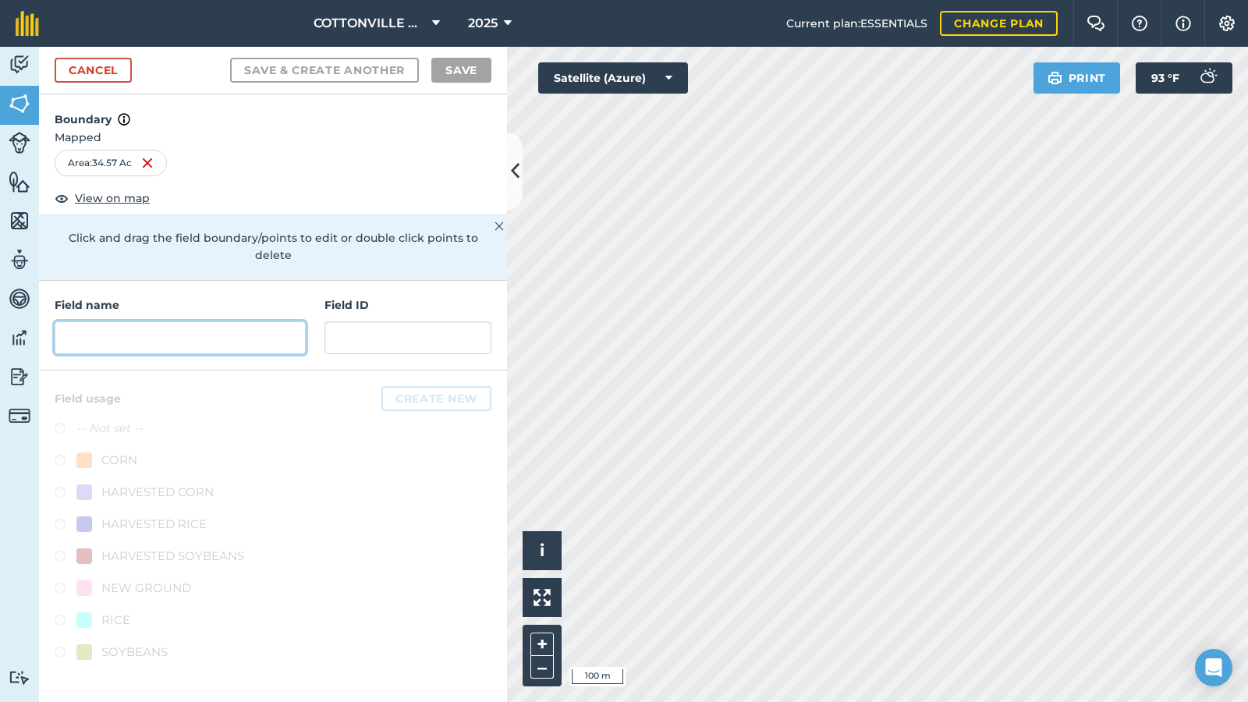
click at [139, 321] on input "text" at bounding box center [180, 337] width 251 height 33
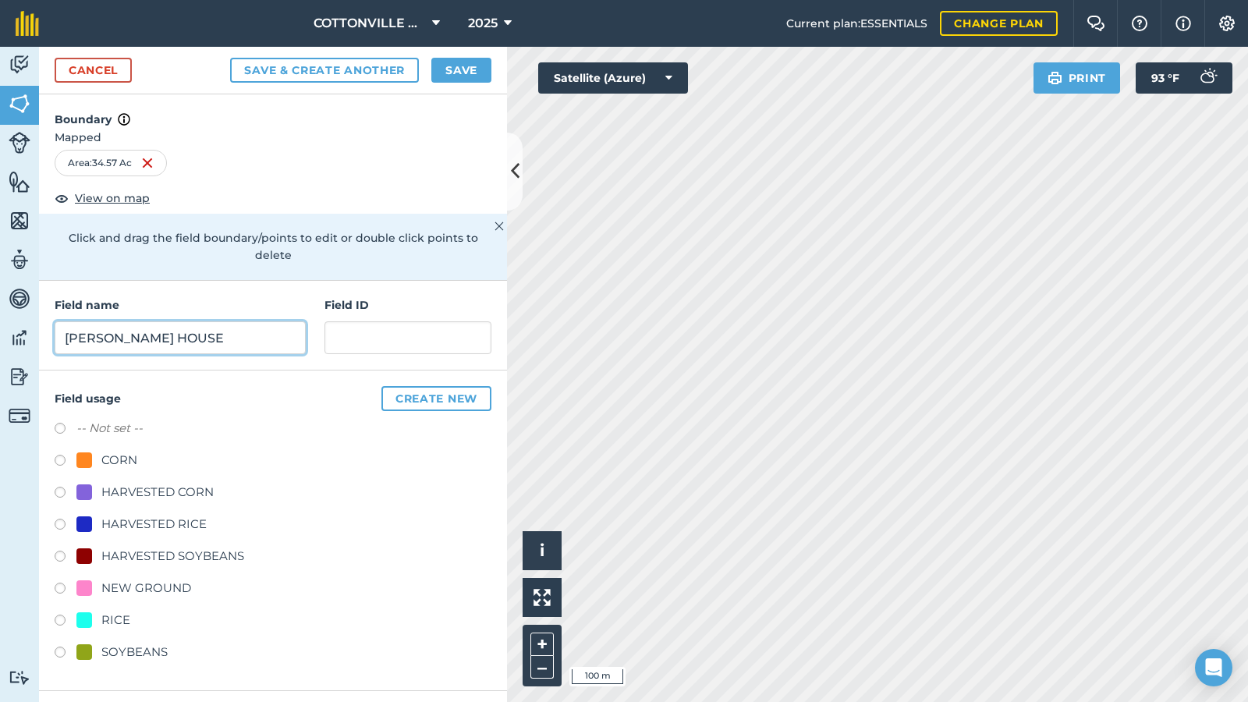
type input "[PERSON_NAME] HOUSE"
click at [367, 321] on input "text" at bounding box center [408, 337] width 167 height 33
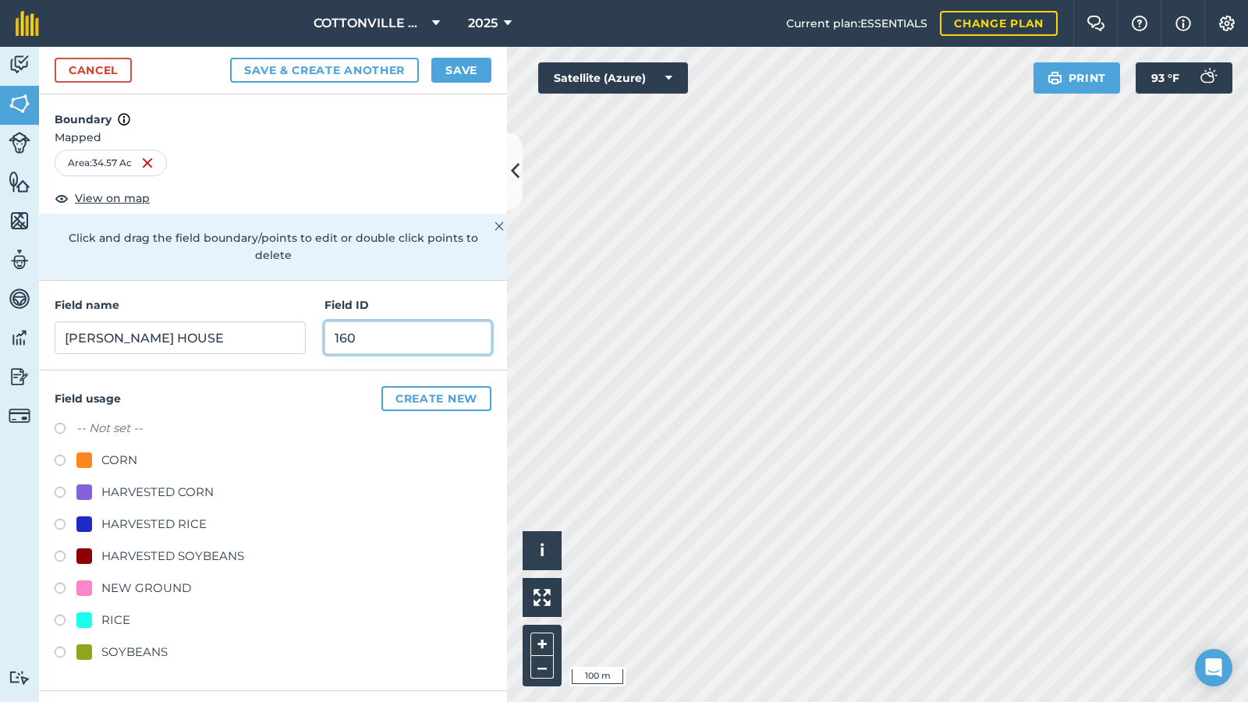
type input "160"
click at [157, 576] on div "NEW GROUND" at bounding box center [146, 588] width 90 height 19
radio input "true"
click at [453, 72] on button "Save" at bounding box center [461, 70] width 60 height 25
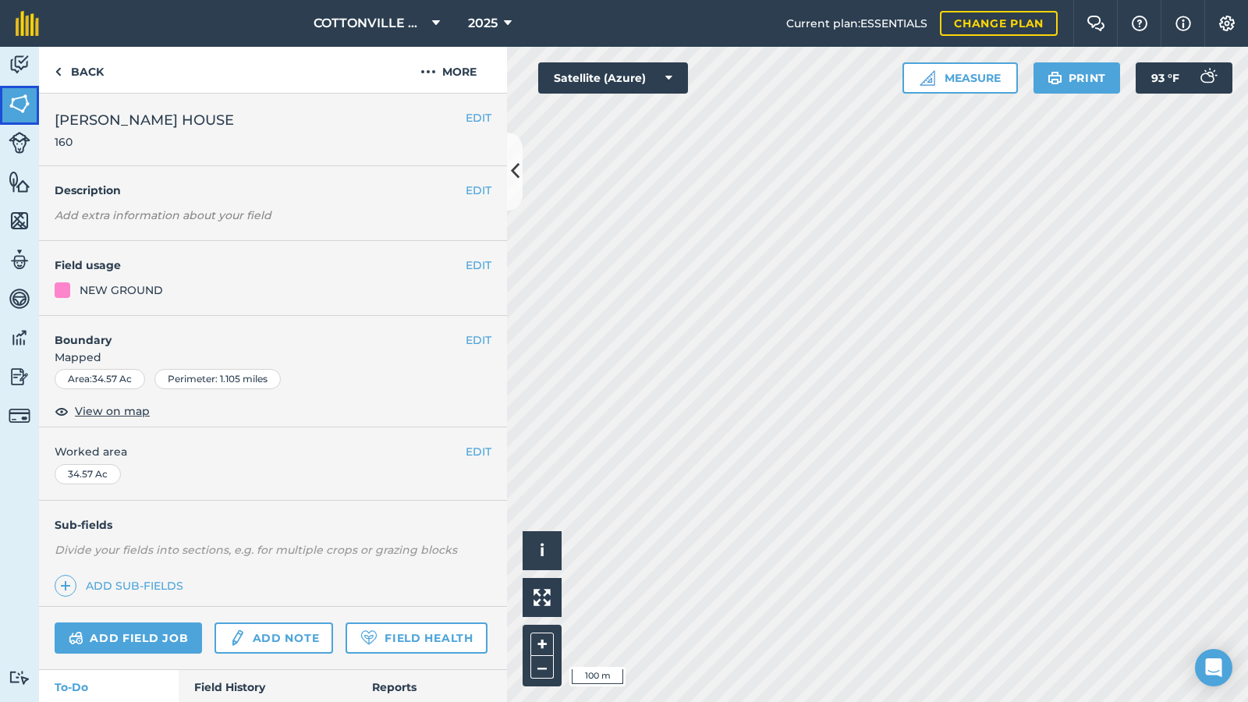
click at [17, 103] on img at bounding box center [20, 103] width 22 height 23
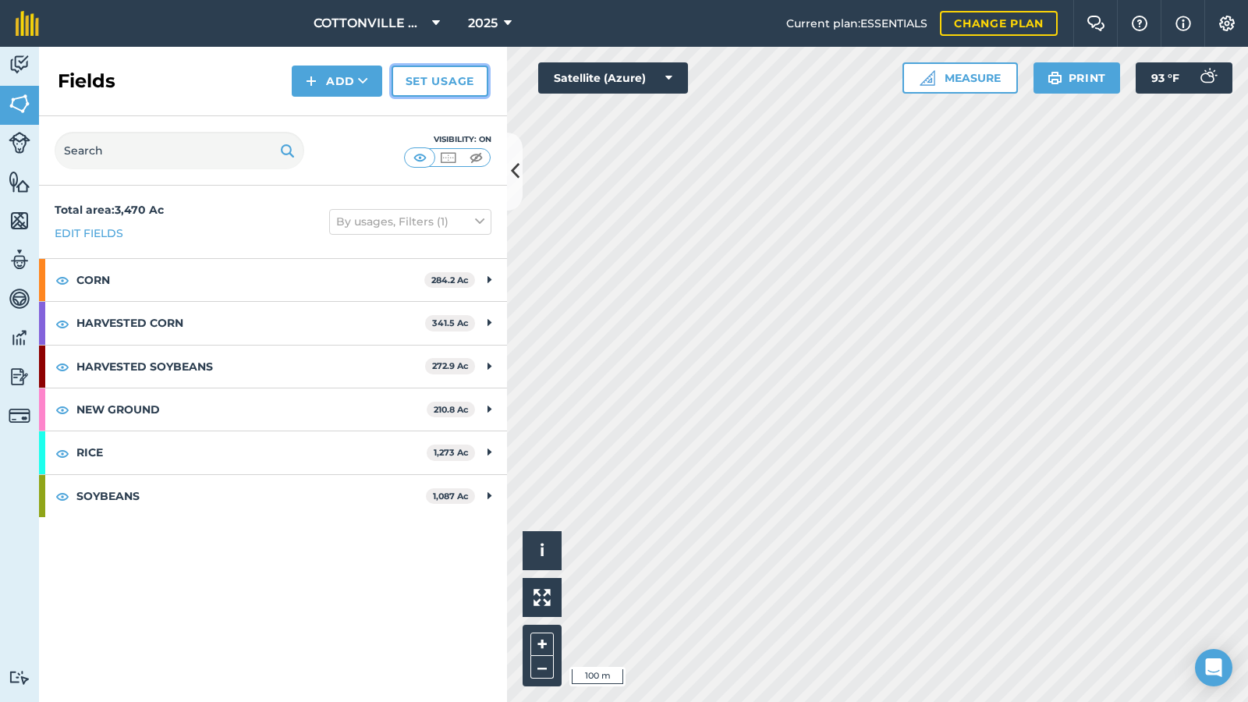
click at [447, 84] on link "Set usage" at bounding box center [440, 81] width 97 height 31
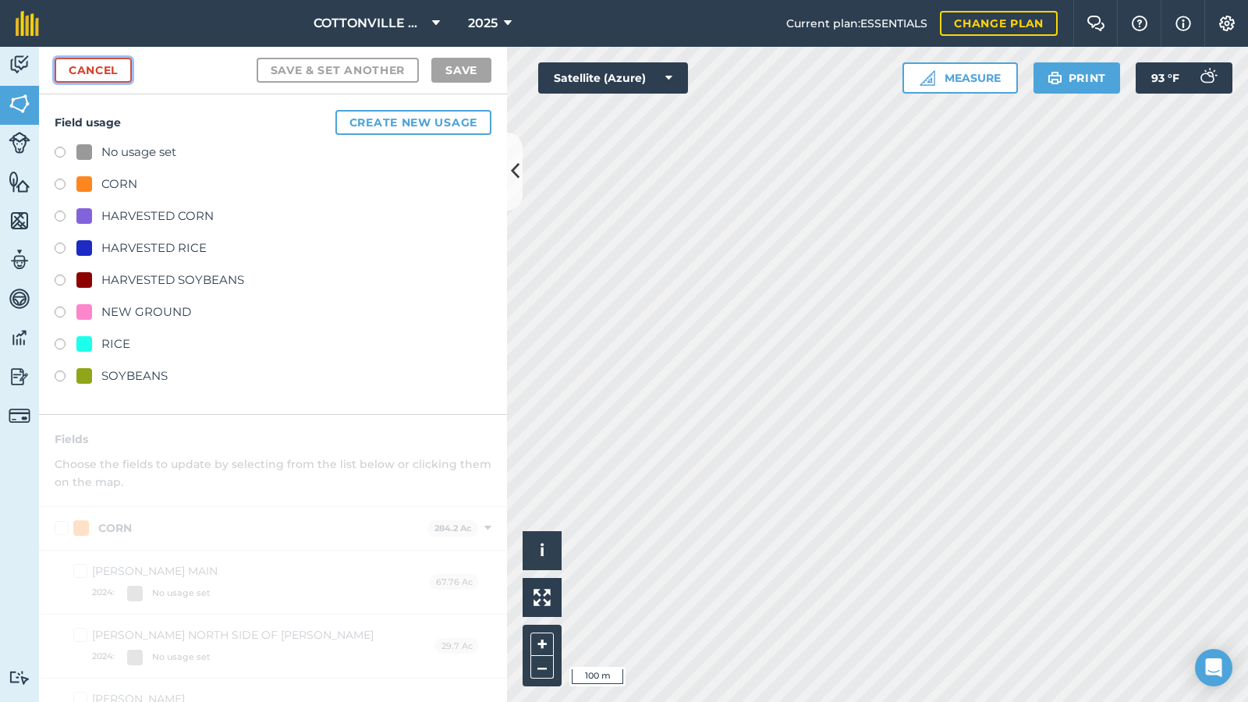
click at [91, 65] on link "Cancel" at bounding box center [93, 70] width 77 height 25
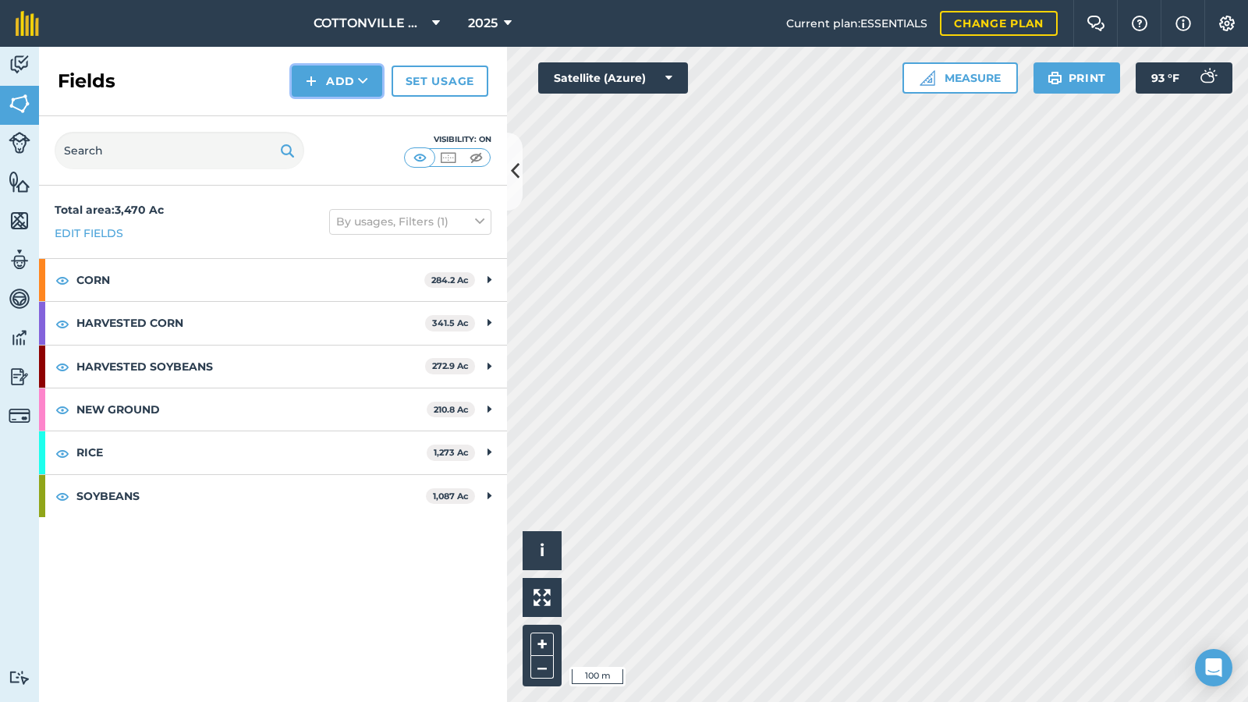
click at [355, 79] on button "Add" at bounding box center [337, 81] width 90 height 31
click at [326, 116] on link "Draw" at bounding box center [337, 116] width 86 height 34
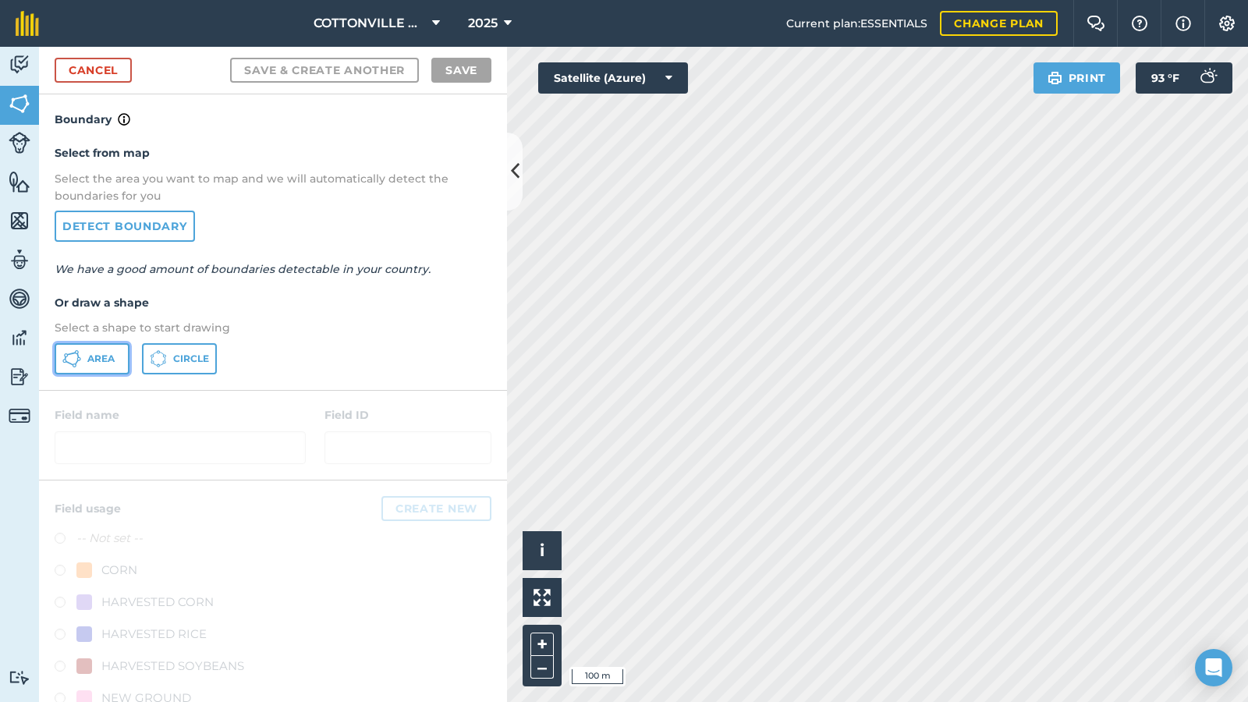
click at [90, 353] on span "Area" at bounding box center [100, 359] width 27 height 12
click at [516, 168] on icon at bounding box center [515, 171] width 9 height 27
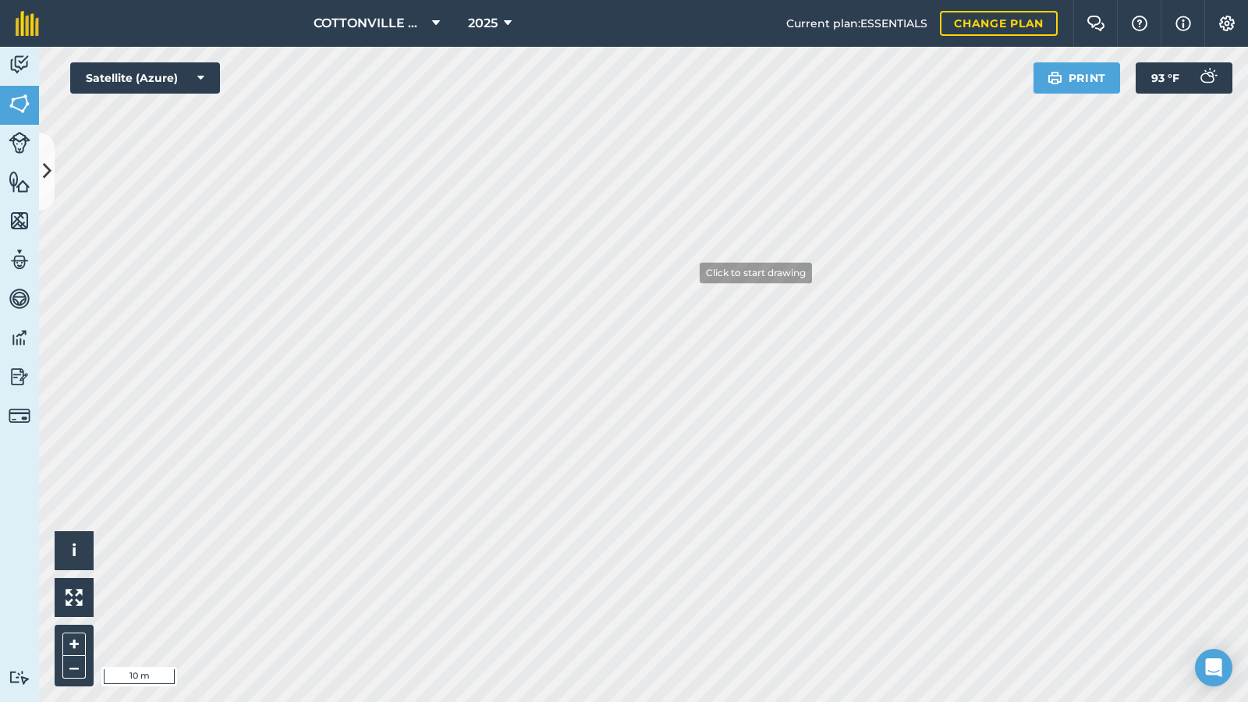
click at [716, 23] on div "COTTONVILLE PLANTING COMPANY, LLC 2025 Current plan : ESSENTIALS Change plan Fa…" at bounding box center [624, 351] width 1248 height 702
click at [52, 164] on button at bounding box center [47, 172] width 16 height 78
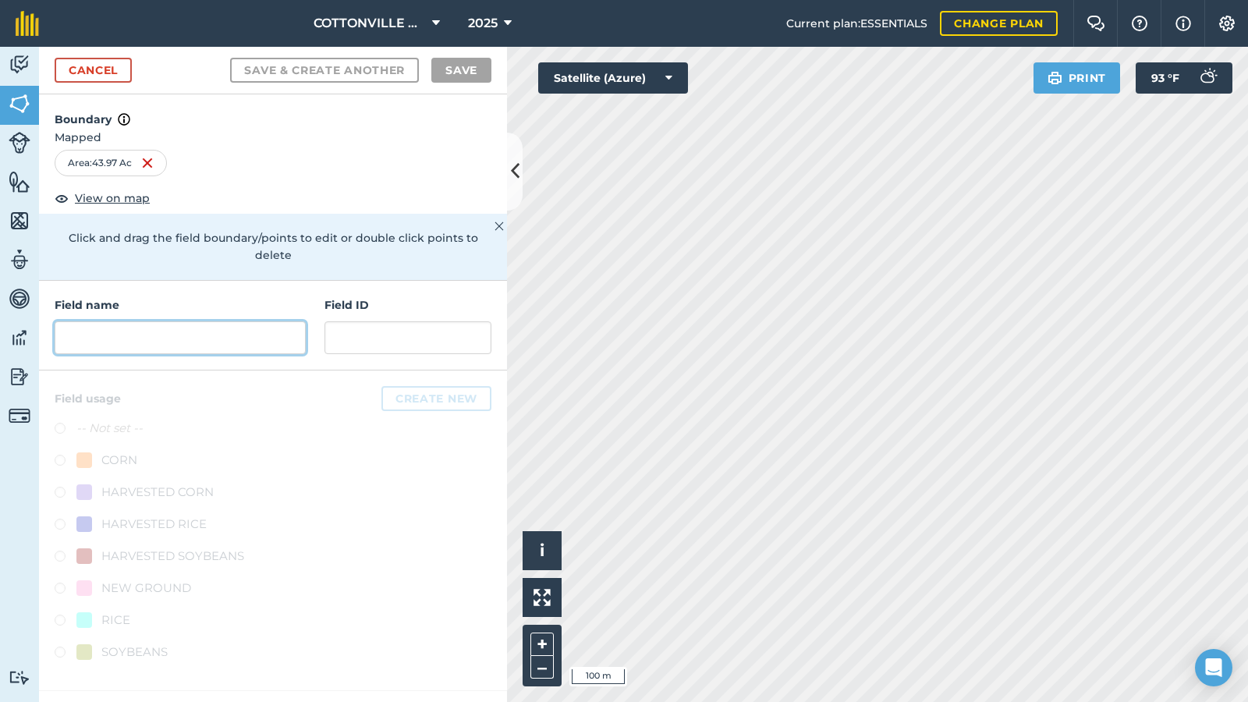
click at [157, 321] on input "text" at bounding box center [180, 337] width 251 height 33
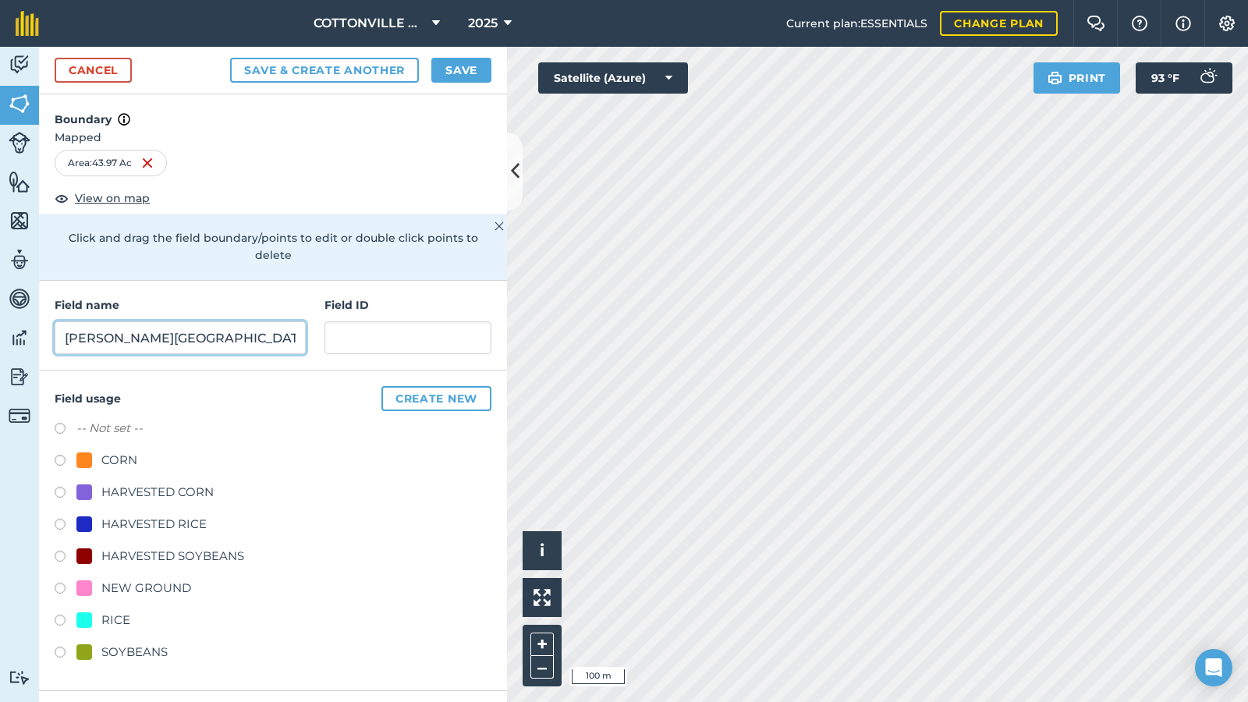
type input "[PERSON_NAME][GEOGRAPHIC_DATA]"
click at [178, 576] on div "NEW GROUND" at bounding box center [146, 588] width 90 height 19
radio input "true"
click at [349, 321] on input "text" at bounding box center [408, 337] width 167 height 33
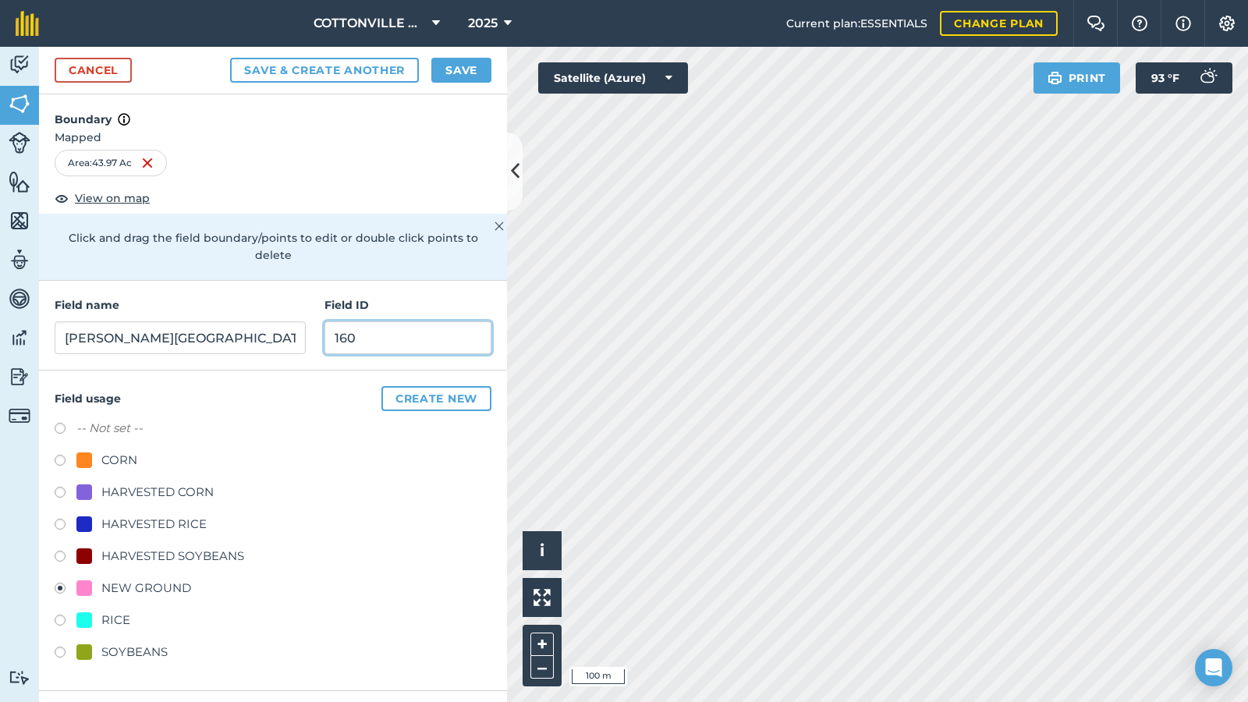
type input "160"
click at [463, 62] on button "Save" at bounding box center [461, 70] width 60 height 25
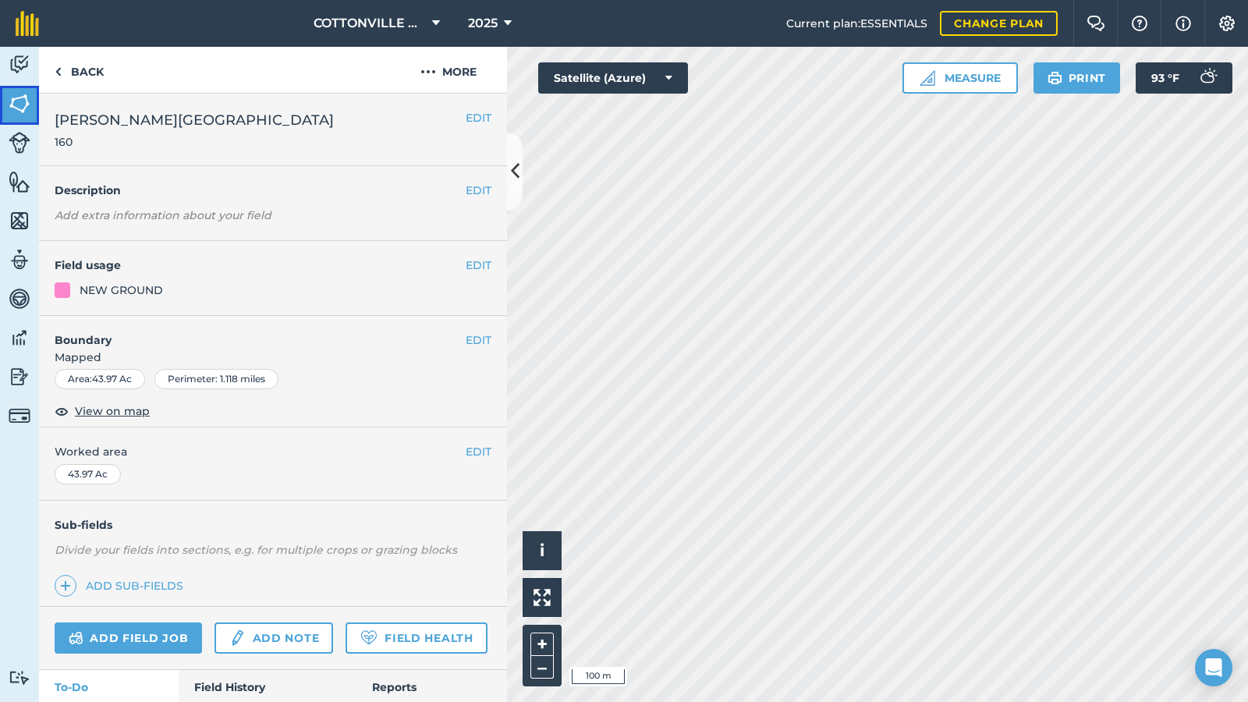
click at [14, 100] on img at bounding box center [20, 103] width 22 height 23
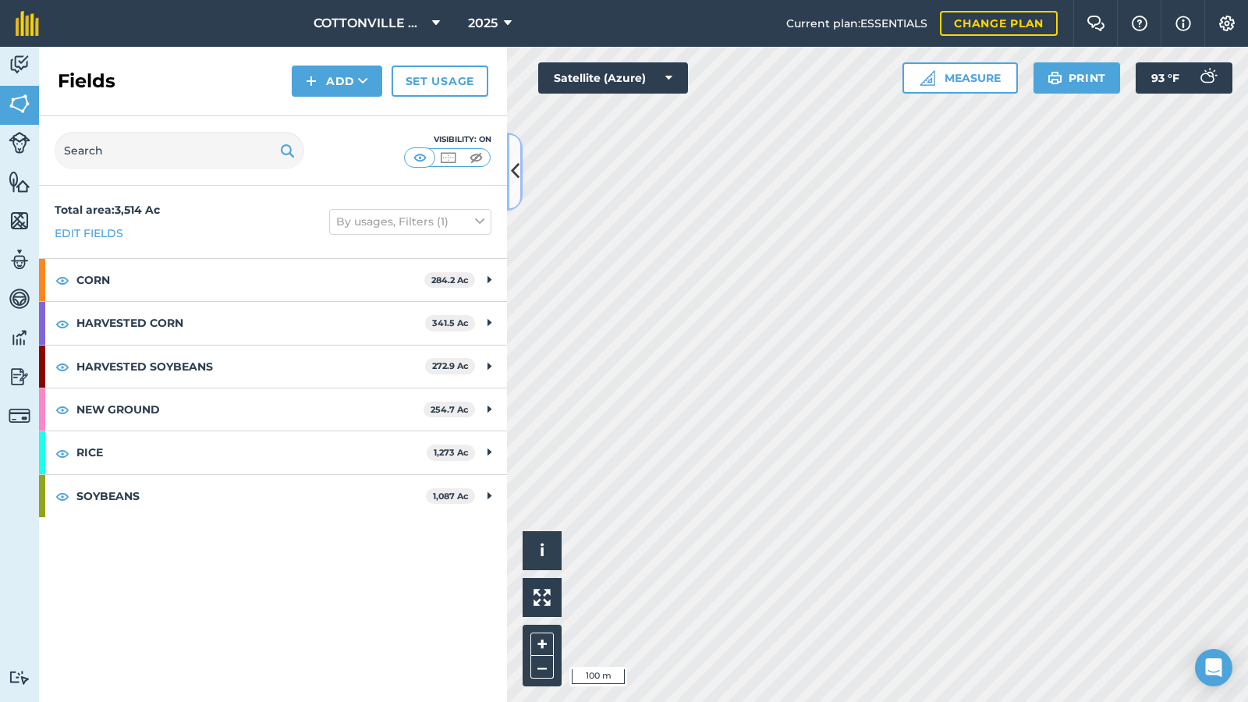
click at [515, 157] on button at bounding box center [515, 172] width 16 height 78
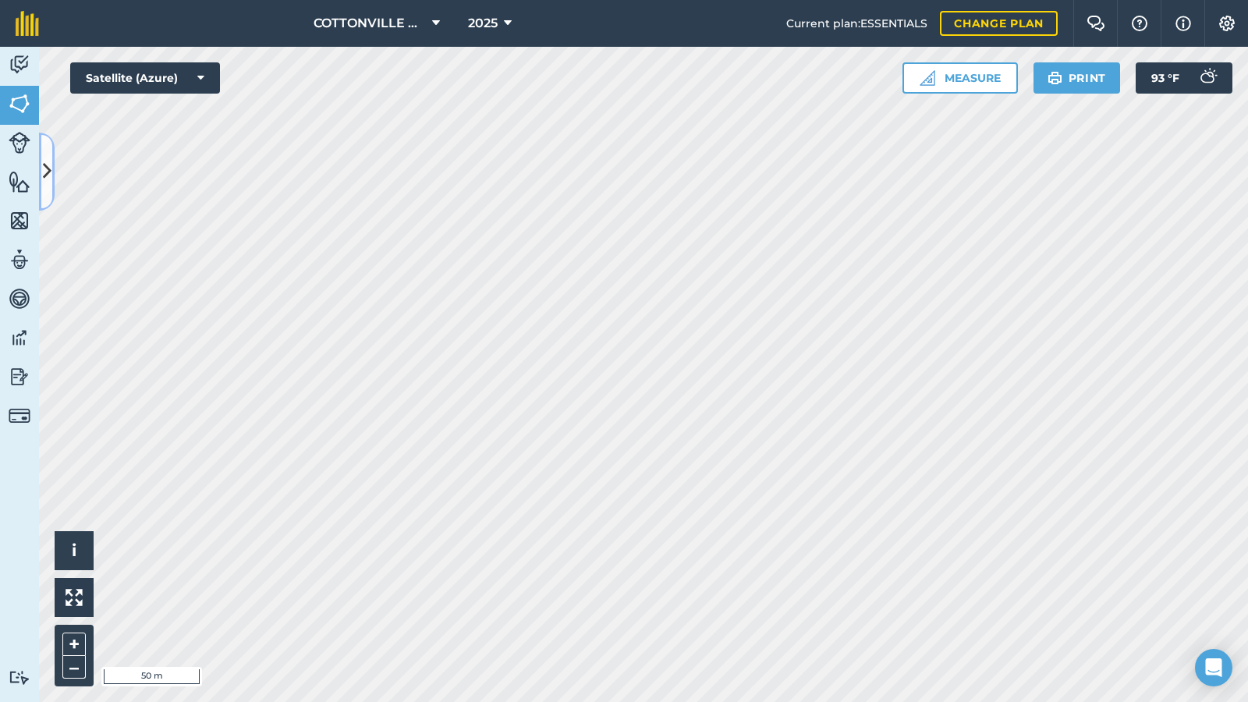
click at [51, 160] on button at bounding box center [47, 172] width 16 height 78
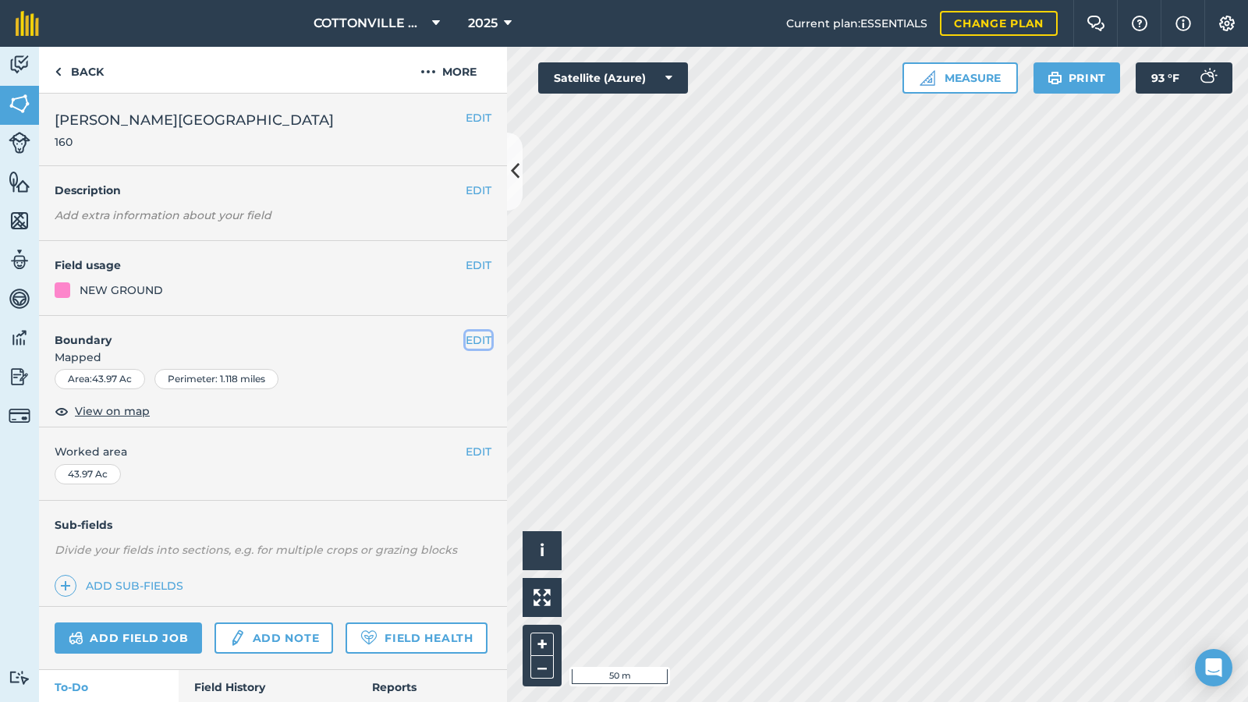
click at [470, 332] on button "EDIT" at bounding box center [479, 340] width 26 height 17
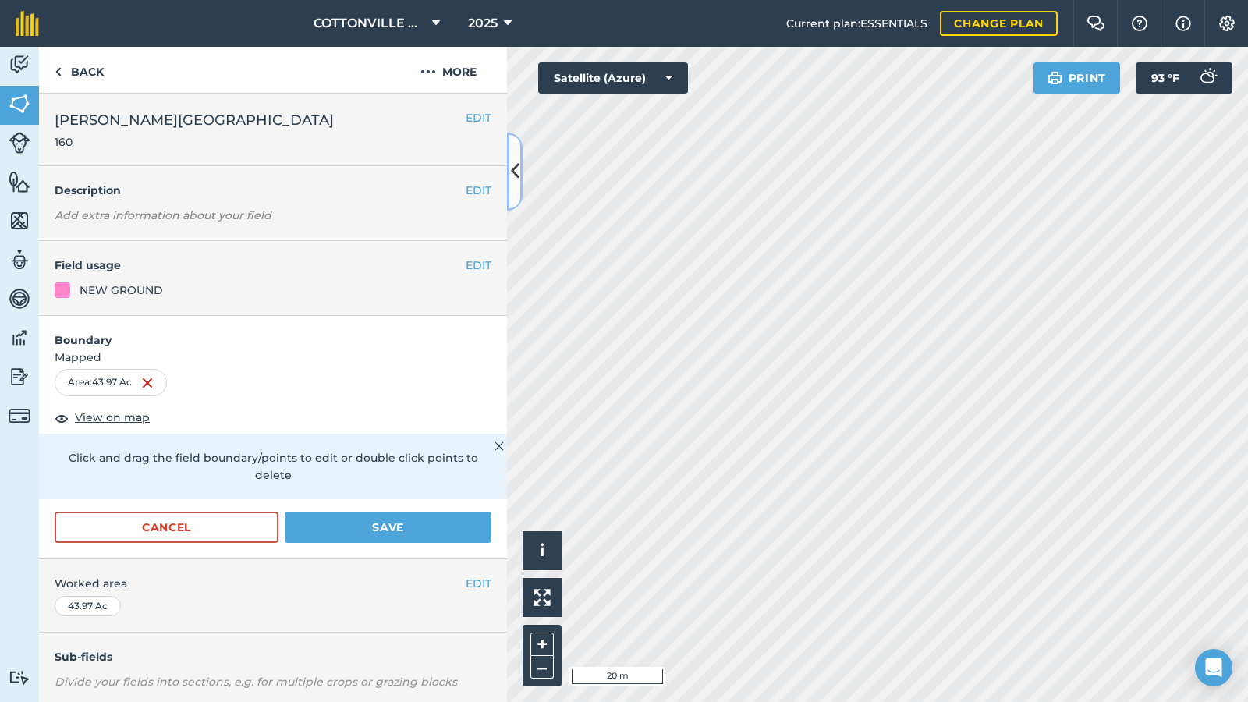
click at [514, 174] on icon at bounding box center [515, 171] width 9 height 27
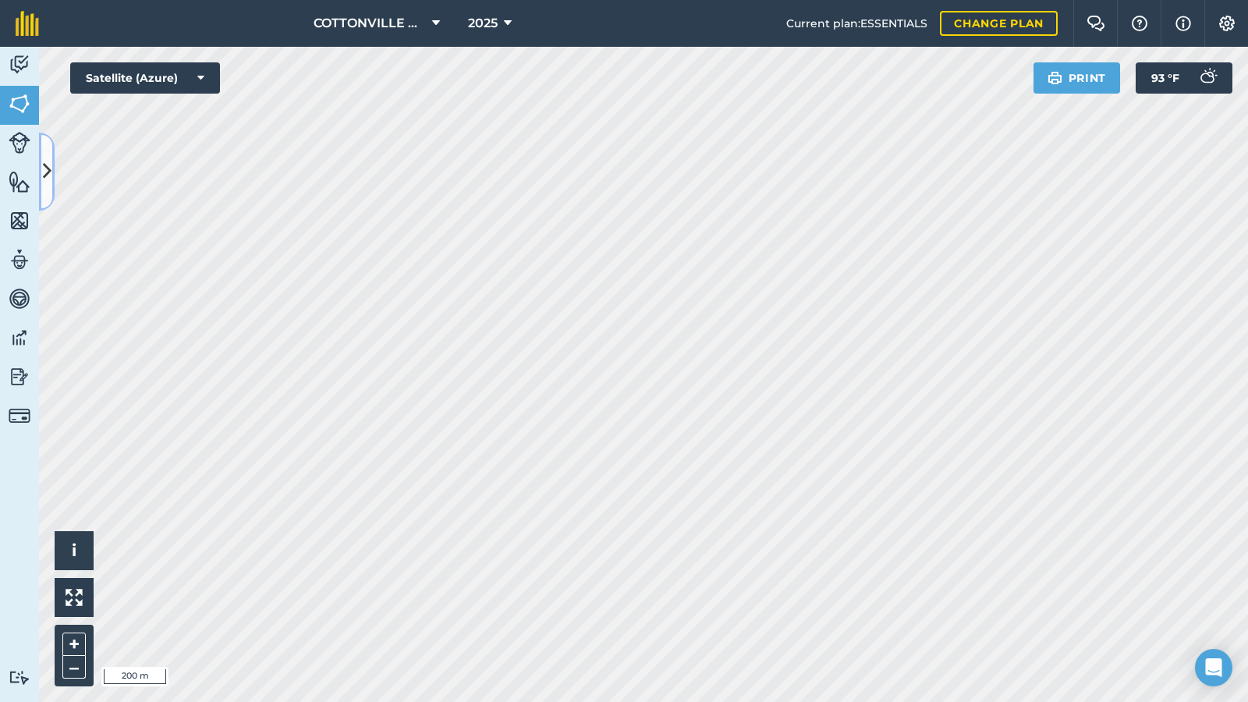
click at [46, 177] on icon at bounding box center [47, 171] width 9 height 27
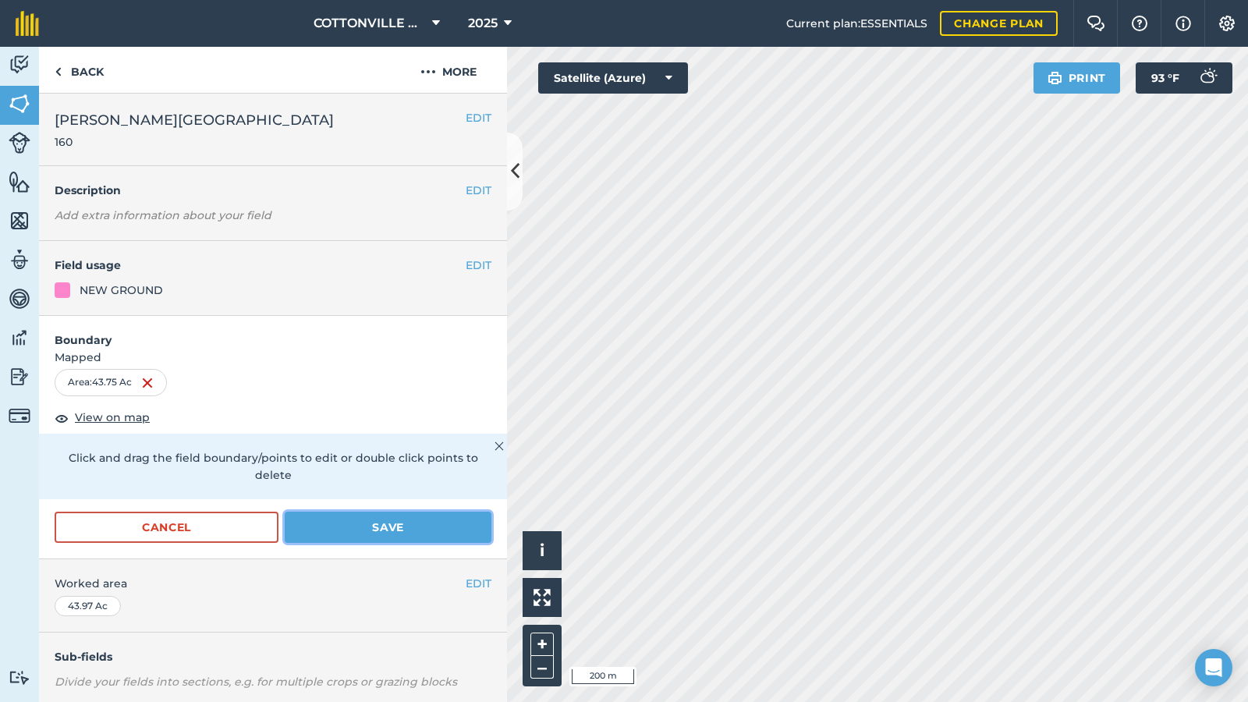
click at [337, 520] on button "Save" at bounding box center [388, 527] width 207 height 31
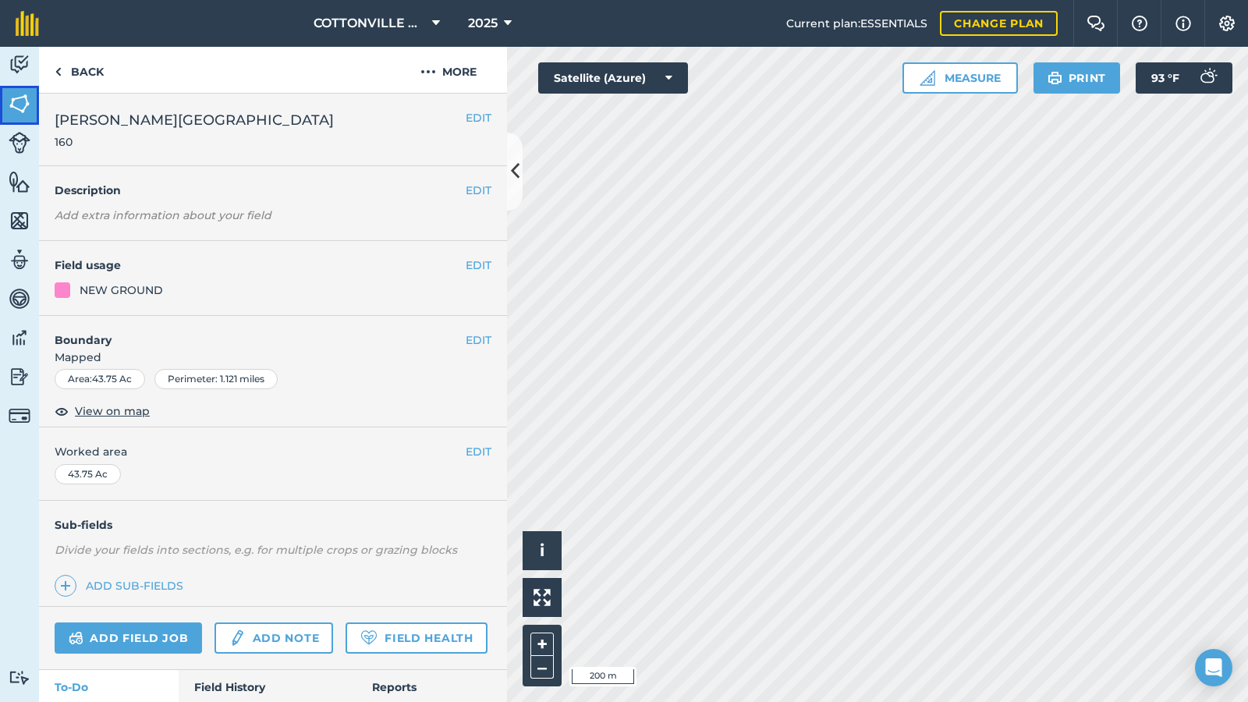
click at [16, 110] on img at bounding box center [20, 103] width 22 height 23
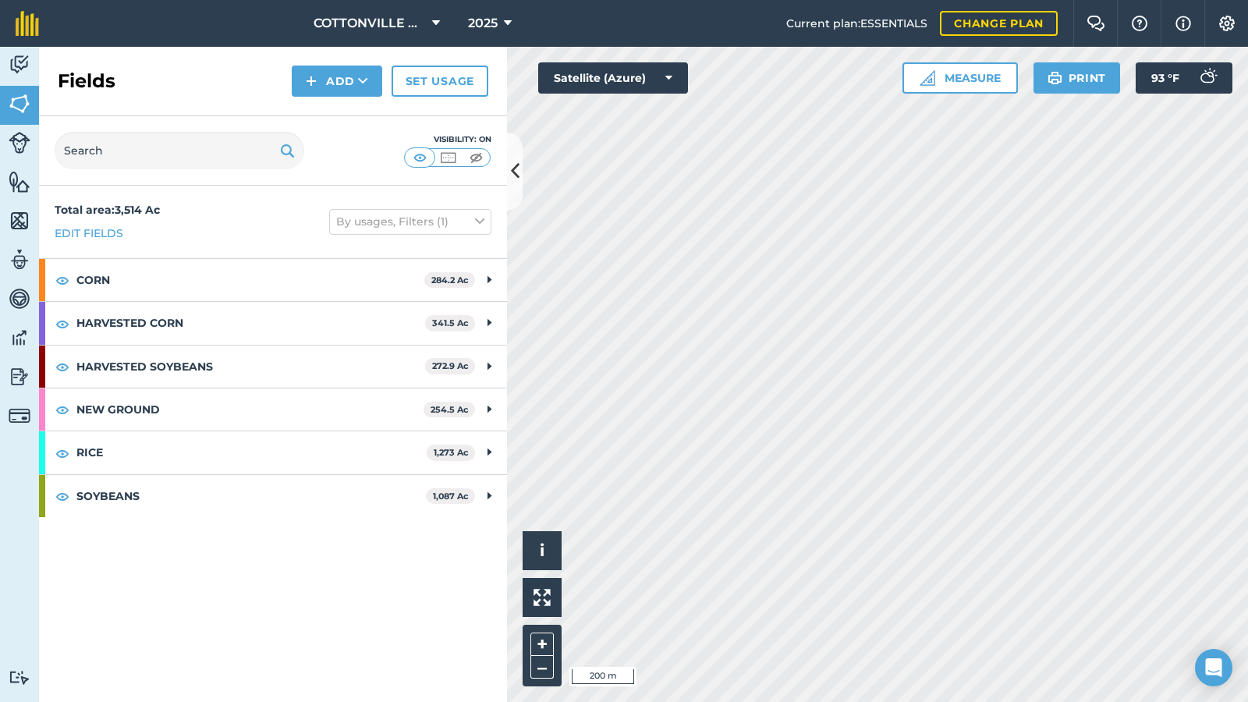
click at [234, 55] on div "Fields Add Set usage" at bounding box center [273, 81] width 468 height 69
click at [520, 156] on button at bounding box center [515, 172] width 16 height 78
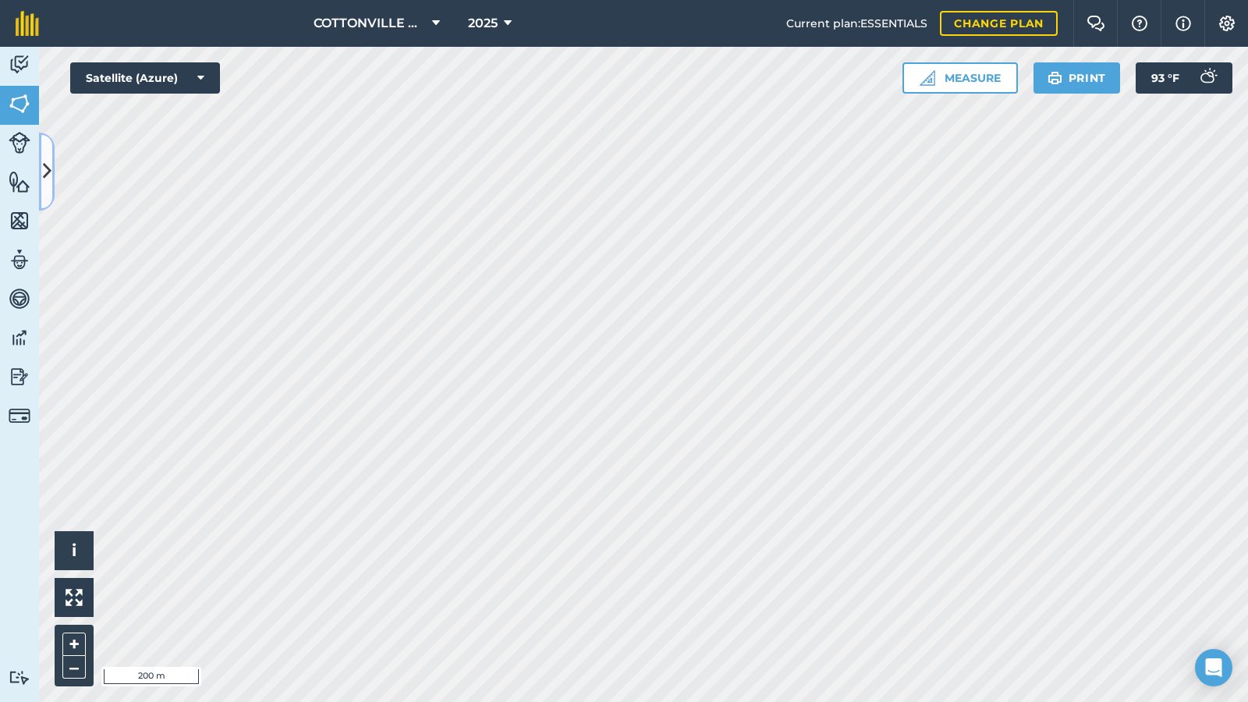
click at [40, 177] on button at bounding box center [47, 172] width 16 height 78
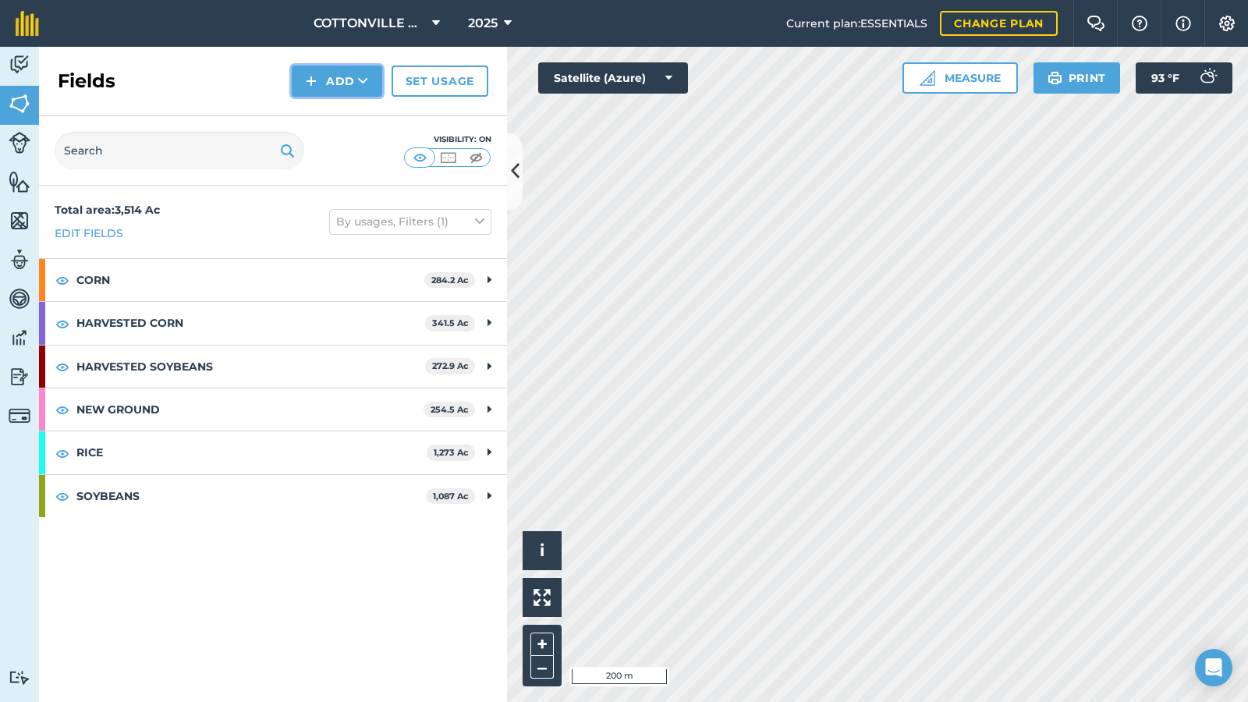
click at [367, 80] on icon at bounding box center [363, 81] width 10 height 16
click at [310, 114] on link "Draw" at bounding box center [337, 116] width 86 height 34
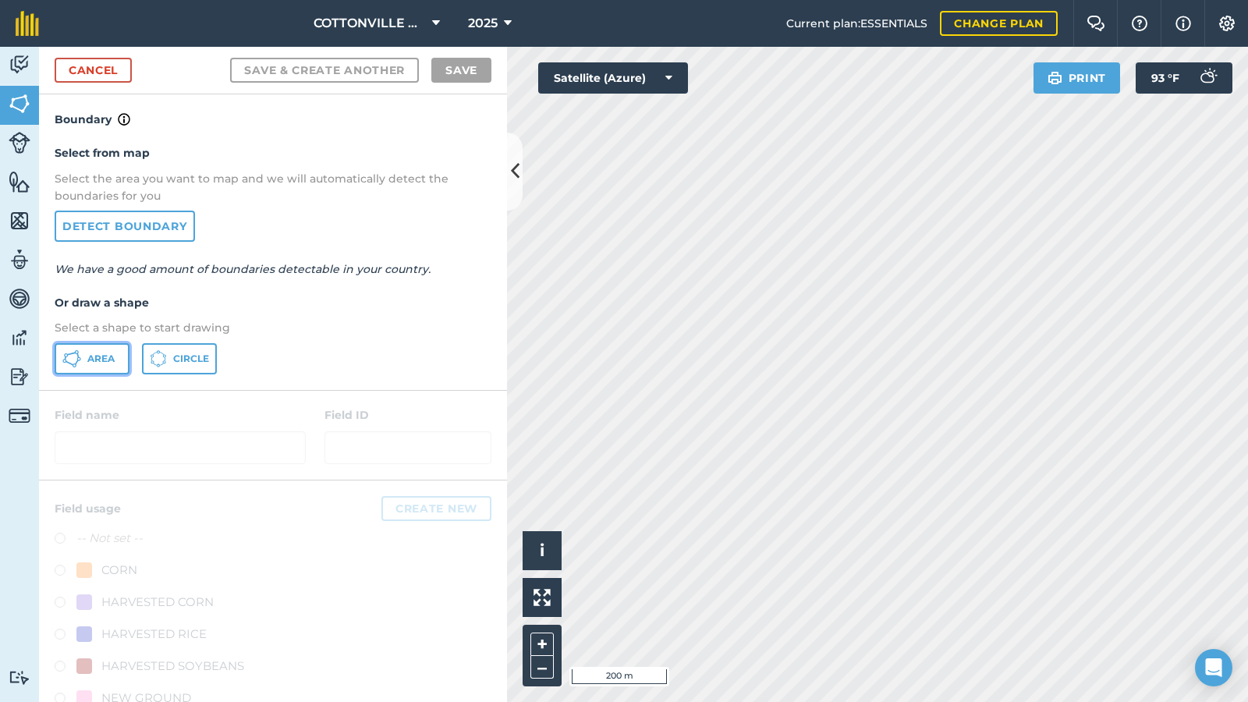
click at [90, 360] on span "Area" at bounding box center [100, 359] width 27 height 12
click at [516, 166] on icon at bounding box center [515, 171] width 9 height 27
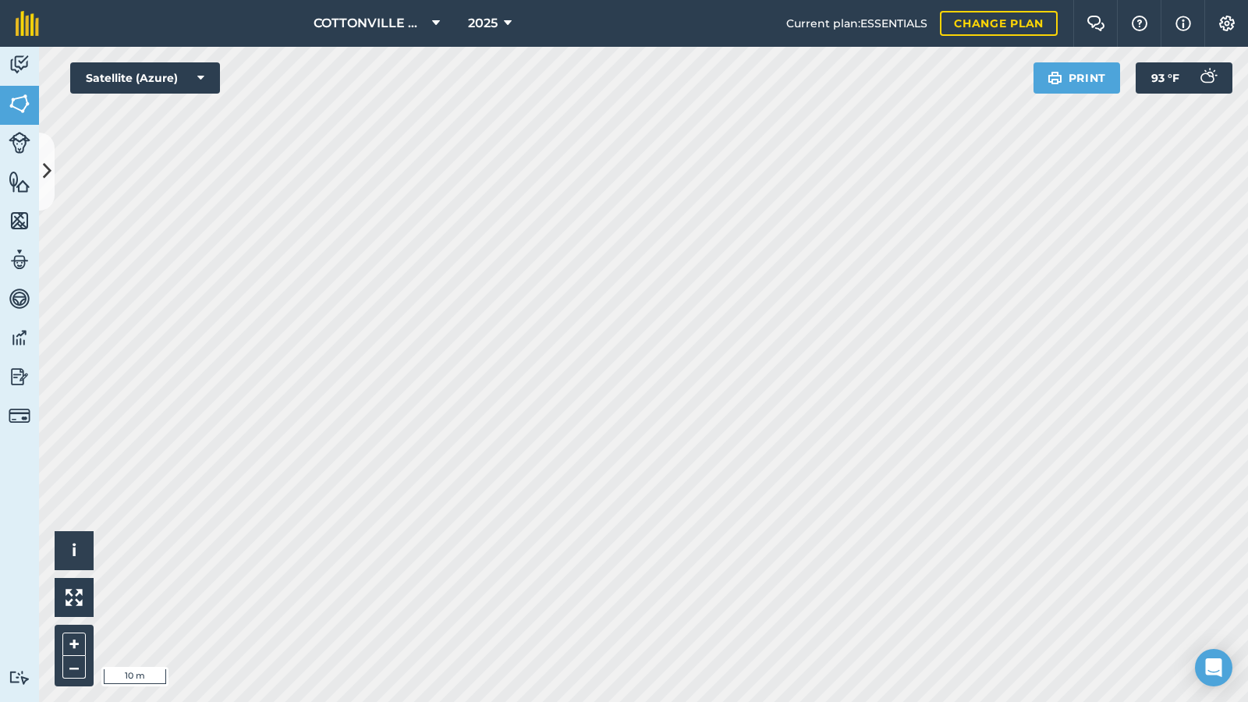
click at [791, 46] on div "Current plan : ESSENTIALS Change plan" at bounding box center [921, 23] width 271 height 47
click at [51, 179] on icon at bounding box center [47, 171] width 9 height 27
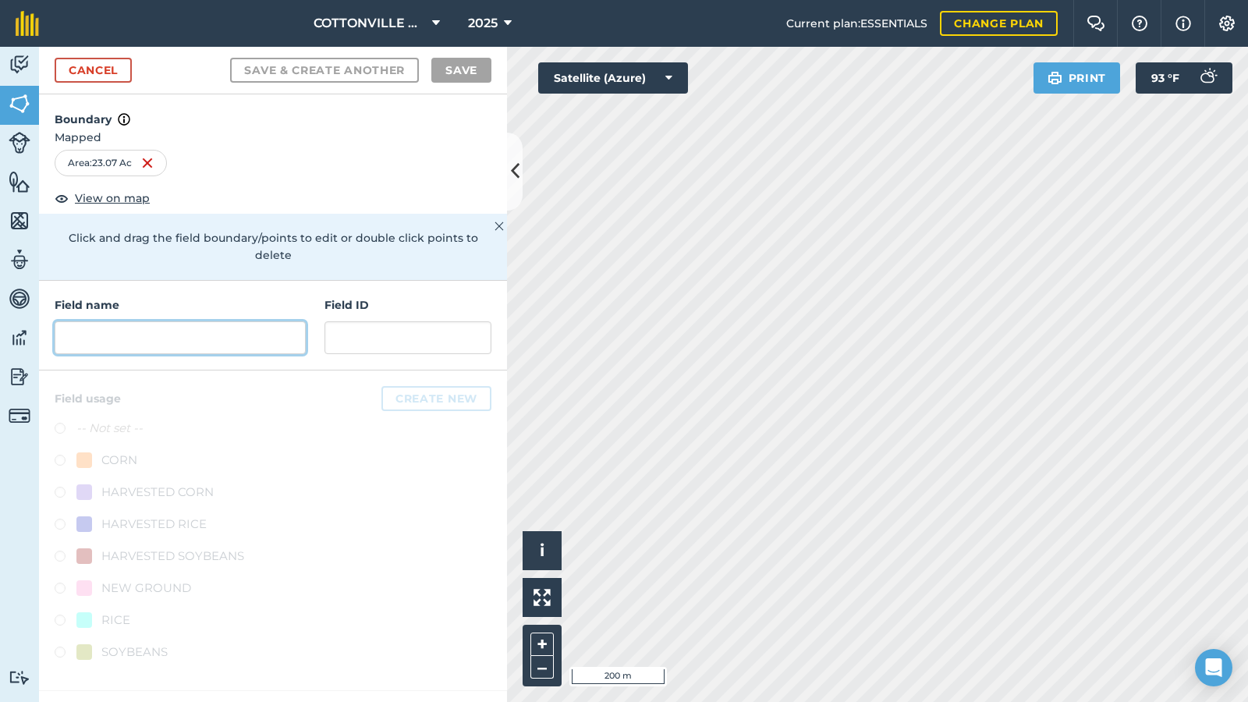
click at [165, 321] on input "text" at bounding box center [180, 337] width 251 height 33
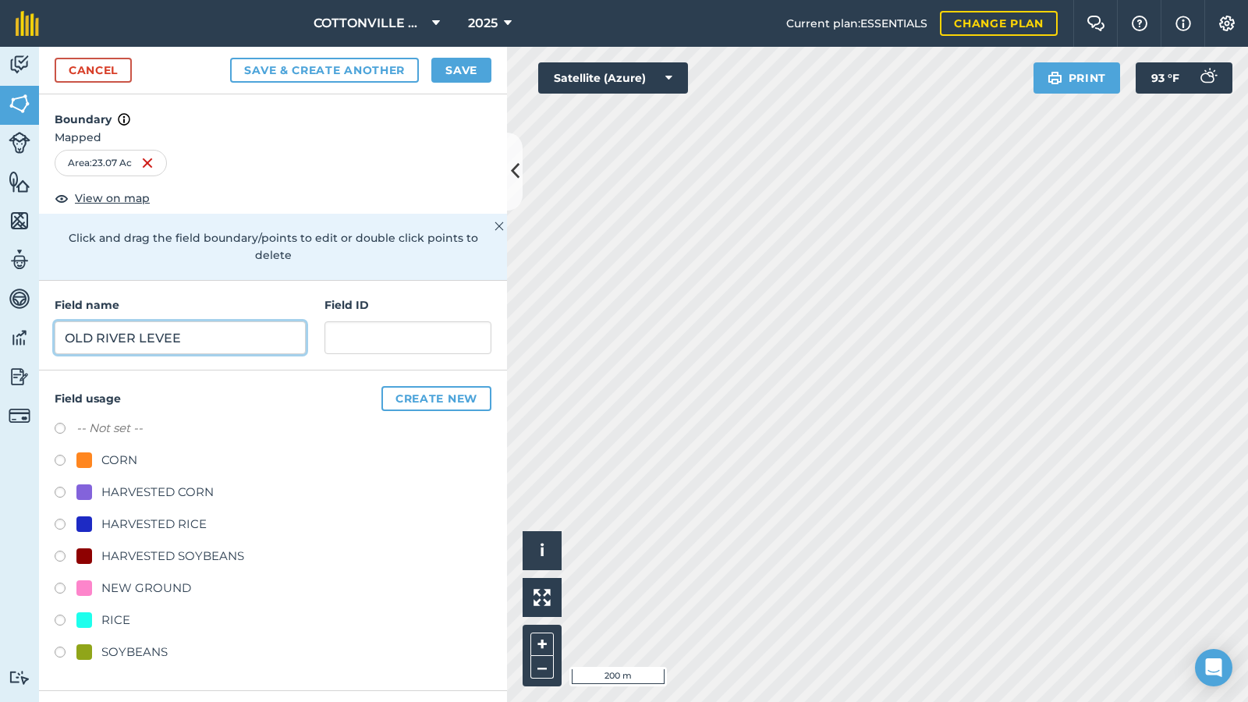
type input "OLD RIVER LEVEE"
click at [171, 576] on div "NEW GROUND" at bounding box center [146, 588] width 90 height 19
radio input "true"
click at [364, 328] on input "text" at bounding box center [408, 337] width 167 height 33
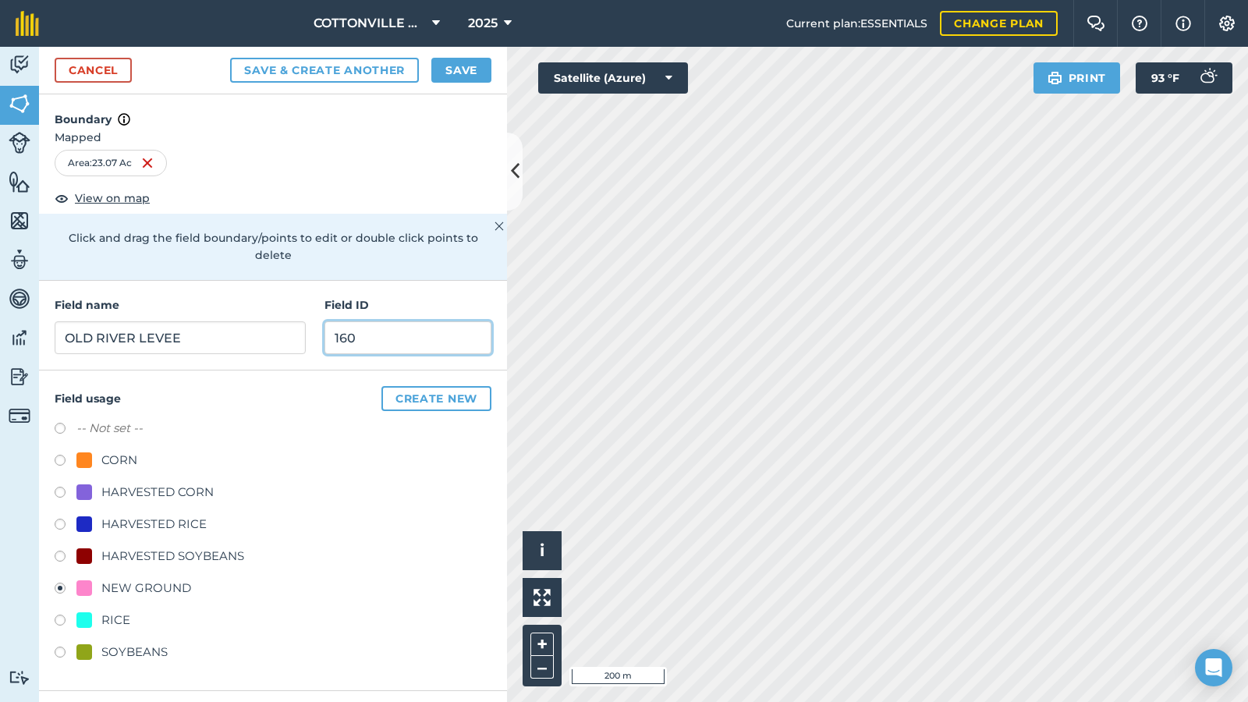
type input "160"
click at [451, 62] on button "Save" at bounding box center [461, 70] width 60 height 25
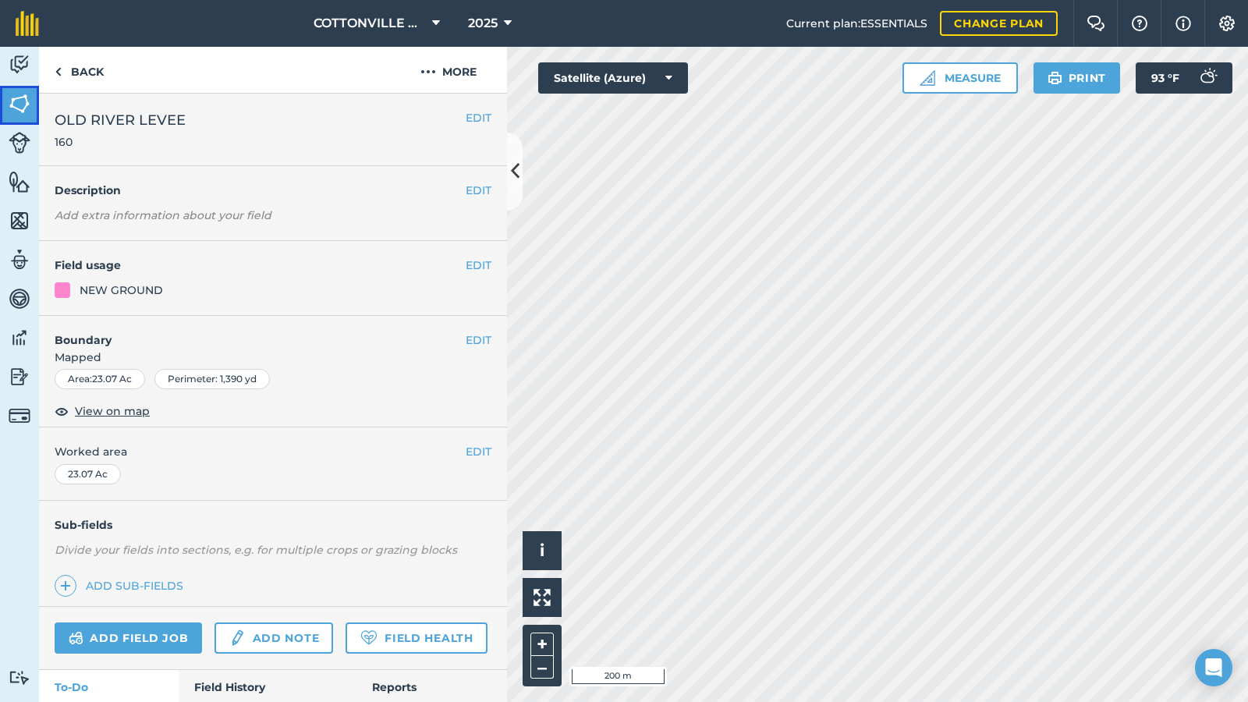
click at [19, 99] on img at bounding box center [20, 103] width 22 height 23
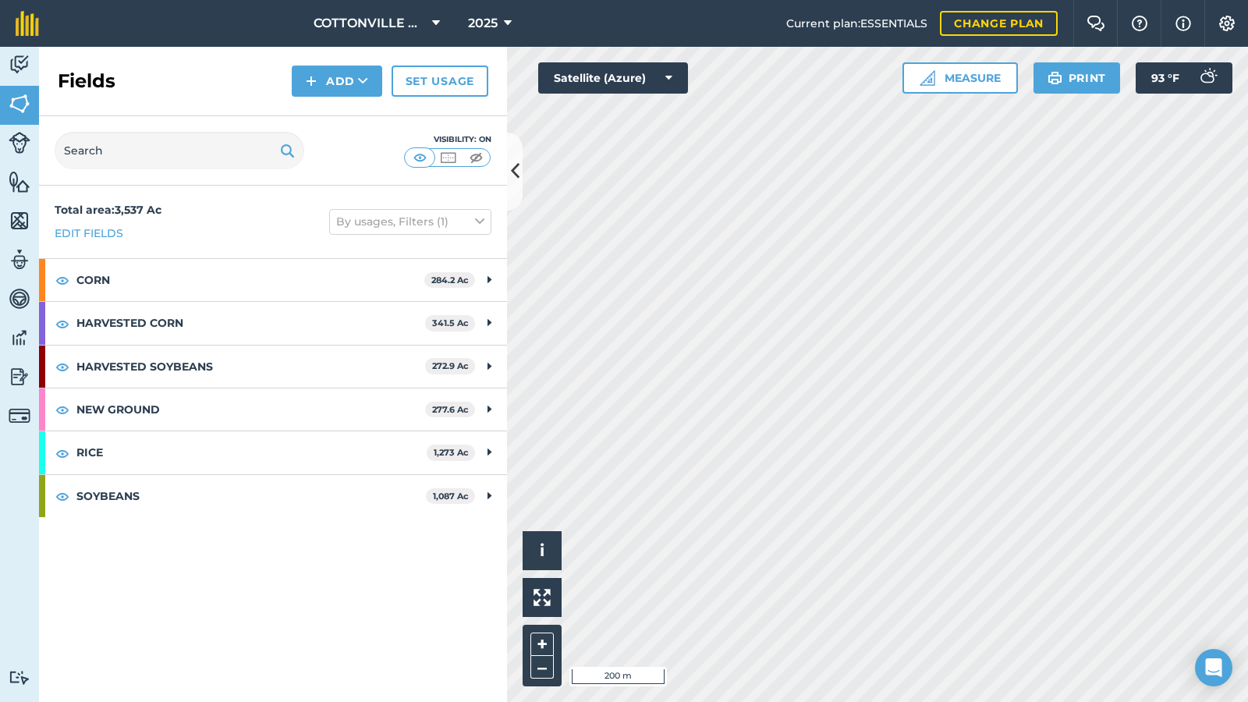
click at [215, 69] on div "Fields Add Set usage" at bounding box center [273, 81] width 468 height 69
click at [406, 83] on link "Set usage" at bounding box center [440, 81] width 97 height 31
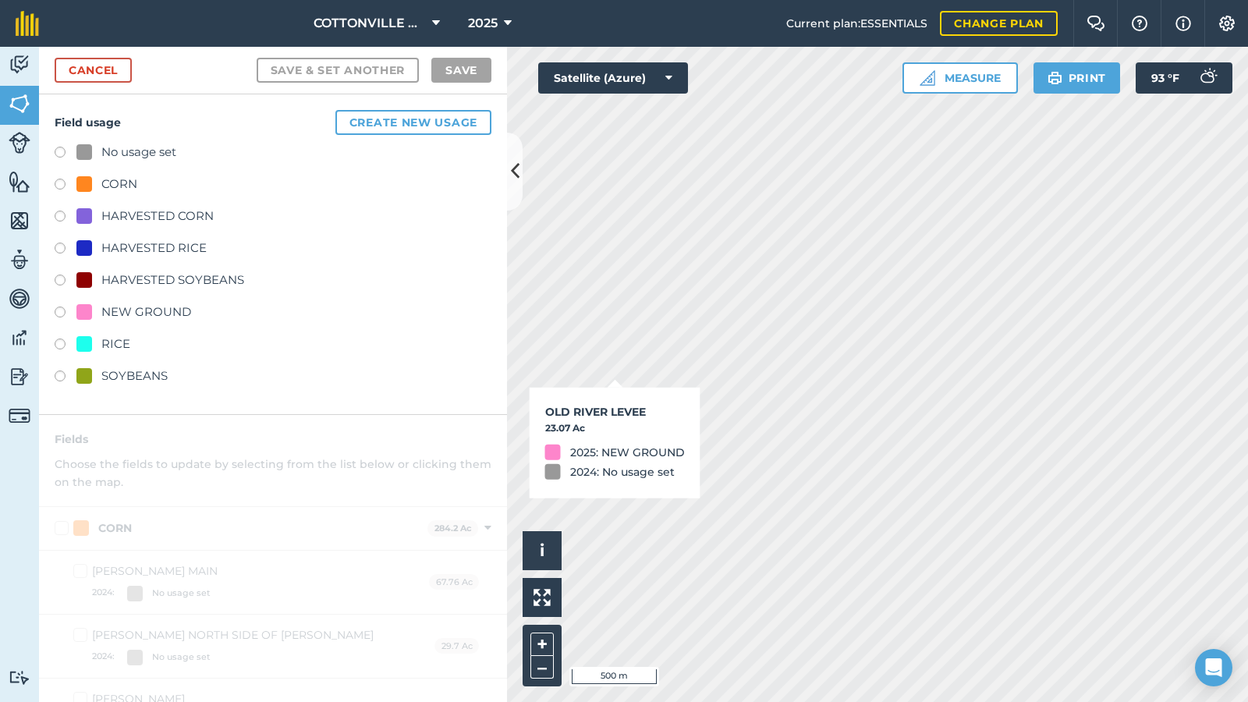
checkbox input "true"
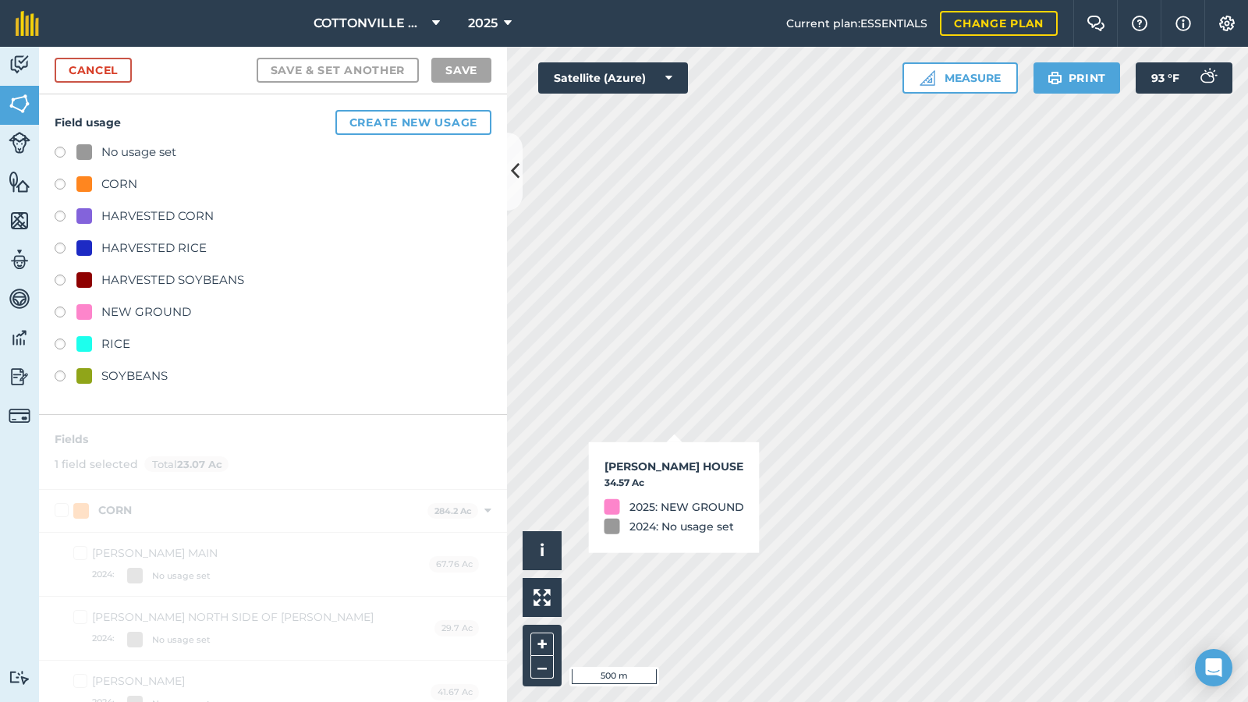
checkbox input "true"
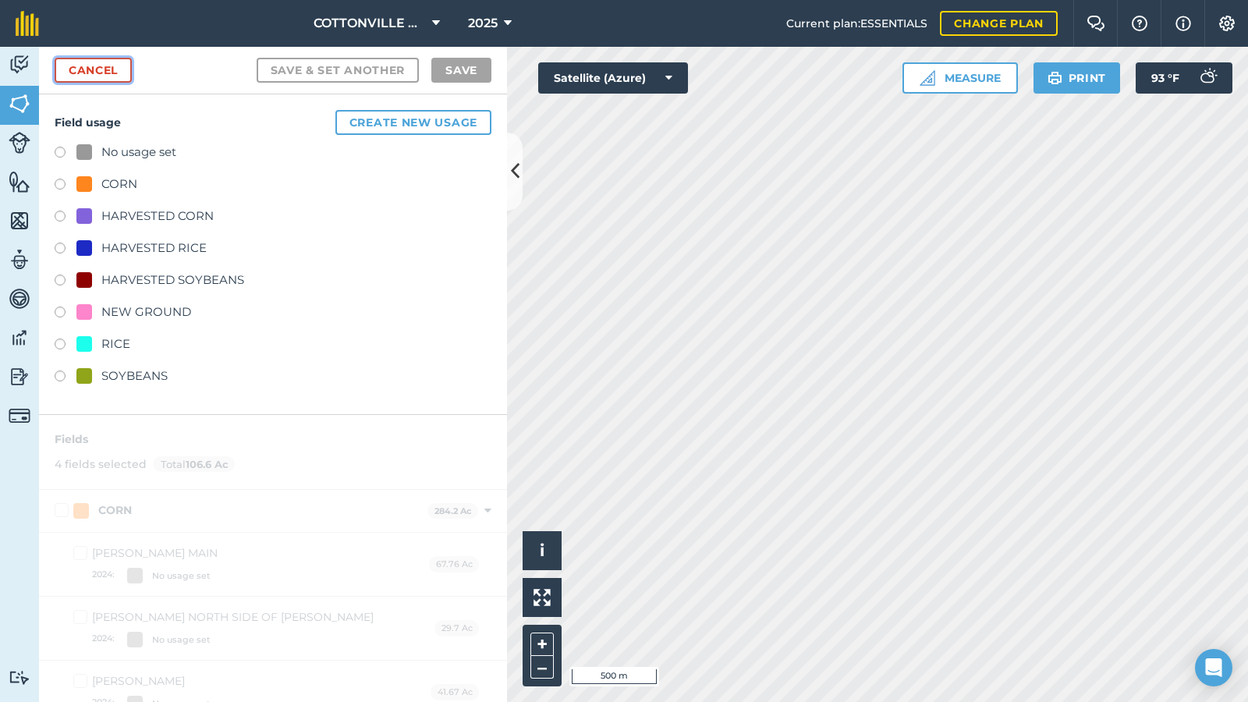
click at [79, 66] on link "Cancel" at bounding box center [93, 70] width 77 height 25
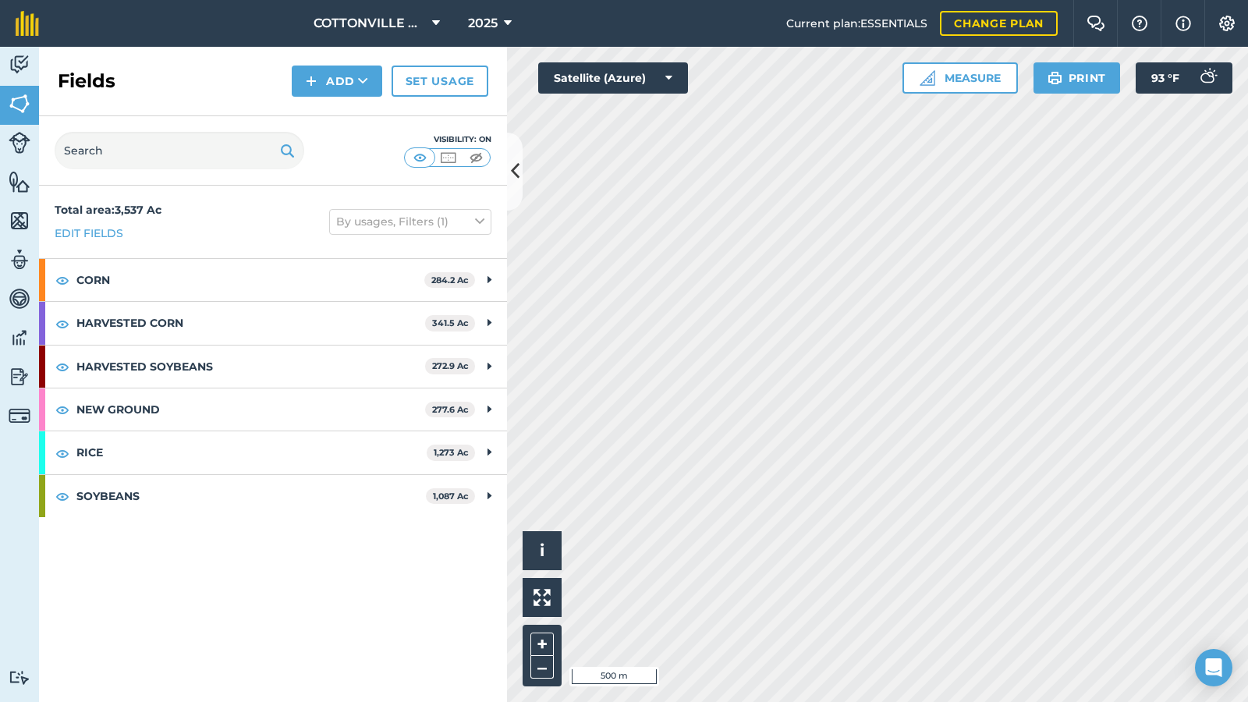
click at [174, 73] on div "Fields Add Set usage" at bounding box center [273, 81] width 468 height 69
click at [425, 77] on link "Set usage" at bounding box center [440, 81] width 97 height 31
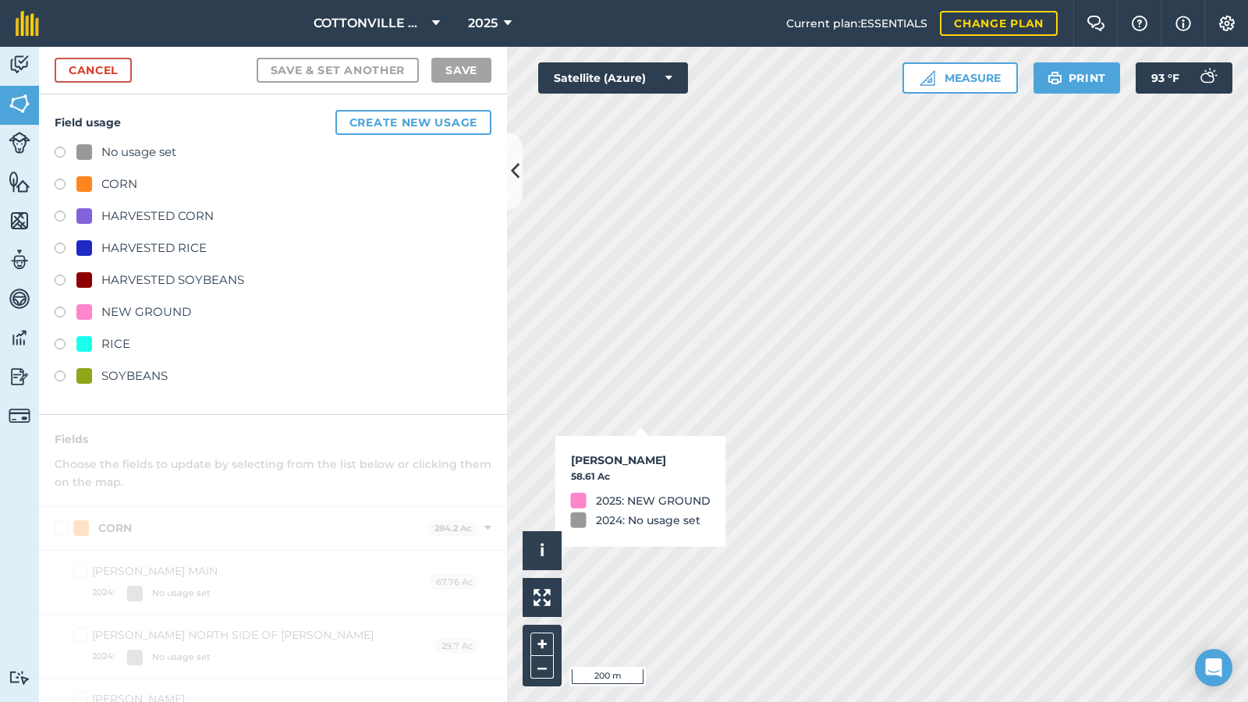
checkbox input "true"
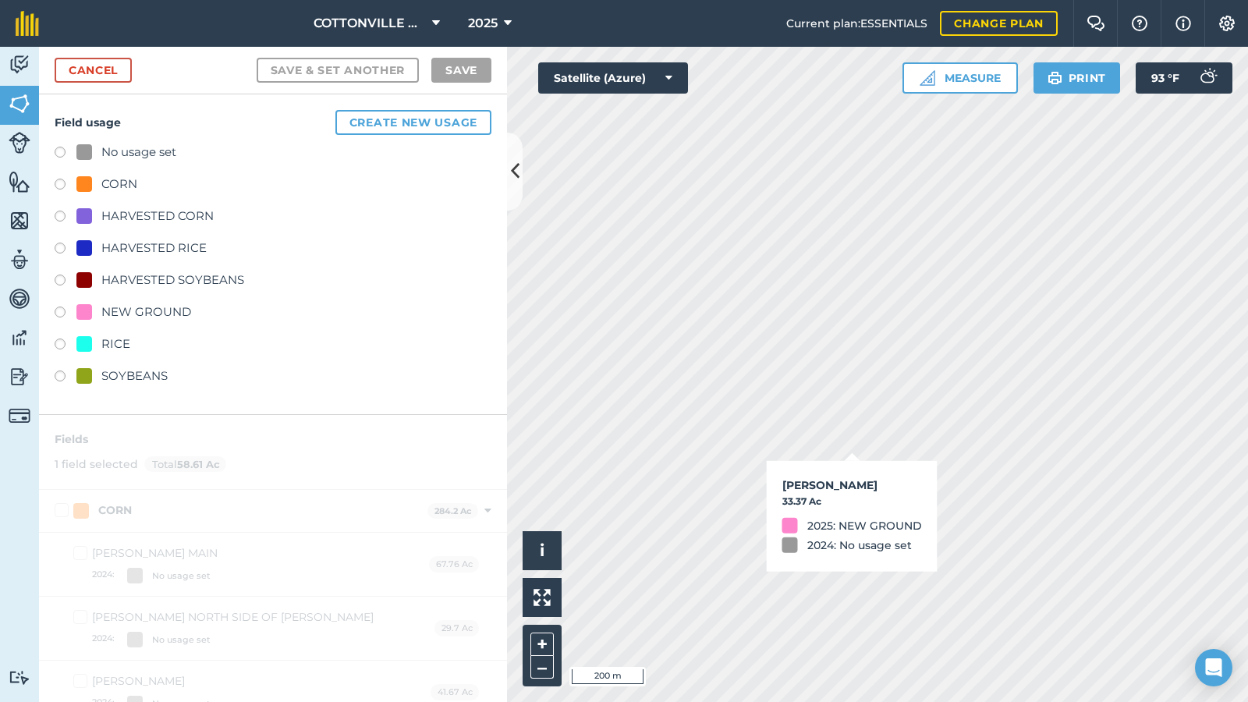
checkbox input "true"
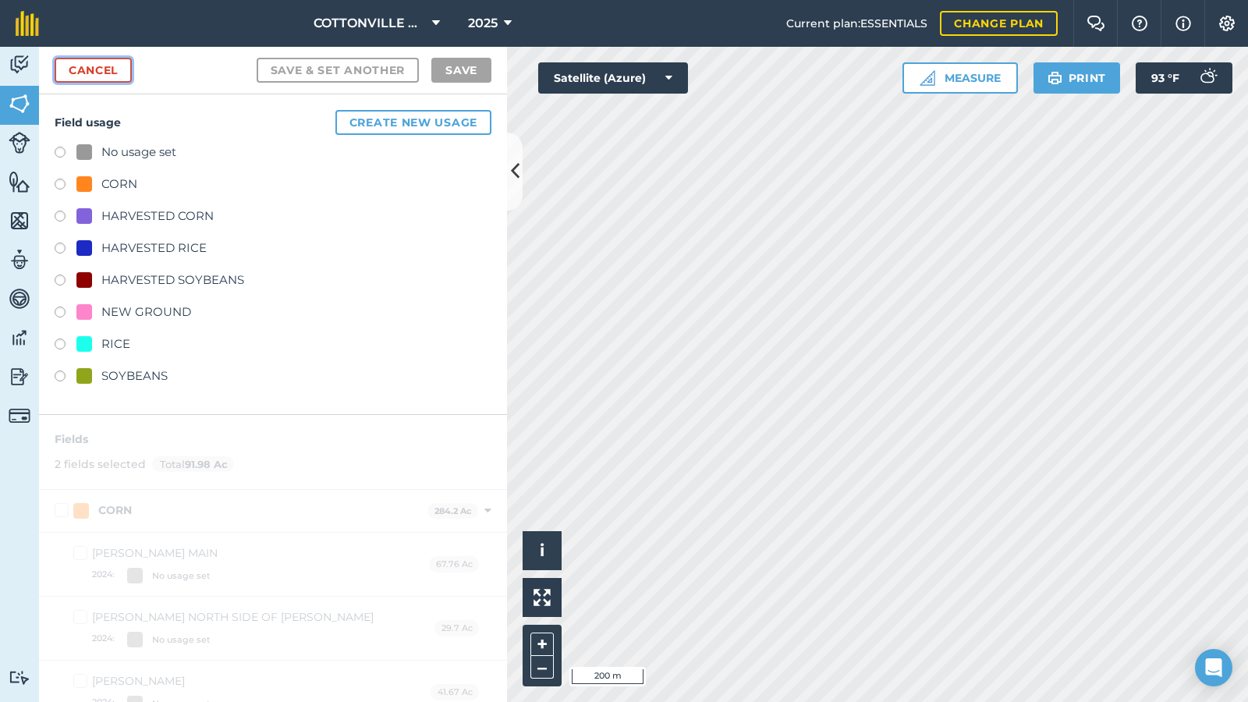
click at [70, 72] on link "Cancel" at bounding box center [93, 70] width 77 height 25
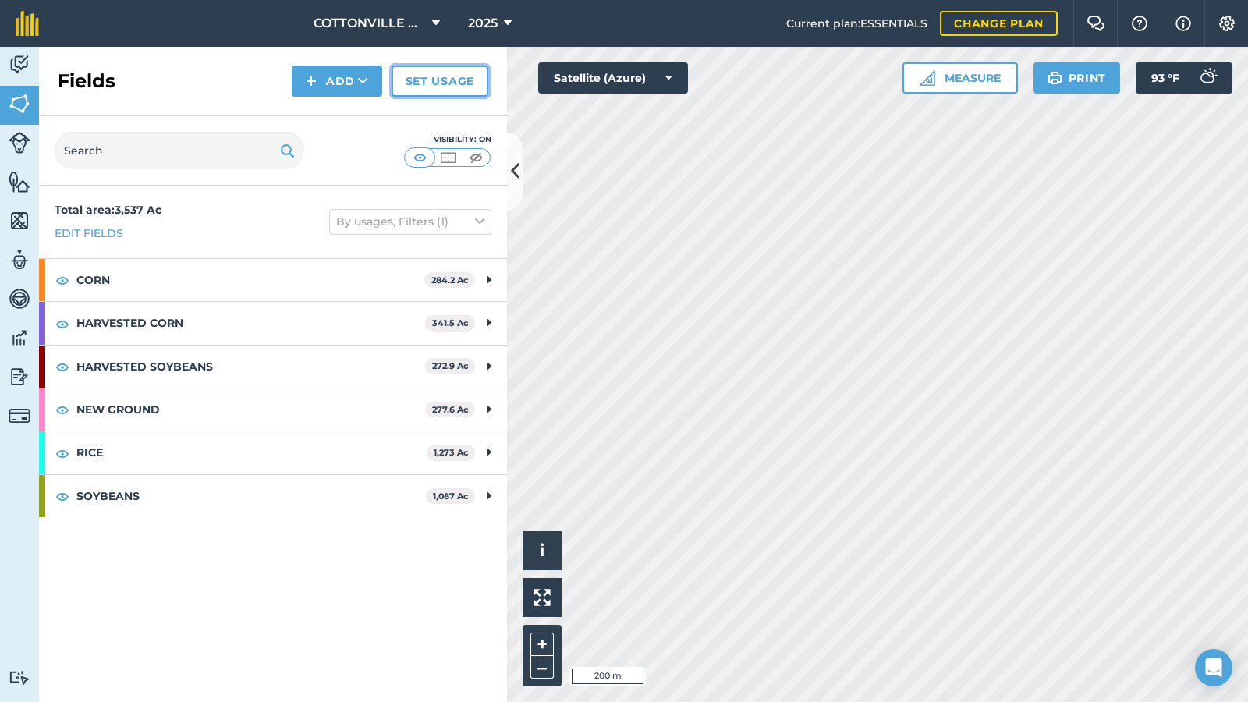
click at [416, 76] on link "Set usage" at bounding box center [440, 81] width 97 height 31
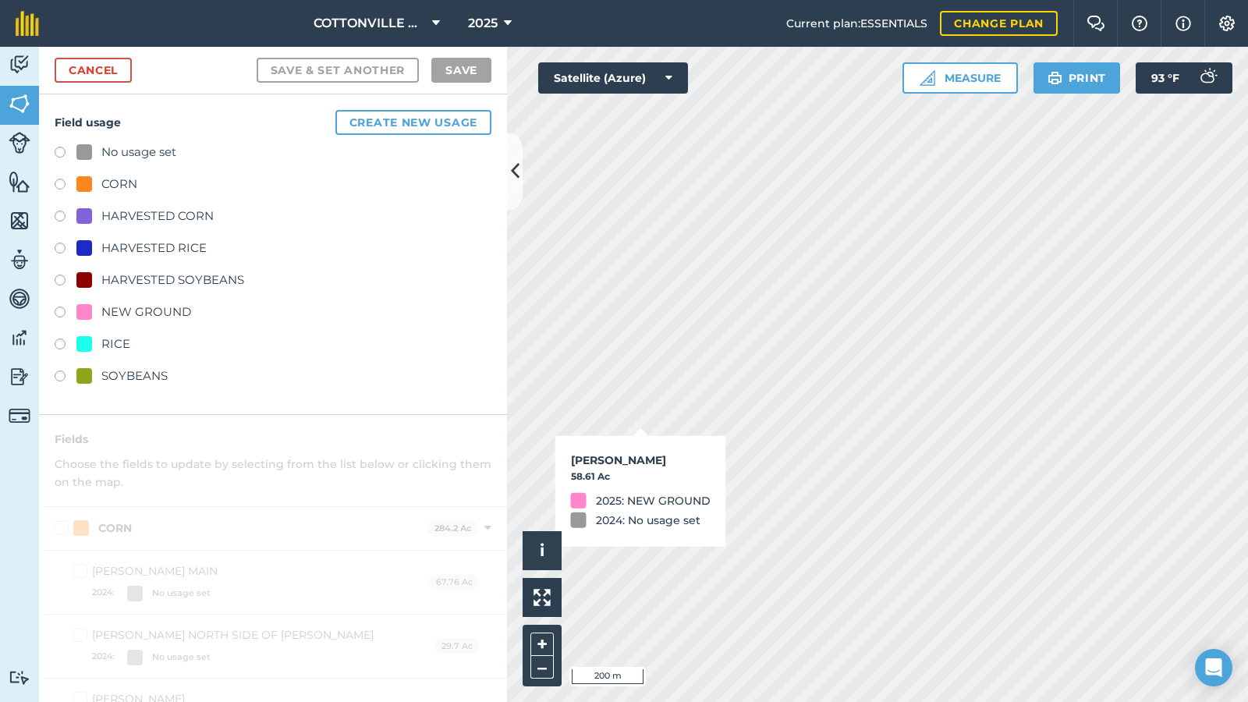
checkbox input "true"
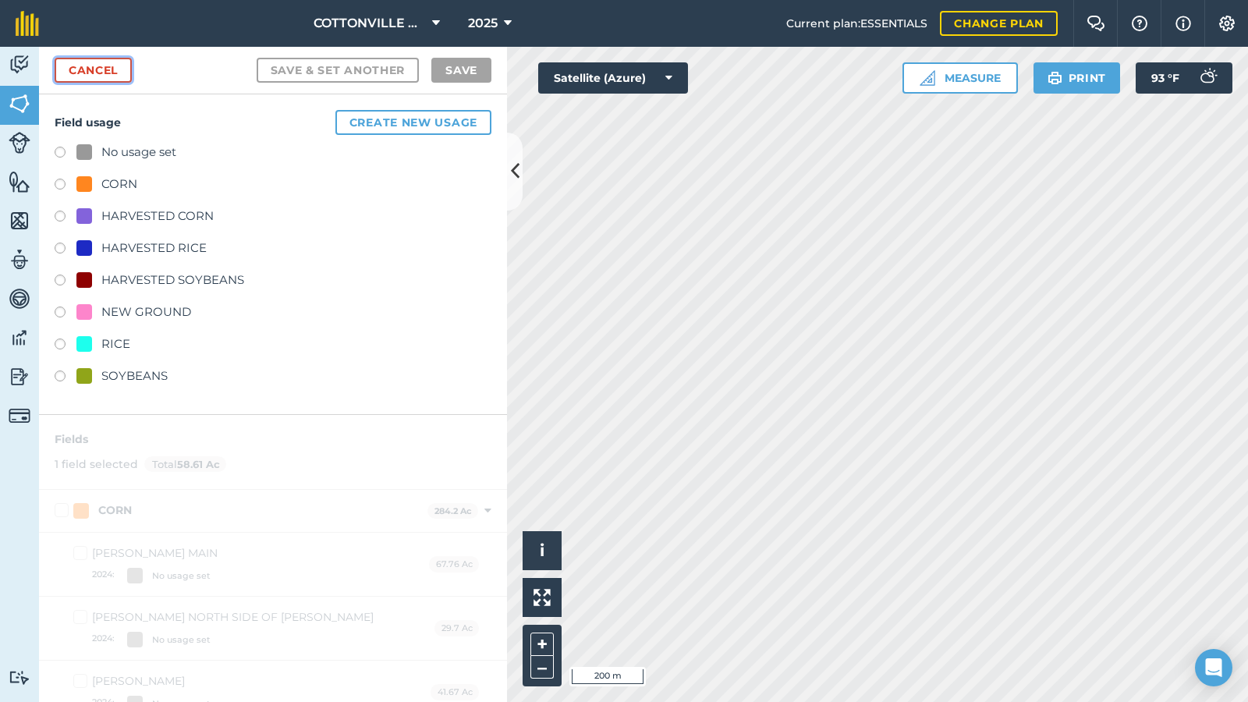
click at [116, 65] on link "Cancel" at bounding box center [93, 70] width 77 height 25
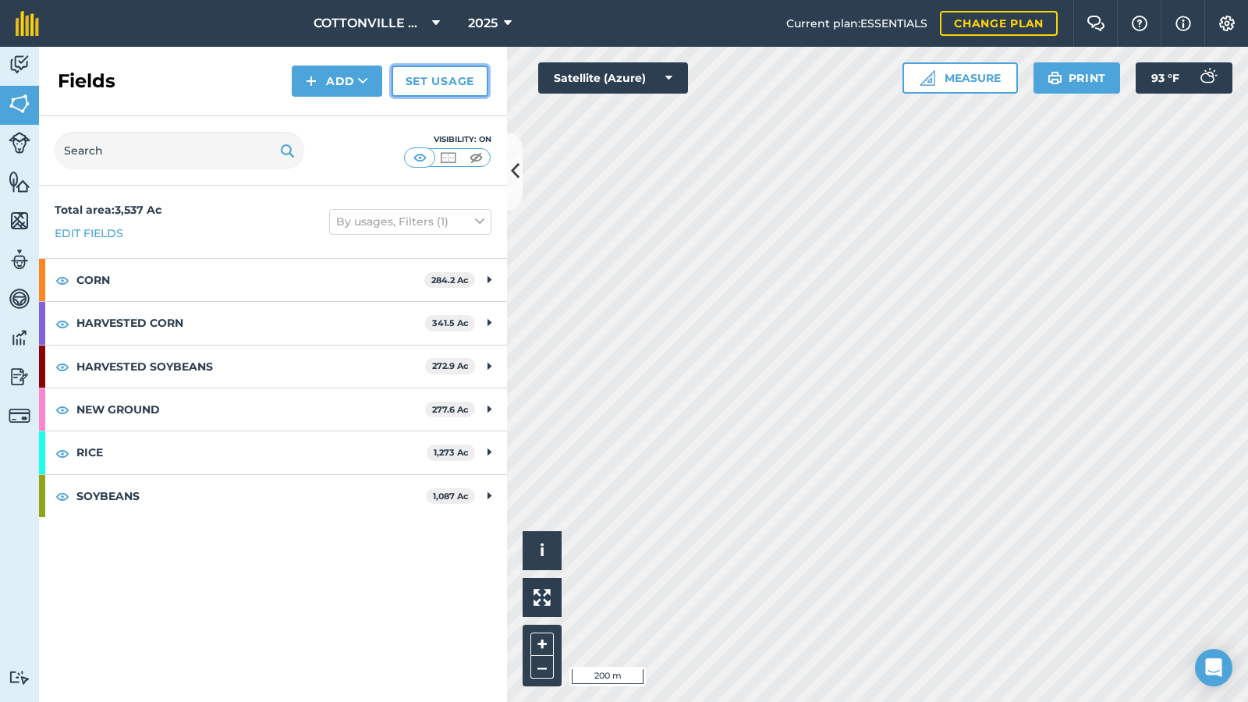
click at [436, 83] on link "Set usage" at bounding box center [440, 81] width 97 height 31
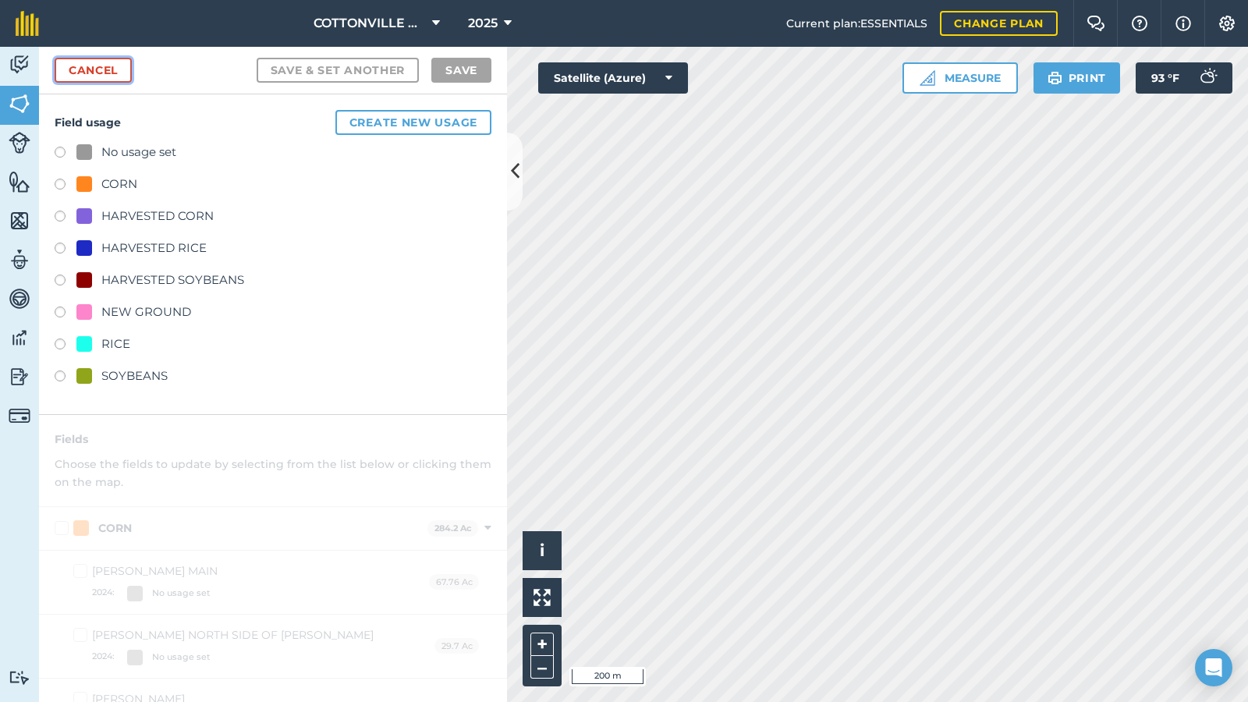
click at [115, 68] on link "Cancel" at bounding box center [93, 70] width 77 height 25
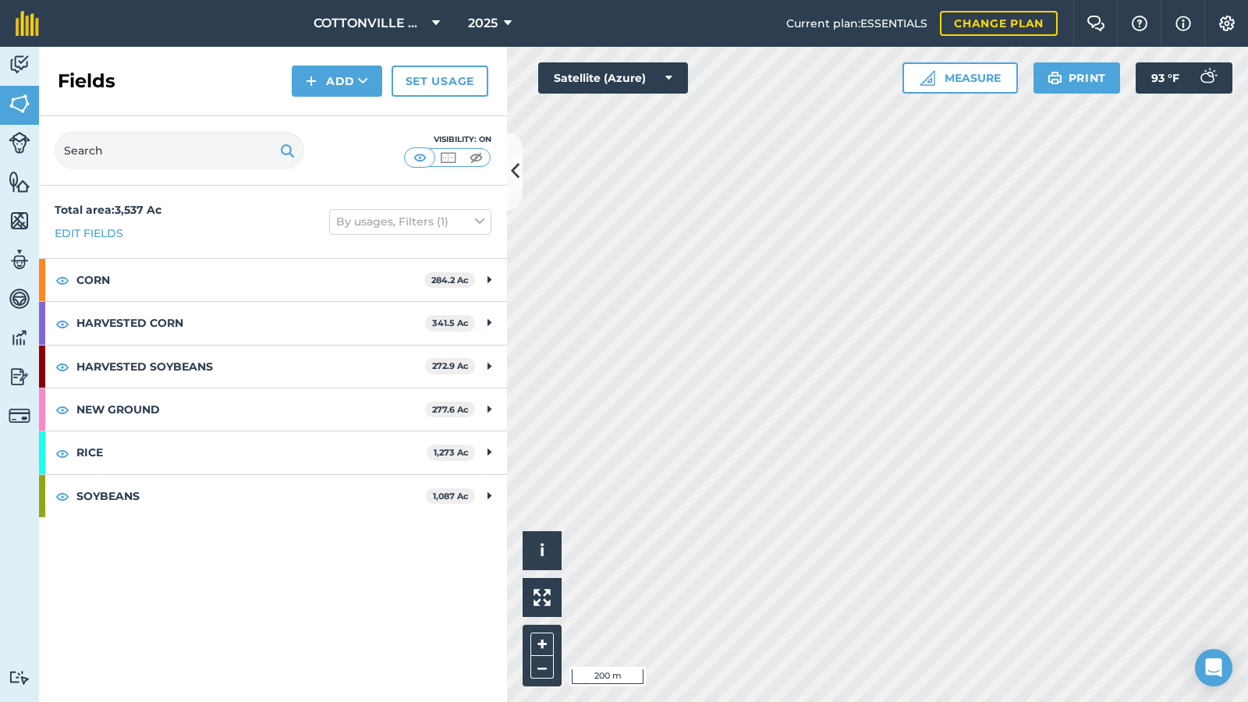
click at [208, 68] on div "Fields Add Set usage" at bounding box center [273, 81] width 468 height 69
click at [154, 80] on div "Fields Add Set usage" at bounding box center [273, 81] width 468 height 69
click at [509, 156] on button at bounding box center [515, 172] width 16 height 78
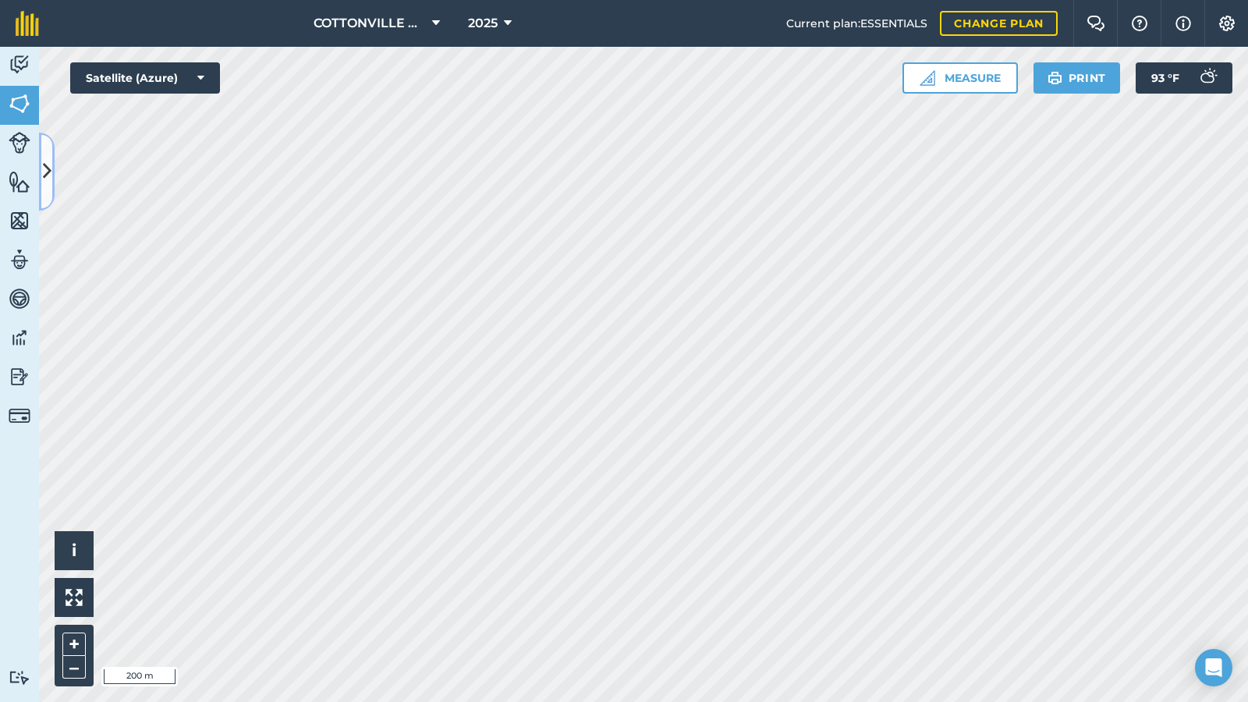
click at [48, 161] on icon at bounding box center [47, 171] width 9 height 27
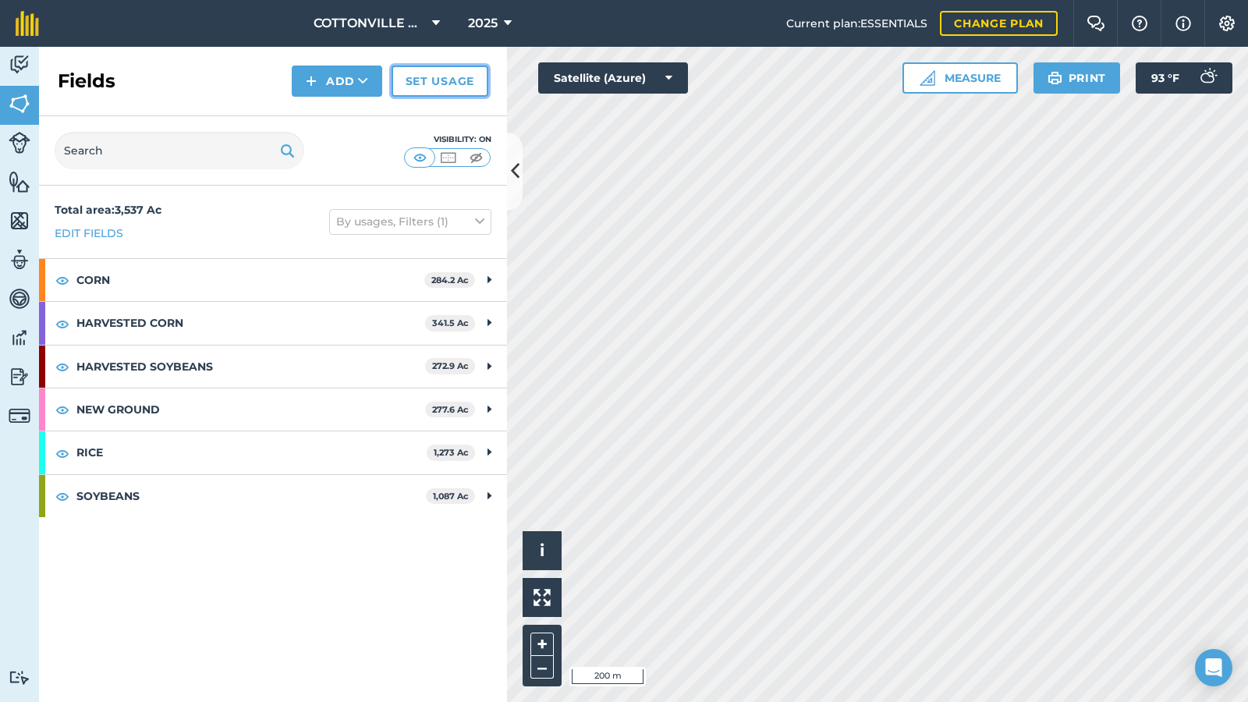
click at [420, 78] on link "Set usage" at bounding box center [440, 81] width 97 height 31
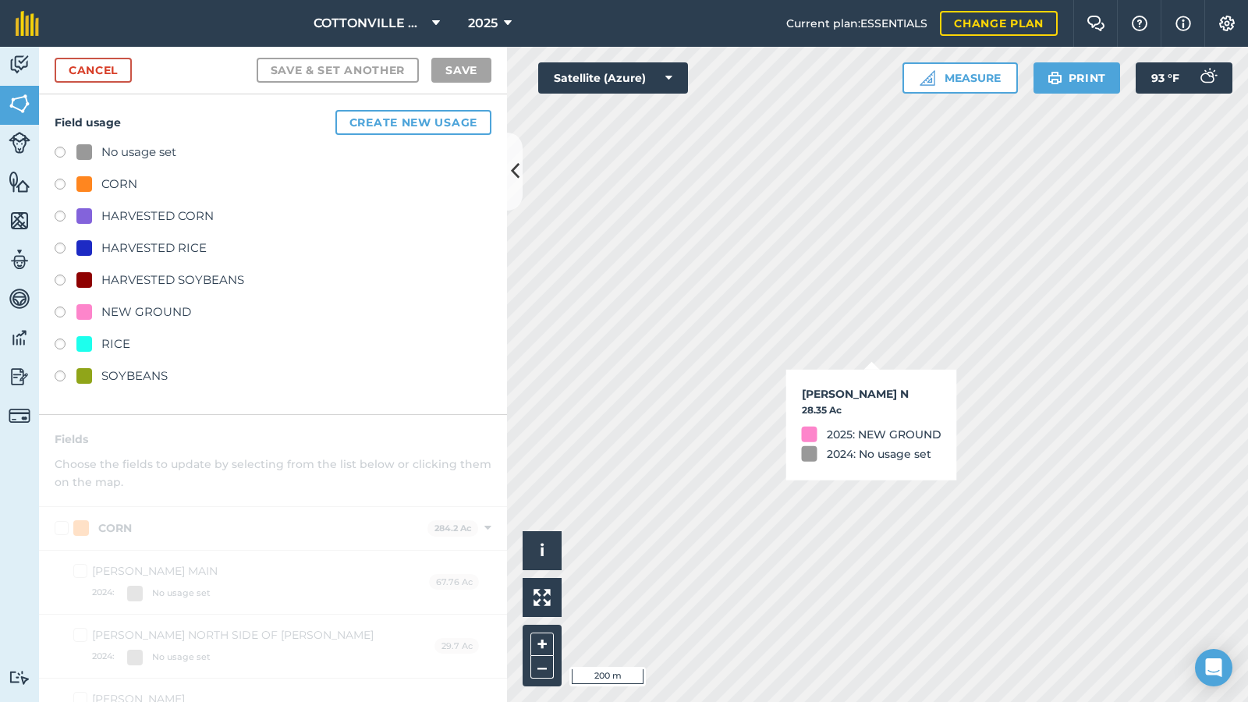
checkbox input "true"
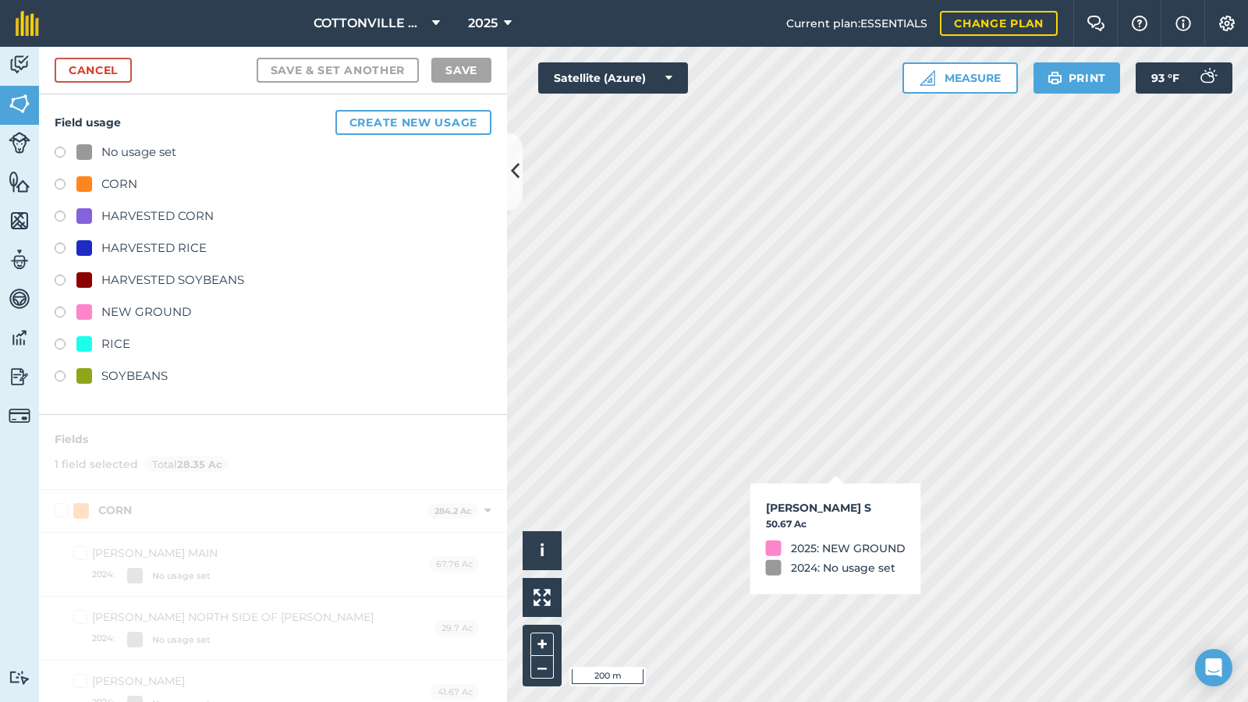
checkbox input "true"
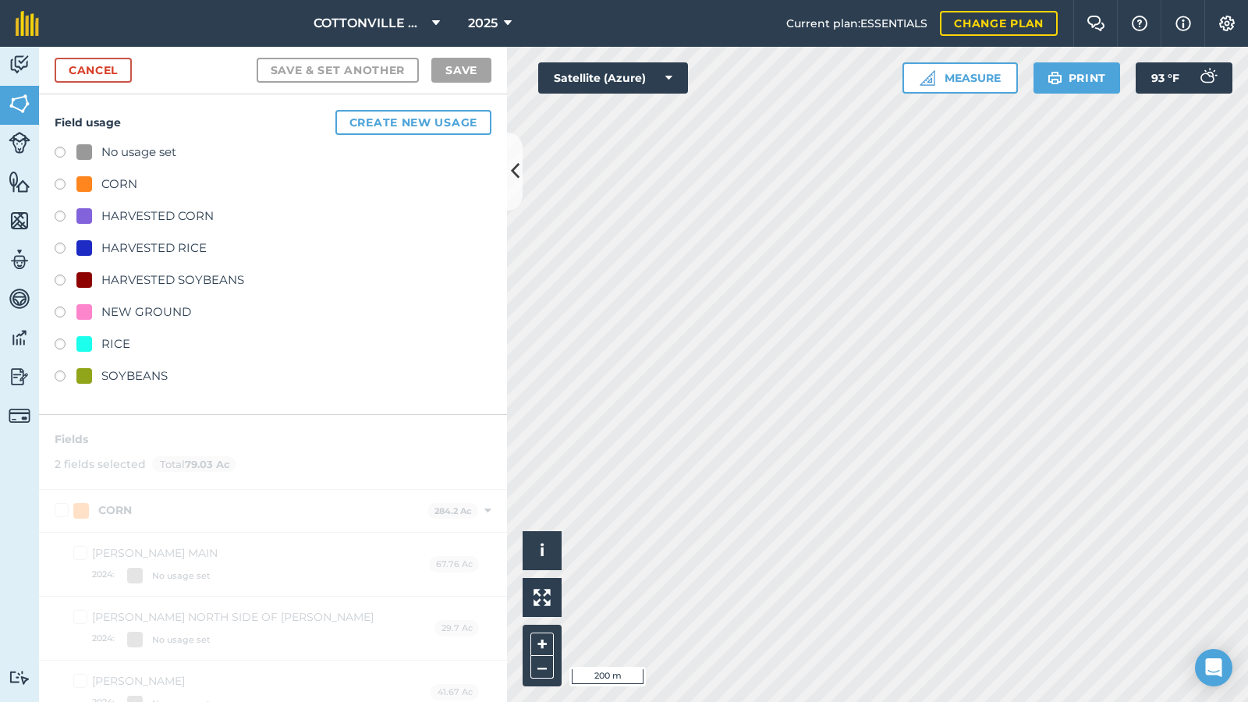
click at [153, 78] on div "Cancel Save & set another Save" at bounding box center [273, 71] width 468 height 48
click at [122, 62] on link "Cancel" at bounding box center [93, 70] width 77 height 25
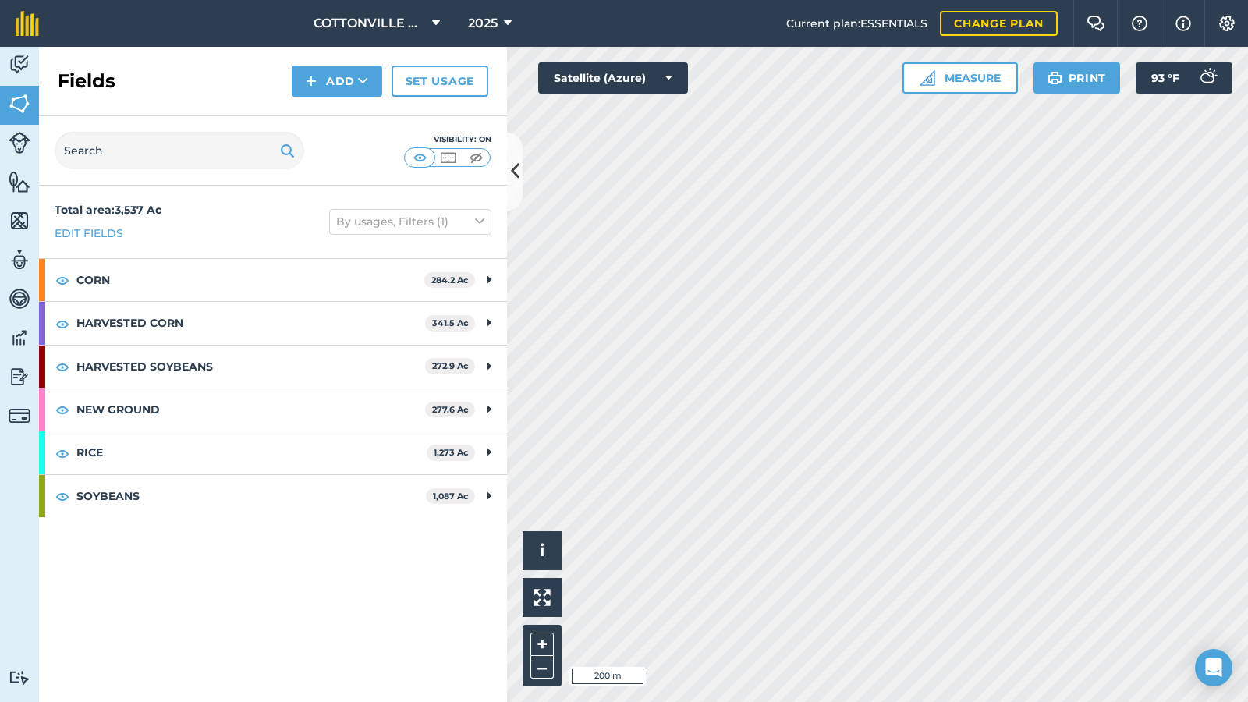
click at [154, 71] on div "Fields Add Set usage" at bounding box center [273, 81] width 468 height 69
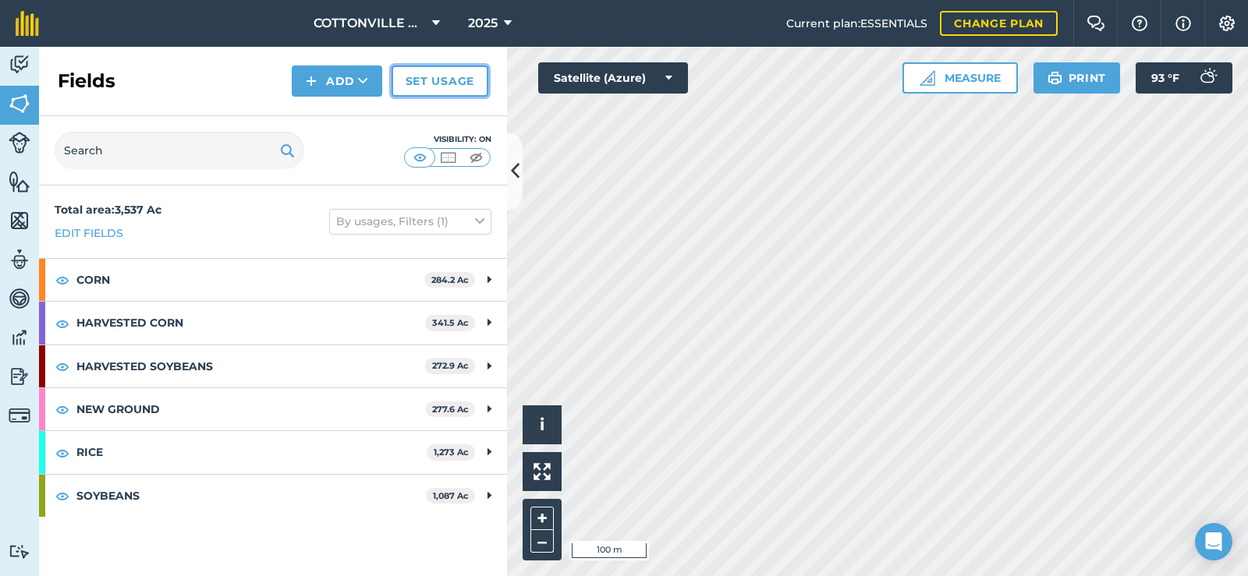
click at [437, 75] on link "Set usage" at bounding box center [440, 81] width 97 height 31
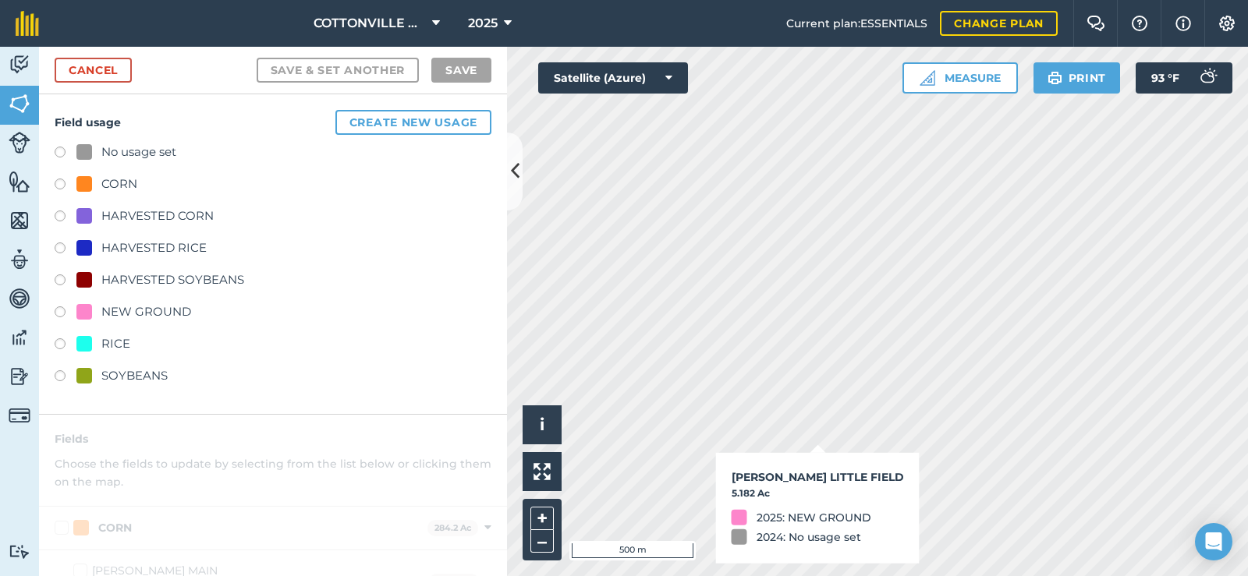
checkbox input "true"
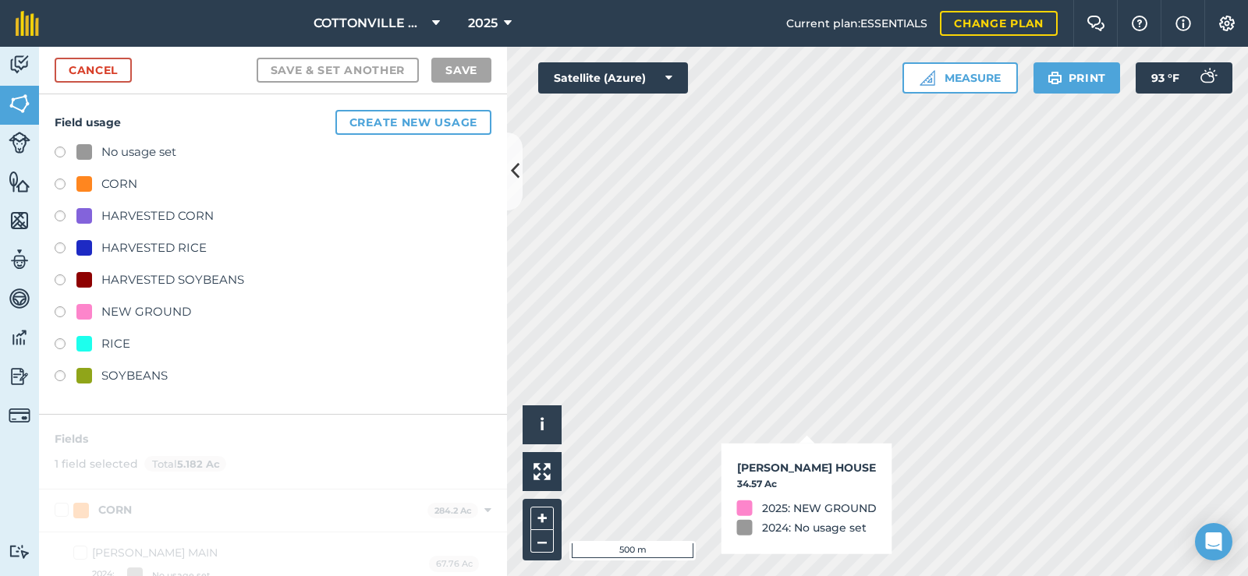
checkbox input "true"
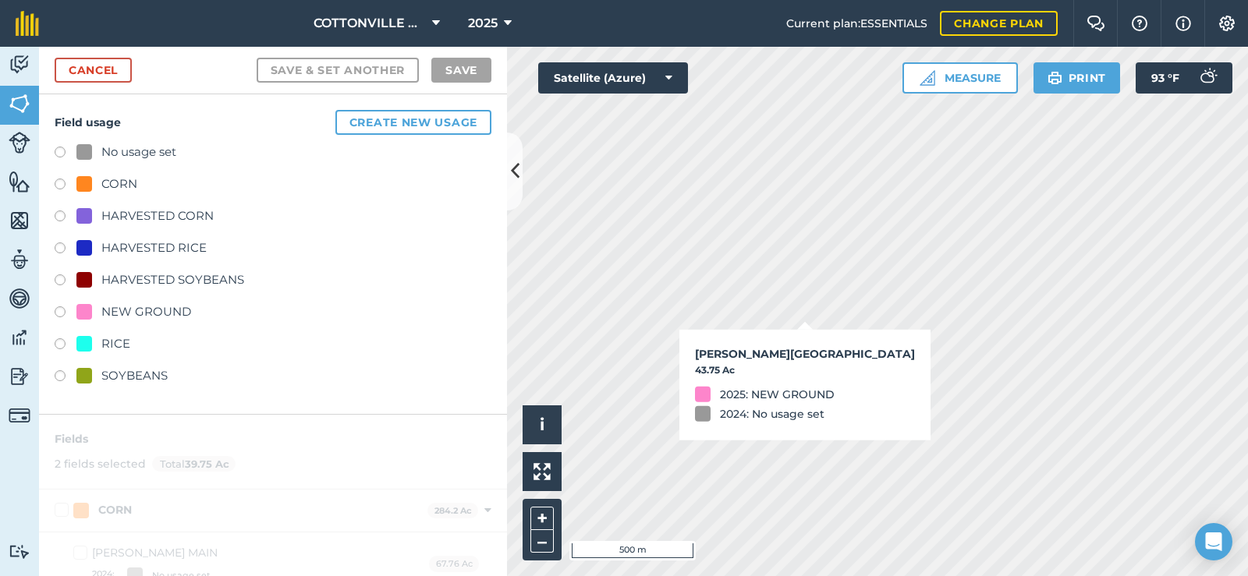
checkbox input "true"
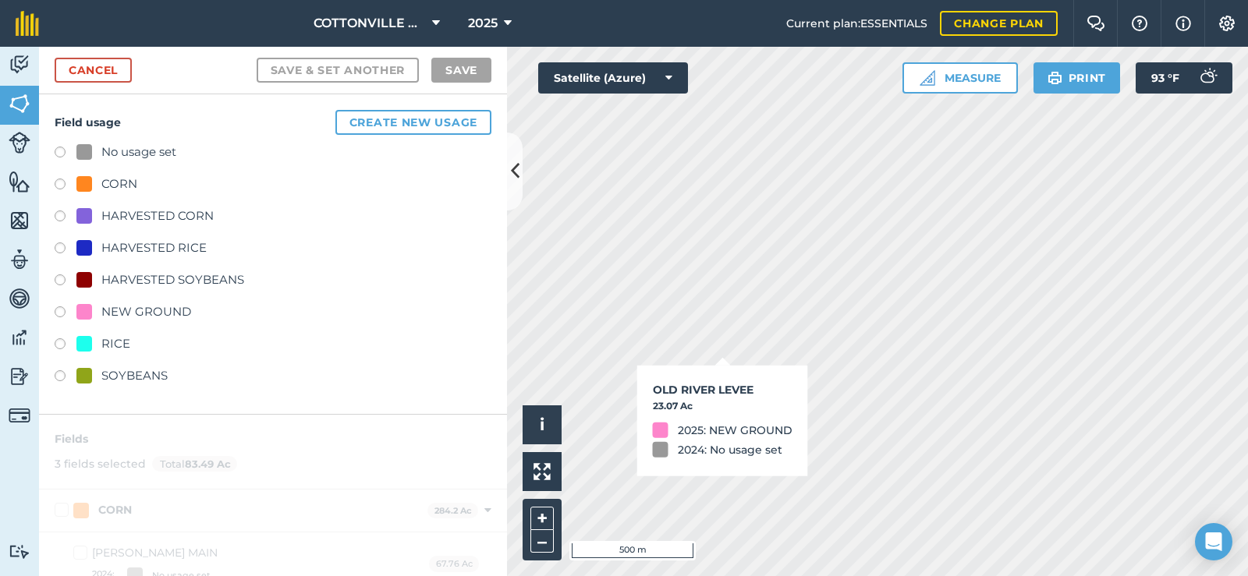
checkbox input "true"
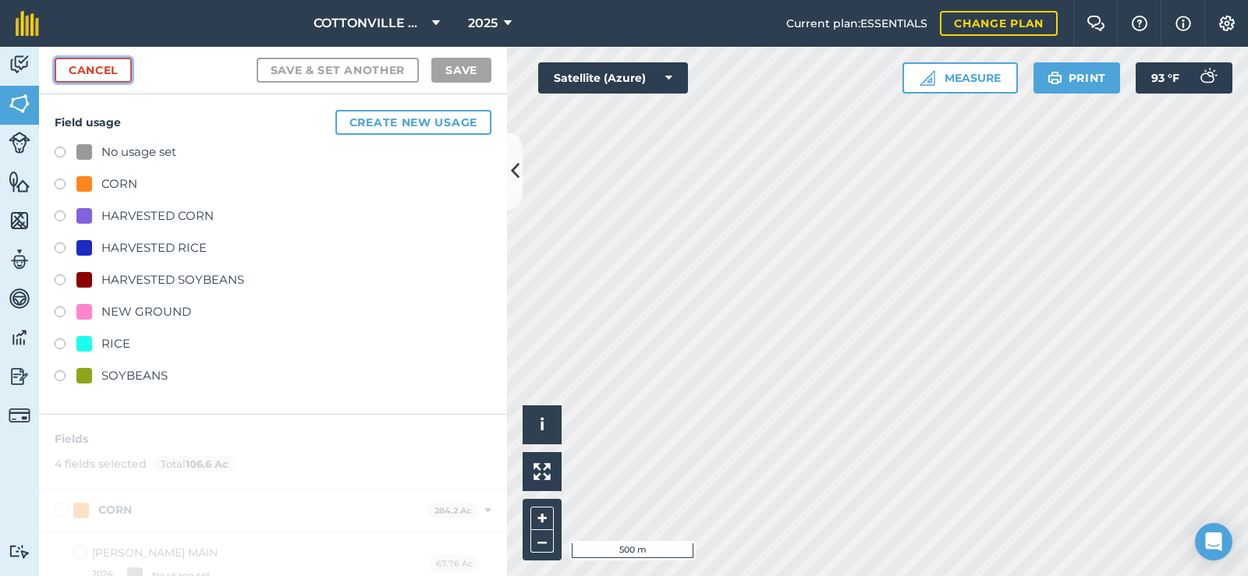
click at [115, 63] on link "Cancel" at bounding box center [93, 70] width 77 height 25
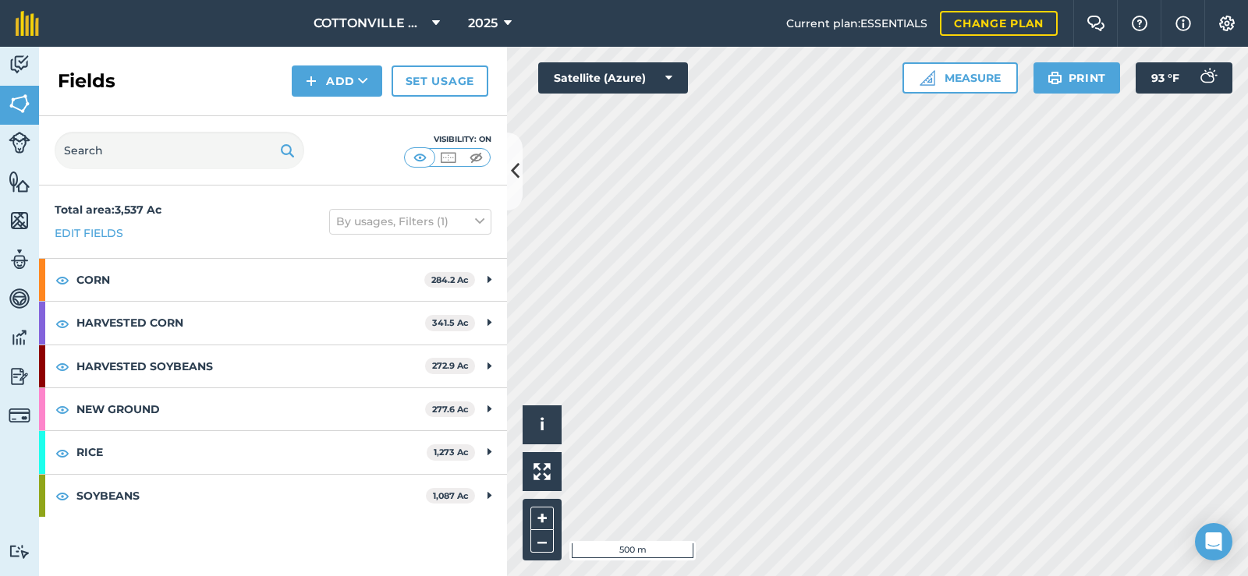
click at [199, 76] on div "Fields Add Set usage" at bounding box center [273, 81] width 468 height 69
click at [516, 173] on icon at bounding box center [515, 171] width 9 height 27
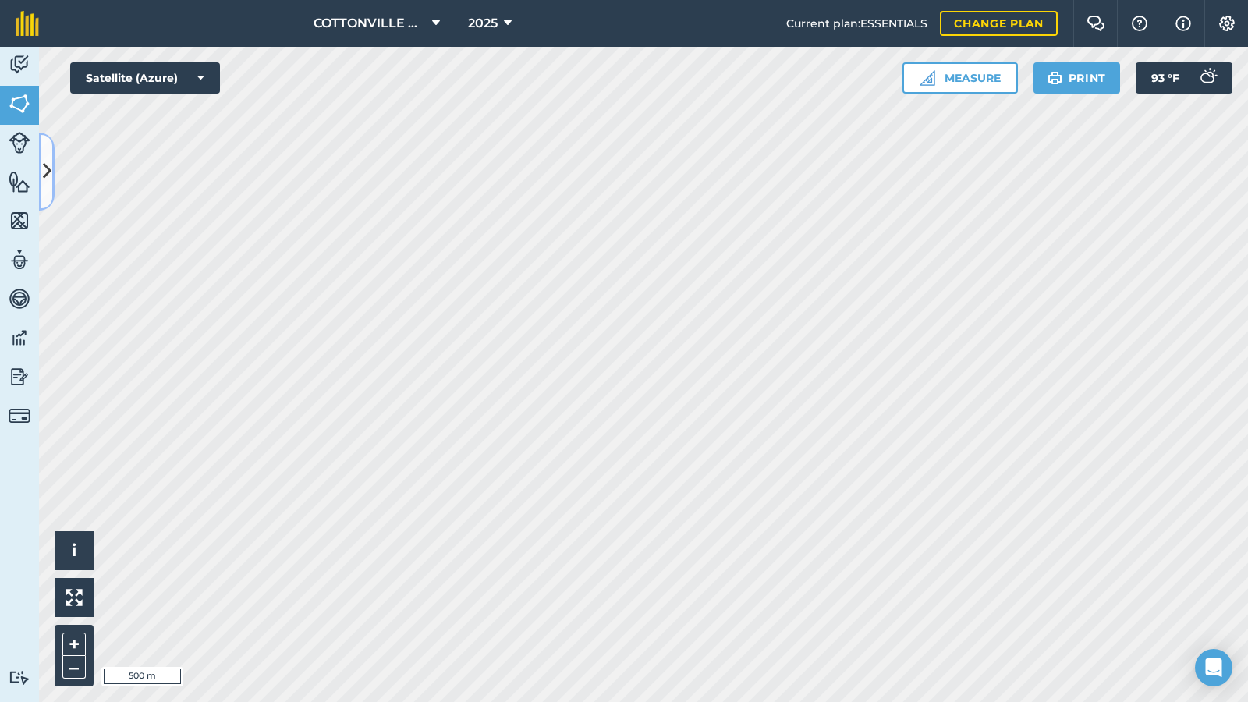
click at [44, 165] on icon at bounding box center [47, 171] width 9 height 27
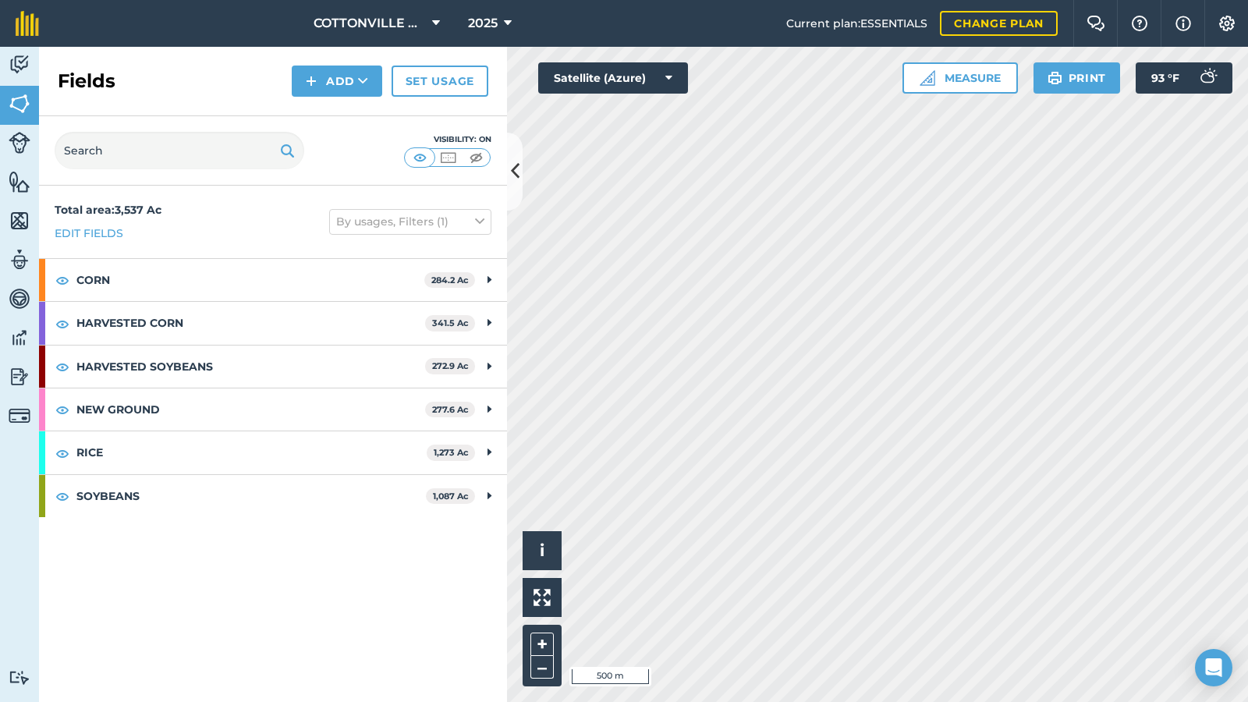
click at [187, 72] on div "Fields Add Set usage" at bounding box center [273, 81] width 468 height 69
click at [417, 81] on link "Set usage" at bounding box center [440, 81] width 97 height 31
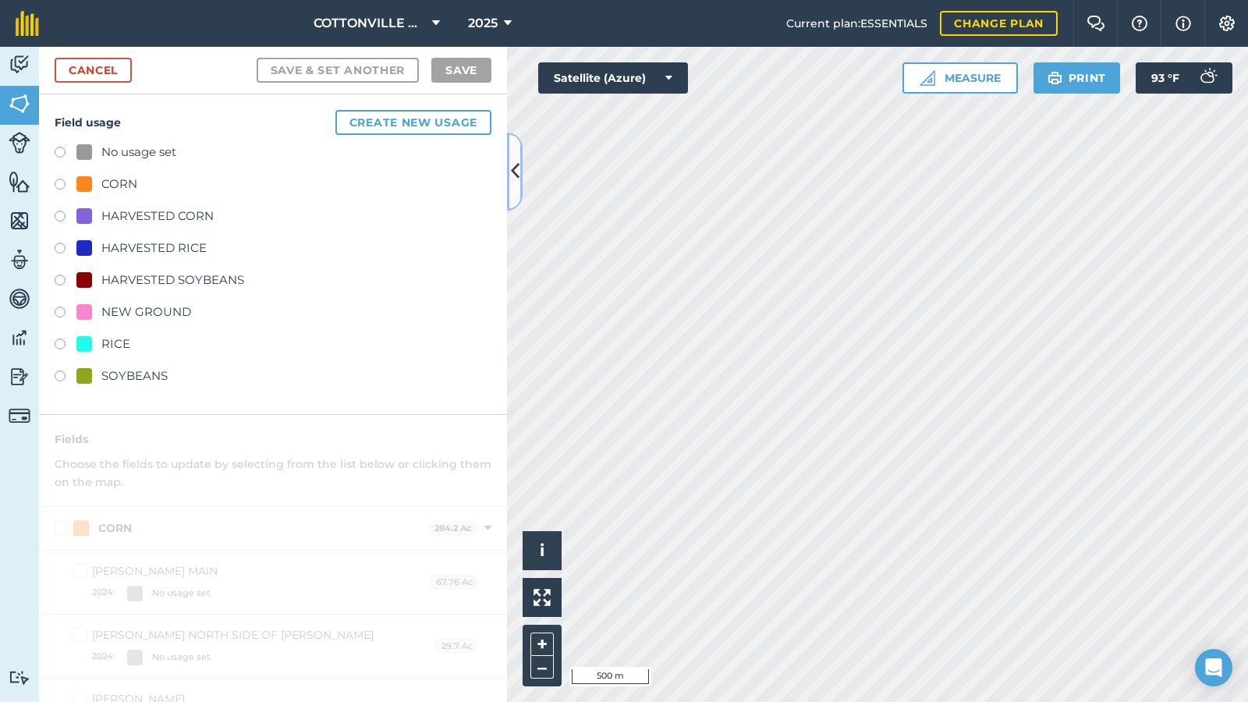
click at [515, 169] on icon at bounding box center [515, 171] width 9 height 27
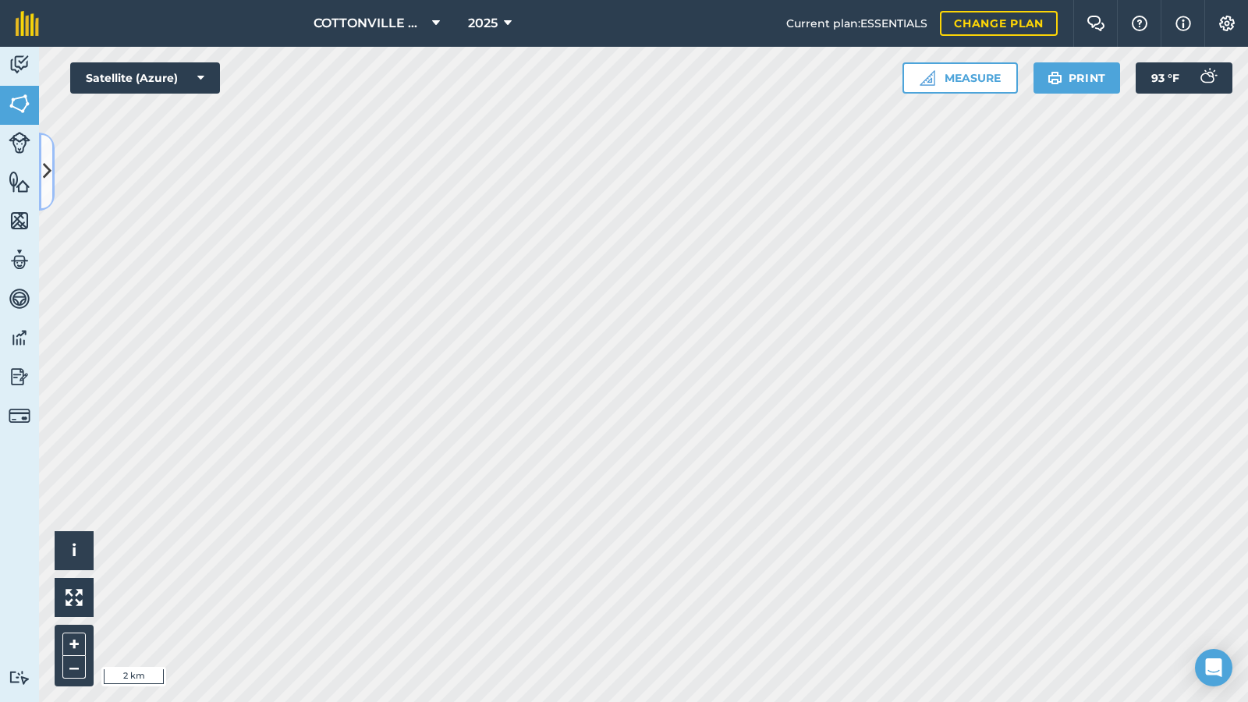
click at [46, 165] on icon at bounding box center [47, 171] width 9 height 27
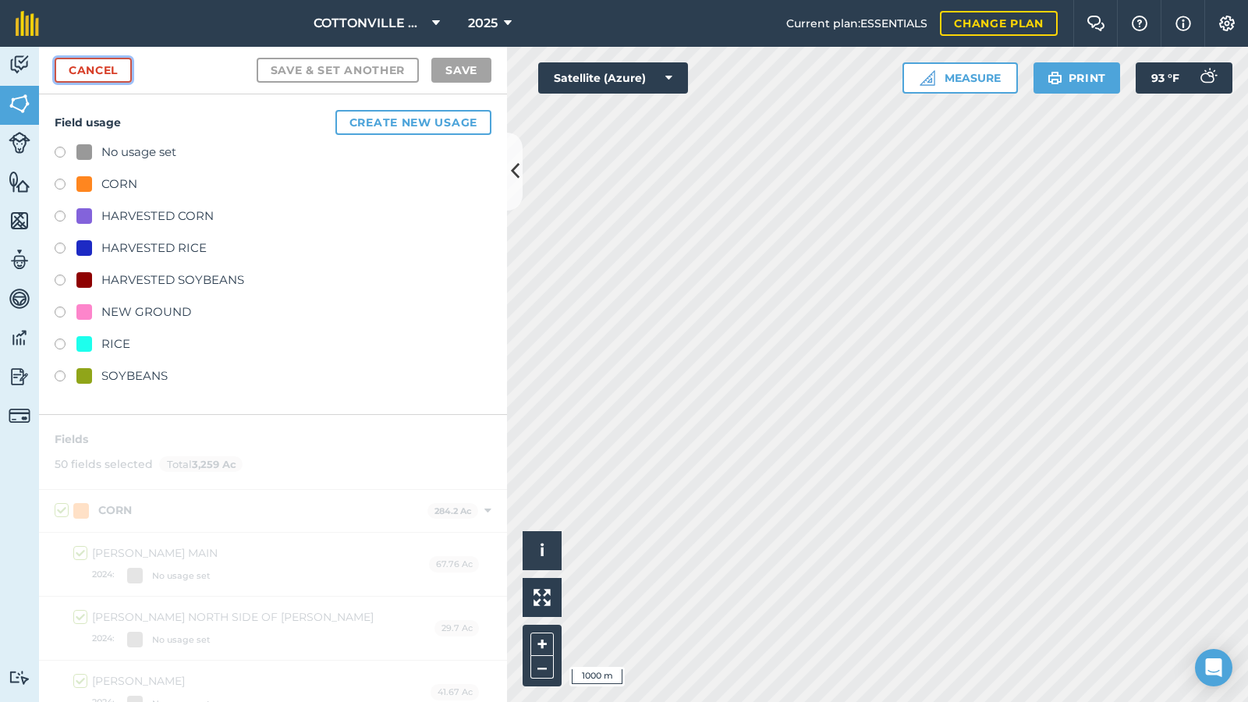
click at [85, 67] on link "Cancel" at bounding box center [93, 70] width 77 height 25
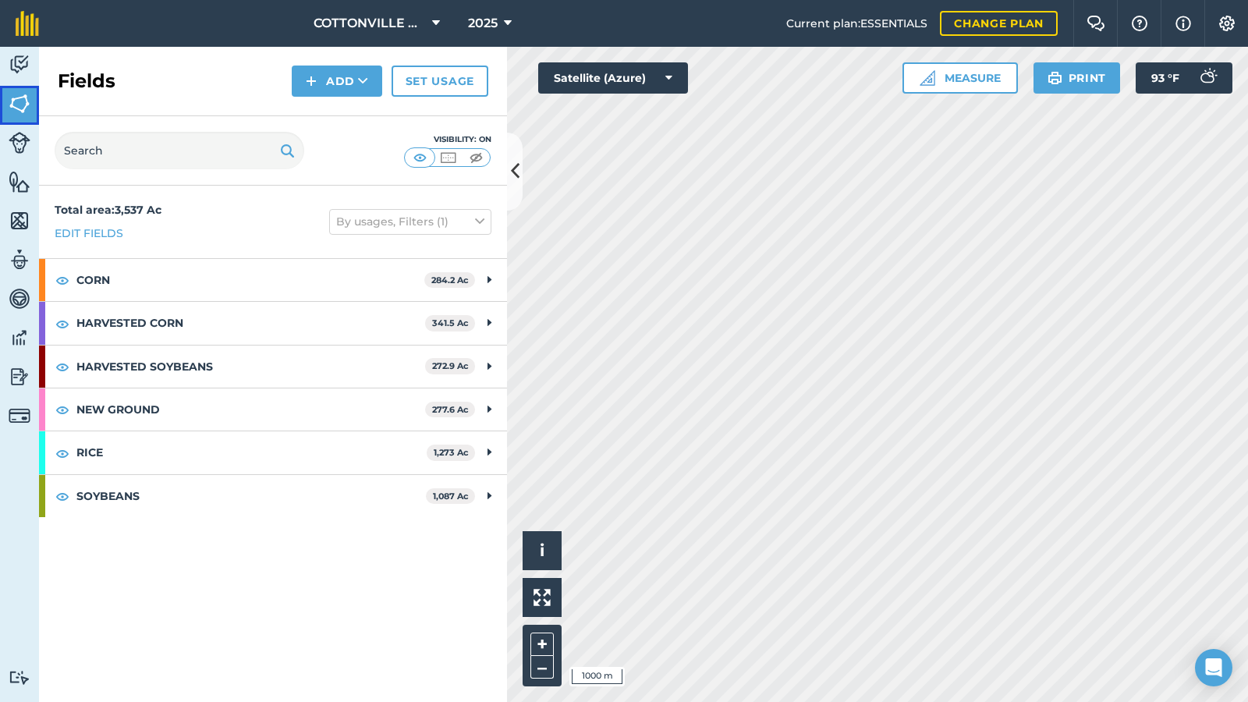
click at [20, 98] on img at bounding box center [20, 103] width 22 height 23
click at [190, 62] on div "Fields Add Set usage" at bounding box center [273, 81] width 468 height 69
click at [464, 9] on button "2025" at bounding box center [490, 23] width 56 height 47
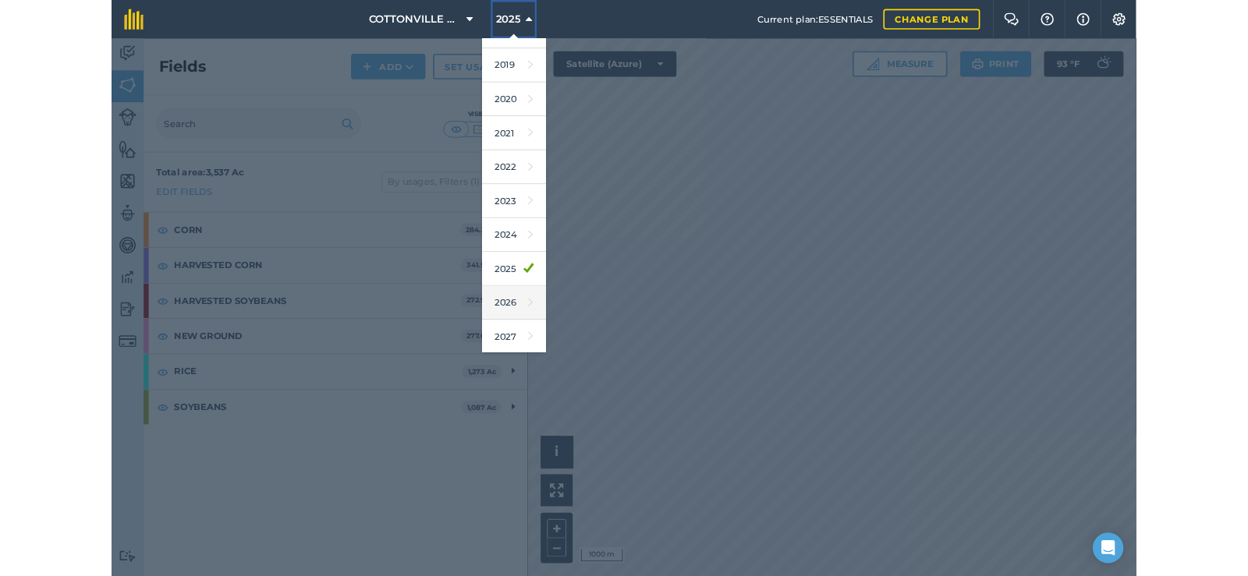
scroll to position [73, 0]
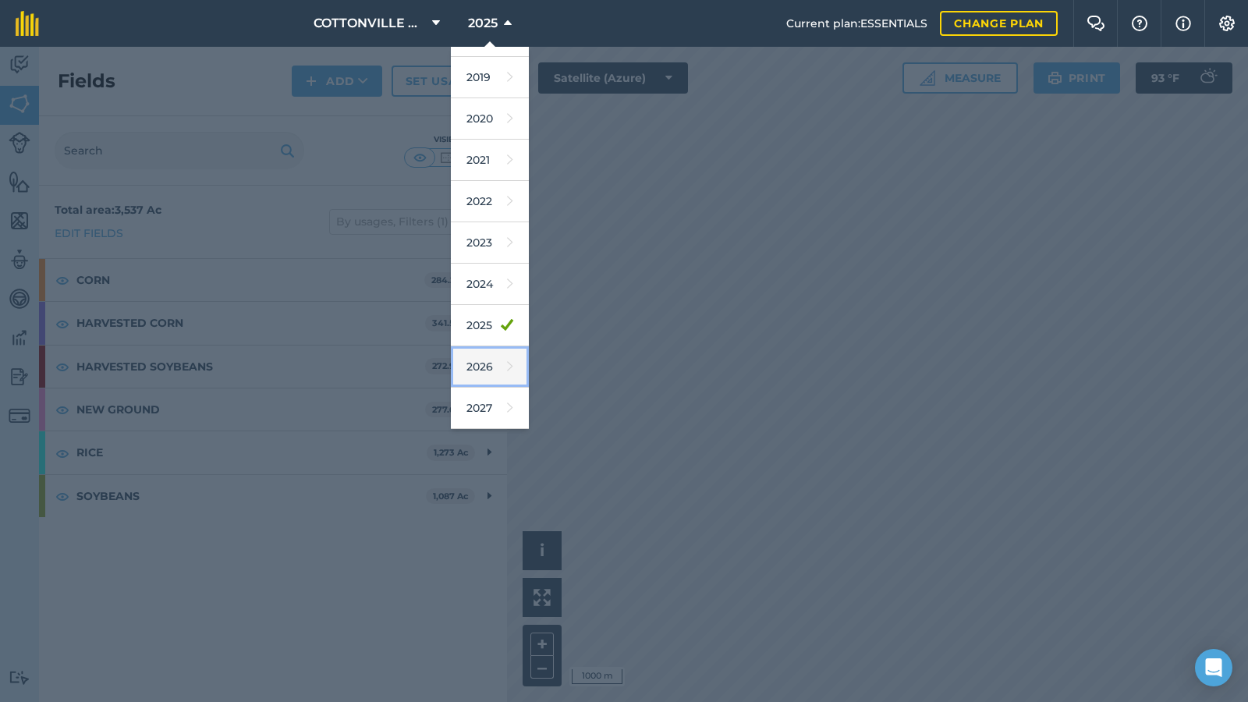
click at [484, 378] on link "2026" at bounding box center [490, 366] width 78 height 41
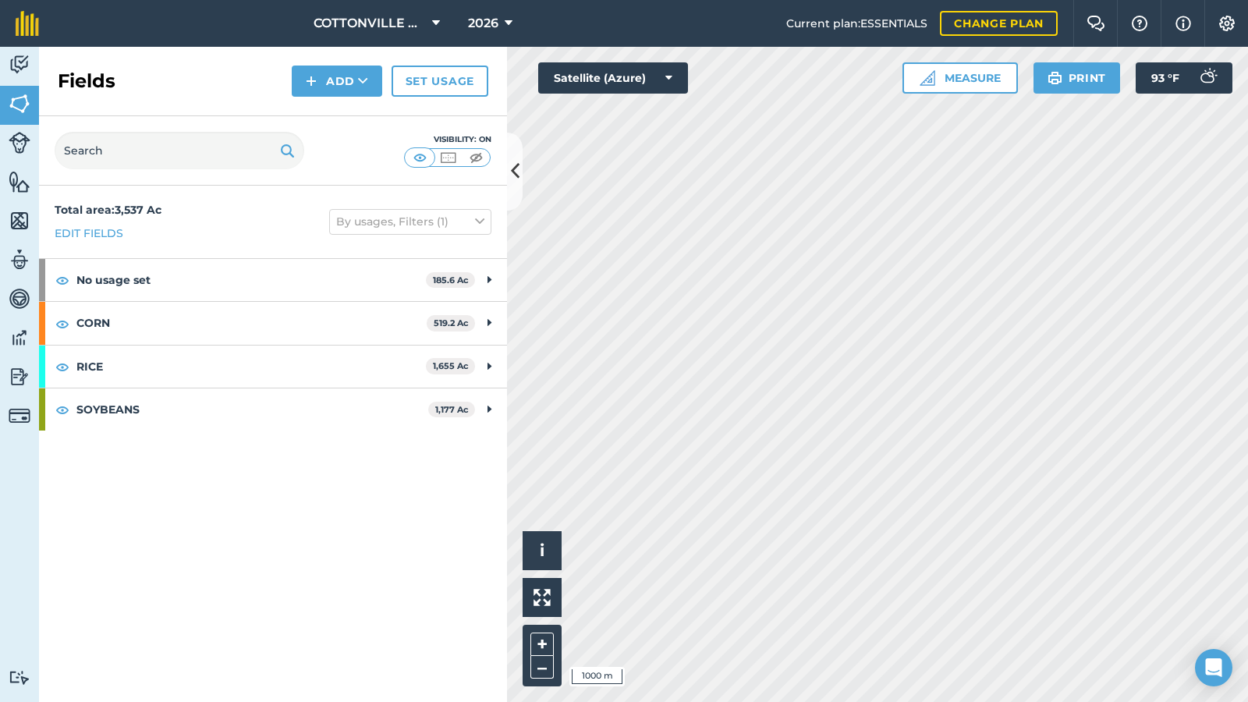
click at [199, 82] on div "Fields Add Set usage" at bounding box center [273, 81] width 468 height 69
click at [450, 83] on link "Set usage" at bounding box center [440, 81] width 97 height 31
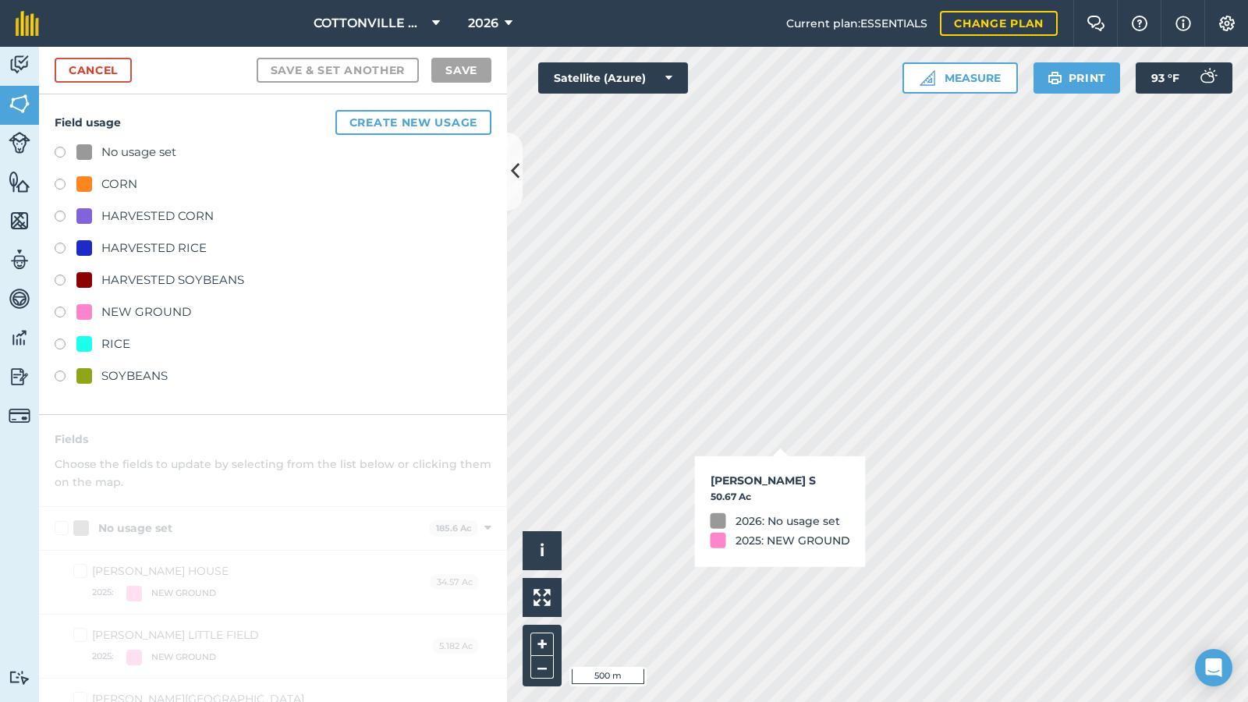
checkbox input "true"
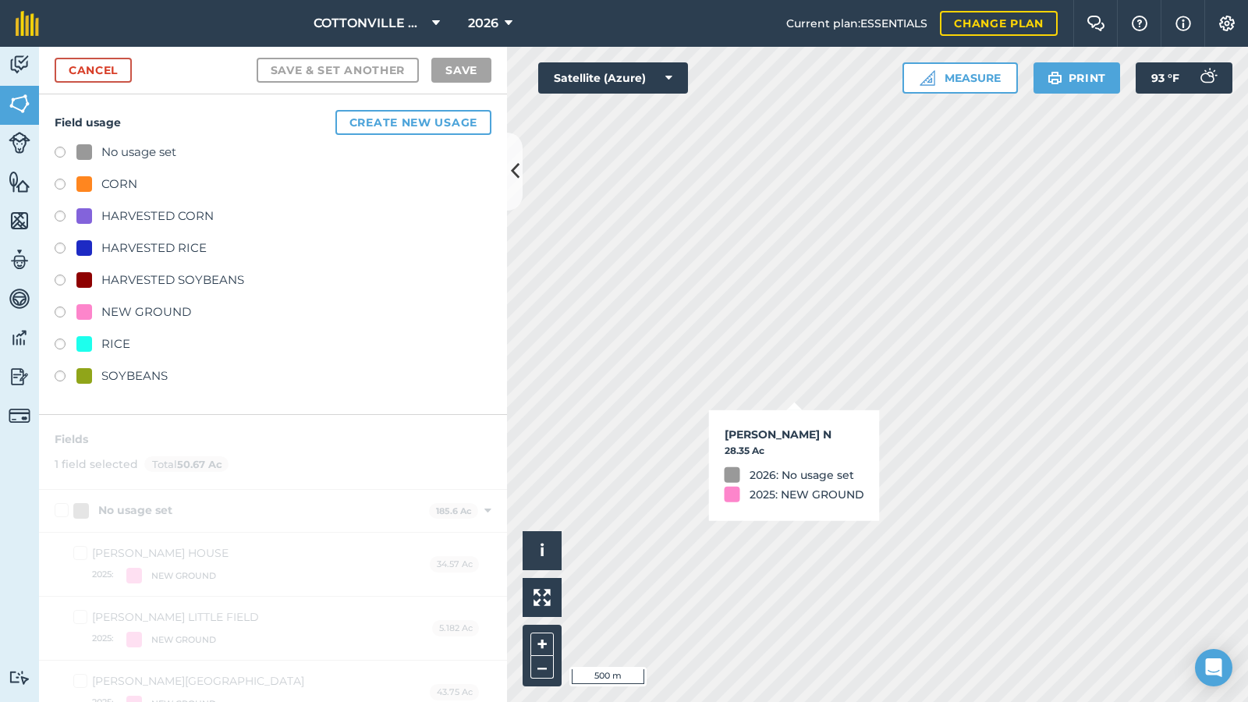
checkbox input "true"
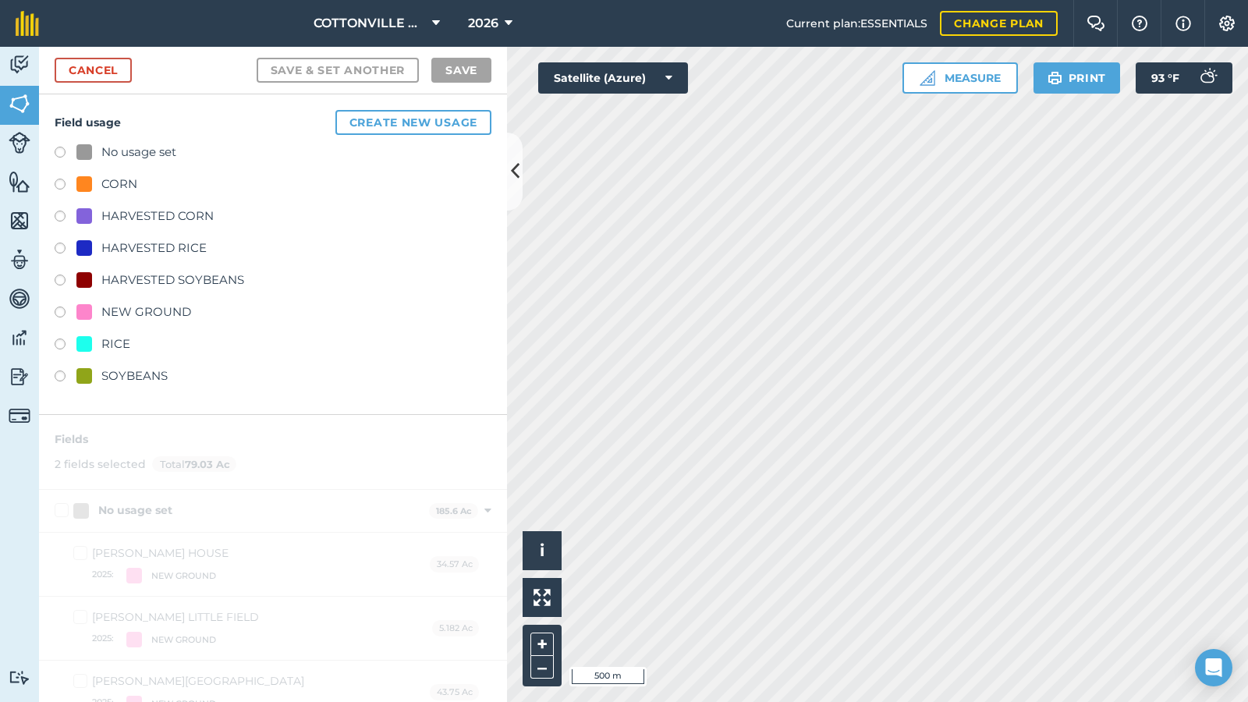
click at [113, 339] on div "RICE" at bounding box center [115, 344] width 29 height 19
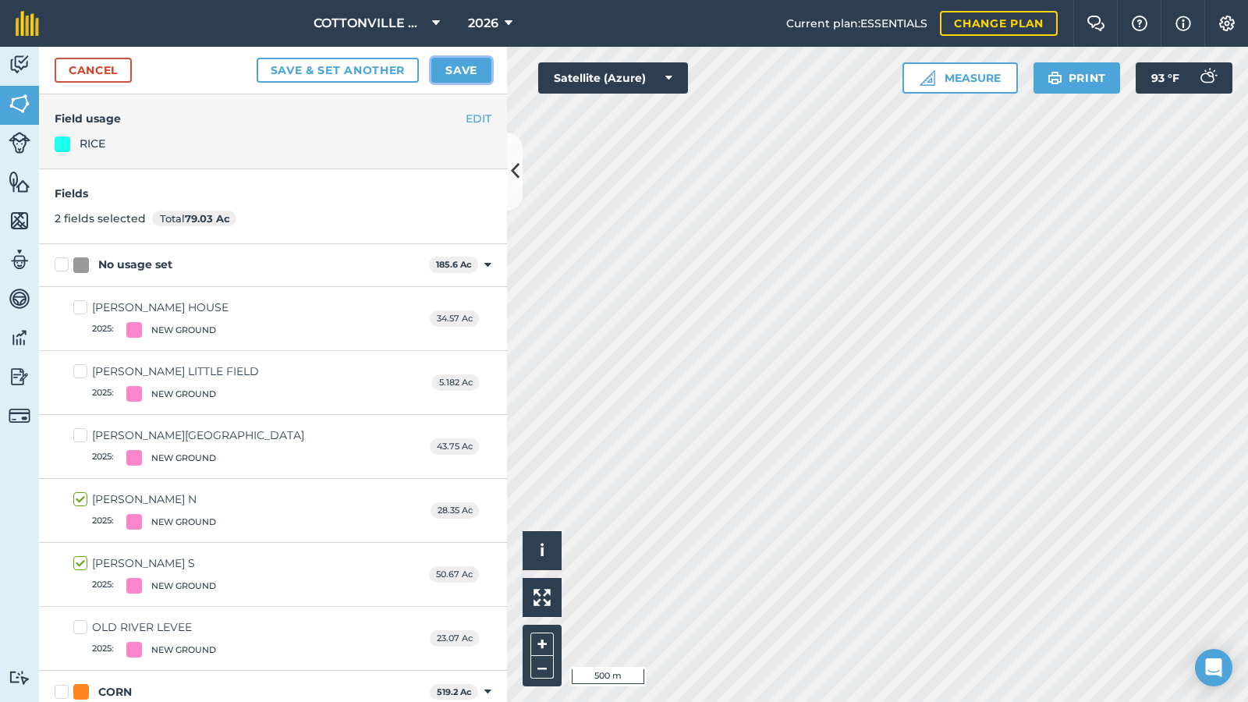
click at [444, 66] on button "Save" at bounding box center [461, 70] width 60 height 25
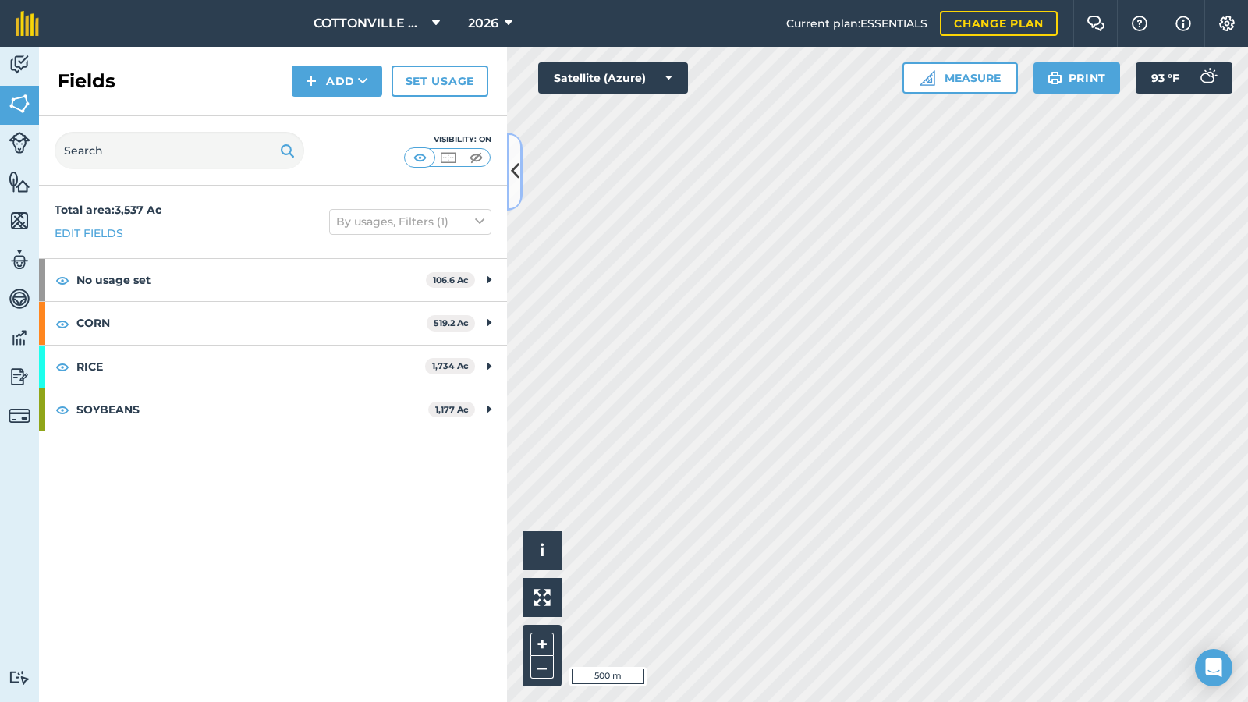
click at [508, 158] on button at bounding box center [515, 172] width 16 height 78
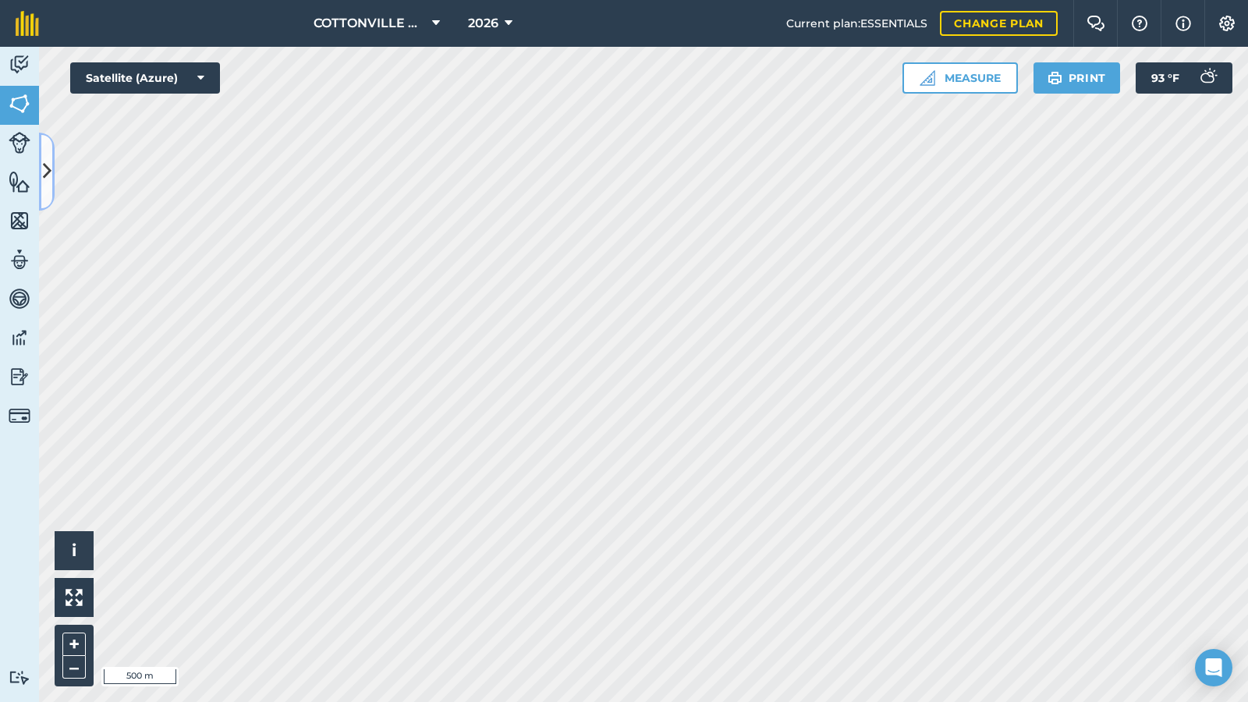
click at [45, 166] on icon at bounding box center [47, 171] width 9 height 27
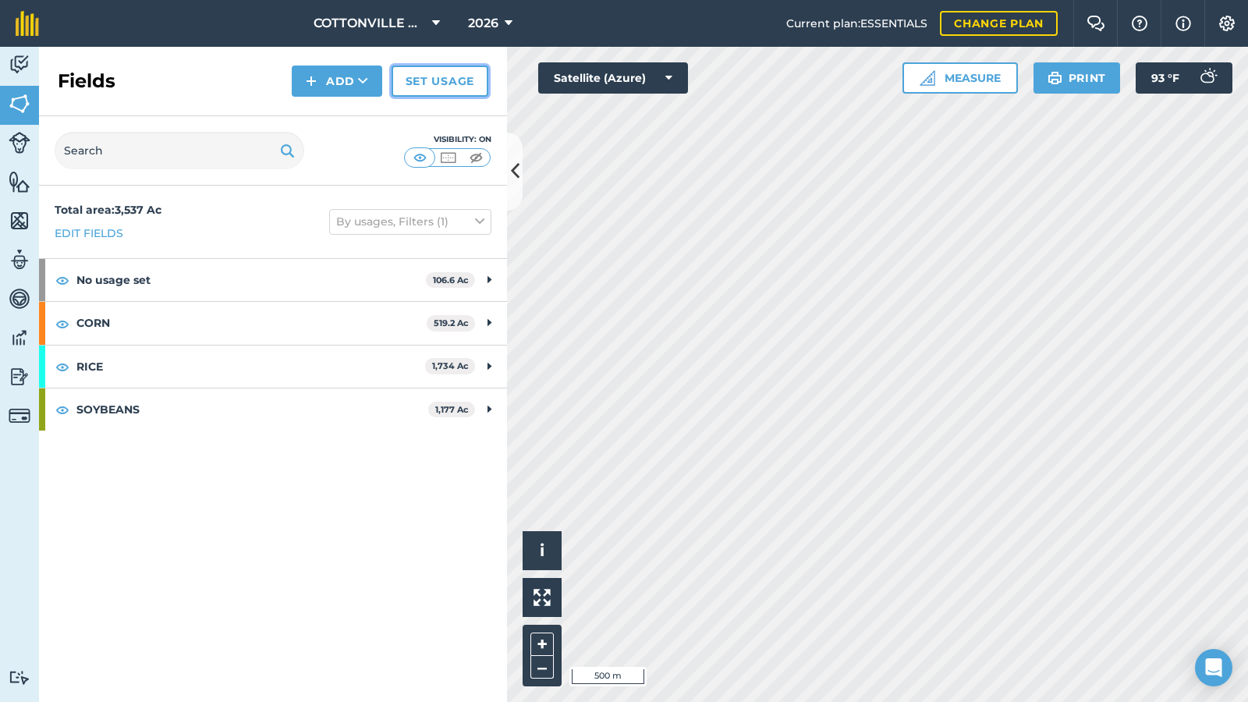
click at [420, 80] on link "Set usage" at bounding box center [440, 81] width 97 height 31
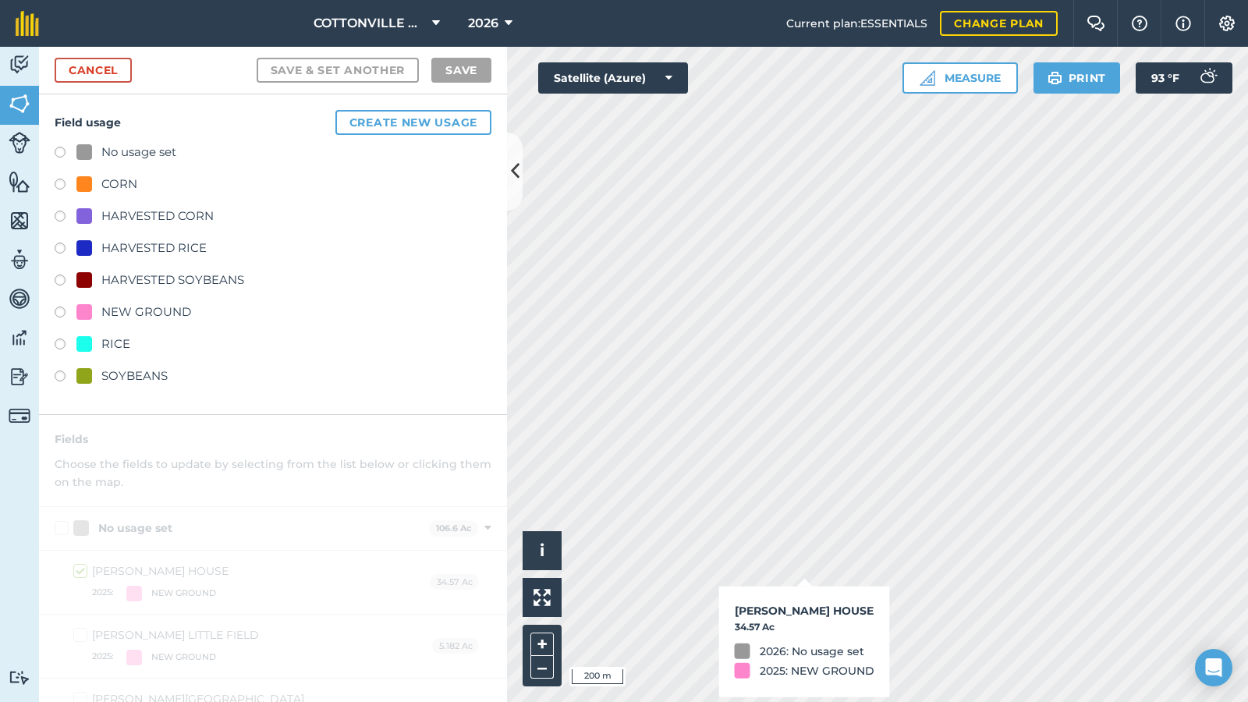
checkbox input "true"
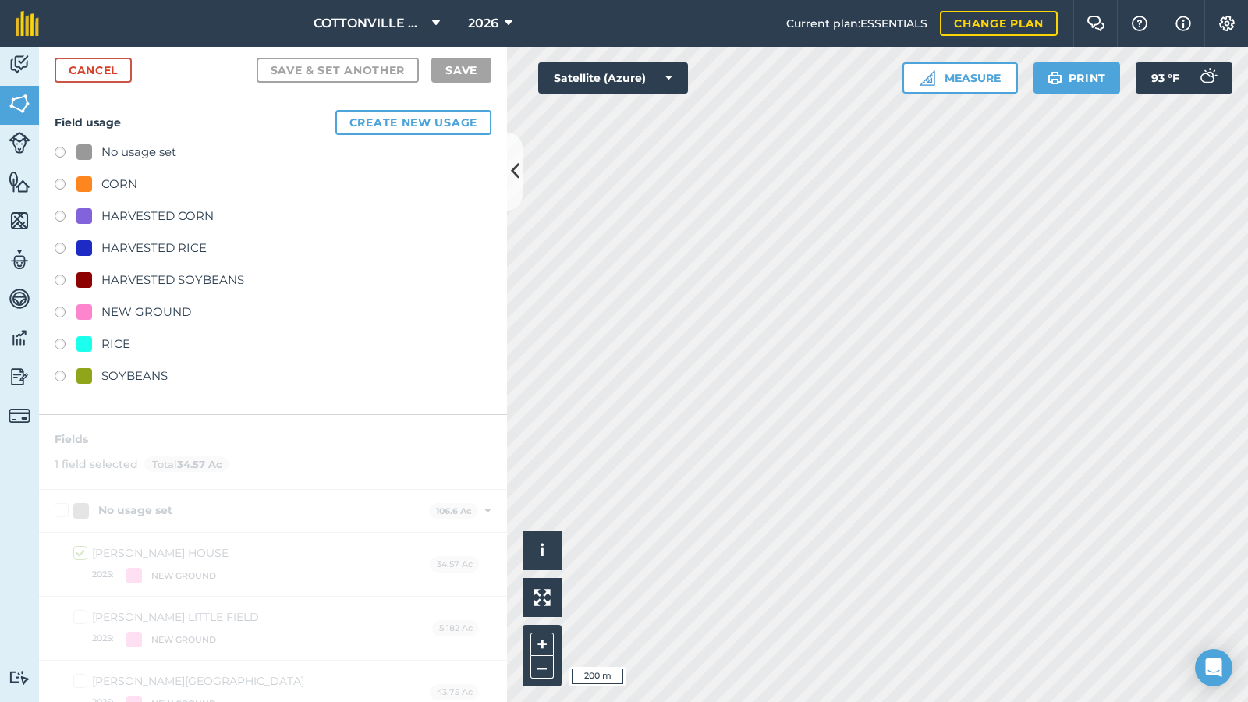
click at [92, 340] on div "RICE" at bounding box center [103, 344] width 54 height 19
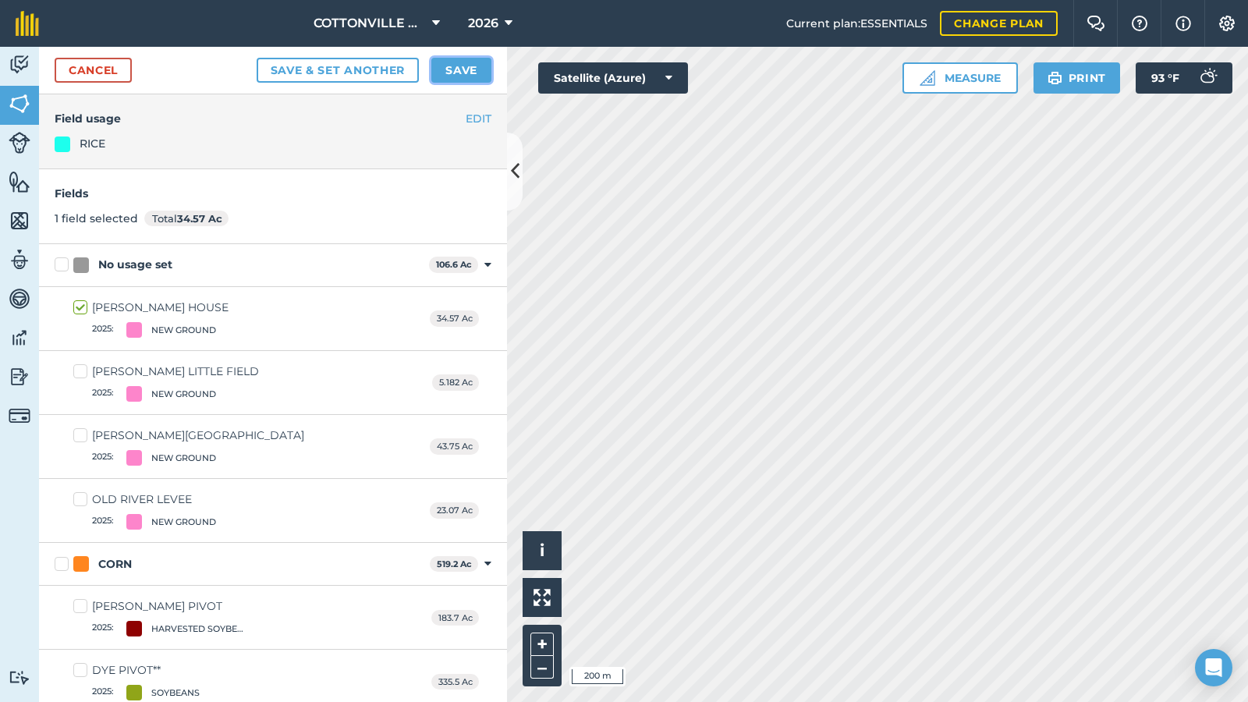
click at [460, 66] on button "Save" at bounding box center [461, 70] width 60 height 25
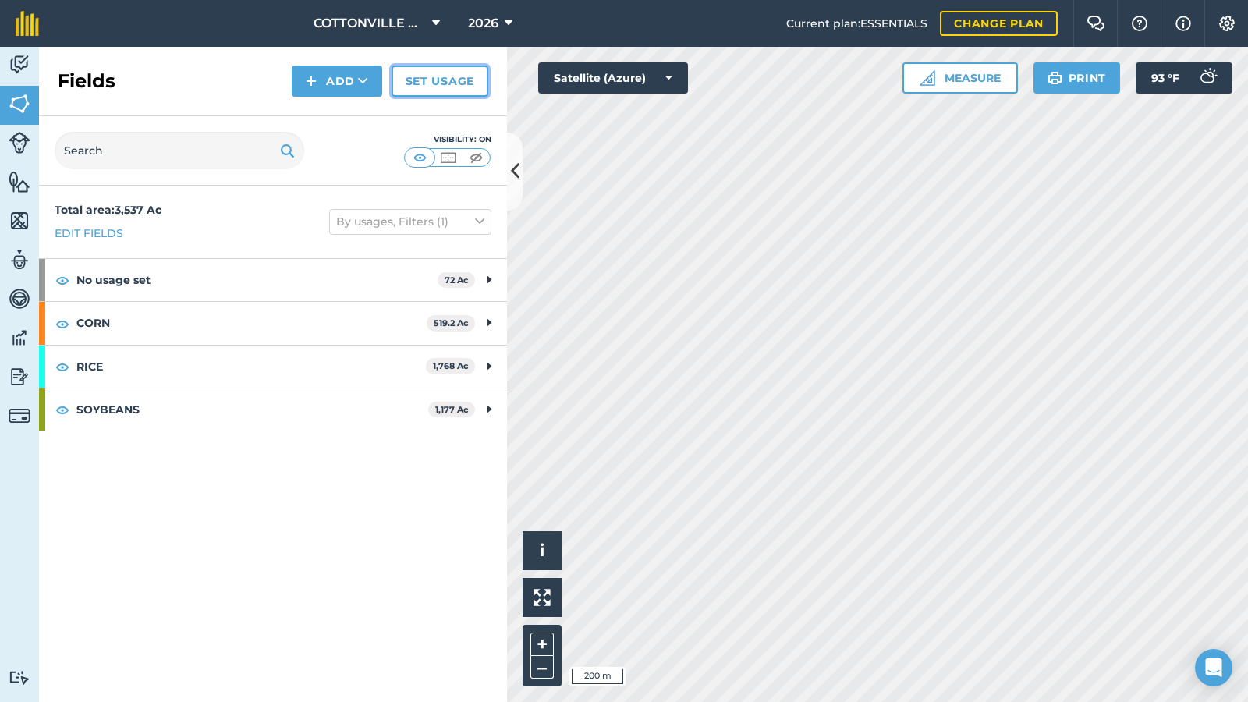
click at [424, 83] on link "Set usage" at bounding box center [440, 81] width 97 height 31
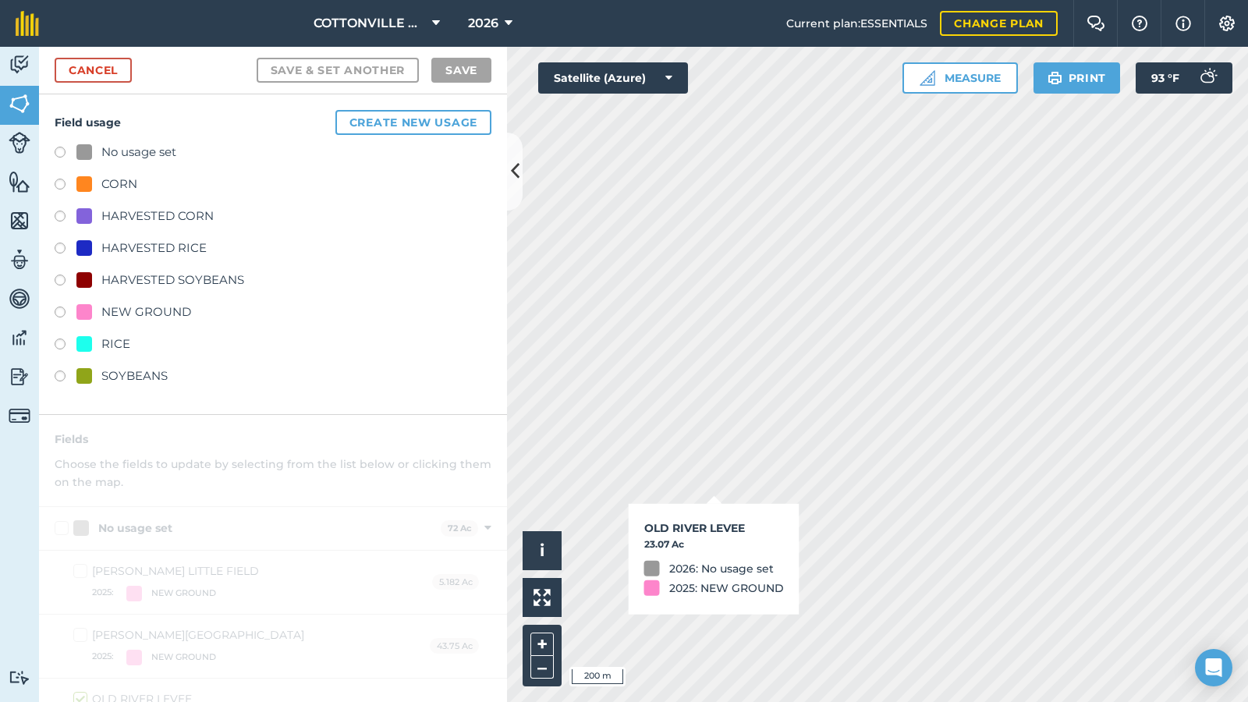
checkbox input "true"
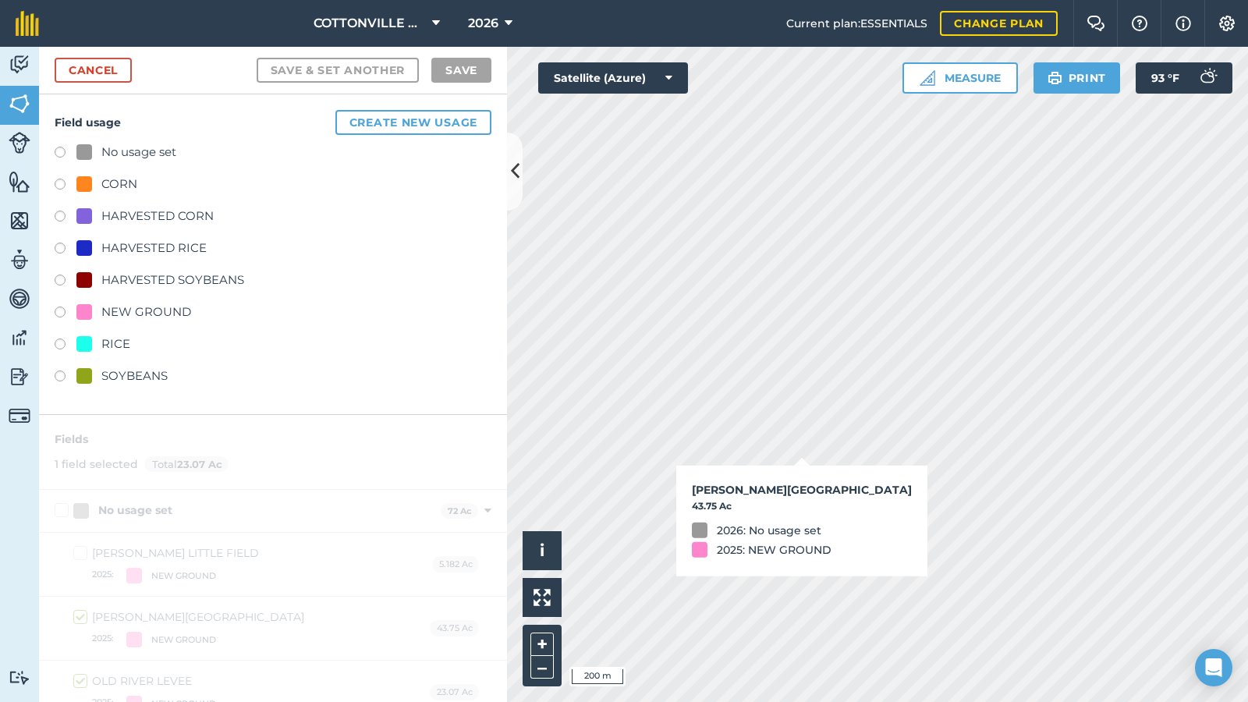
checkbox input "true"
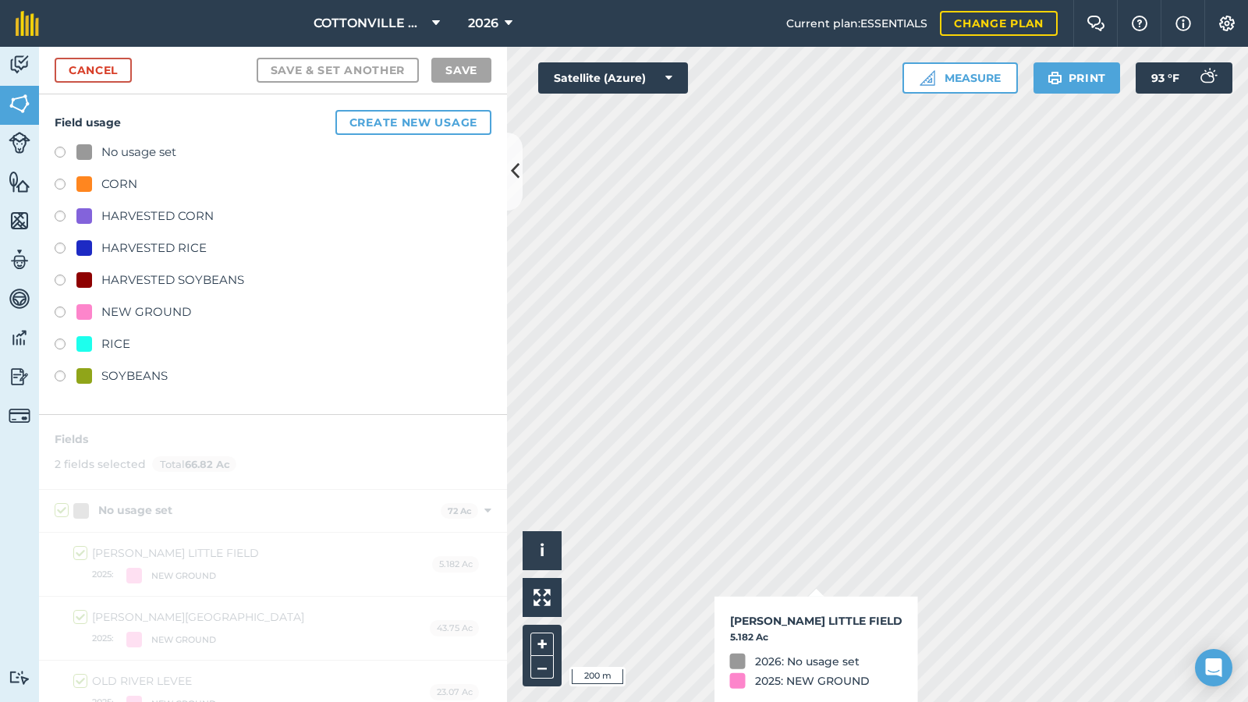
checkbox input "true"
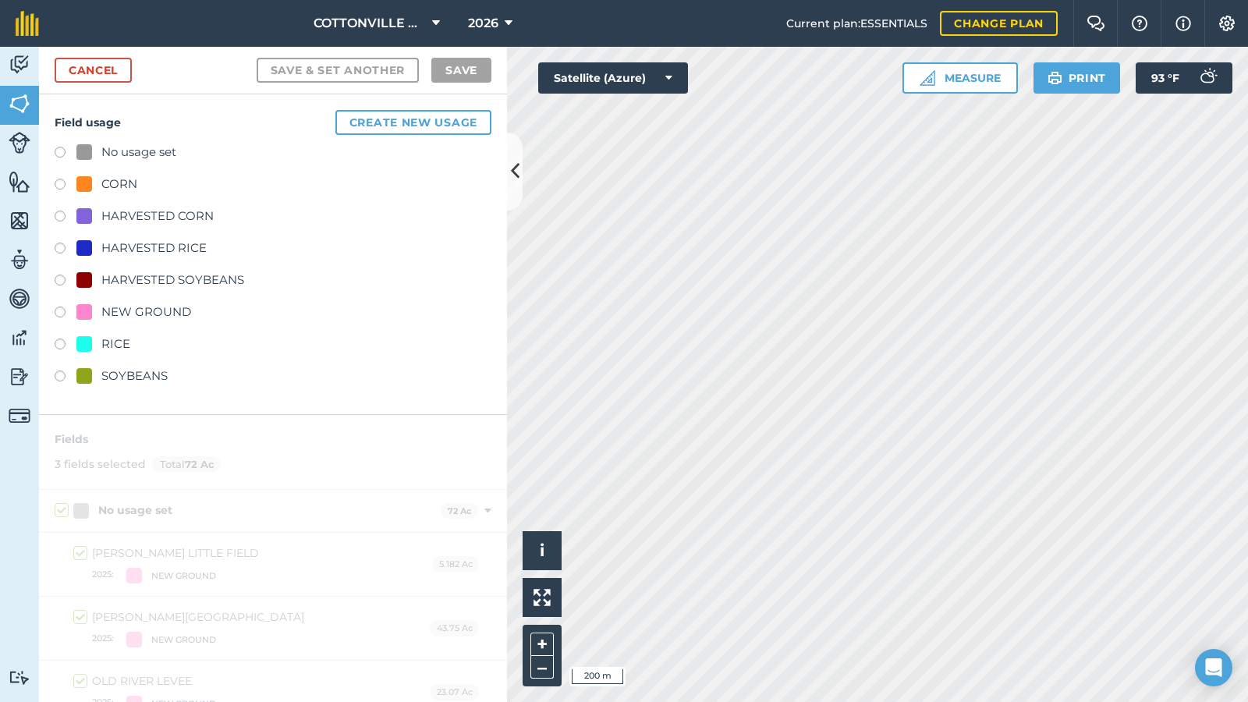
click at [131, 179] on div "CORN" at bounding box center [119, 184] width 36 height 19
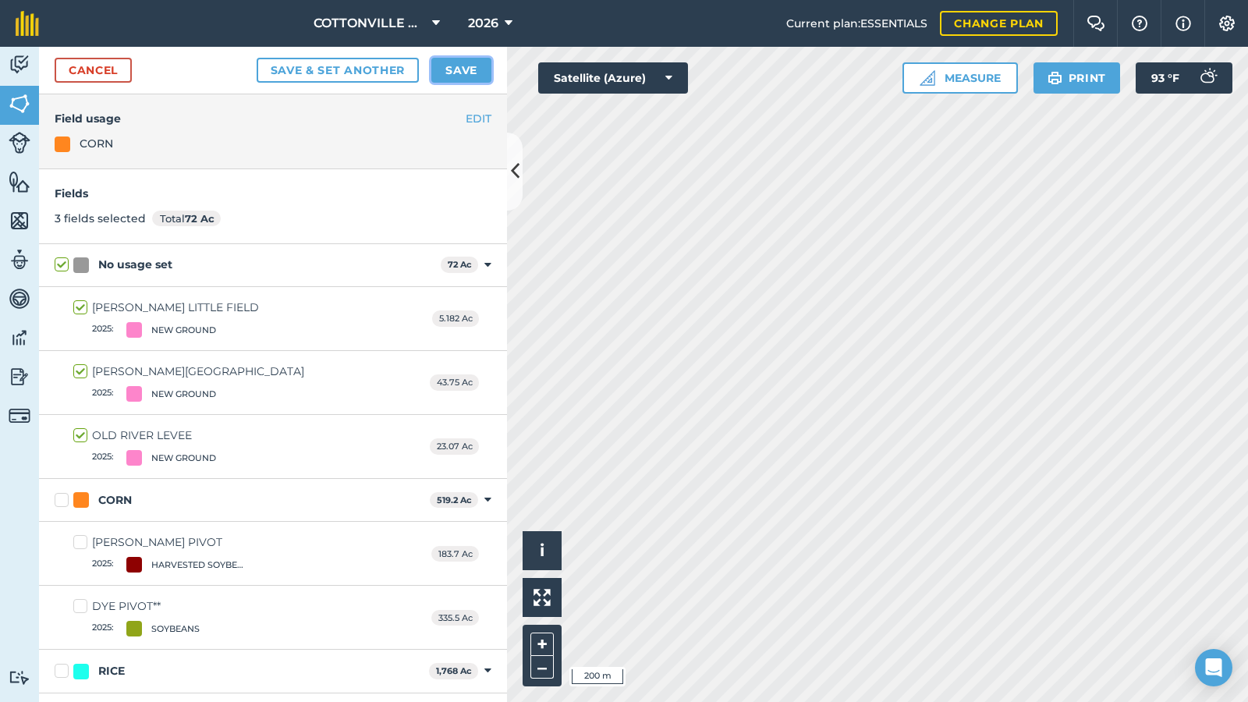
click at [452, 73] on button "Save" at bounding box center [461, 70] width 60 height 25
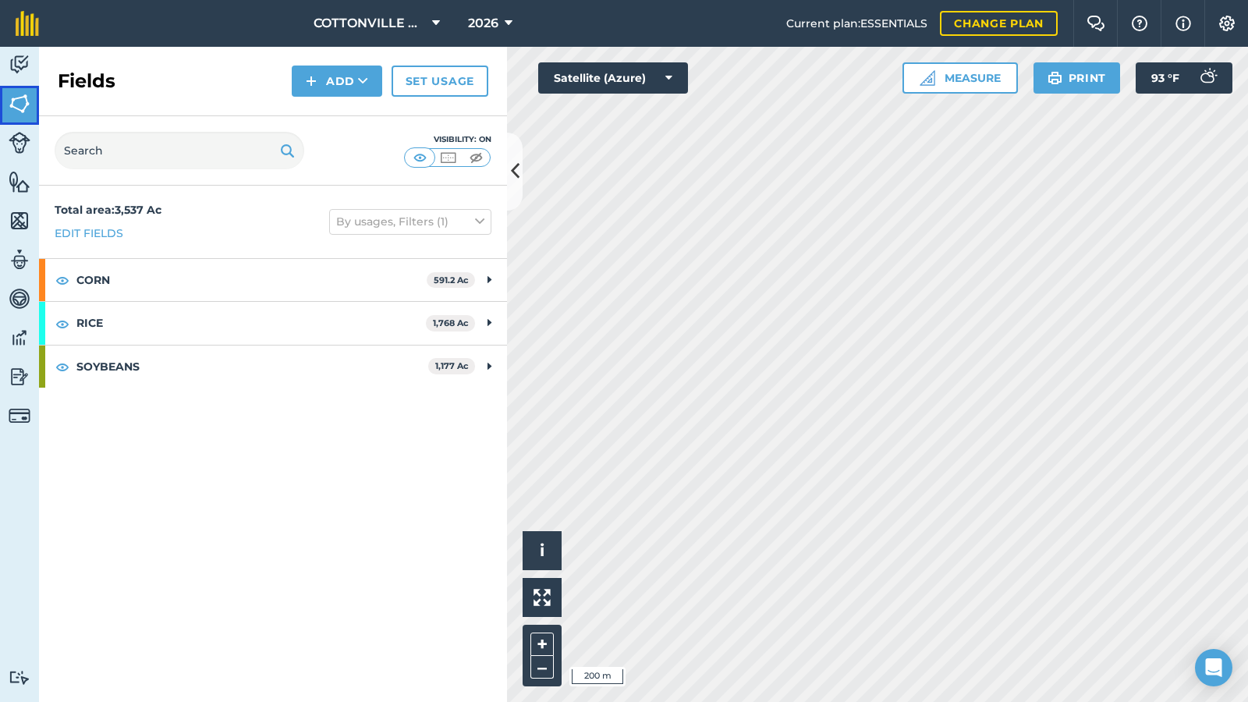
drag, startPoint x: 20, startPoint y: 99, endPoint x: 200, endPoint y: 84, distance: 180.8
click at [21, 99] on img at bounding box center [20, 103] width 22 height 23
click at [211, 80] on div "Fields Add Set usage" at bounding box center [273, 81] width 468 height 69
click at [204, 237] on div "Total area : 3,537 Ac Edit fields By usages, Filters (1)" at bounding box center [273, 222] width 468 height 73
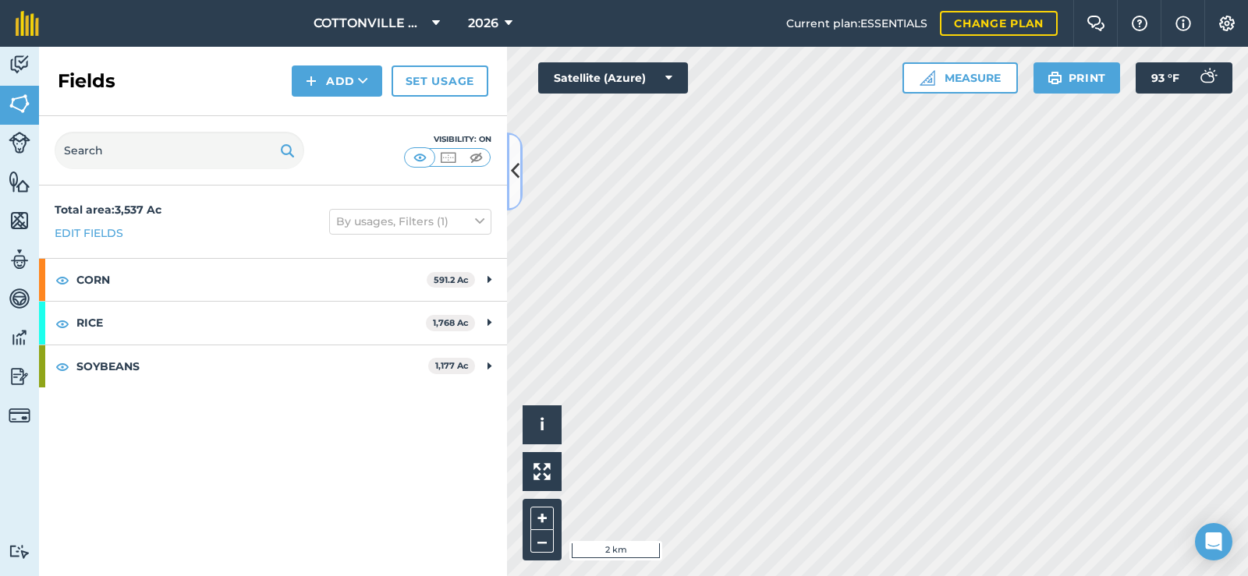
click at [512, 161] on icon at bounding box center [515, 171] width 9 height 27
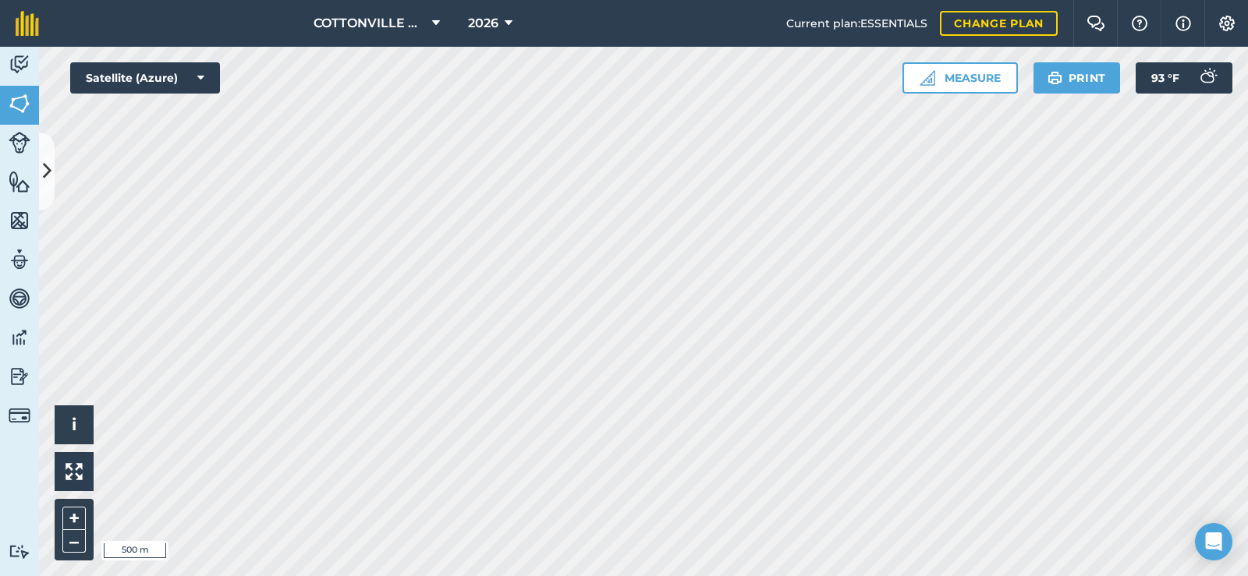
click at [620, 576] on html "COTTONVILLE PLANTING COMPANY, LLC 2026 Current plan : ESSENTIALS Change plan Fa…" at bounding box center [624, 288] width 1248 height 576
click at [50, 152] on button at bounding box center [47, 172] width 16 height 78
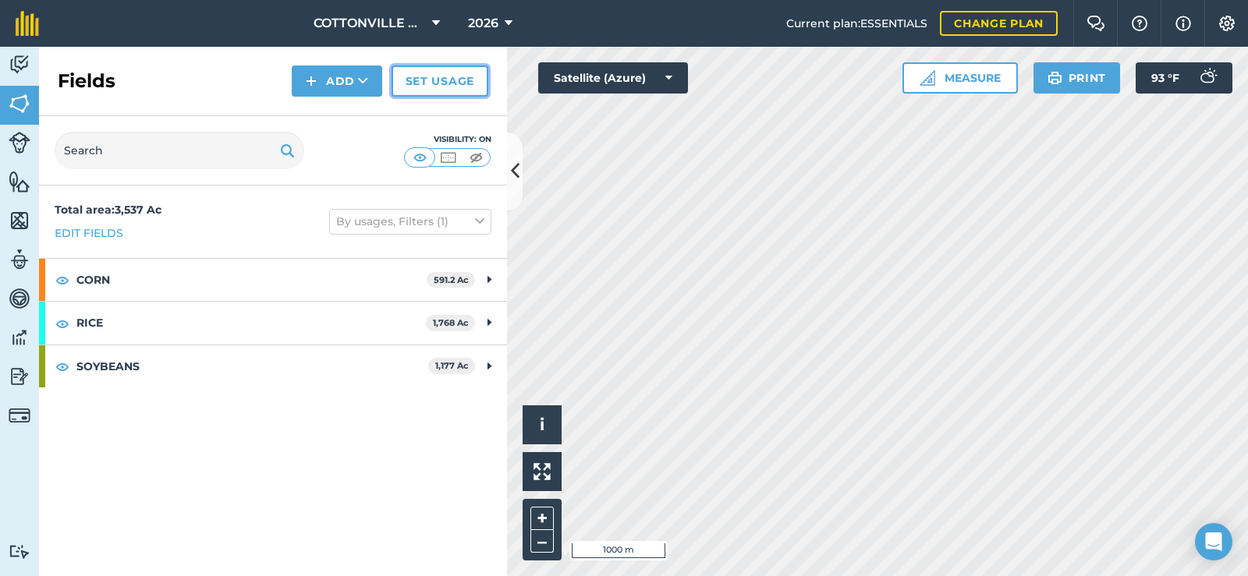
click at [424, 77] on link "Set usage" at bounding box center [440, 81] width 97 height 31
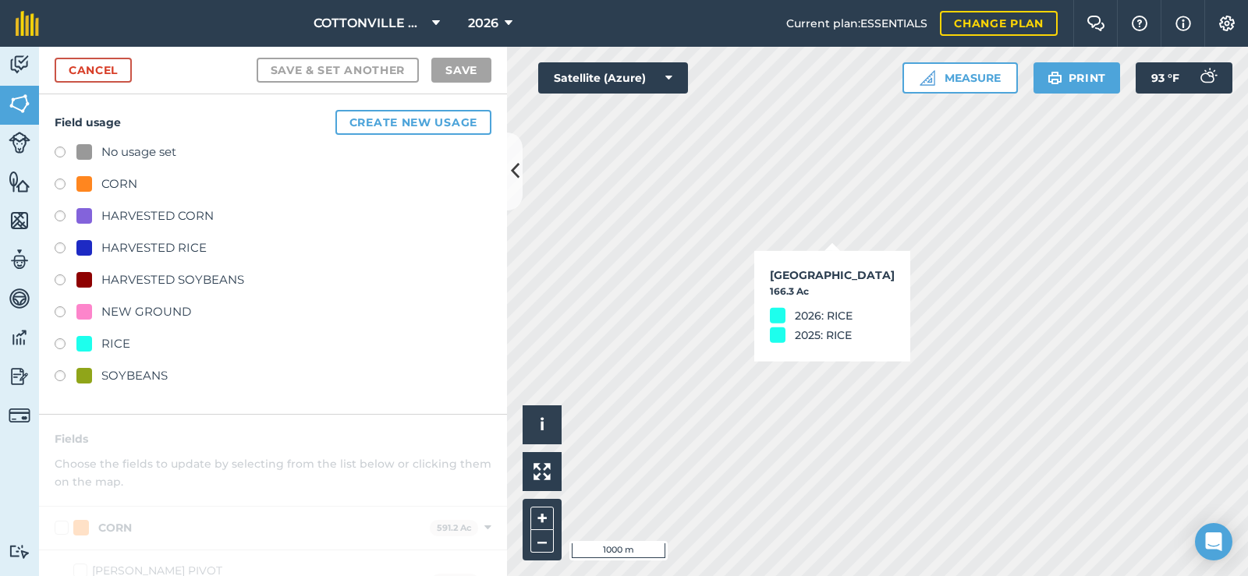
checkbox input "true"
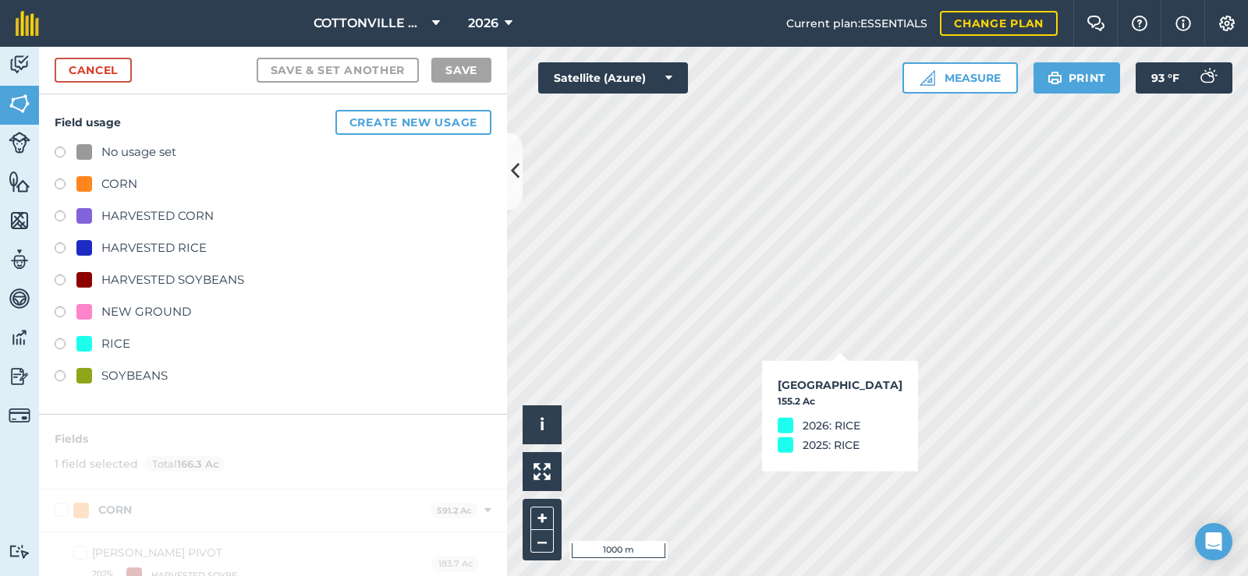
checkbox input "true"
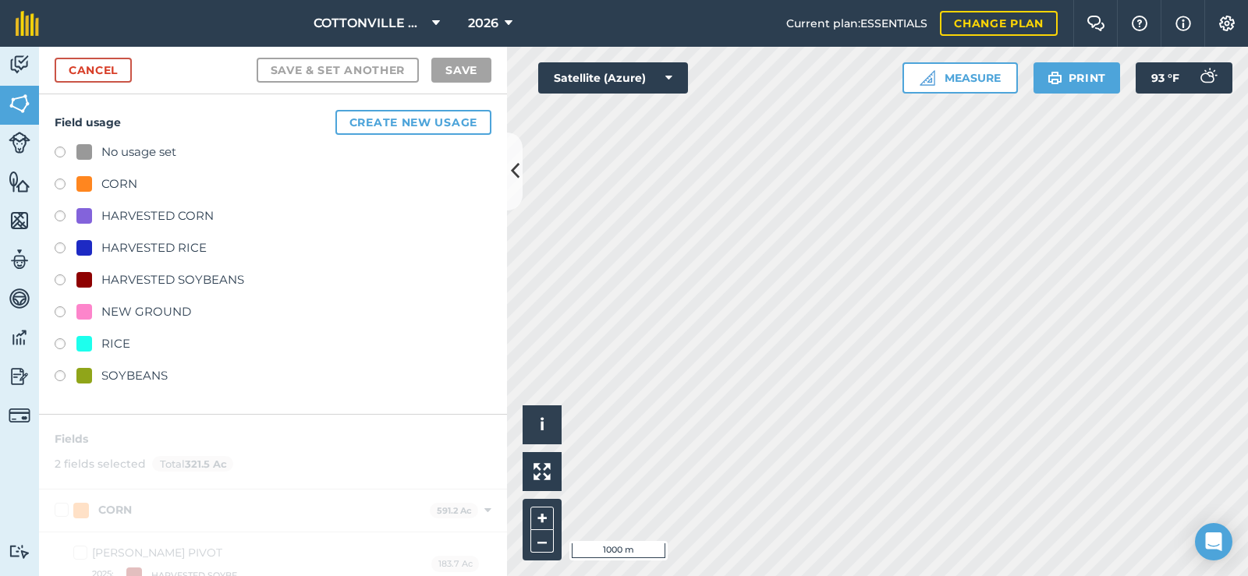
click at [145, 370] on div "SOYBEANS" at bounding box center [134, 376] width 66 height 19
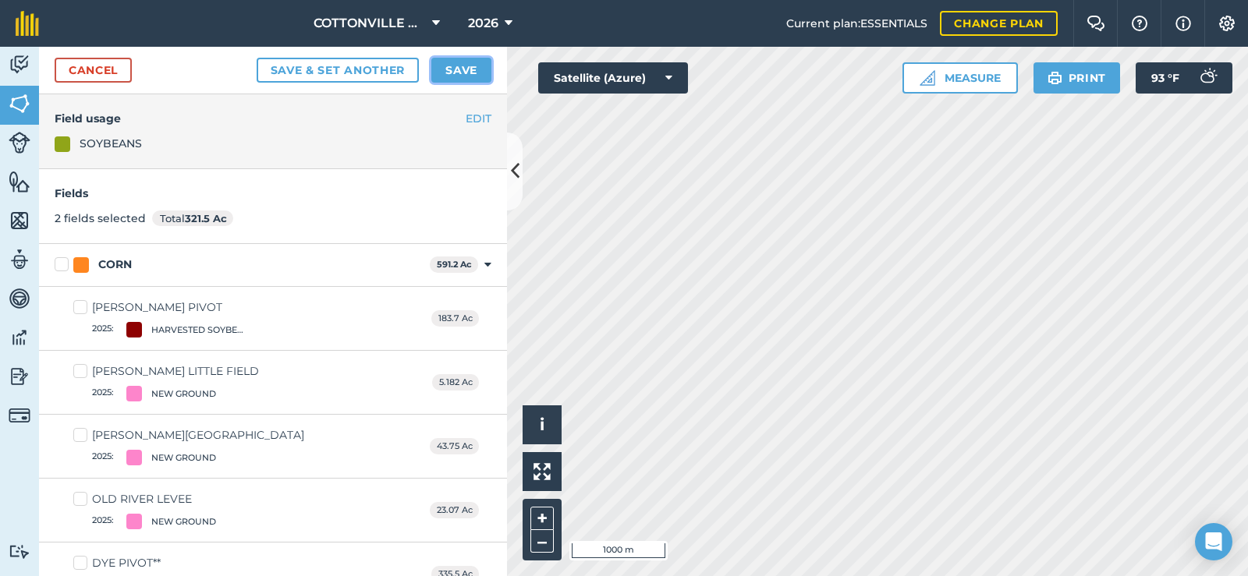
click at [446, 68] on button "Save" at bounding box center [461, 70] width 60 height 25
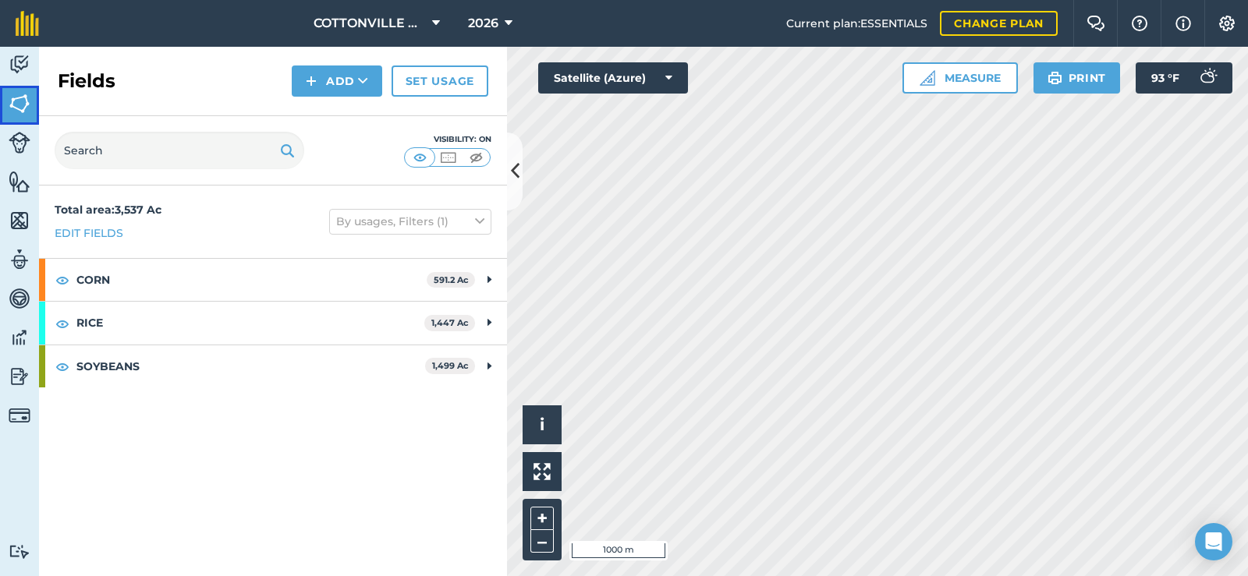
click at [17, 102] on img at bounding box center [20, 103] width 22 height 23
click at [174, 98] on div "Fields Add Set usage" at bounding box center [273, 81] width 468 height 69
click at [191, 76] on div "Fields Add Set usage" at bounding box center [273, 81] width 468 height 69
click at [518, 174] on icon at bounding box center [515, 171] width 9 height 27
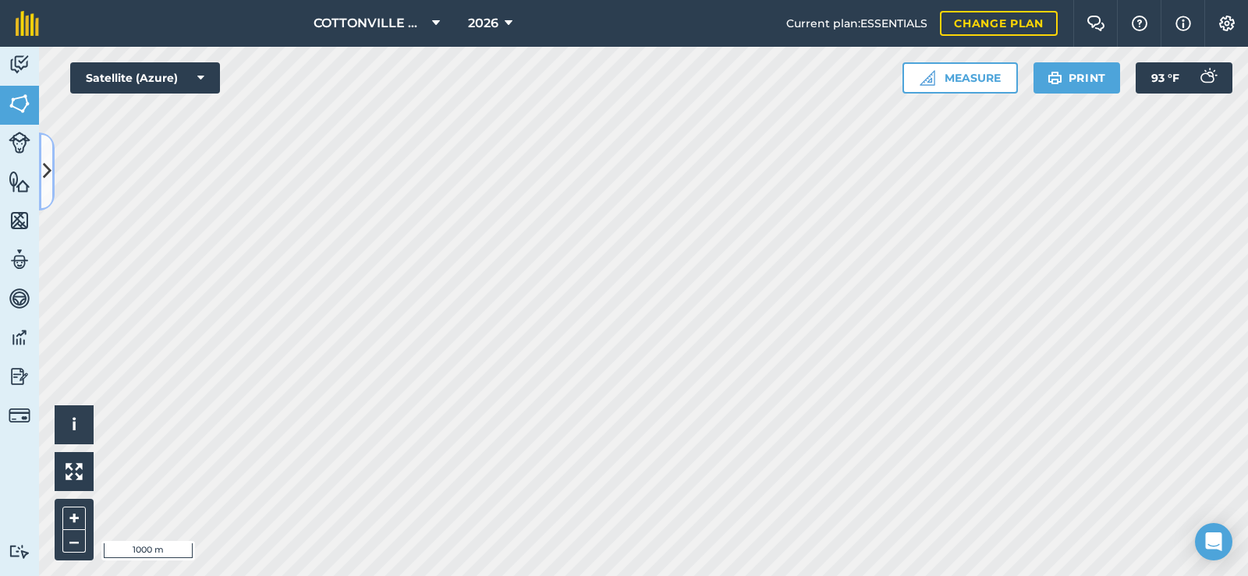
click at [48, 158] on icon at bounding box center [47, 171] width 9 height 27
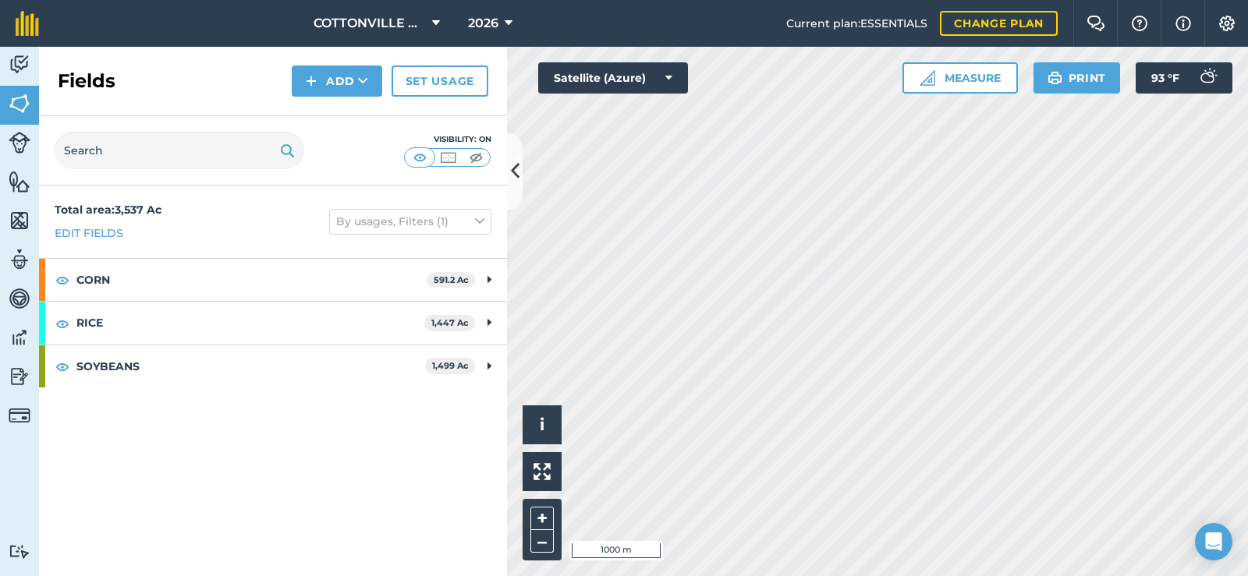
click at [227, 73] on div "Fields Add Set usage" at bounding box center [273, 81] width 468 height 69
click at [472, 18] on span "2026" at bounding box center [483, 23] width 30 height 19
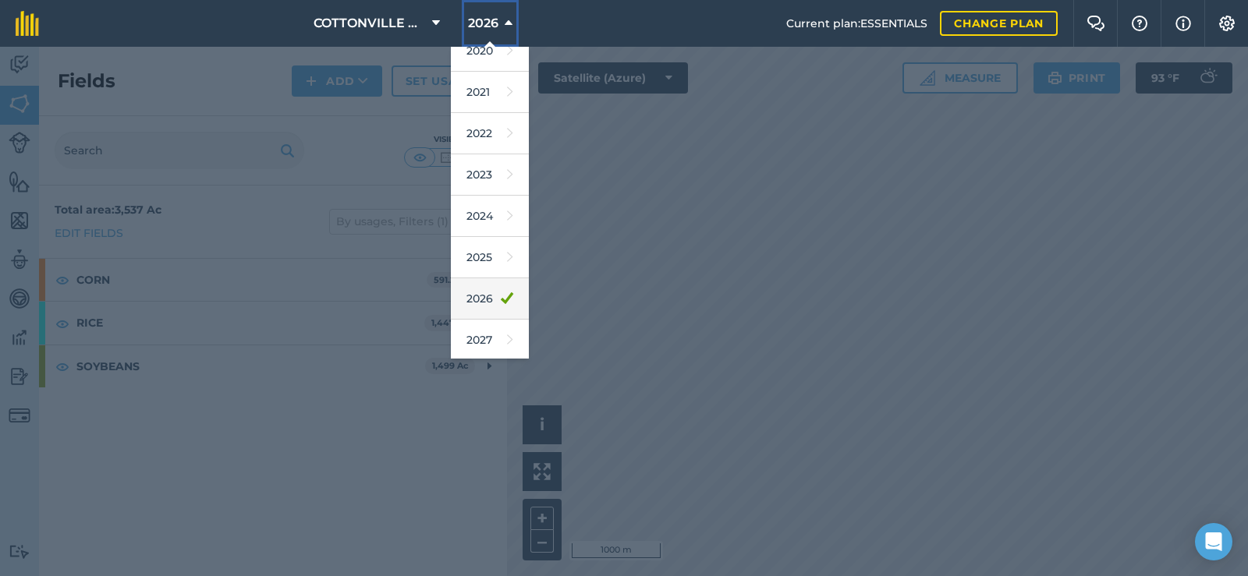
scroll to position [143, 0]
click at [487, 245] on link "2025" at bounding box center [490, 255] width 78 height 41
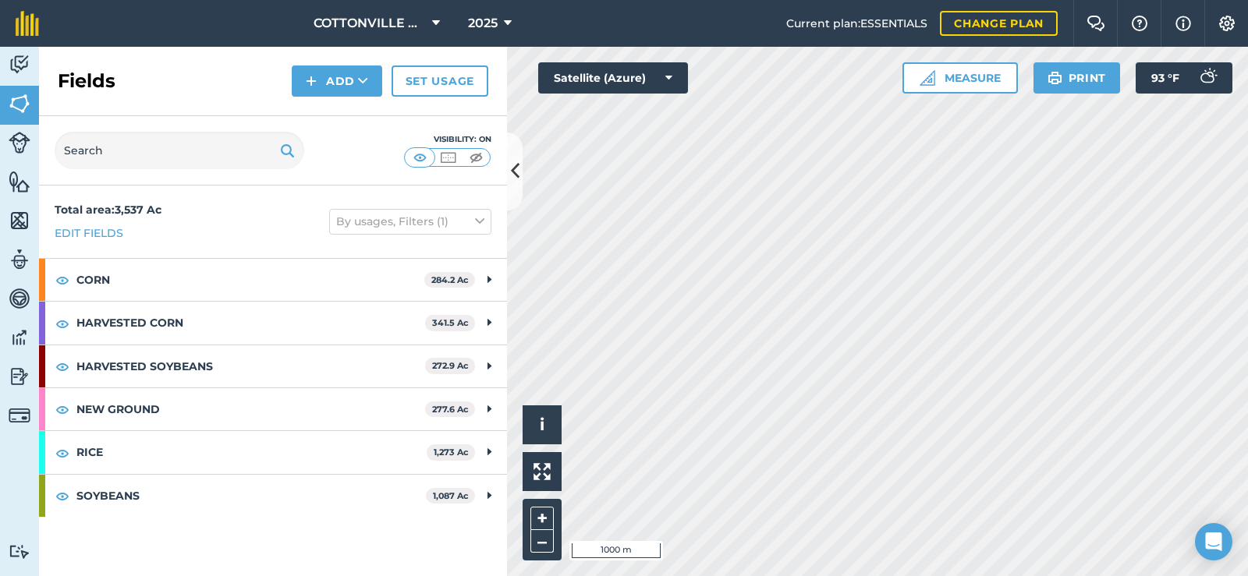
click at [236, 226] on div "Total area : 3,537 Ac Edit fields By usages, Filters (1)" at bounding box center [273, 222] width 468 height 73
click at [447, 82] on link "Set usage" at bounding box center [440, 81] width 97 height 31
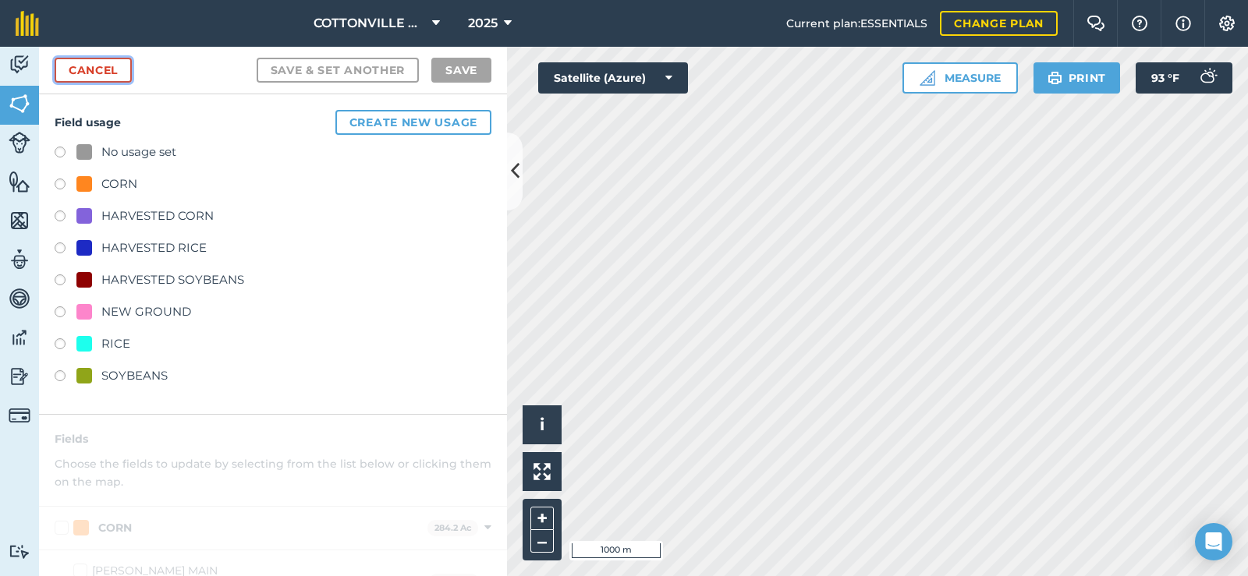
click at [111, 69] on link "Cancel" at bounding box center [93, 70] width 77 height 25
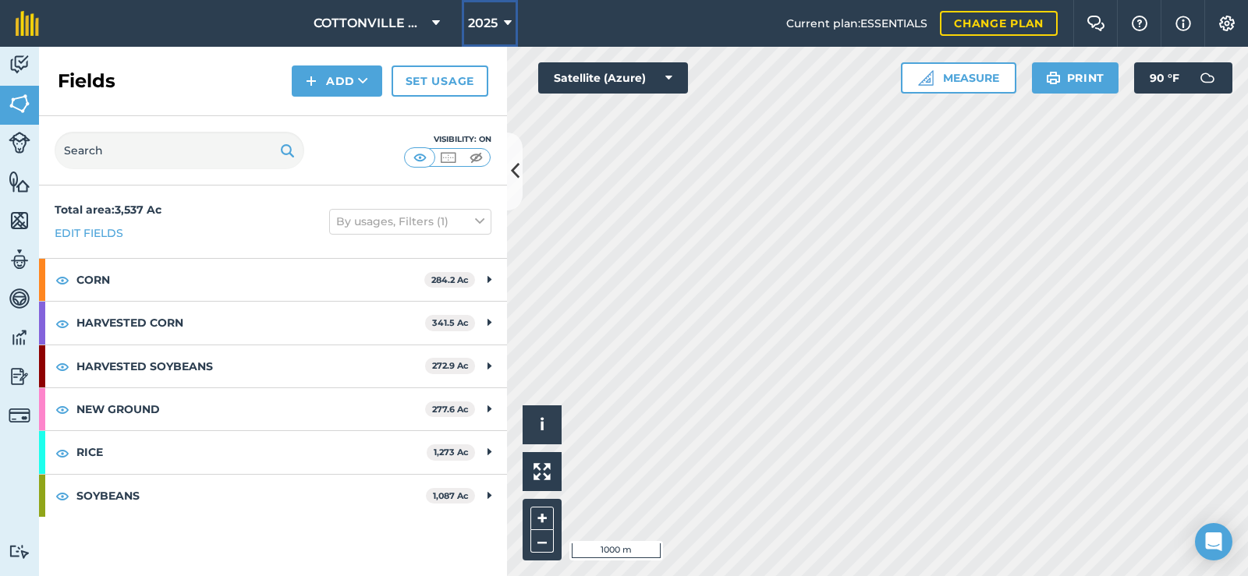
click at [484, 23] on span "2025" at bounding box center [483, 23] width 30 height 19
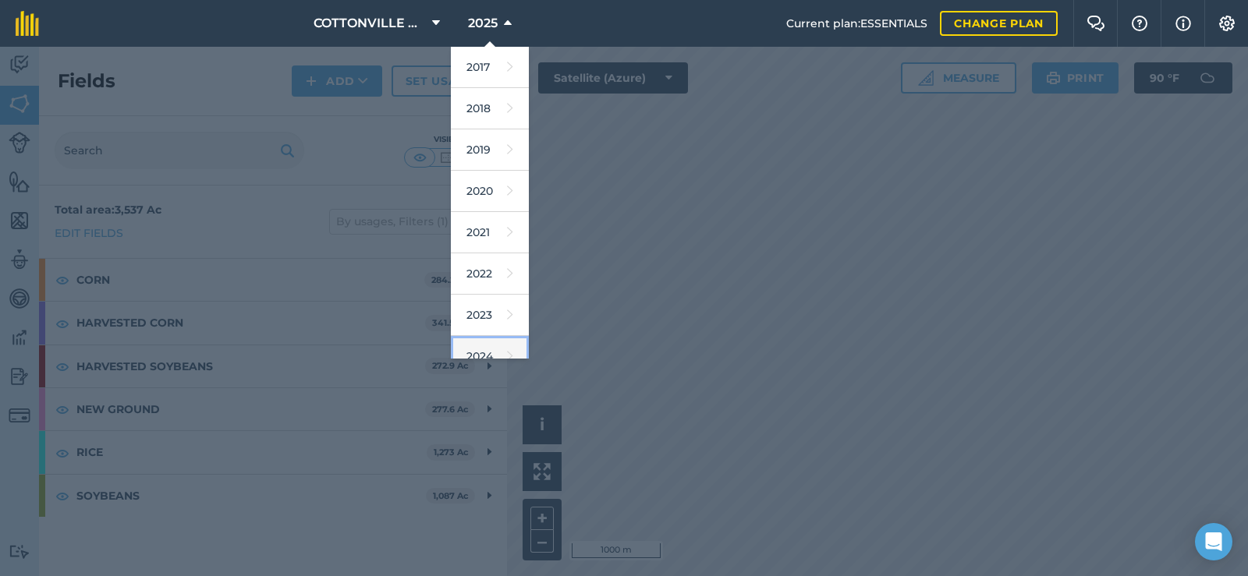
click at [488, 344] on link "2024" at bounding box center [490, 356] width 78 height 41
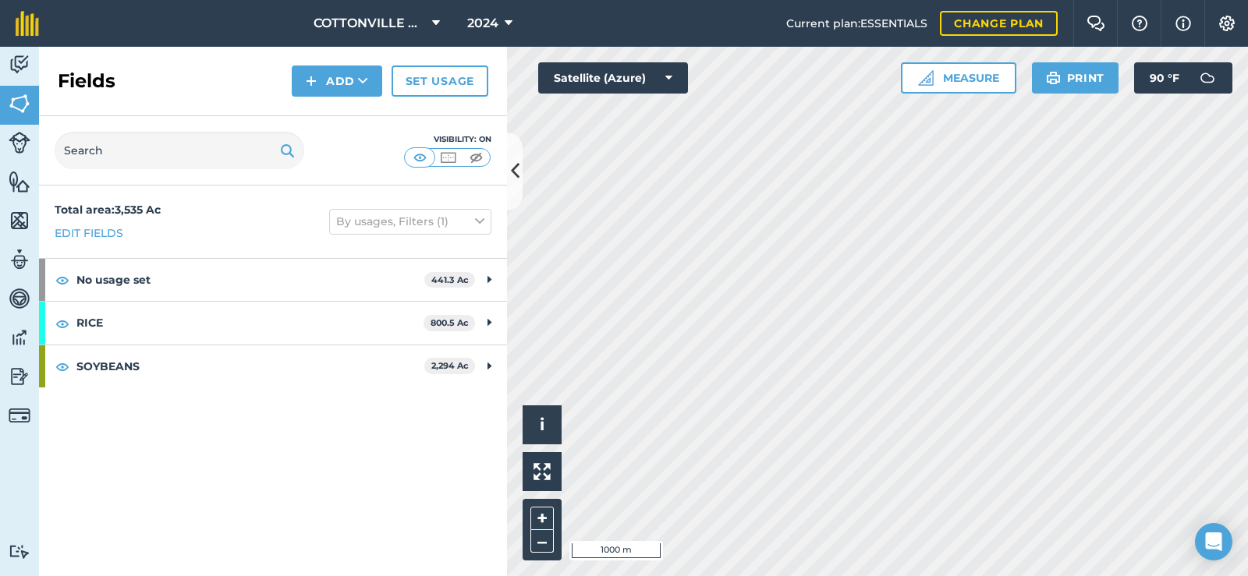
click at [216, 63] on div "Fields Add Set usage" at bounding box center [273, 81] width 468 height 69
click at [354, 141] on div "Visibility: On" at bounding box center [273, 150] width 468 height 69
click at [192, 66] on div "Fields Add Set usage" at bounding box center [273, 81] width 468 height 69
